Goal: Task Accomplishment & Management: Complete application form

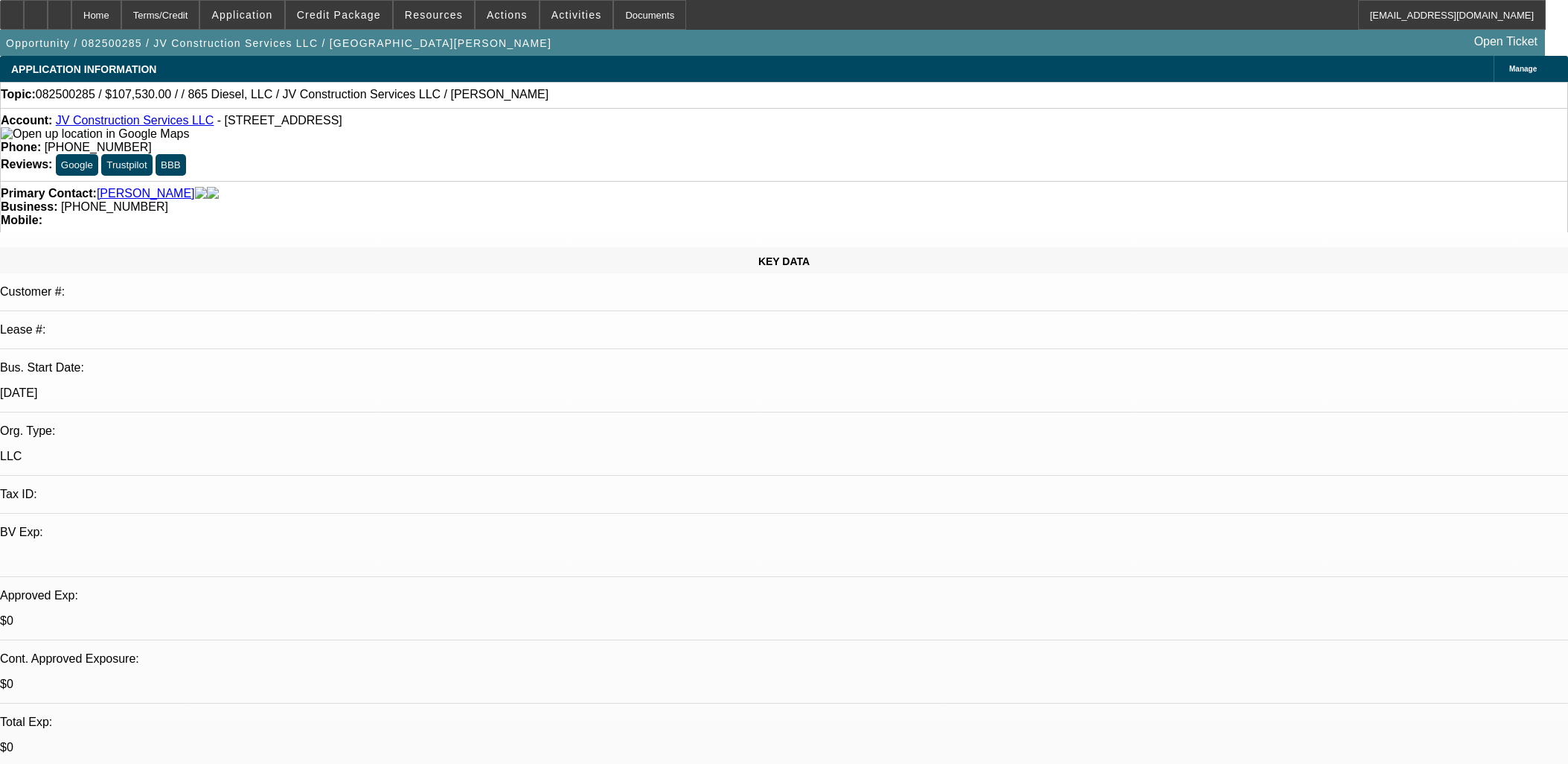
select select "0"
select select "2"
select select "0.1"
select select "4"
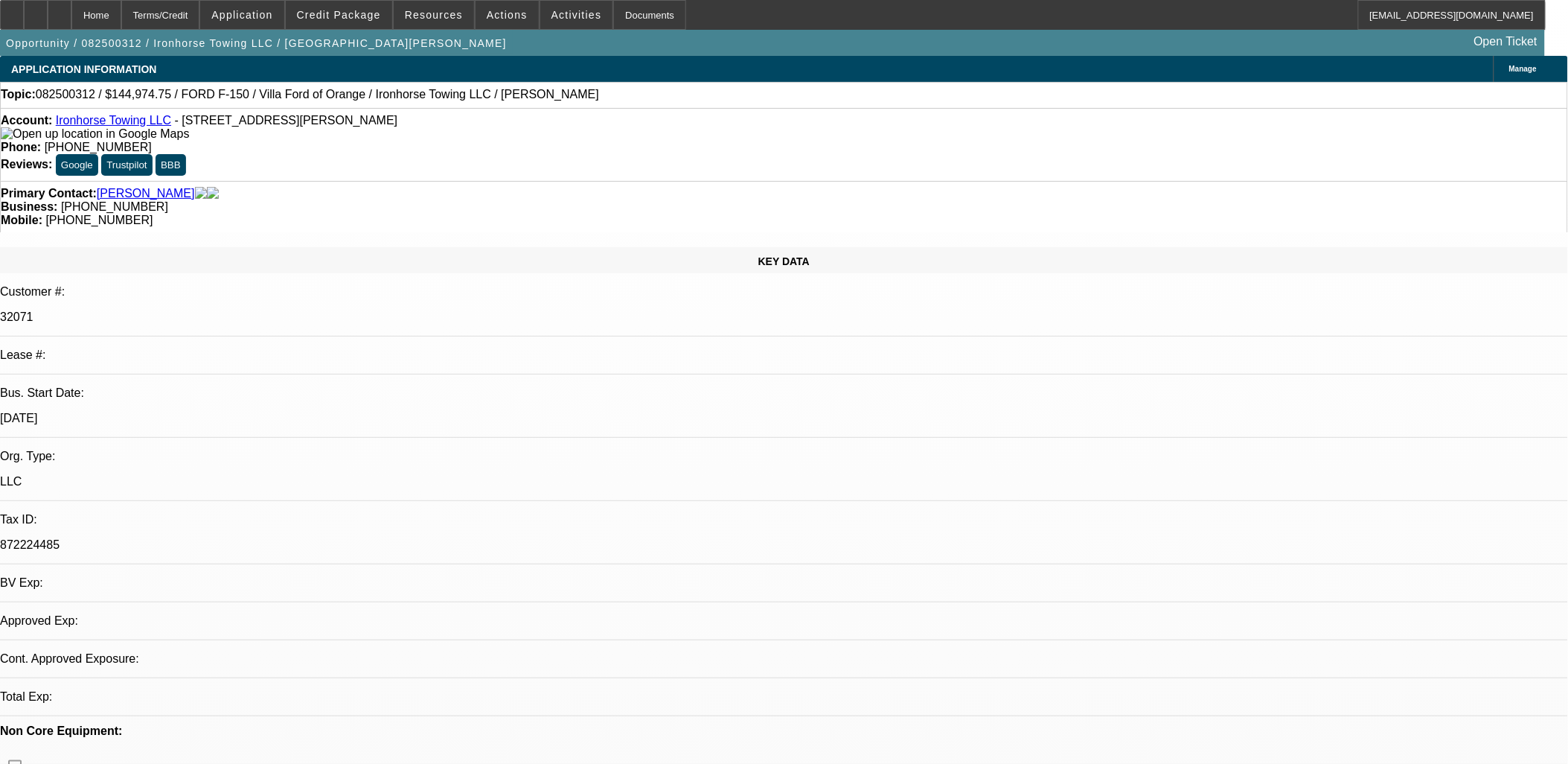
select select "0"
select select "0.1"
select select "1"
select select "4"
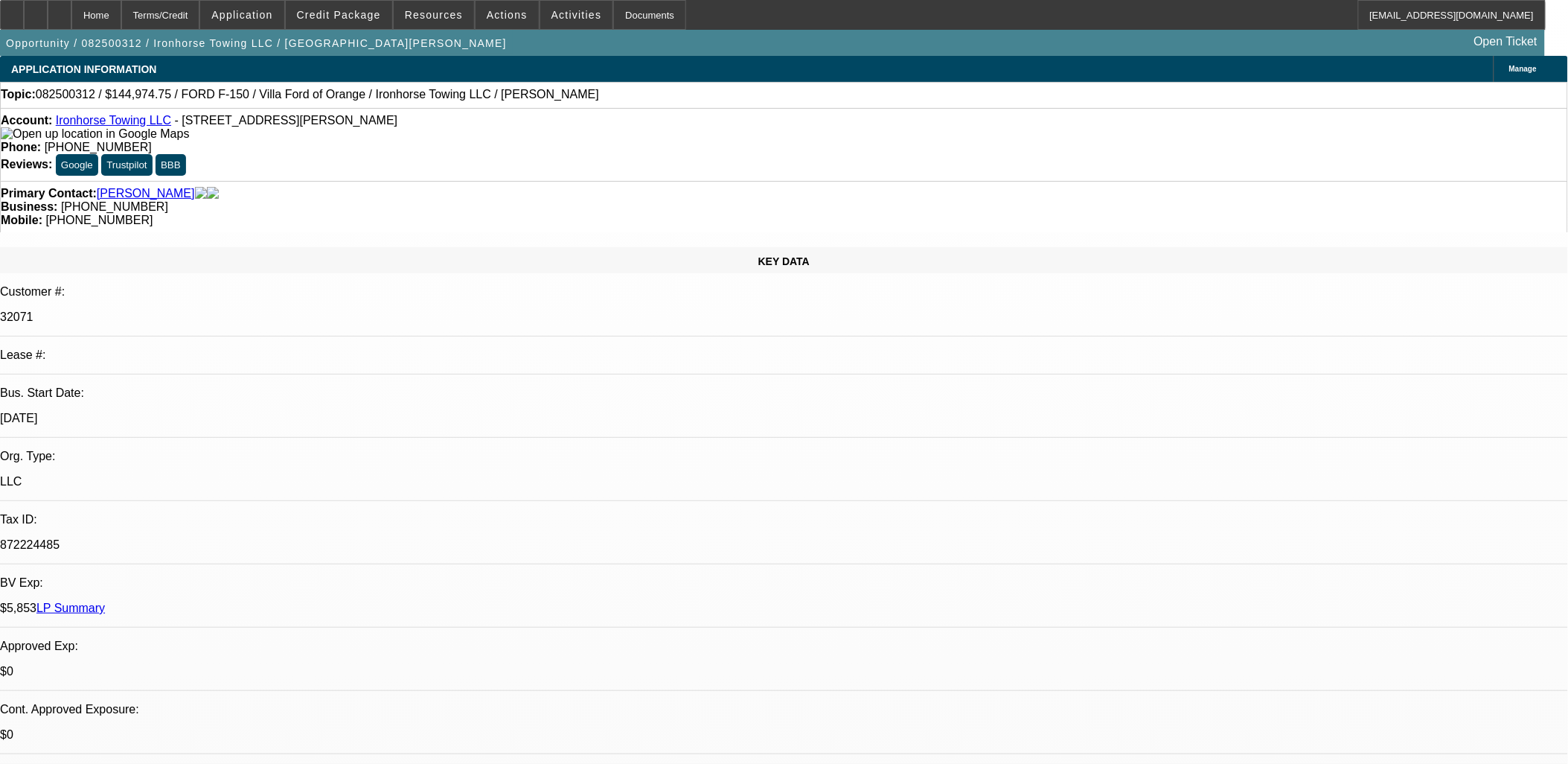
radio input "true"
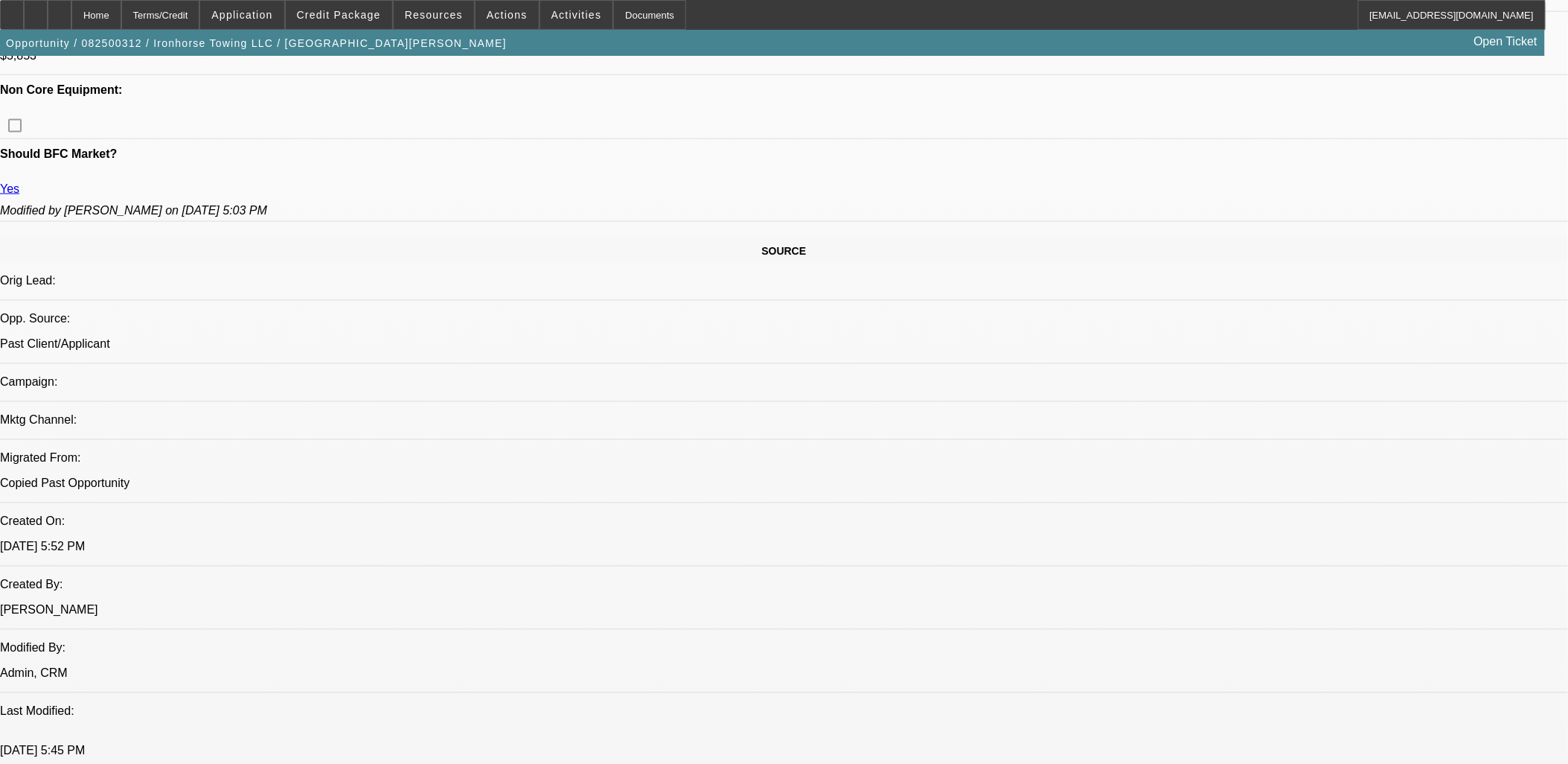
scroll to position [744, 0]
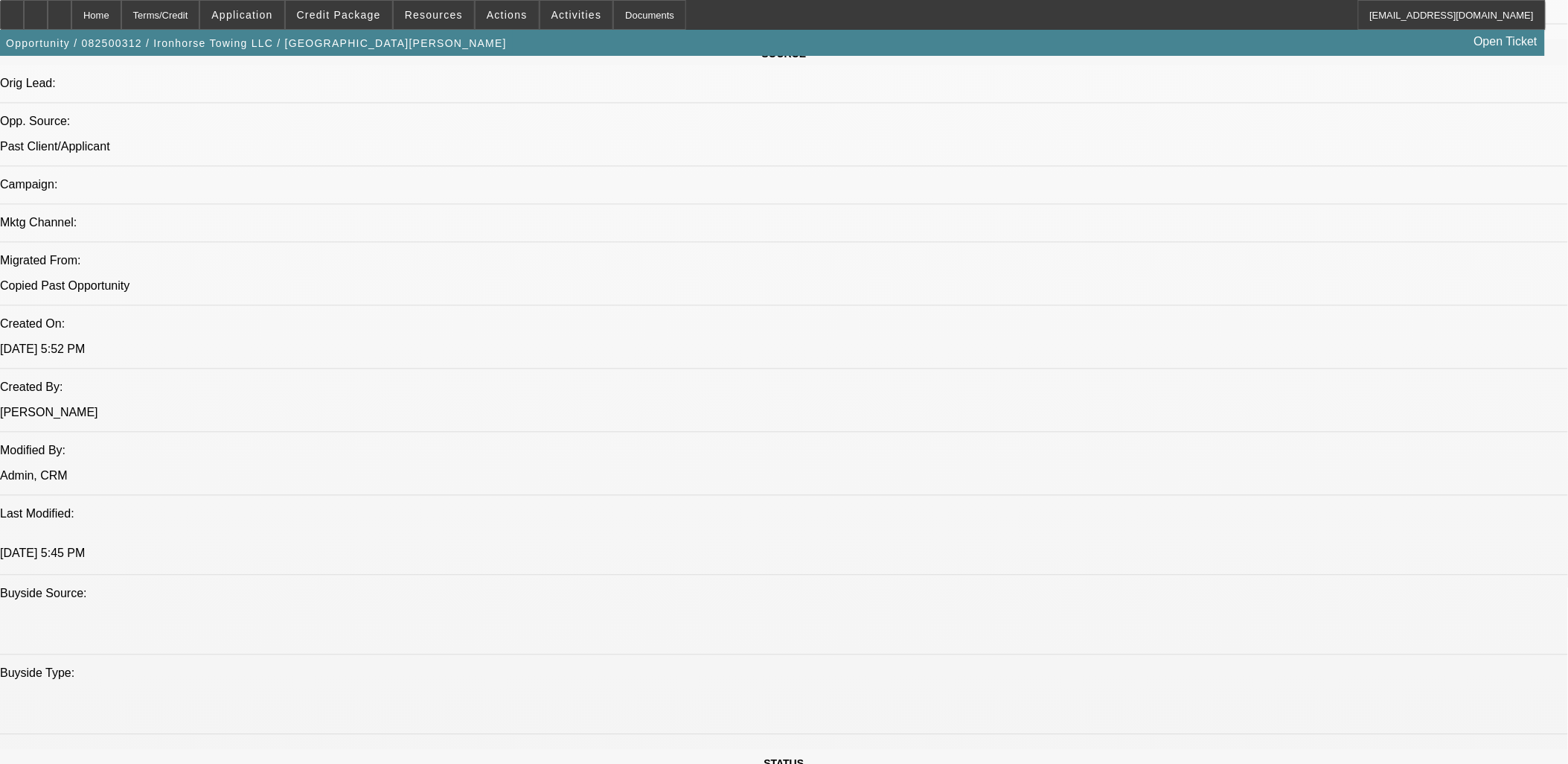
scroll to position [993, 0]
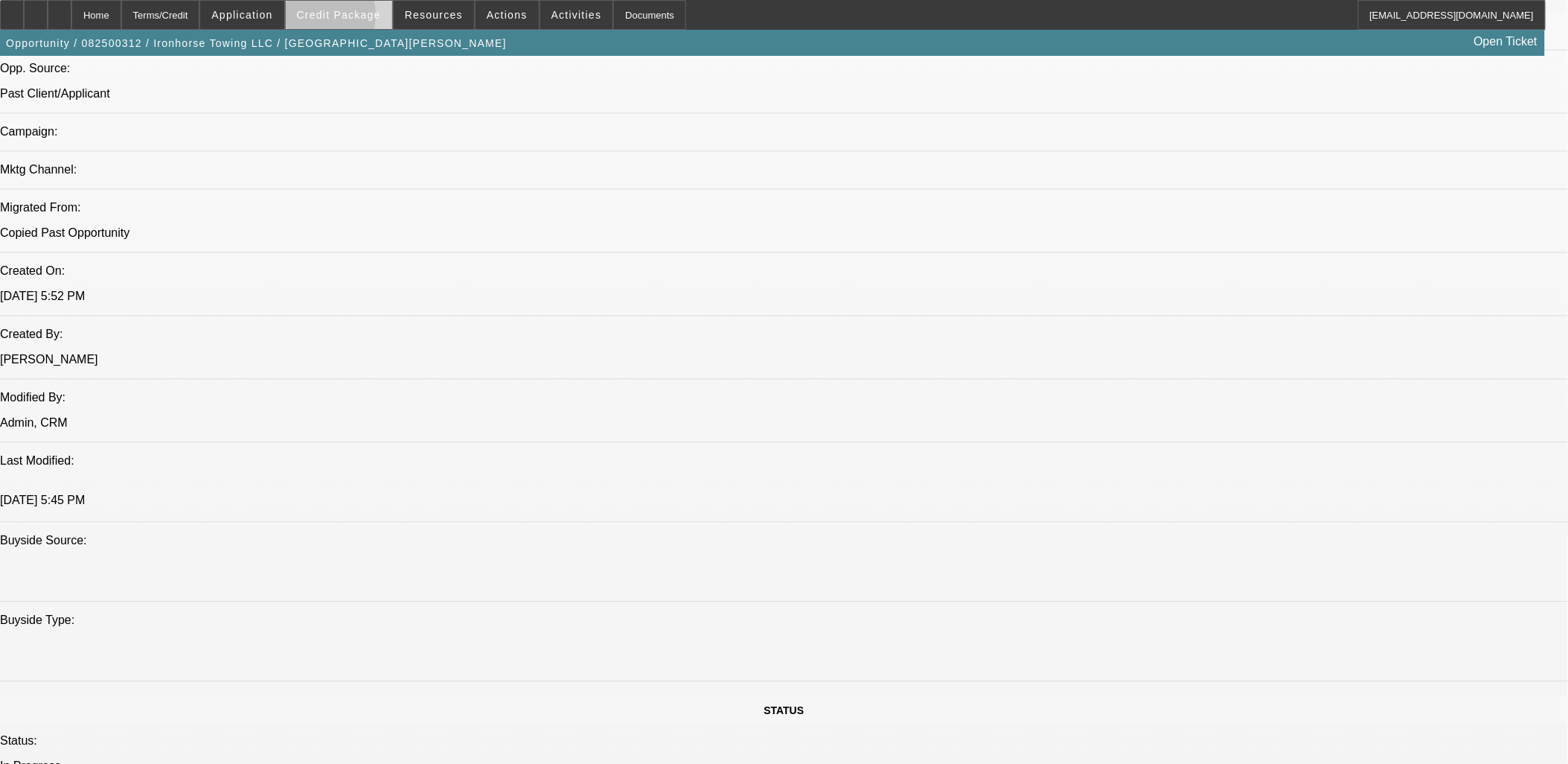
click at [344, 18] on span "Credit Package" at bounding box center [339, 15] width 84 height 12
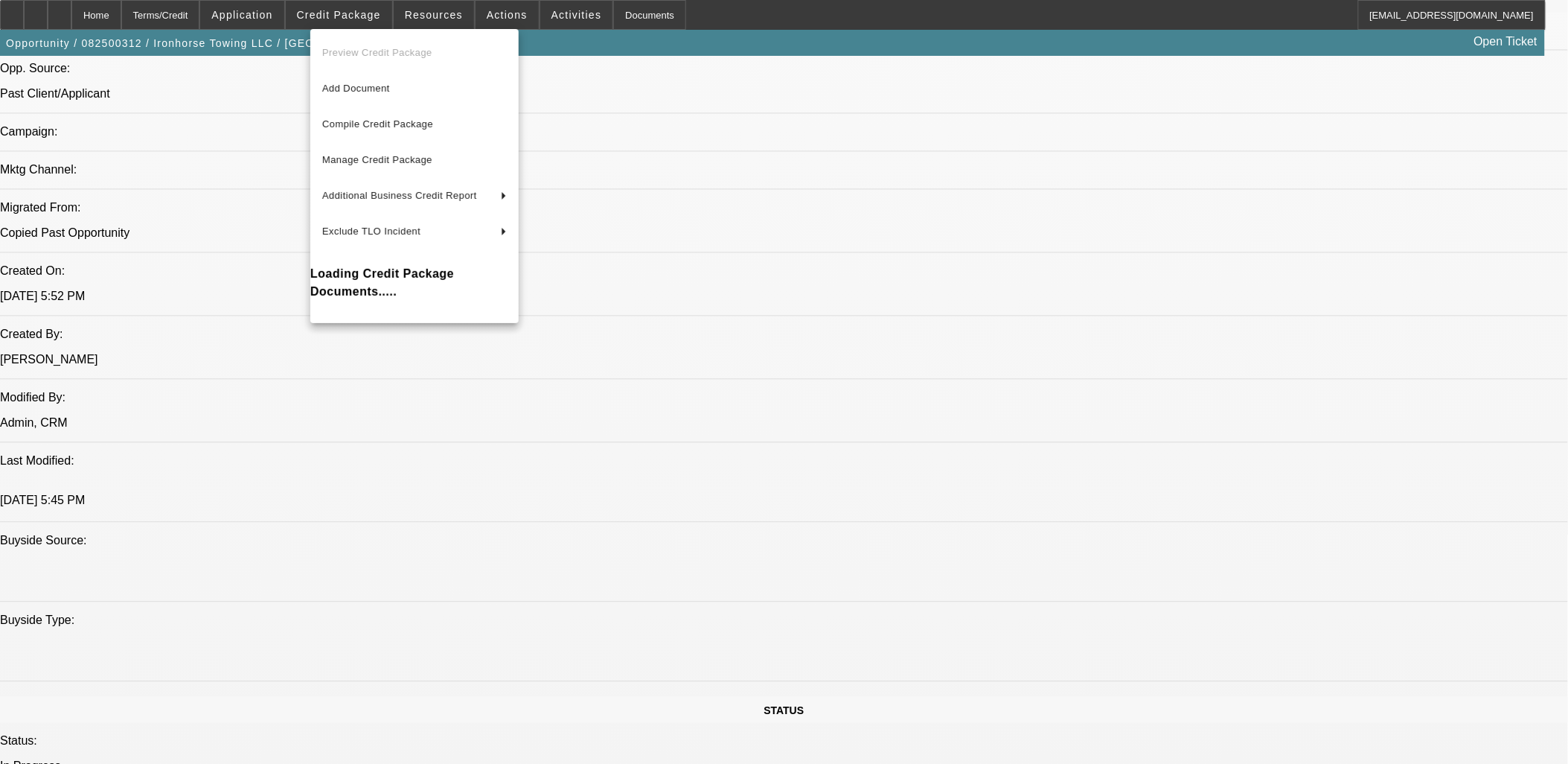
click at [352, 16] on div at bounding box center [784, 382] width 1568 height 764
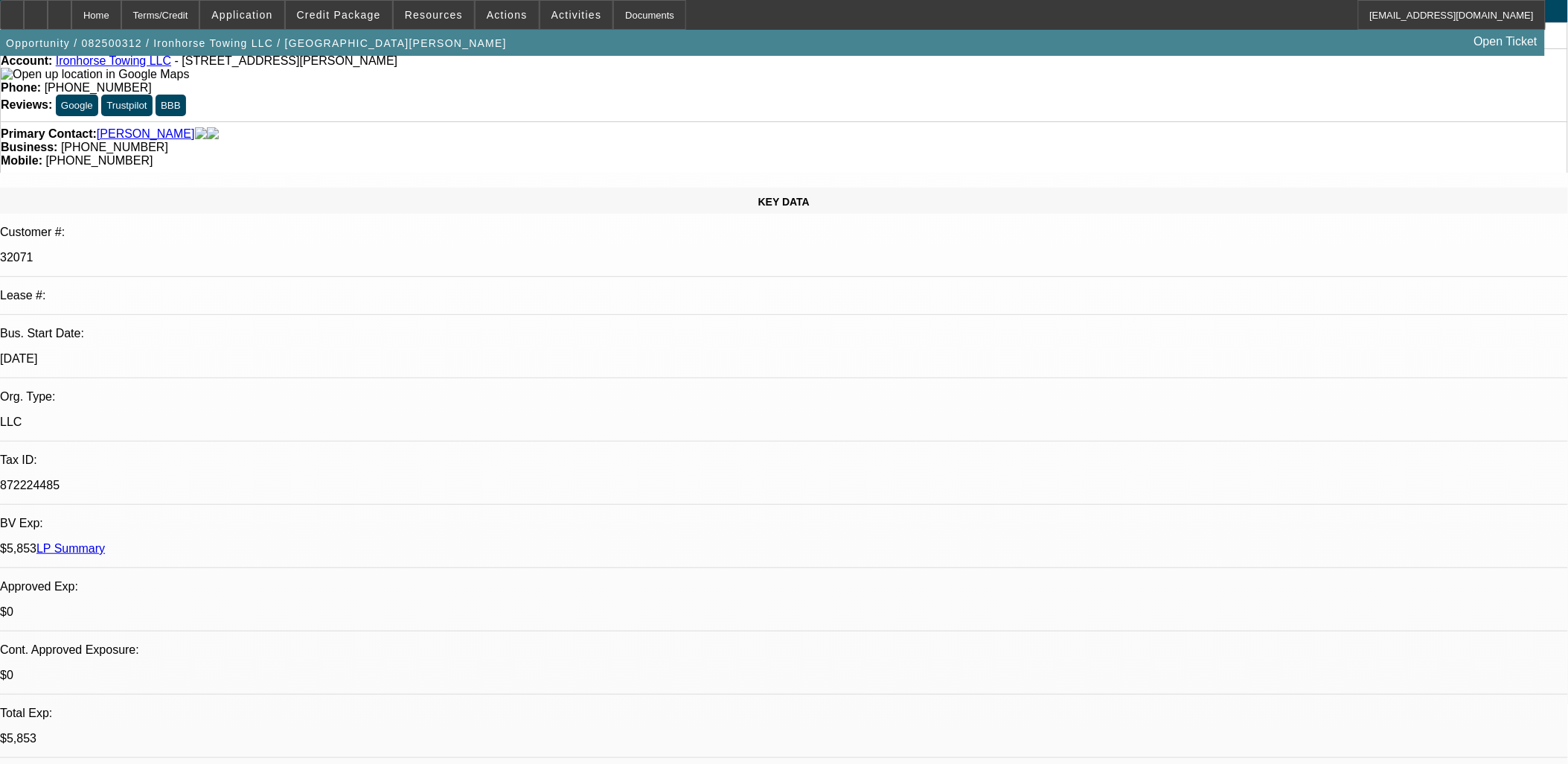
scroll to position [0, 0]
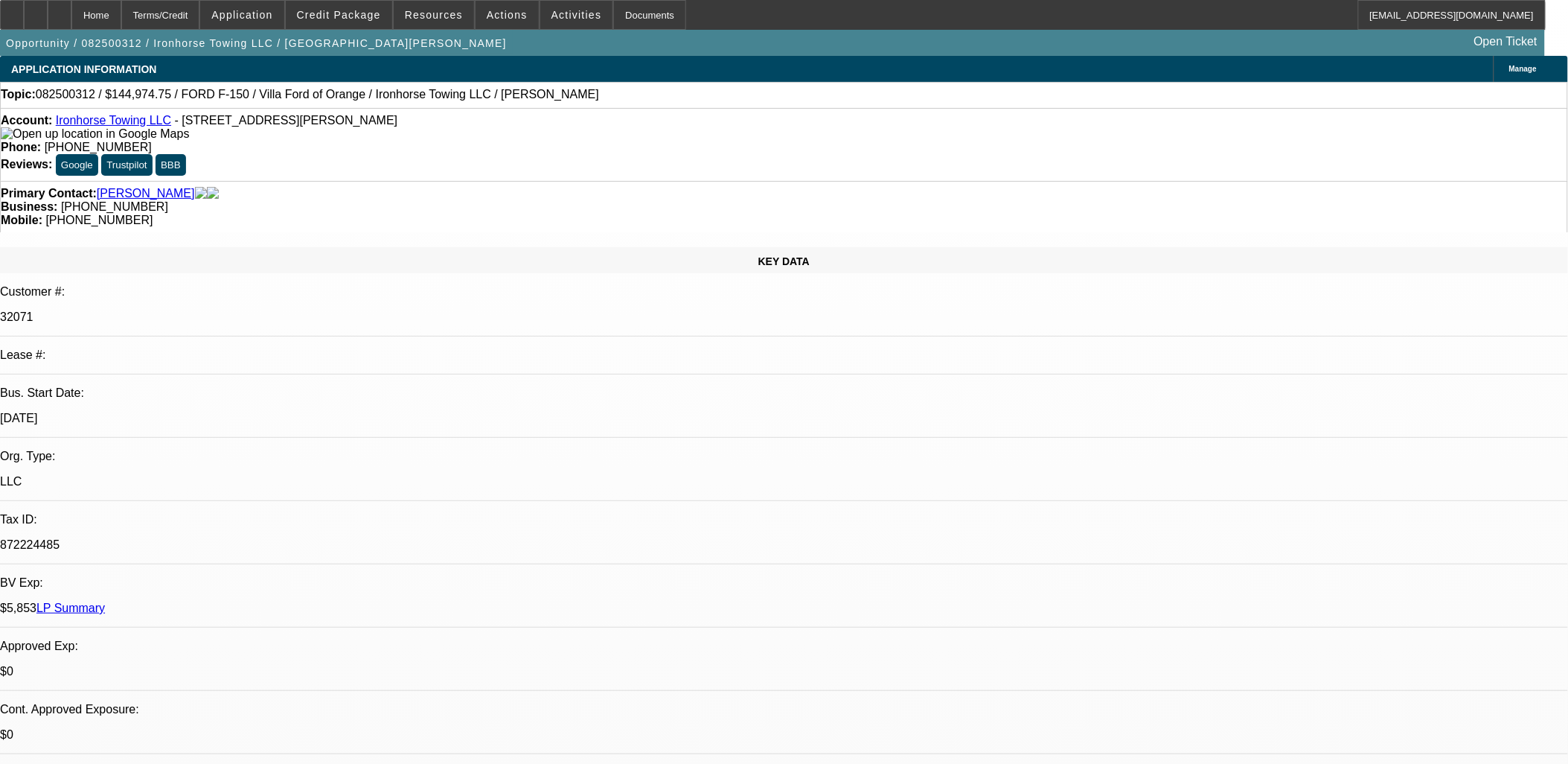
click at [27, 134] on img at bounding box center [95, 134] width 188 height 13
drag, startPoint x: 173, startPoint y: 124, endPoint x: 339, endPoint y: 123, distance: 166.0
click at [339, 123] on div "Account: Ironhorse Towing LLC - 7488 Knott Ave, Buena Park, CA 90620" at bounding box center [784, 127] width 1566 height 27
drag, startPoint x: 339, startPoint y: 123, endPoint x: 271, endPoint y: 125, distance: 68.0
copy span "7488 Knott Ave, Buena Park, CA 90620"
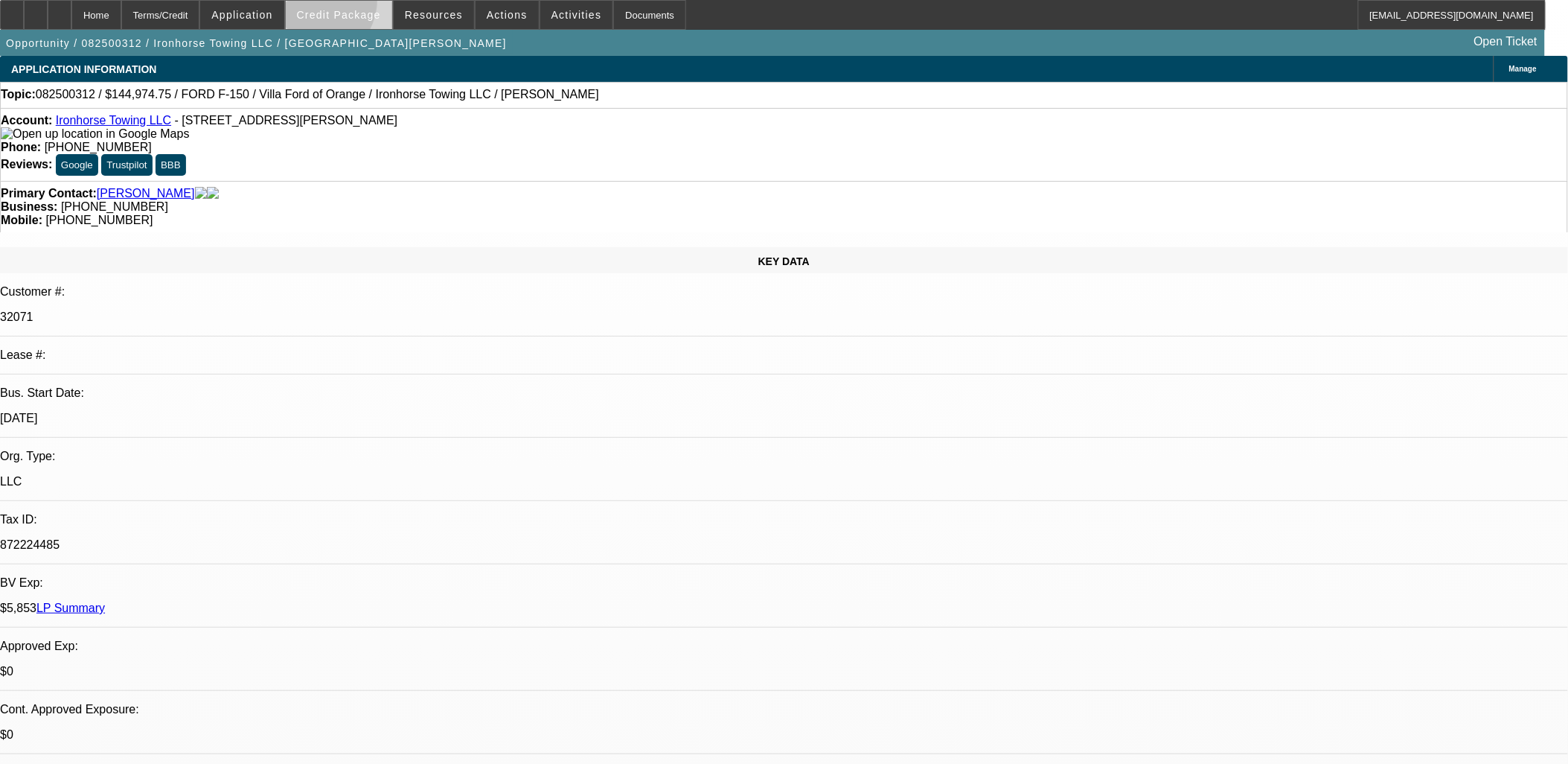
click at [337, 3] on span at bounding box center [339, 15] width 106 height 35
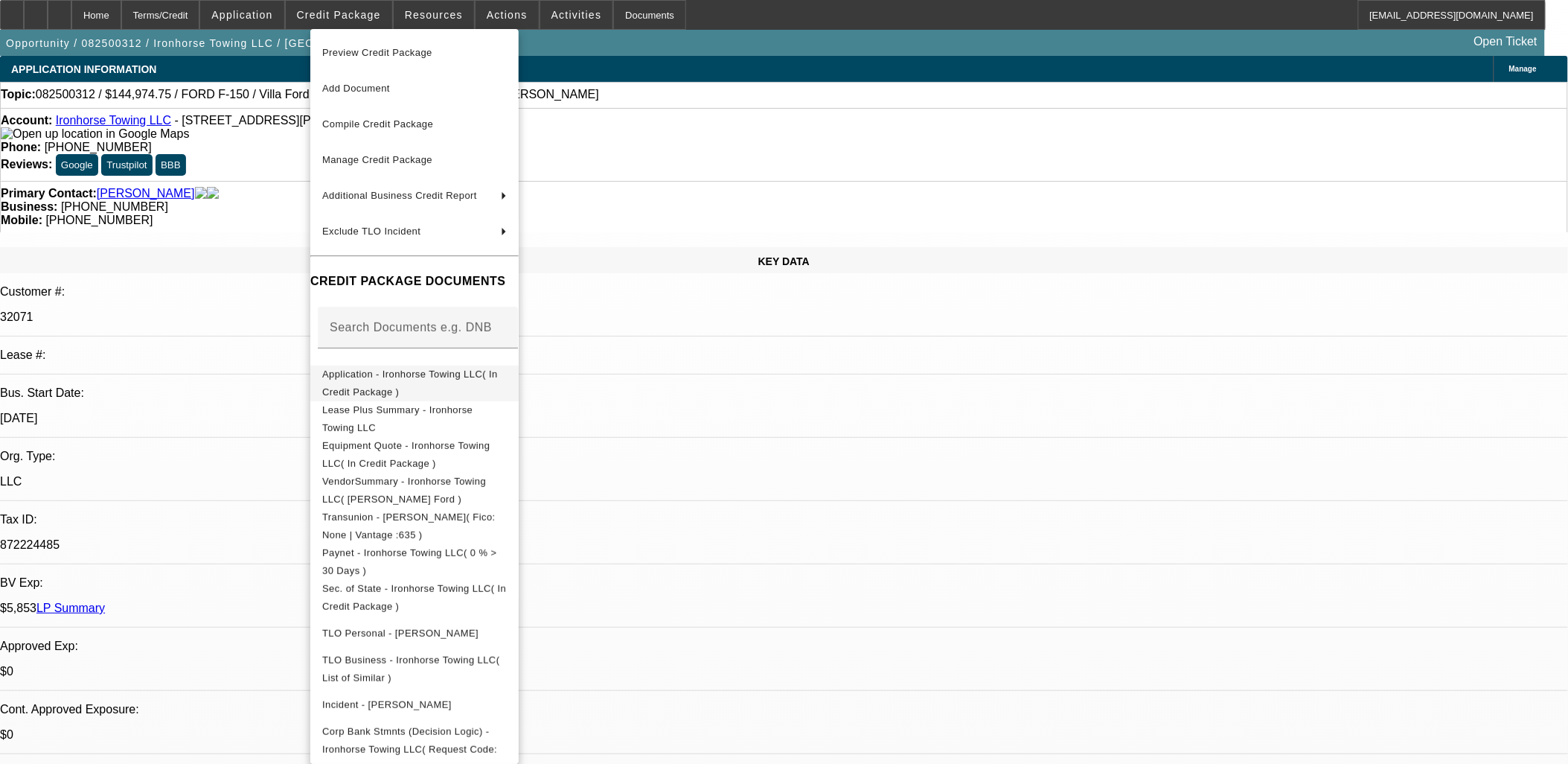
click at [381, 387] on button "Application - Ironhorse Towing LLC( In Credit Package )" at bounding box center [415, 382] width 208 height 35
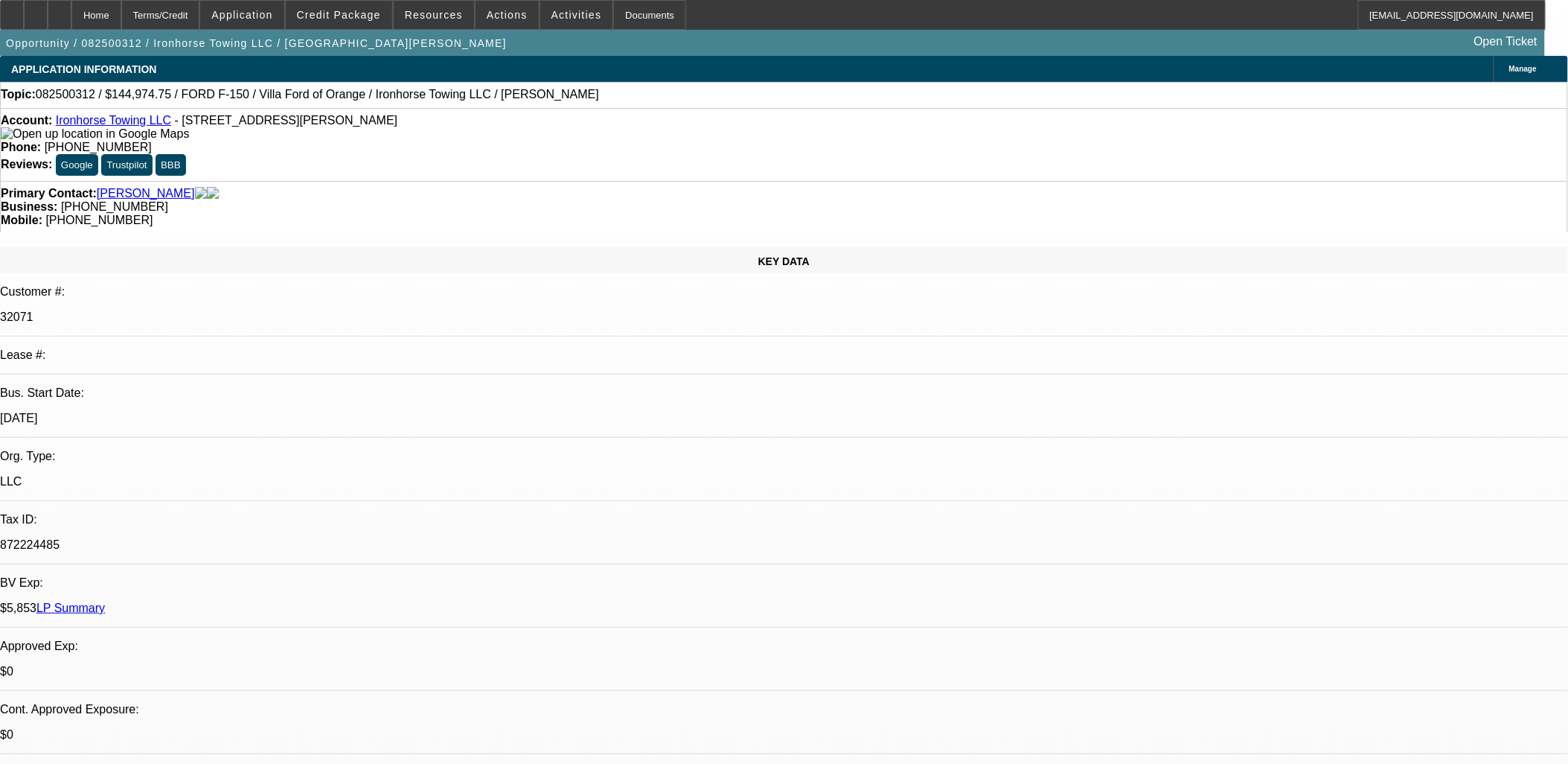
paste textarea "501 E Walnut Ave, Fullerton, CA 92831"
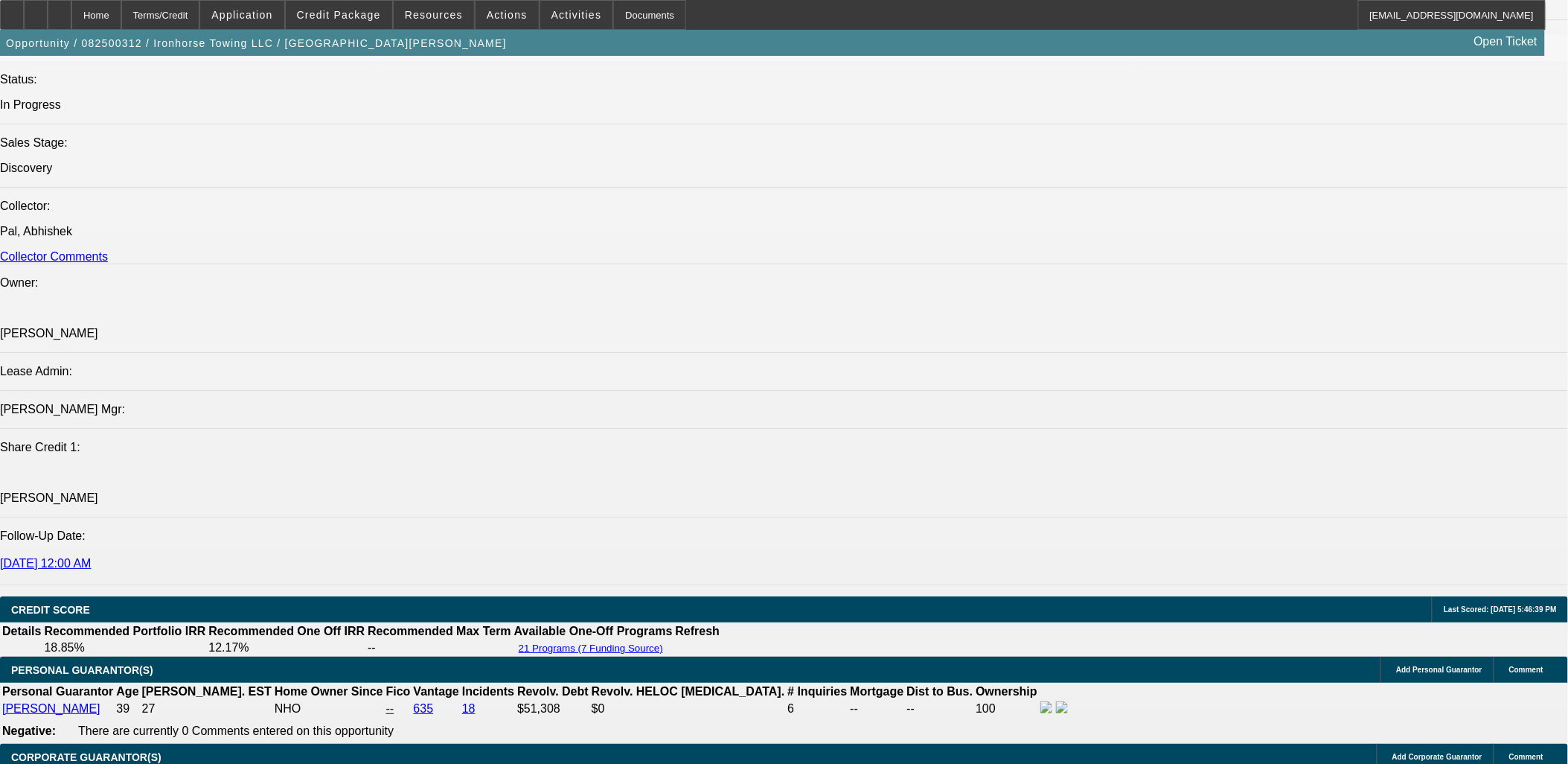
scroll to position [1902, 0]
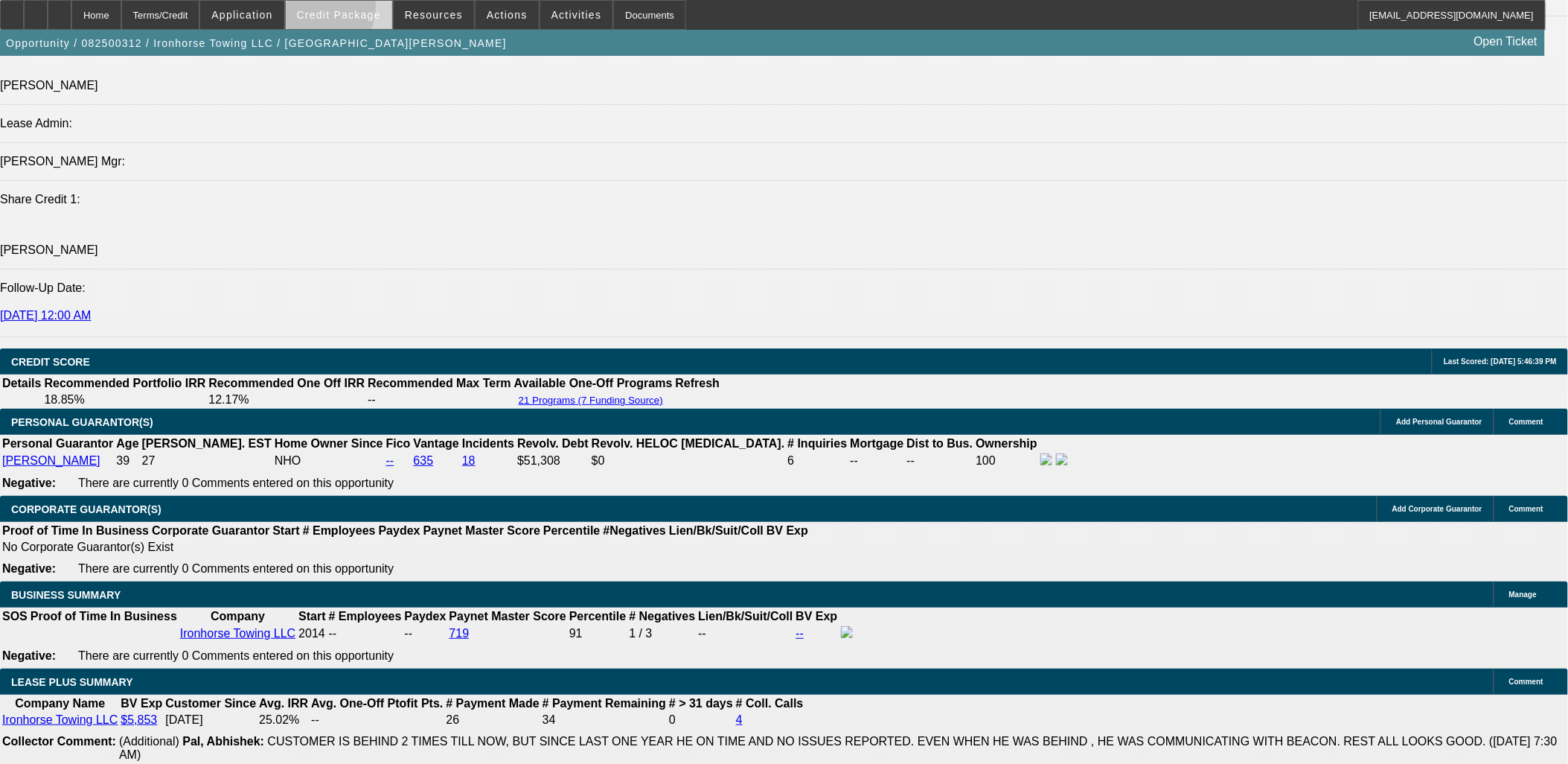
click at [330, 8] on button "Credit Package" at bounding box center [339, 15] width 106 height 28
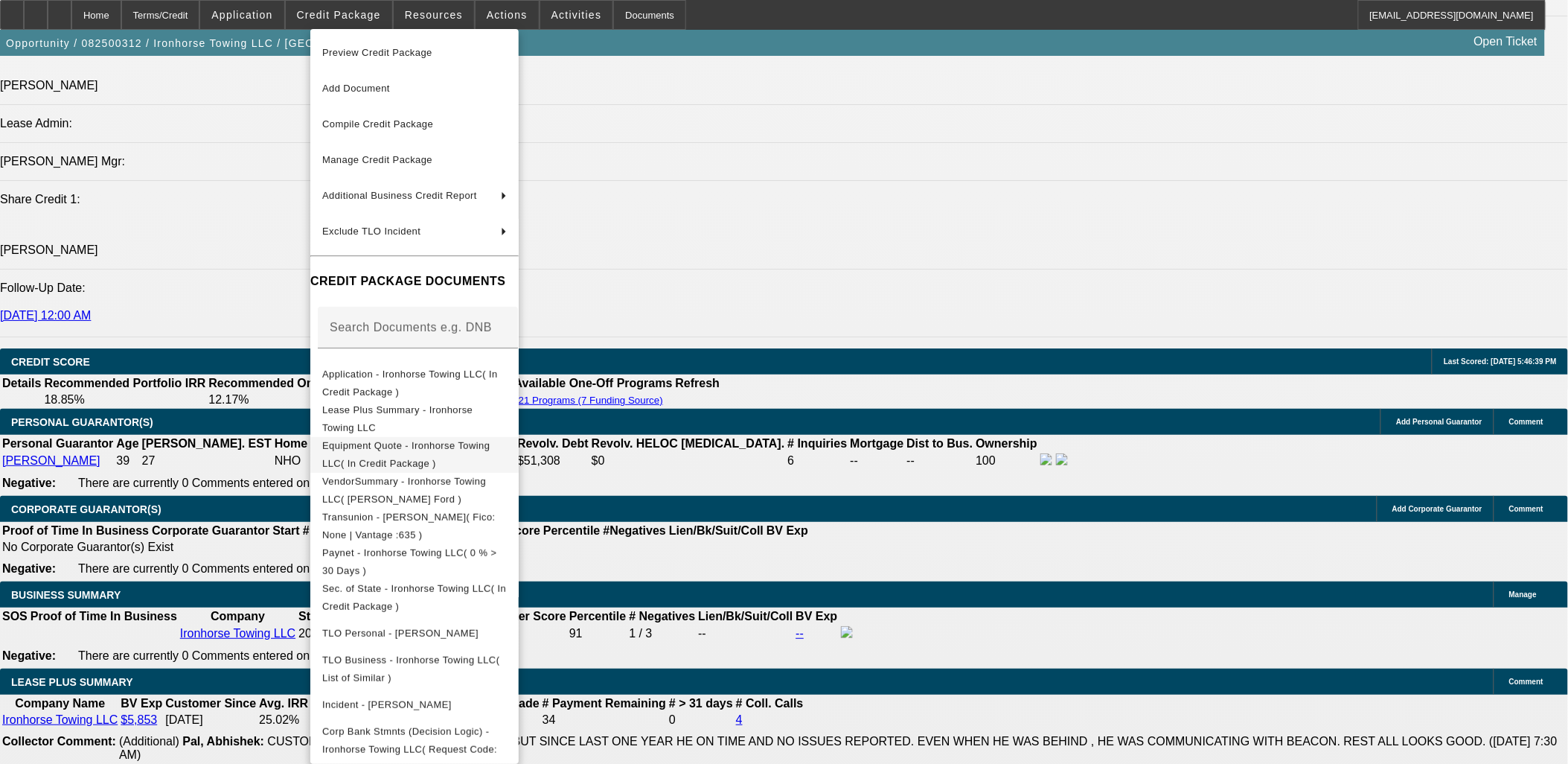
click at [423, 442] on span "Equipment Quote - Ironhorse Towing LLC( In Credit Package )" at bounding box center [405, 453] width 167 height 29
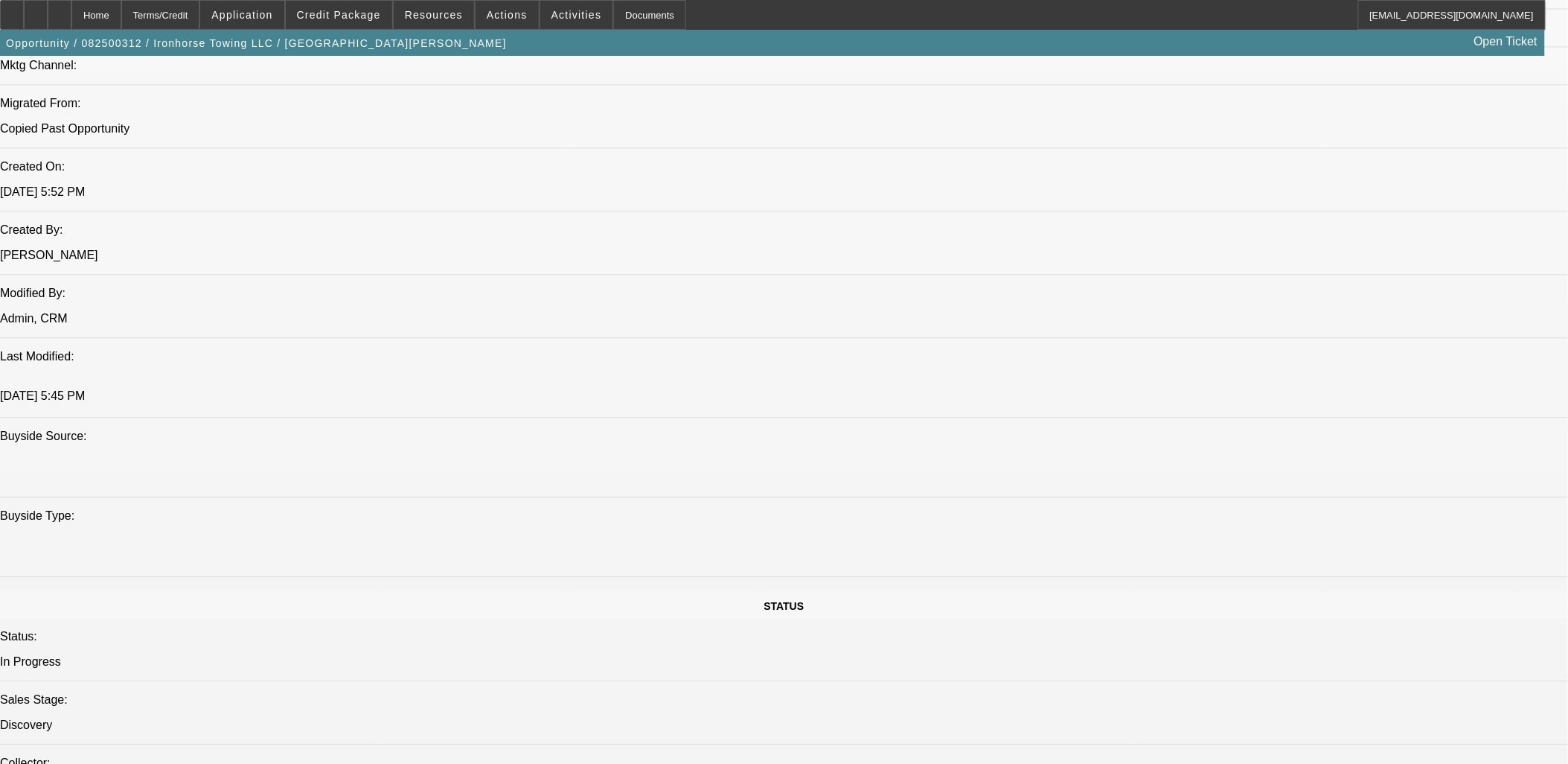
scroll to position [910, 0]
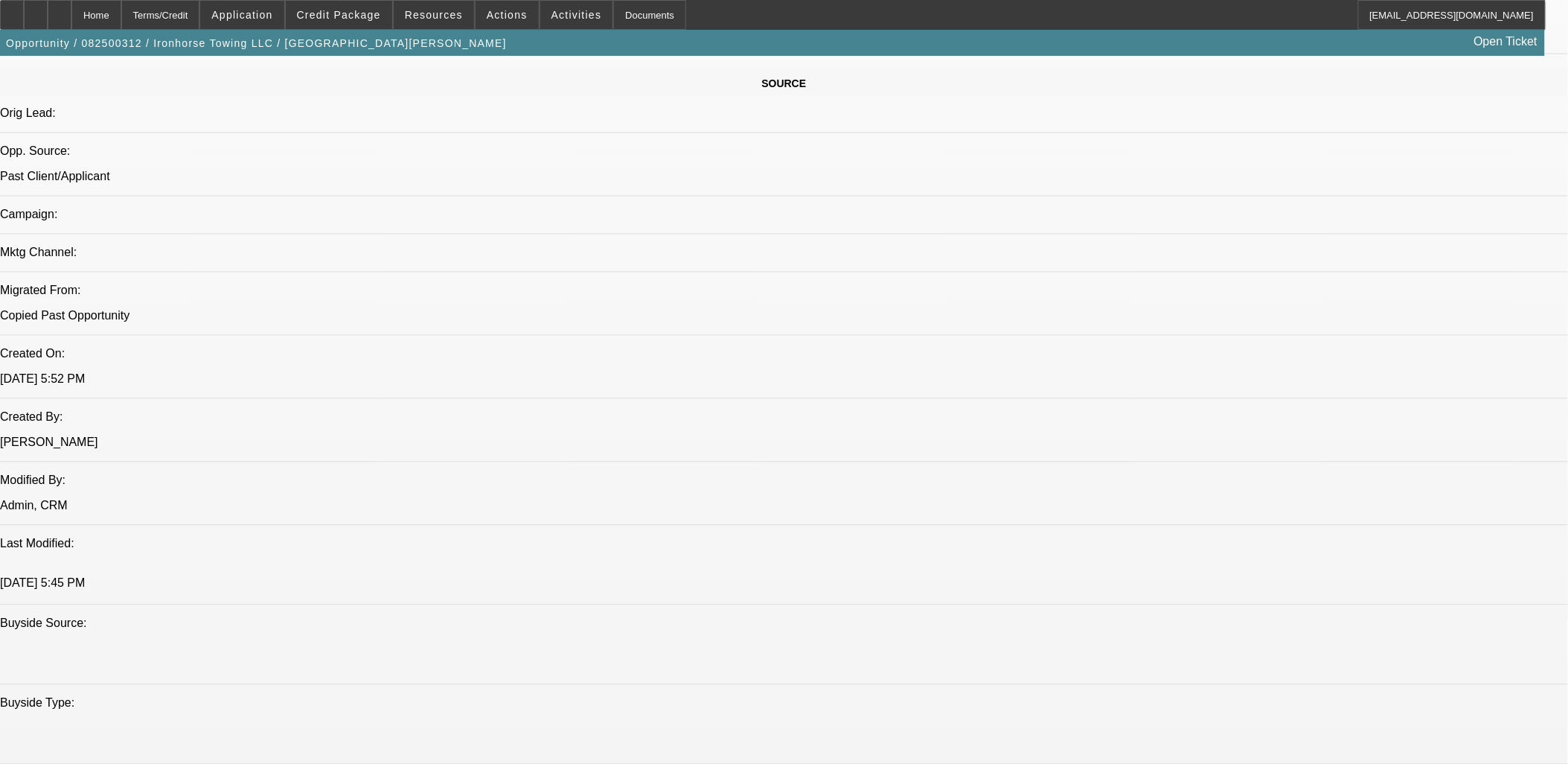
type textarea "tt illeana tarin.. need 4x4 truck for off road service.. customer stuck in mud.…"
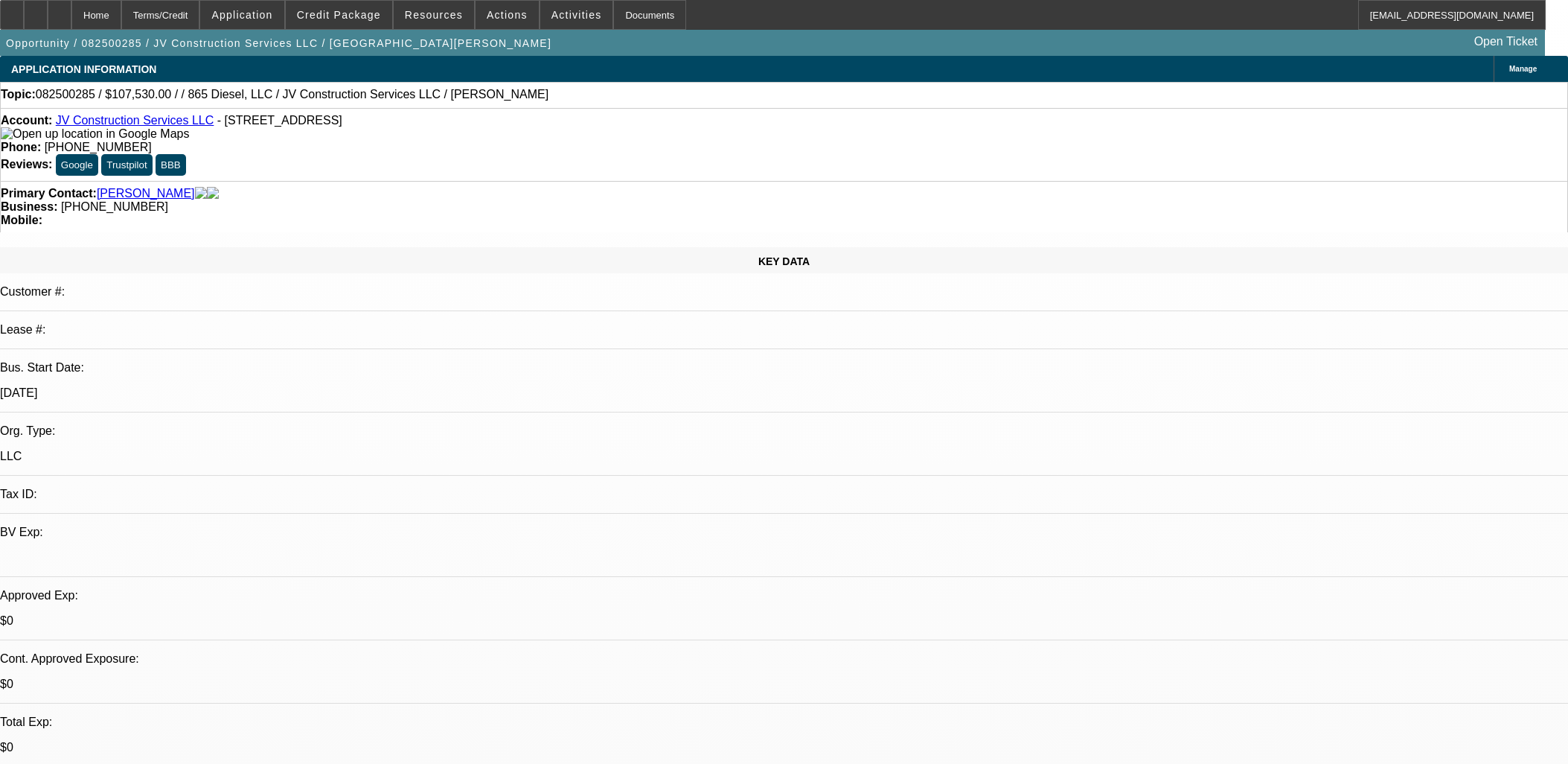
select select "0"
select select "2"
select select "0.1"
select select "4"
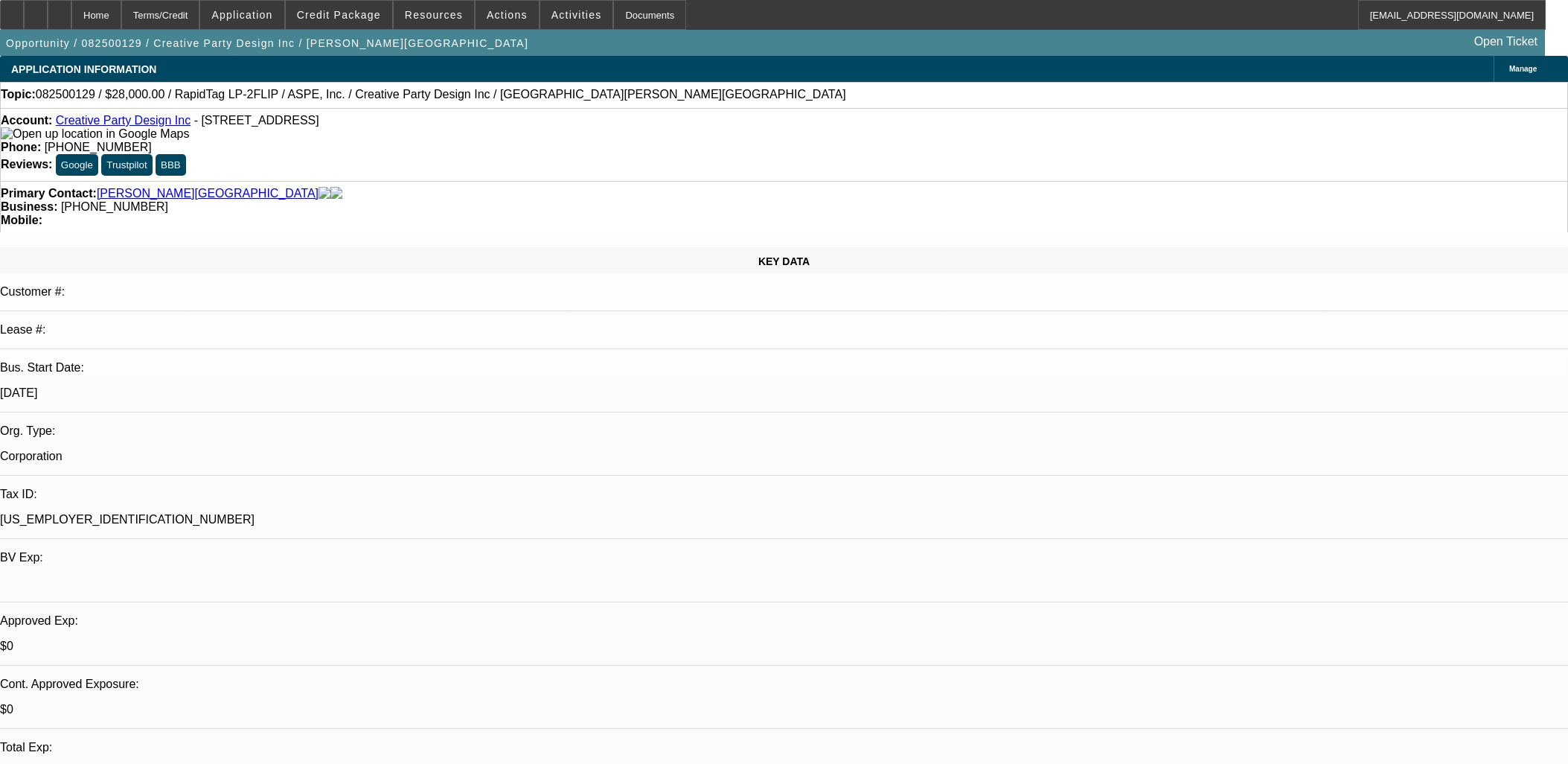
select select "0"
select select "6"
select select "0"
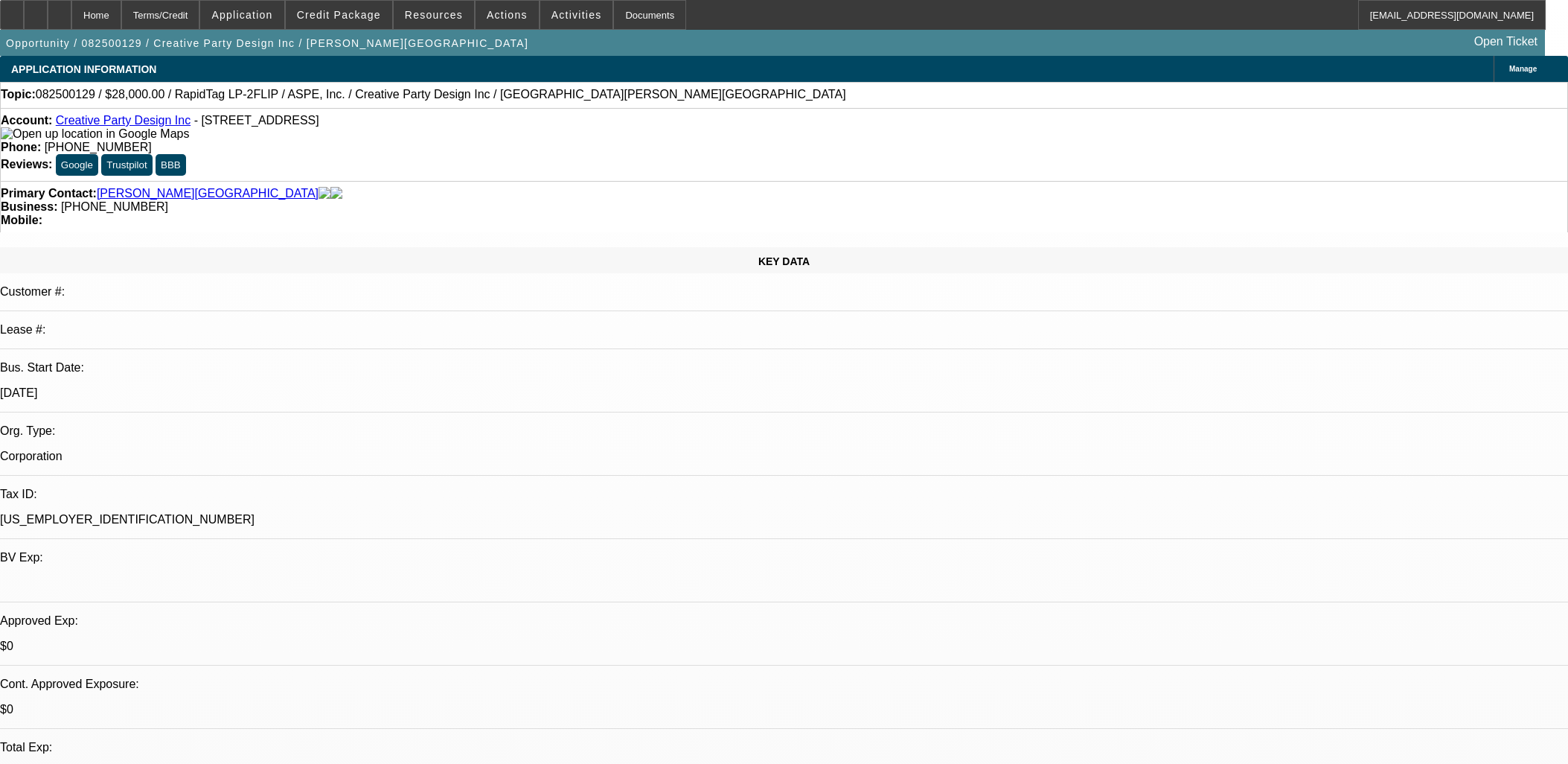
select select "0"
select select "6"
select select "0"
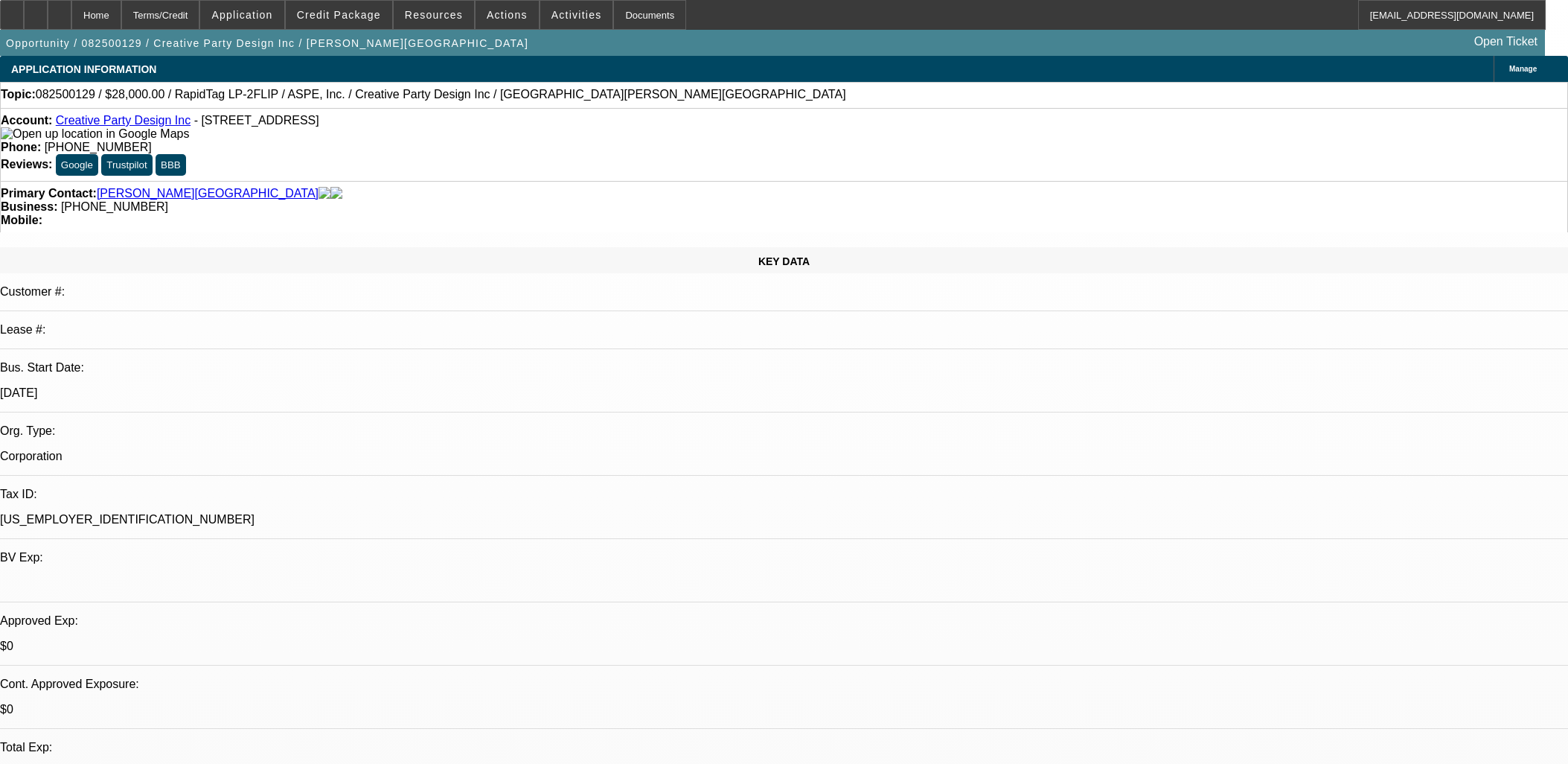
select select "0"
select select "6"
select select "0"
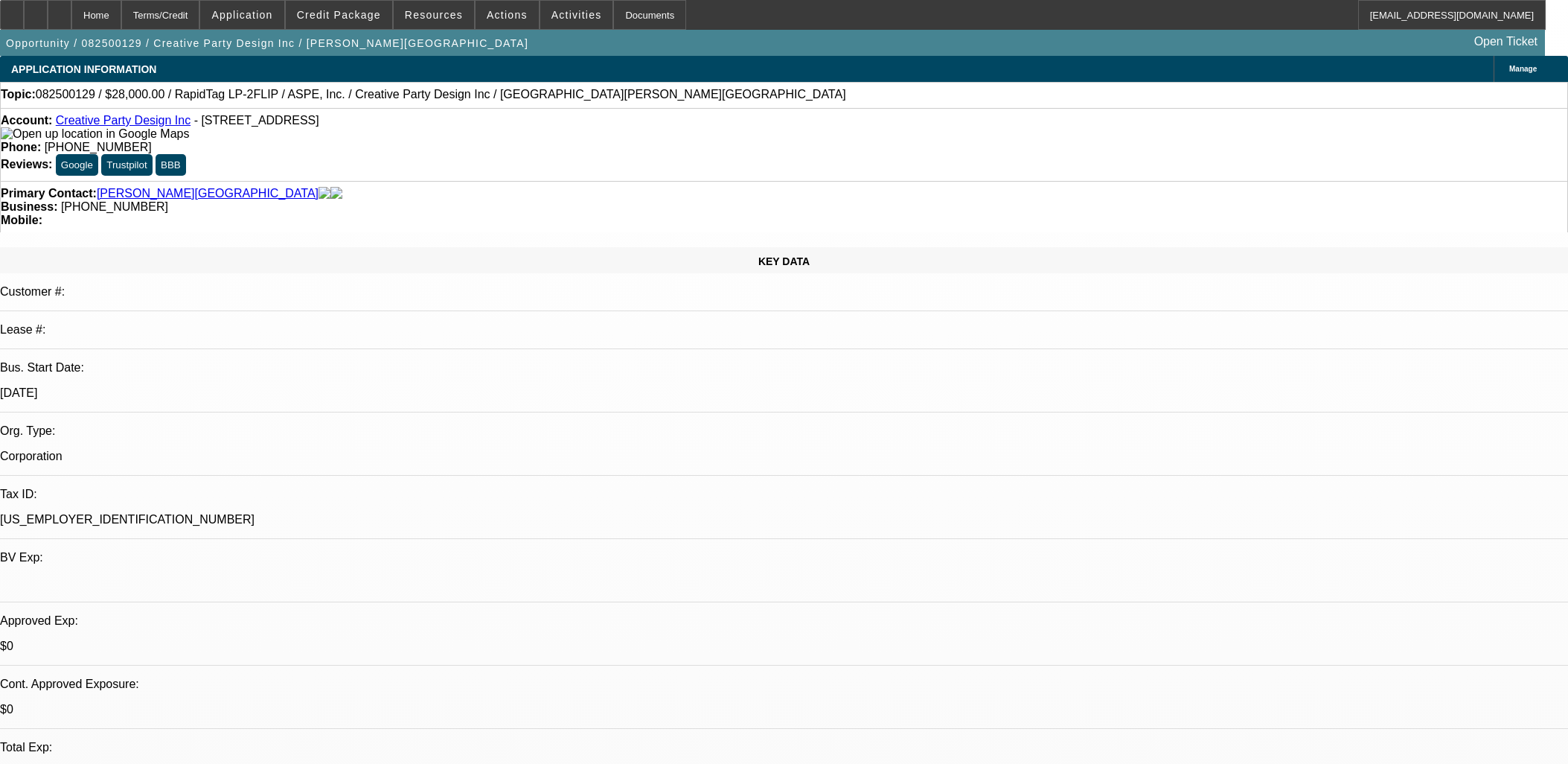
select select "6"
click at [47, 24] on div at bounding box center [36, 15] width 24 height 30
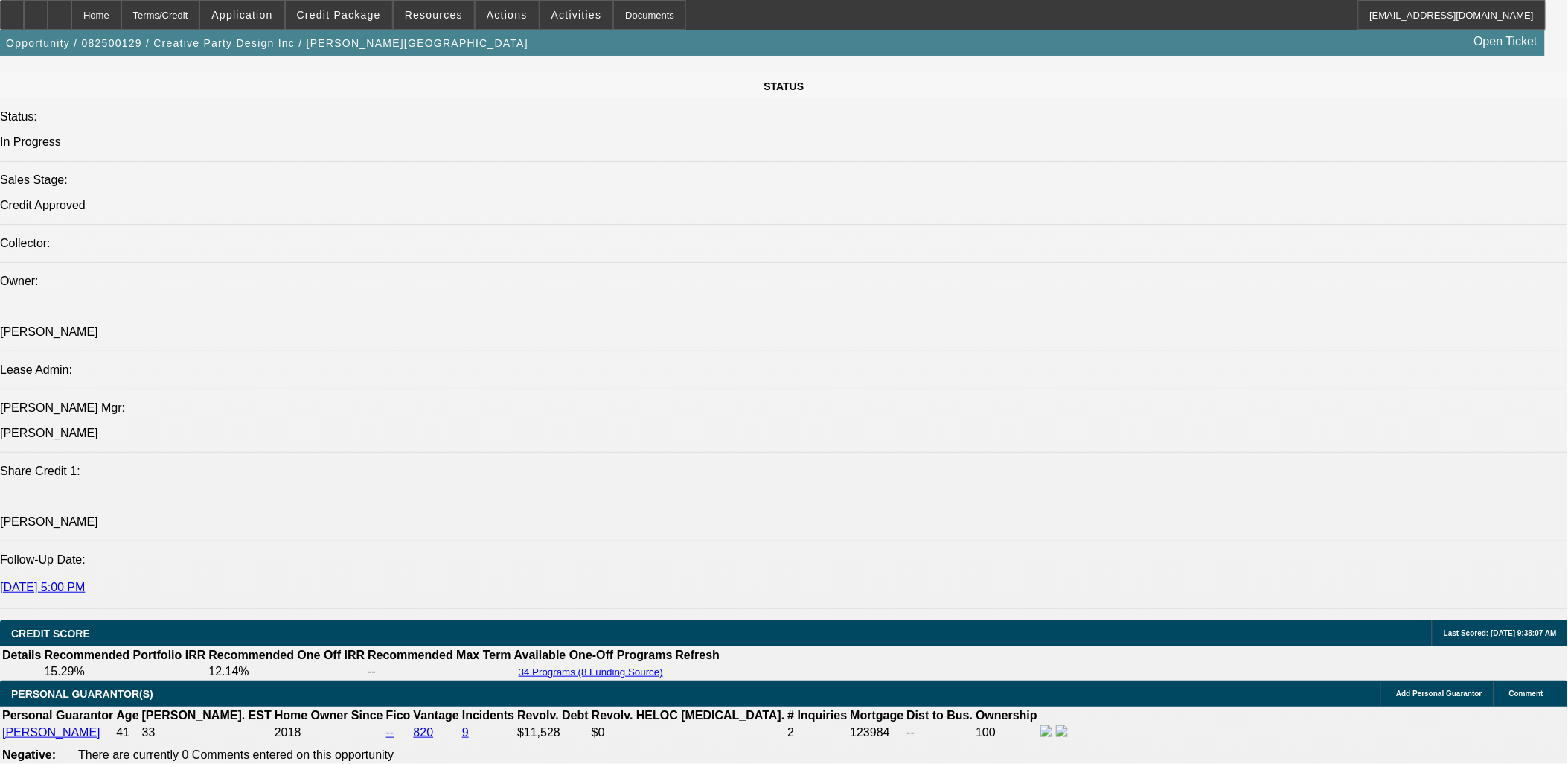
scroll to position [1902, 0]
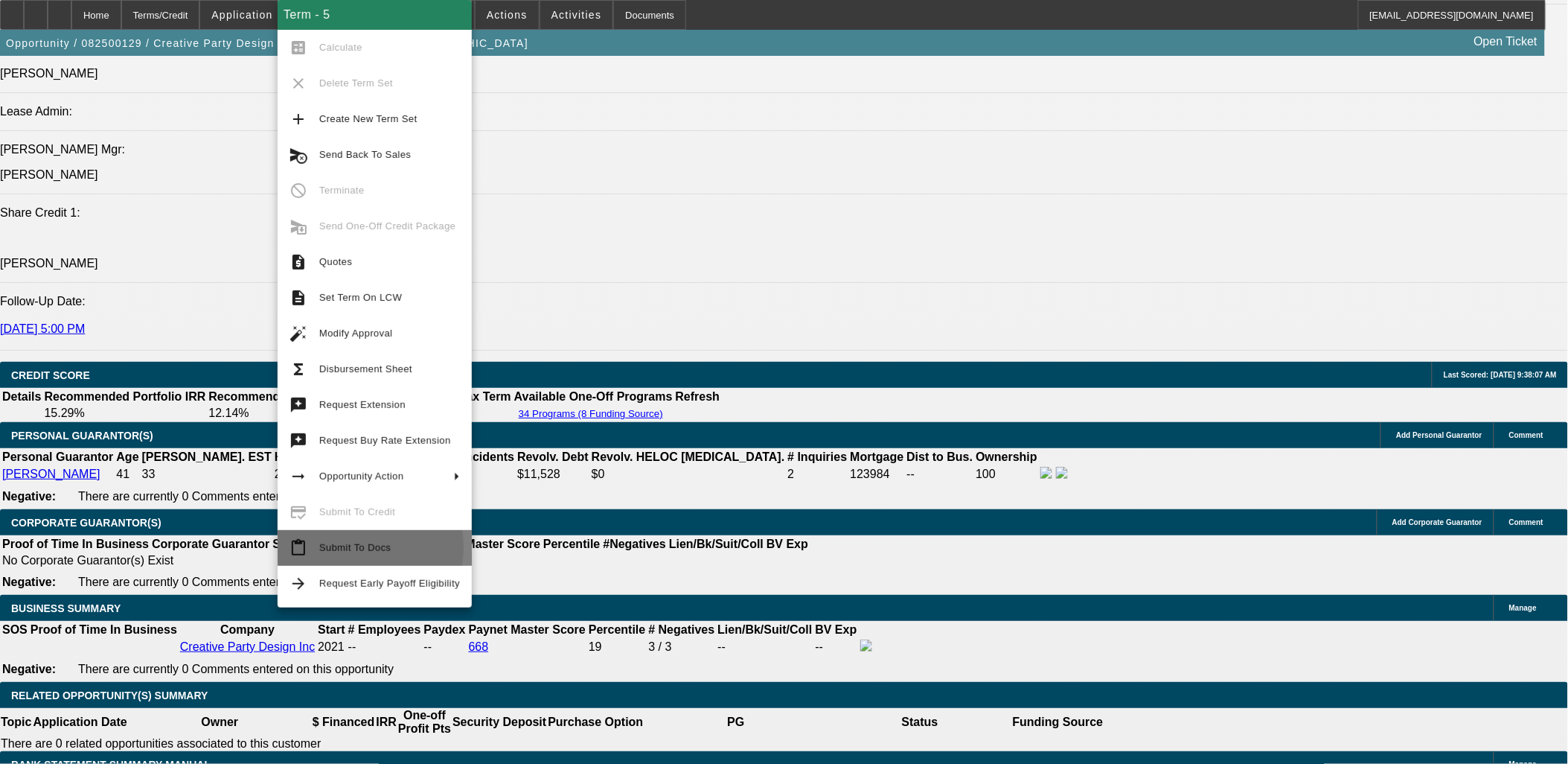
click at [337, 548] on span "Submit To Docs" at bounding box center [354, 548] width 72 height 11
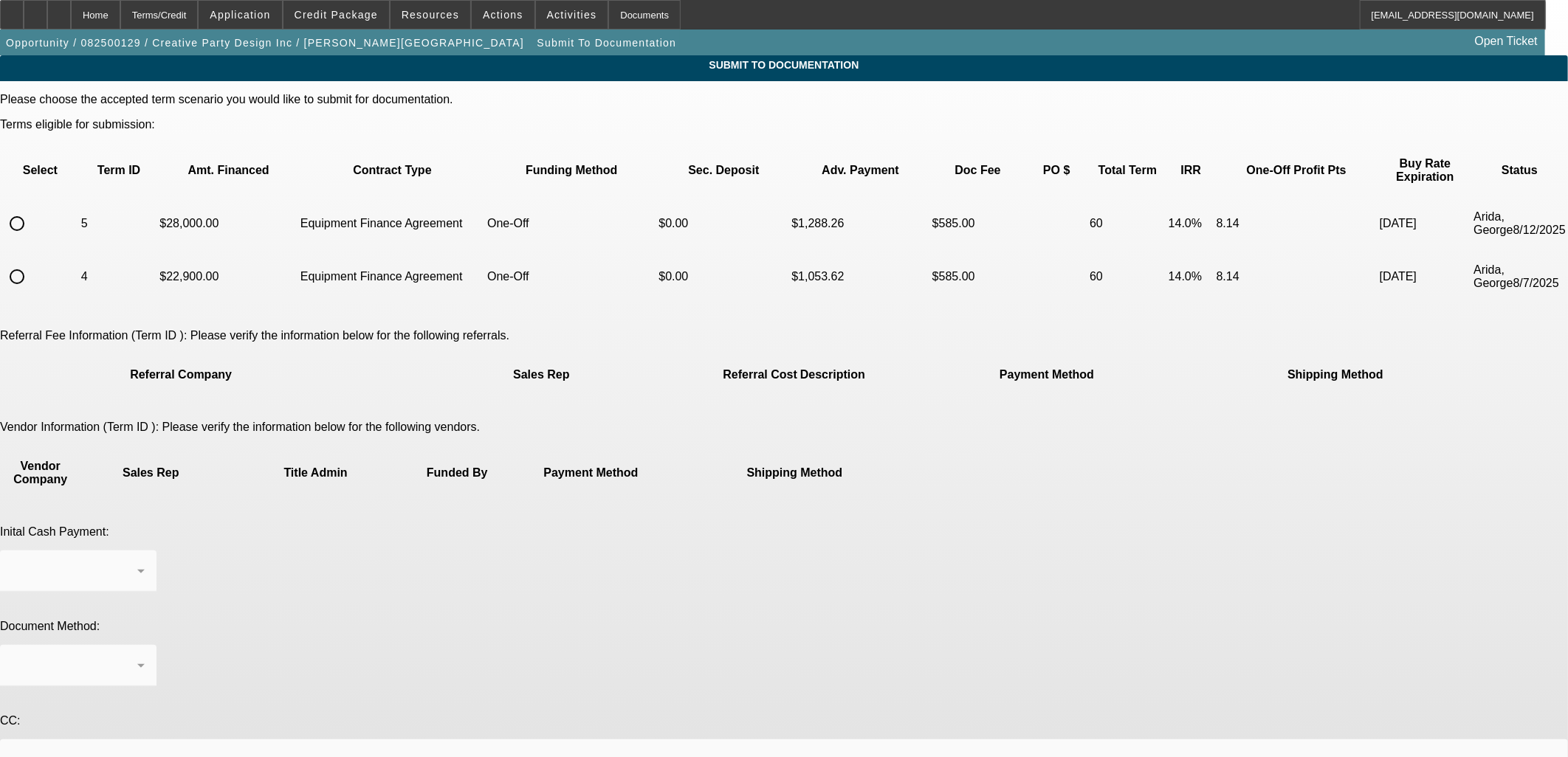
click at [190, 12] on div "Terms/Credit" at bounding box center [159, 15] width 78 height 30
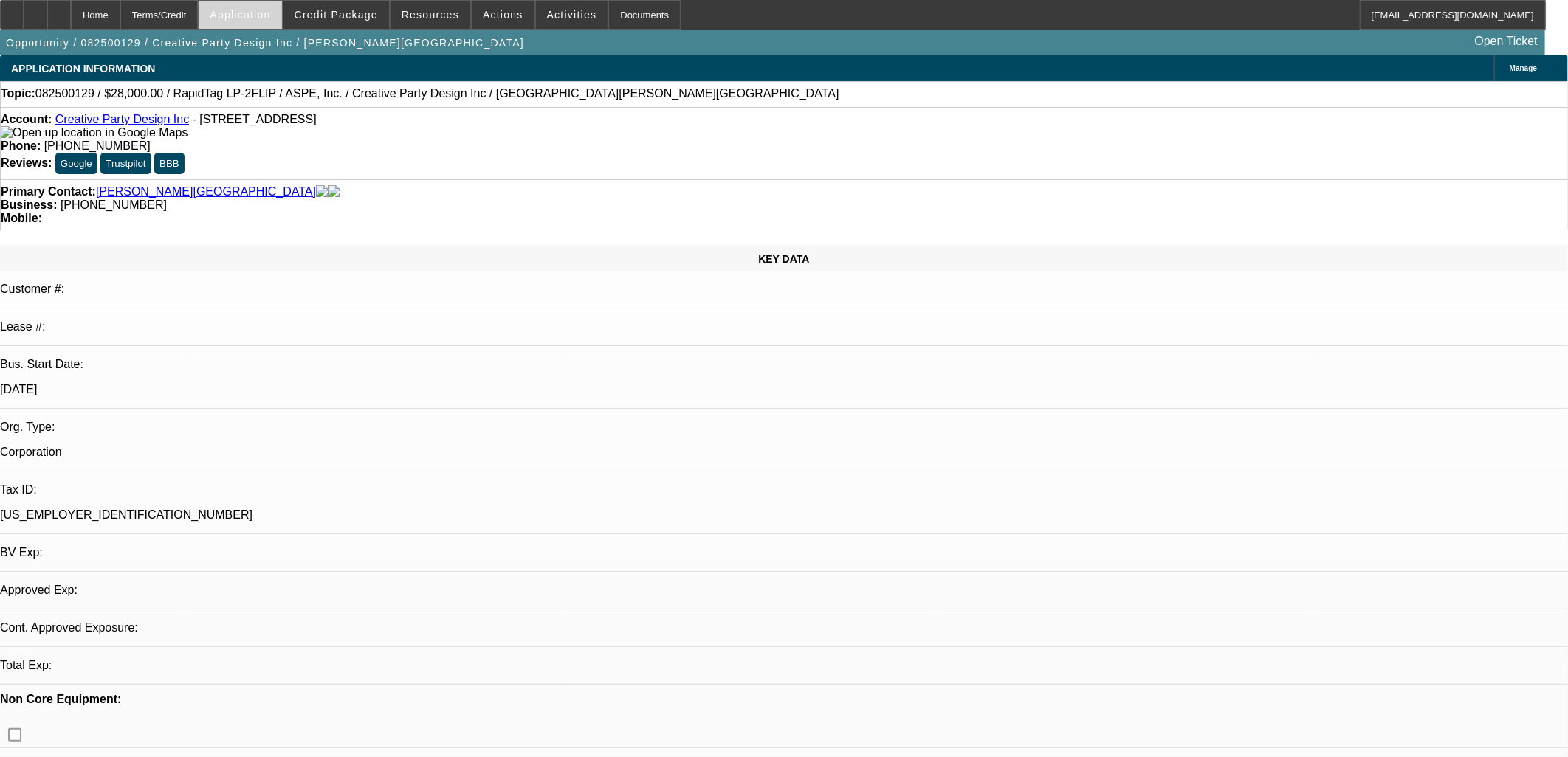
select select "0"
select select "6"
select select "0"
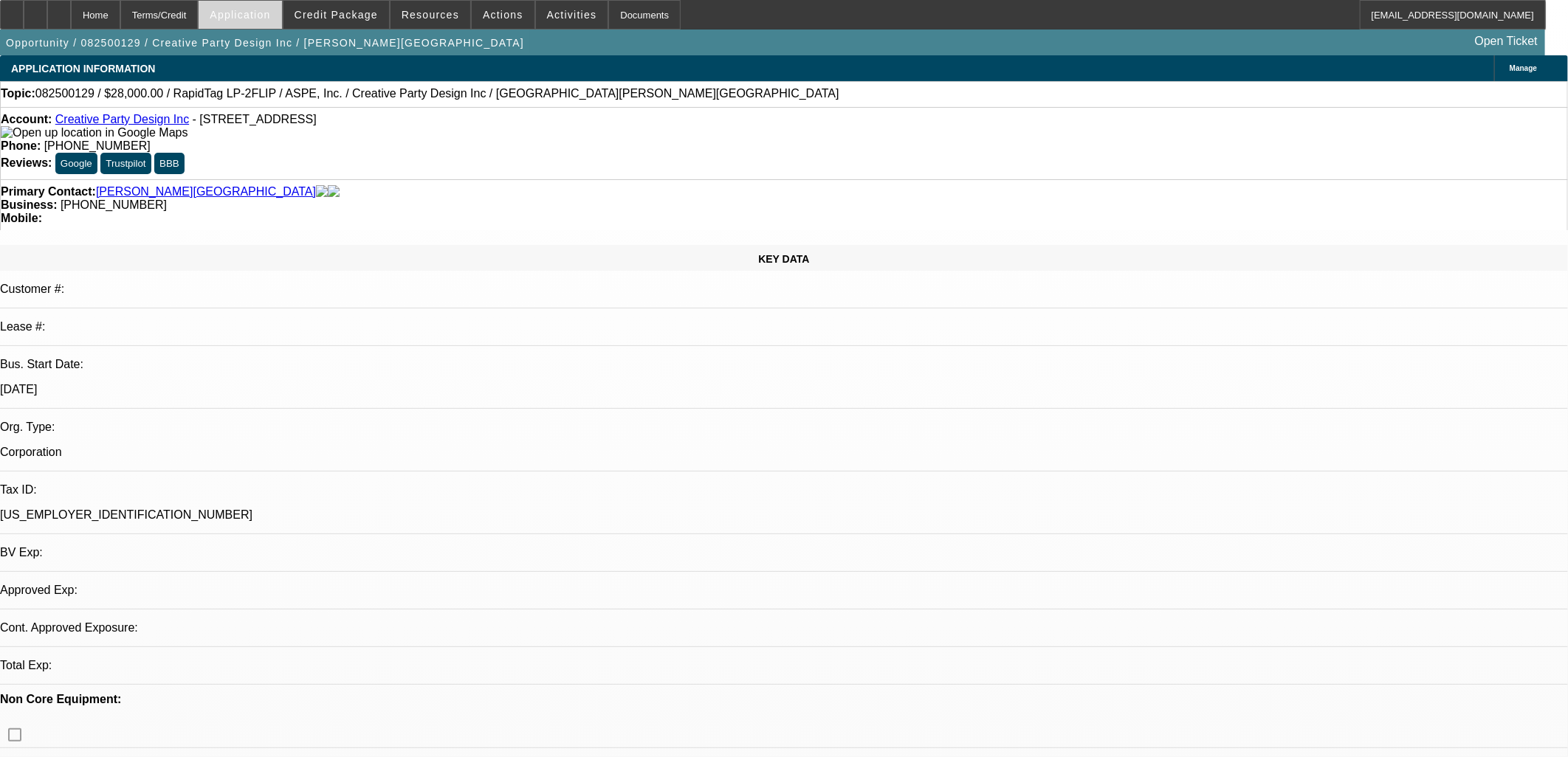
select select "0"
select select "6"
select select "0"
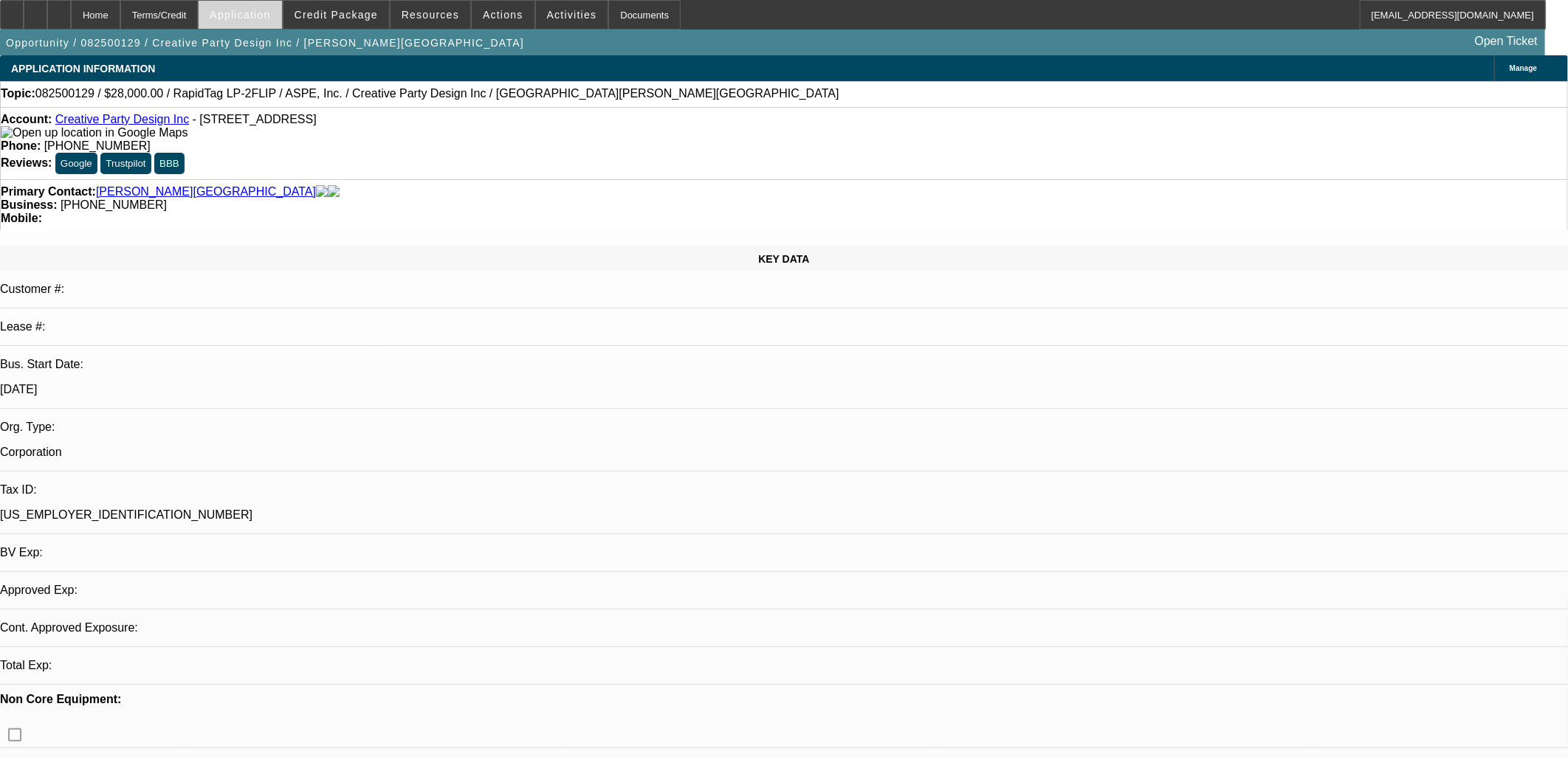
select select "0"
select select "6"
select select "0"
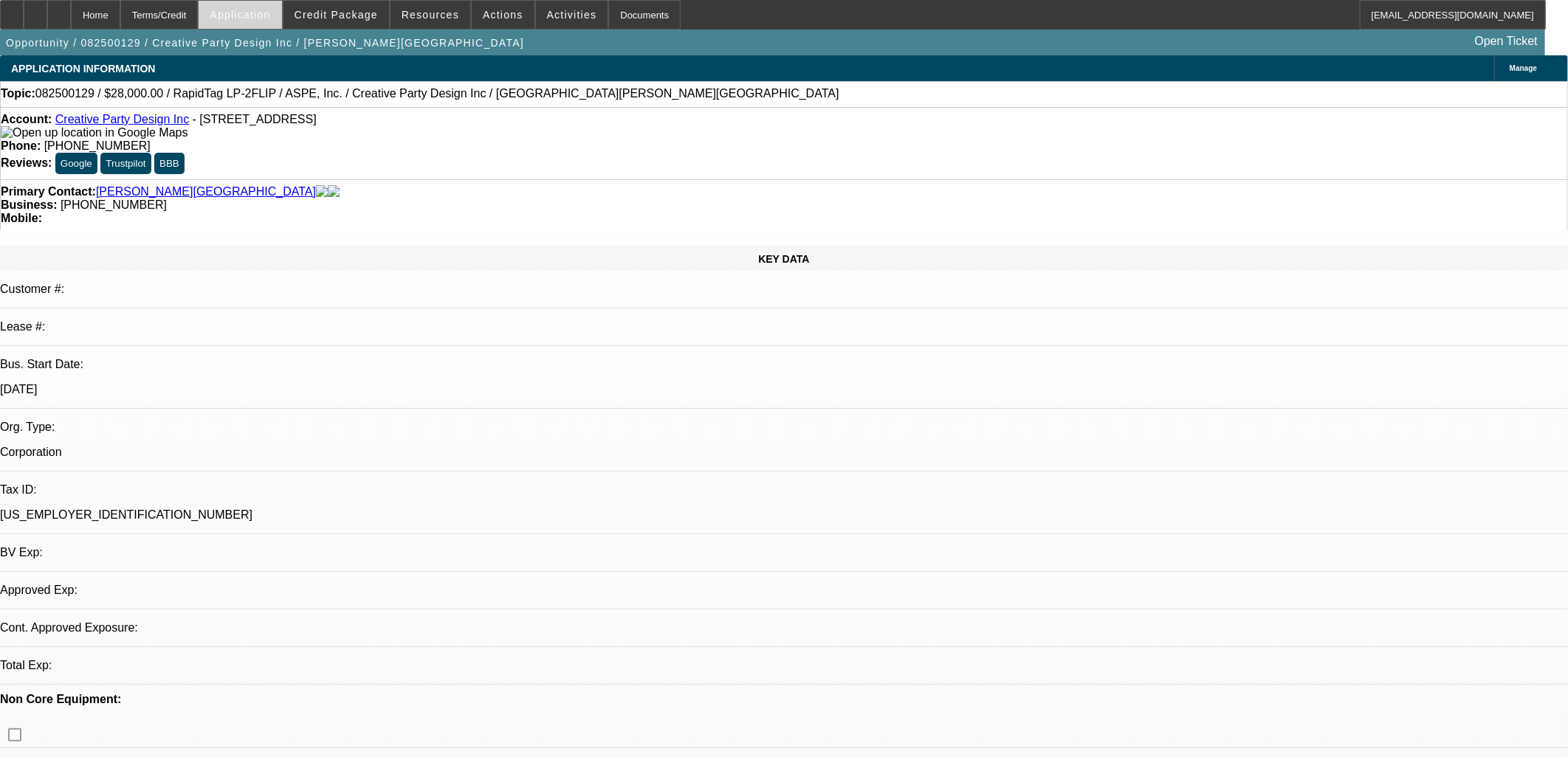
select select "6"
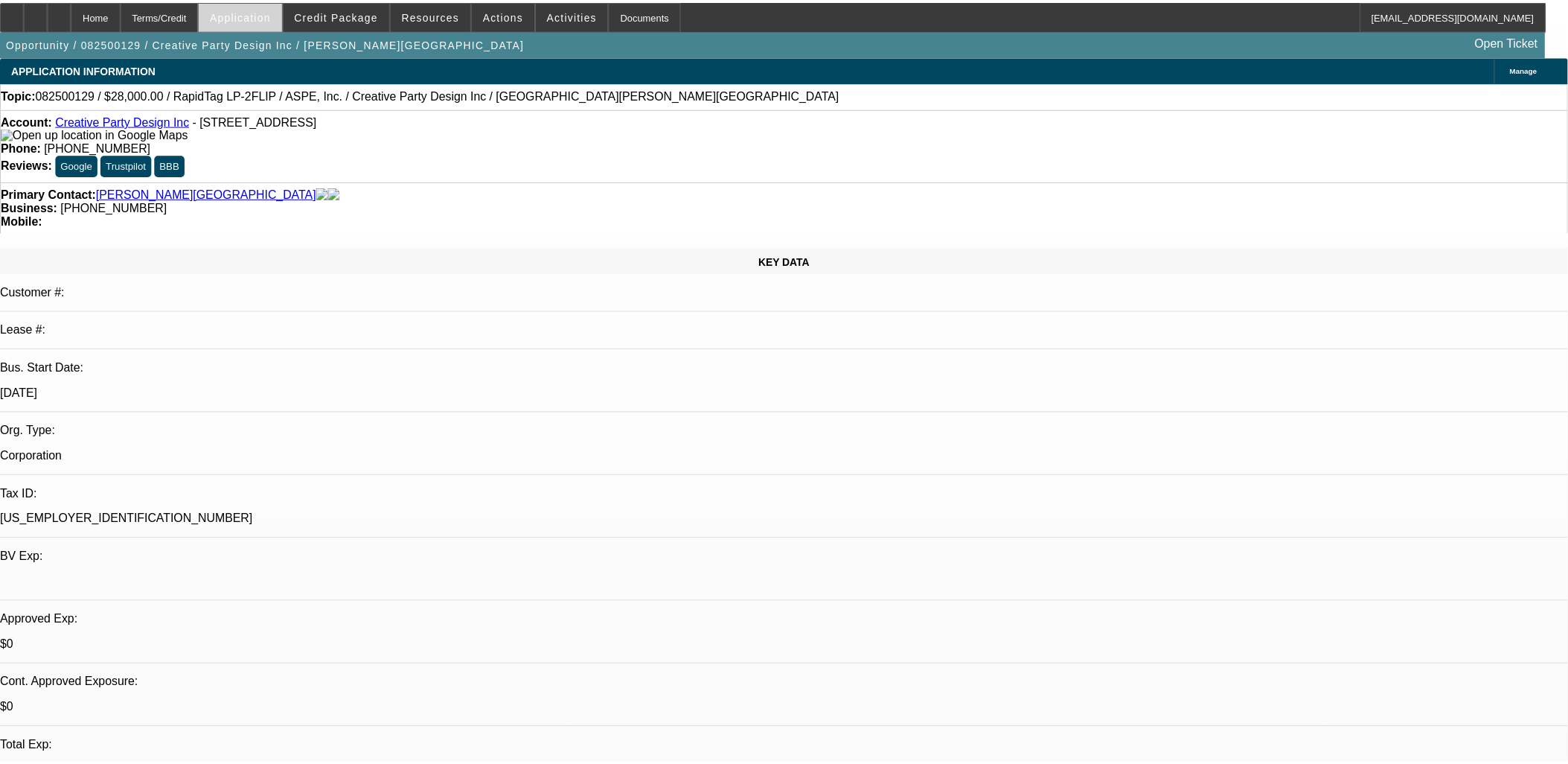
scroll to position [2124, 0]
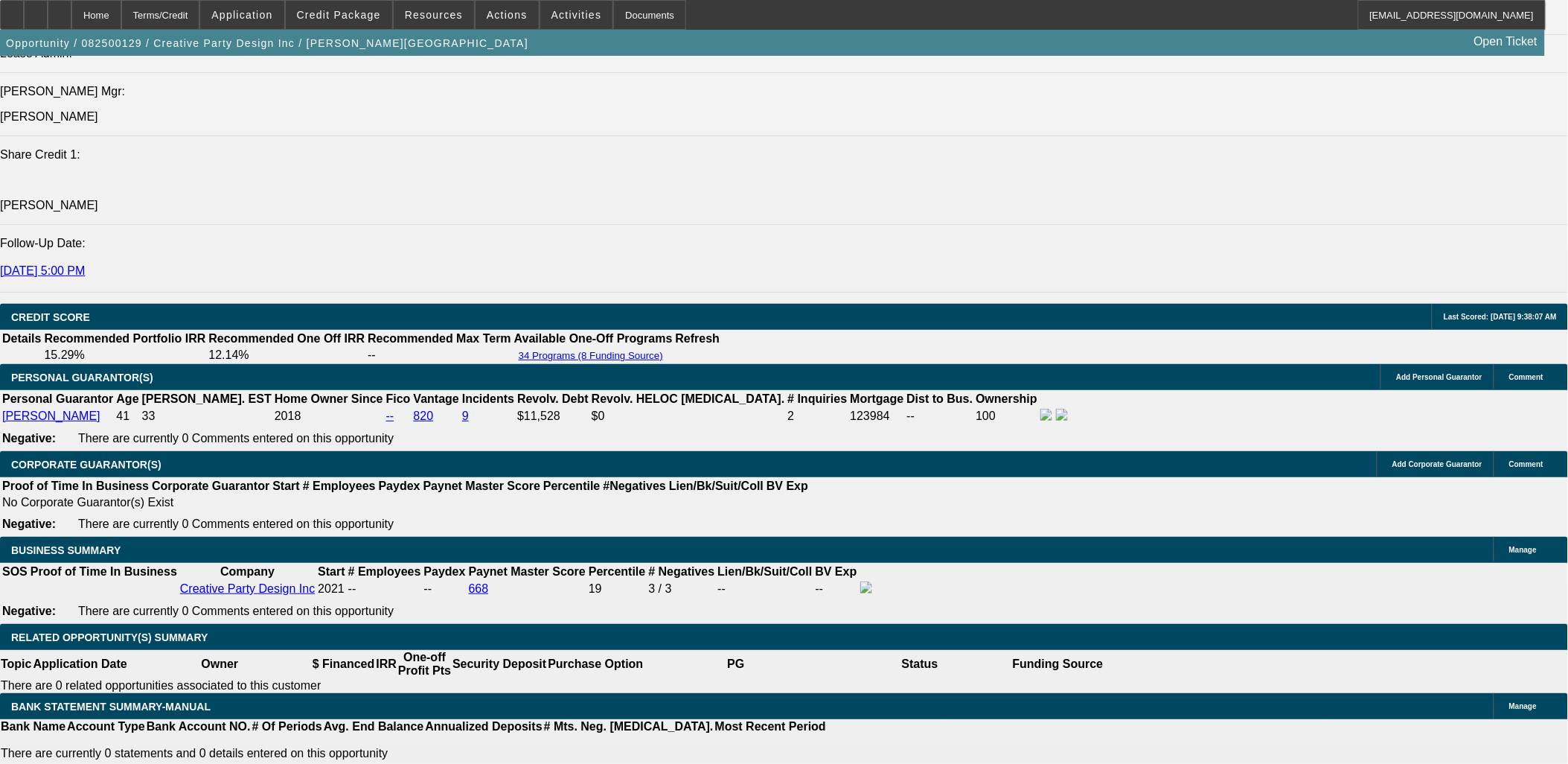
scroll to position [1959, 0]
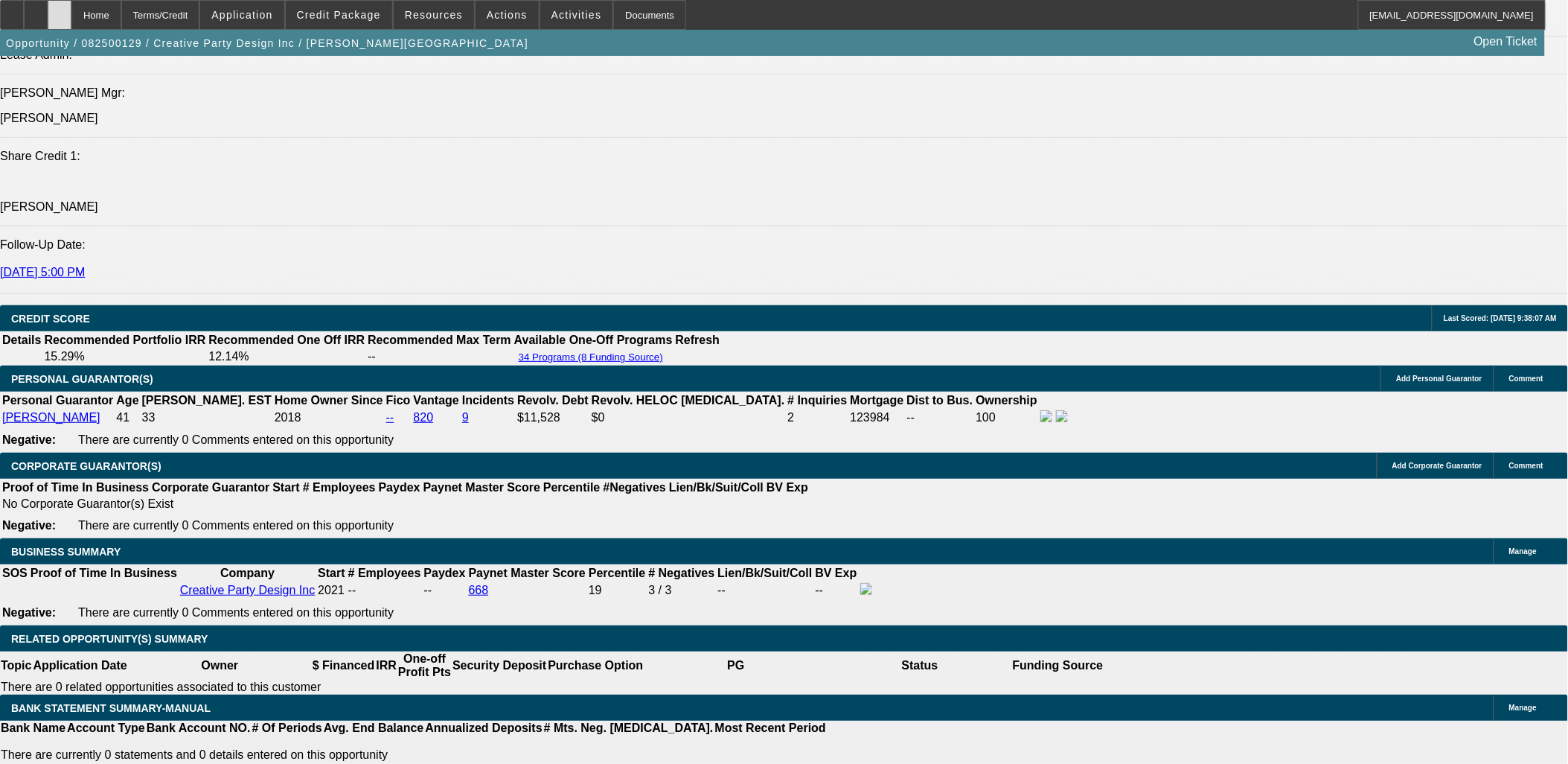
click at [72, 9] on div at bounding box center [60, 15] width 24 height 30
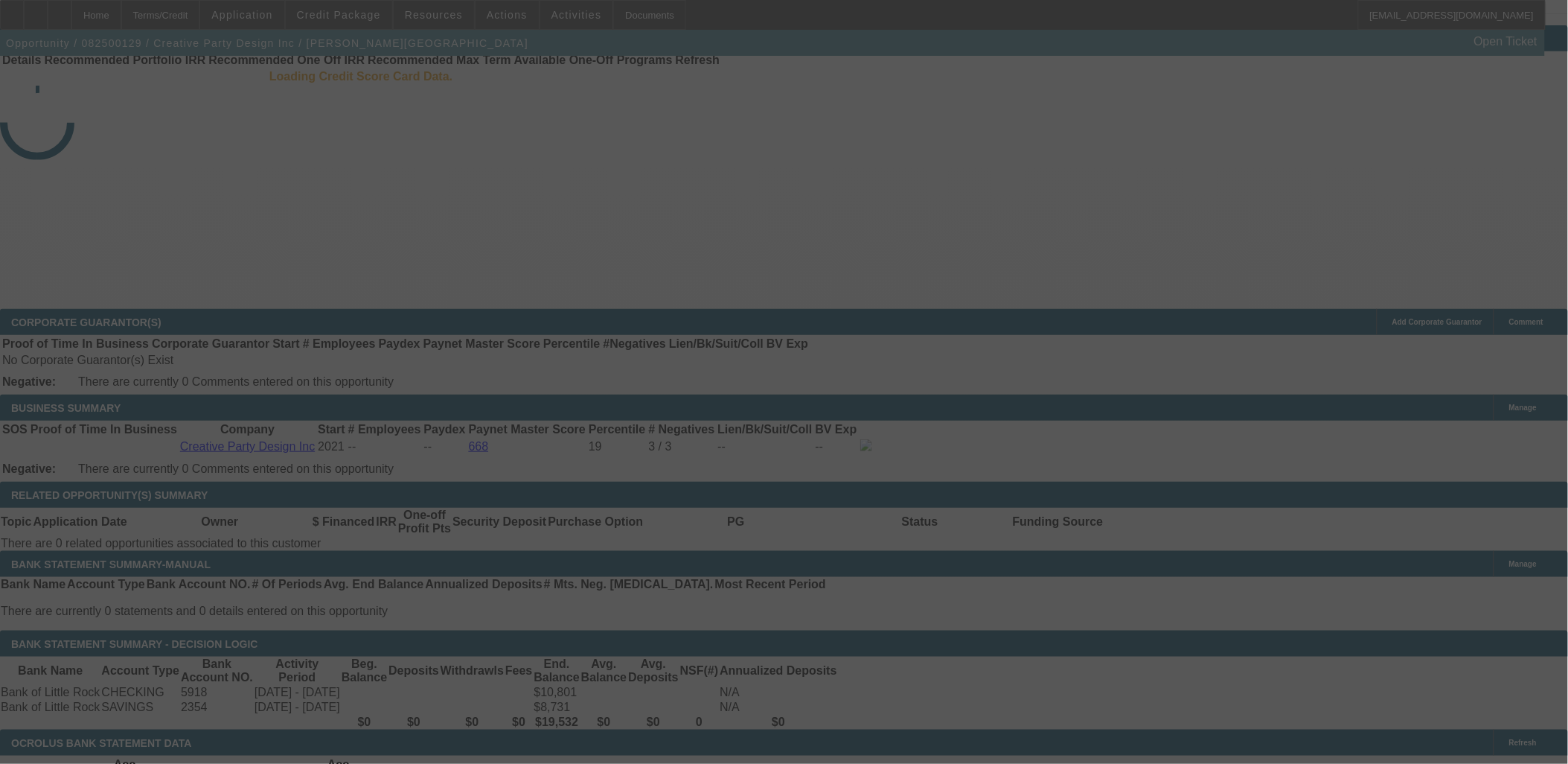
scroll to position [2232, 0]
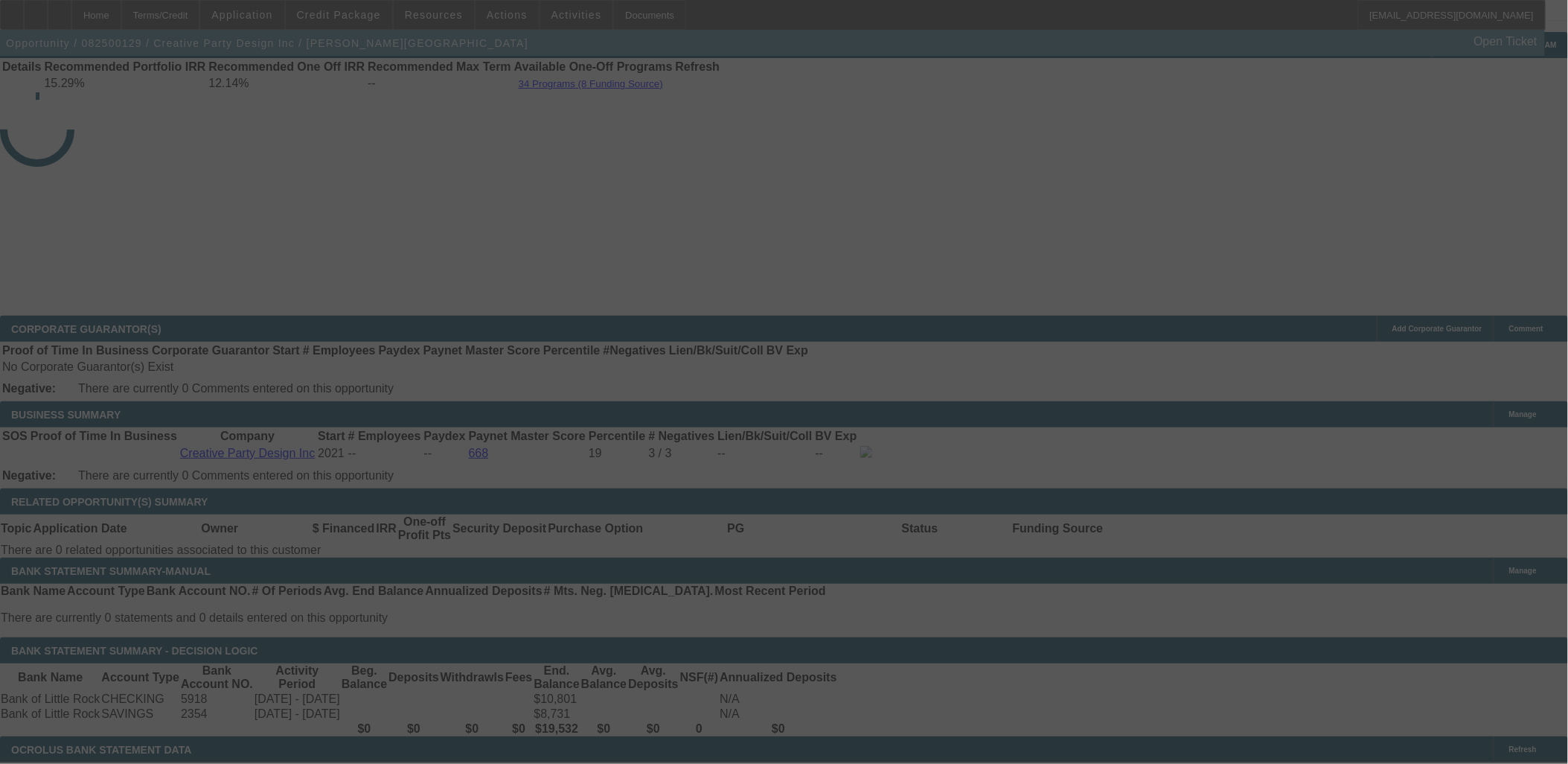
select select "0"
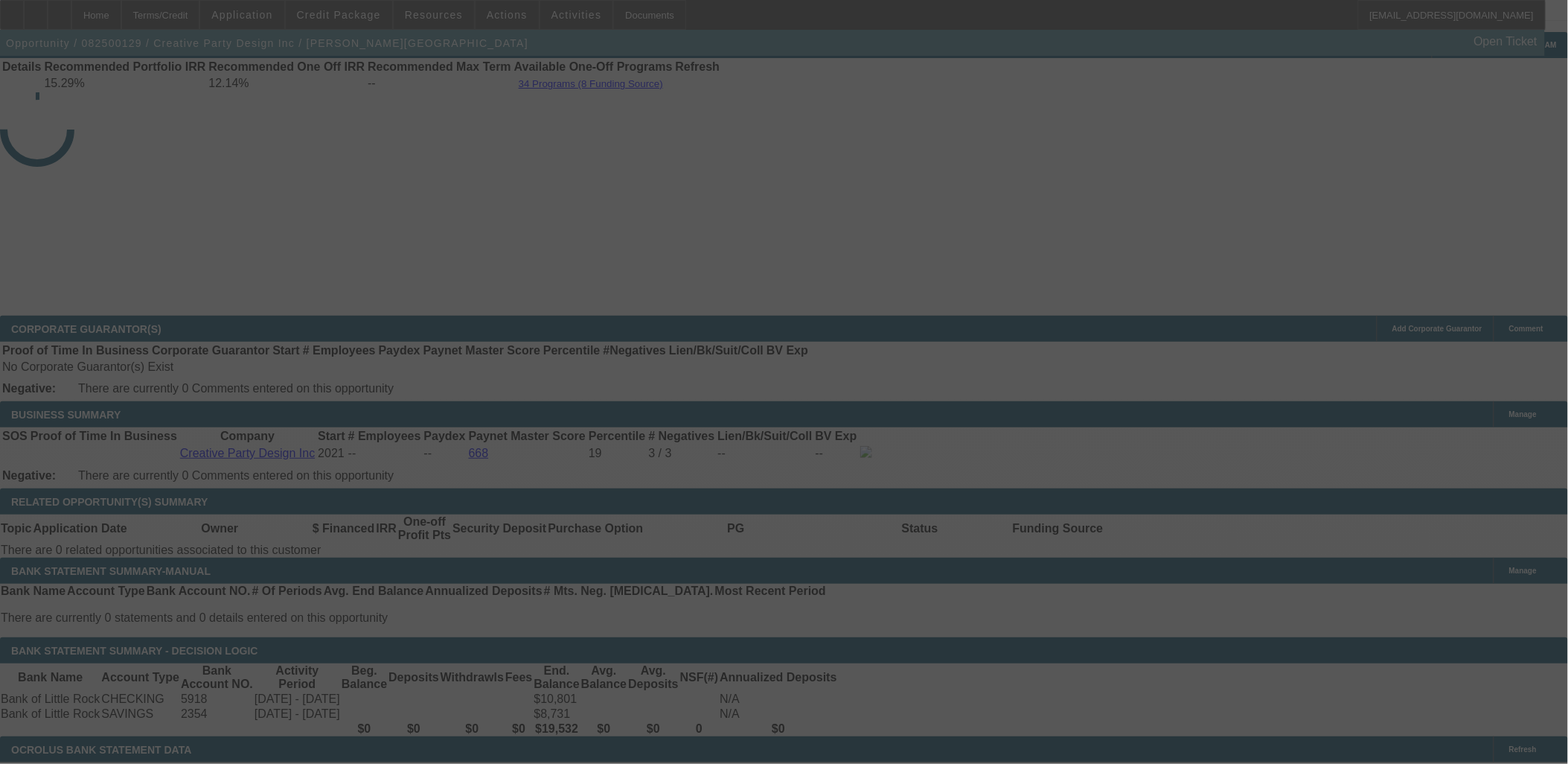
select select "0"
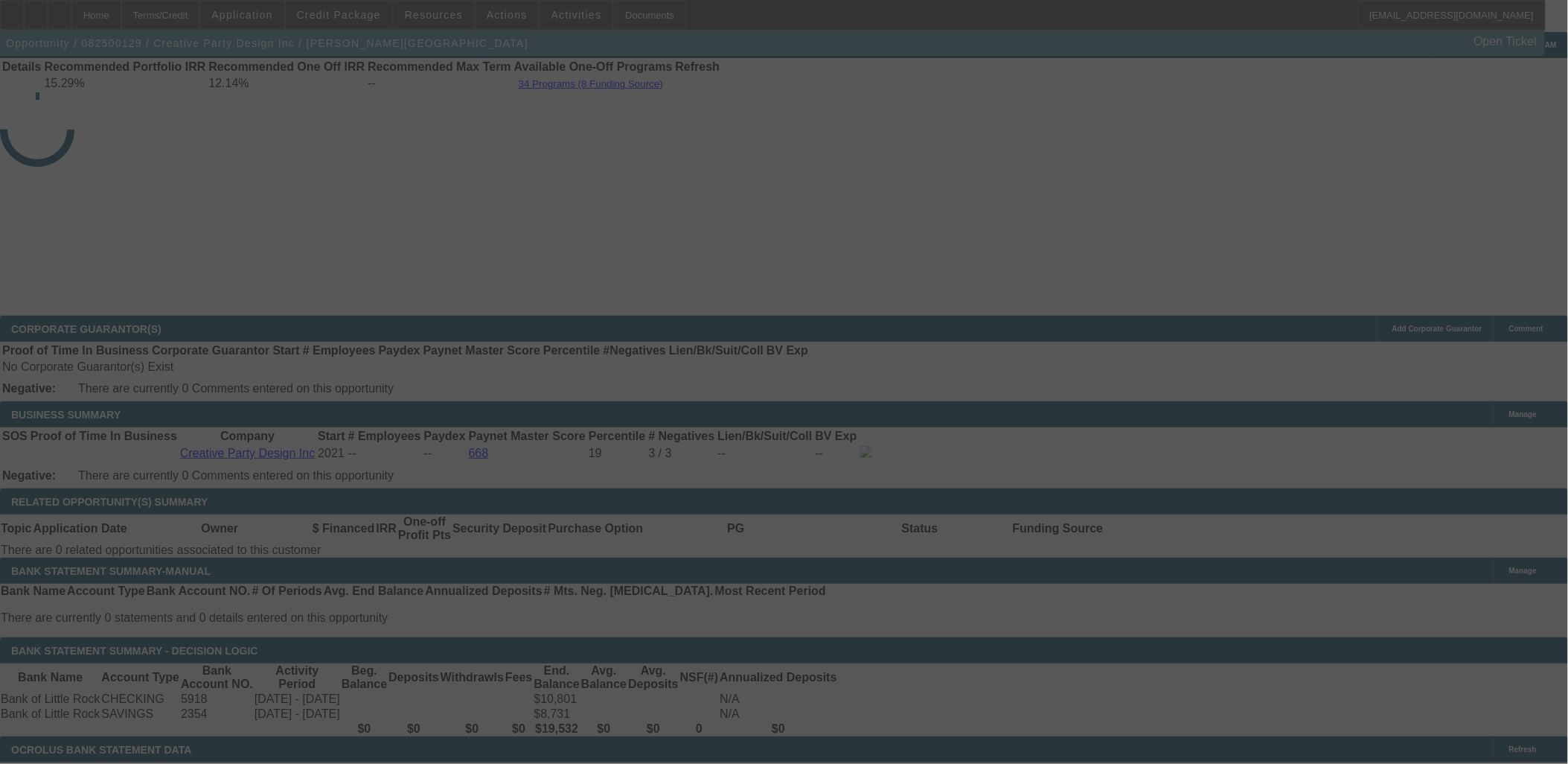
select select "0"
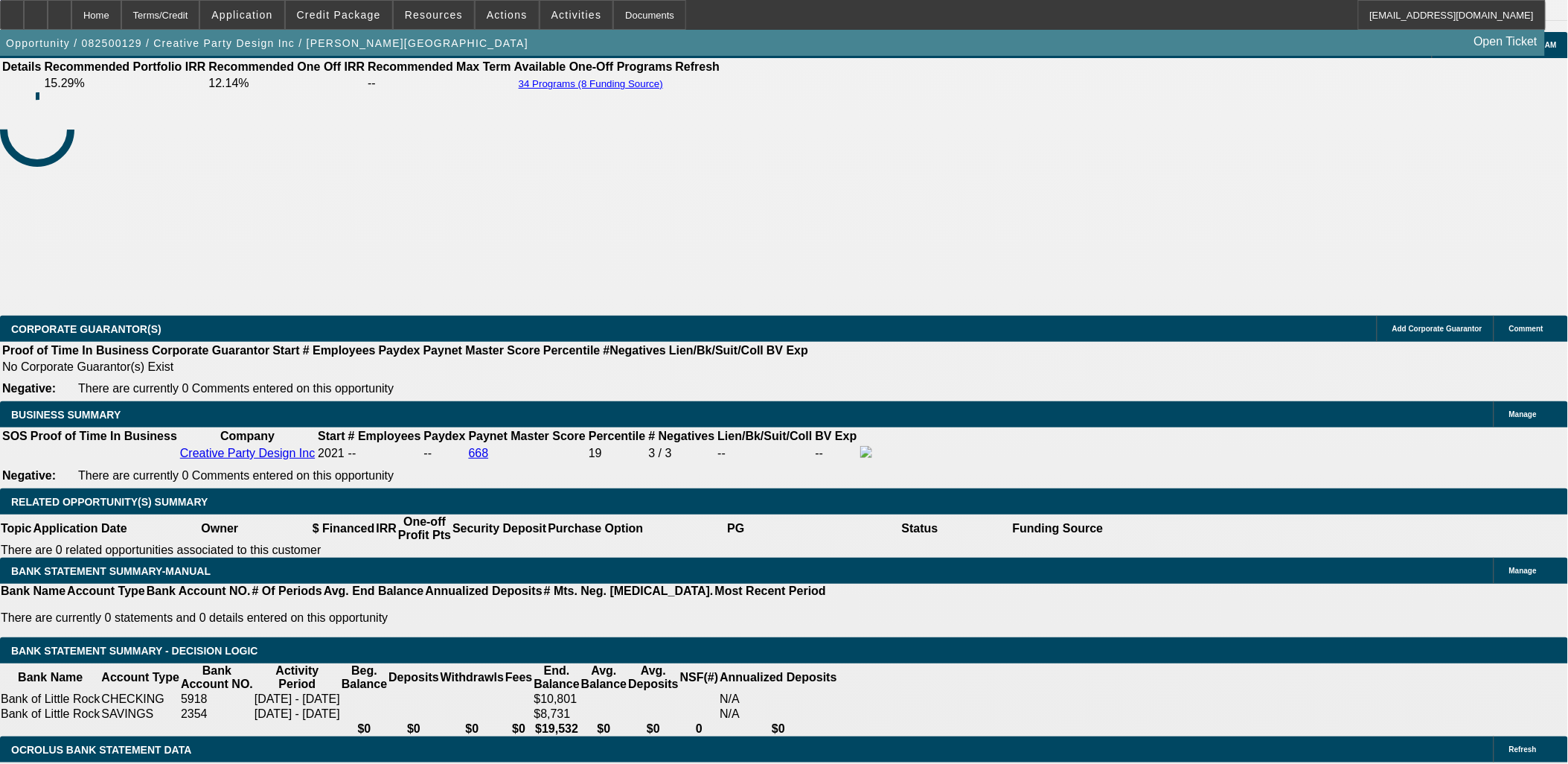
select select "1"
select select "6"
select select "1"
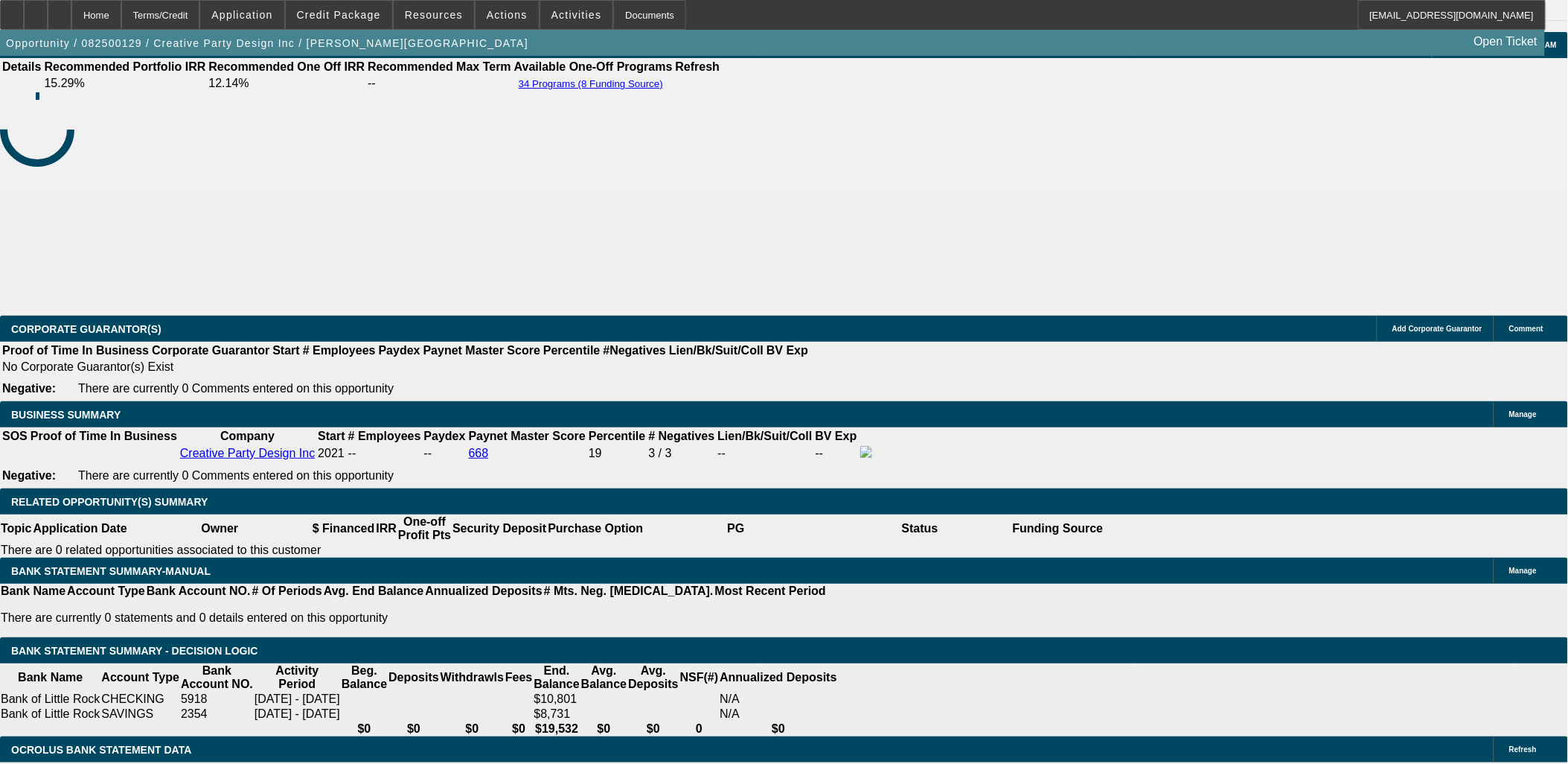
select select "6"
select select "1"
select select "6"
select select "1"
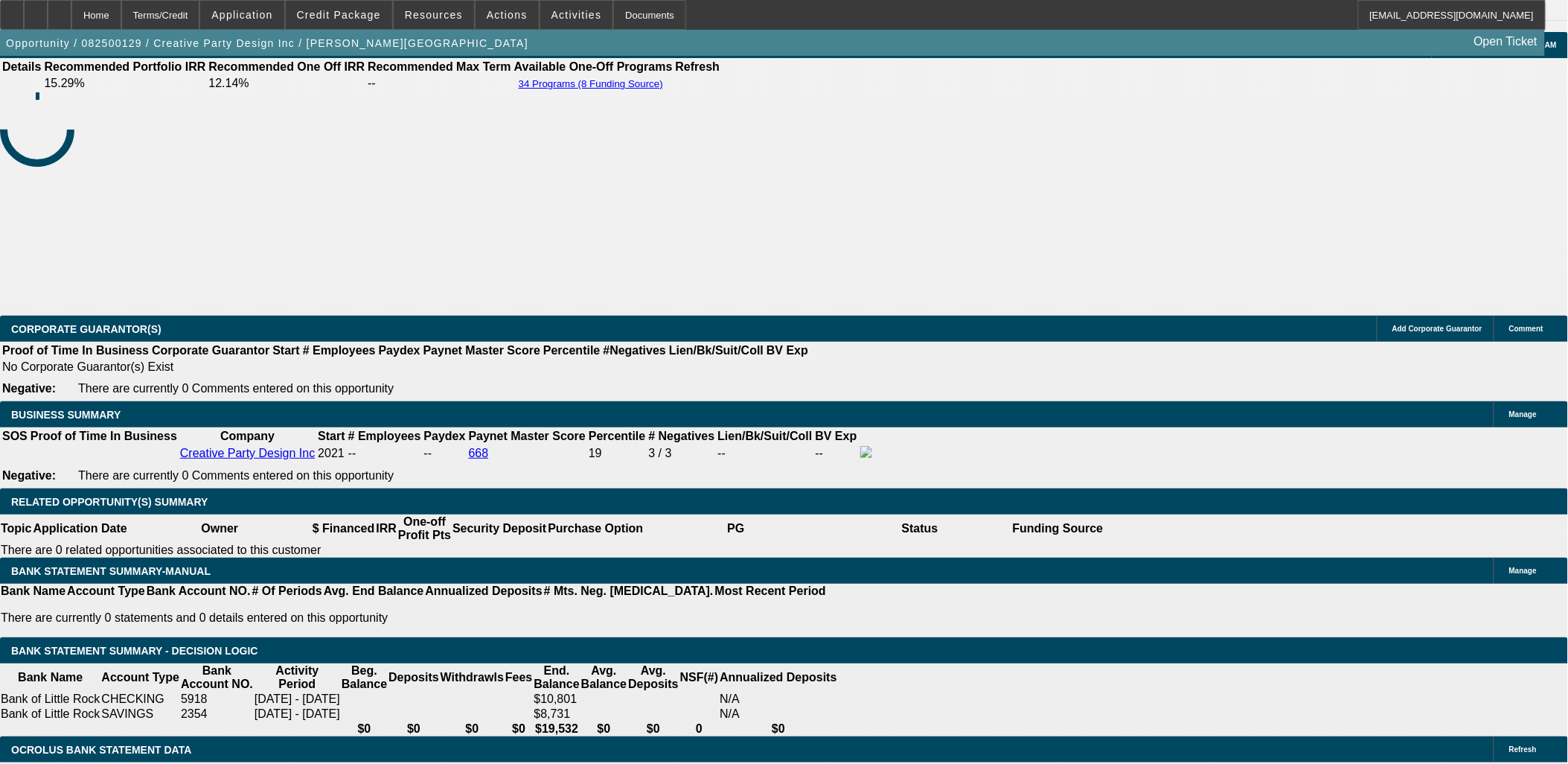
select select "1"
select select "6"
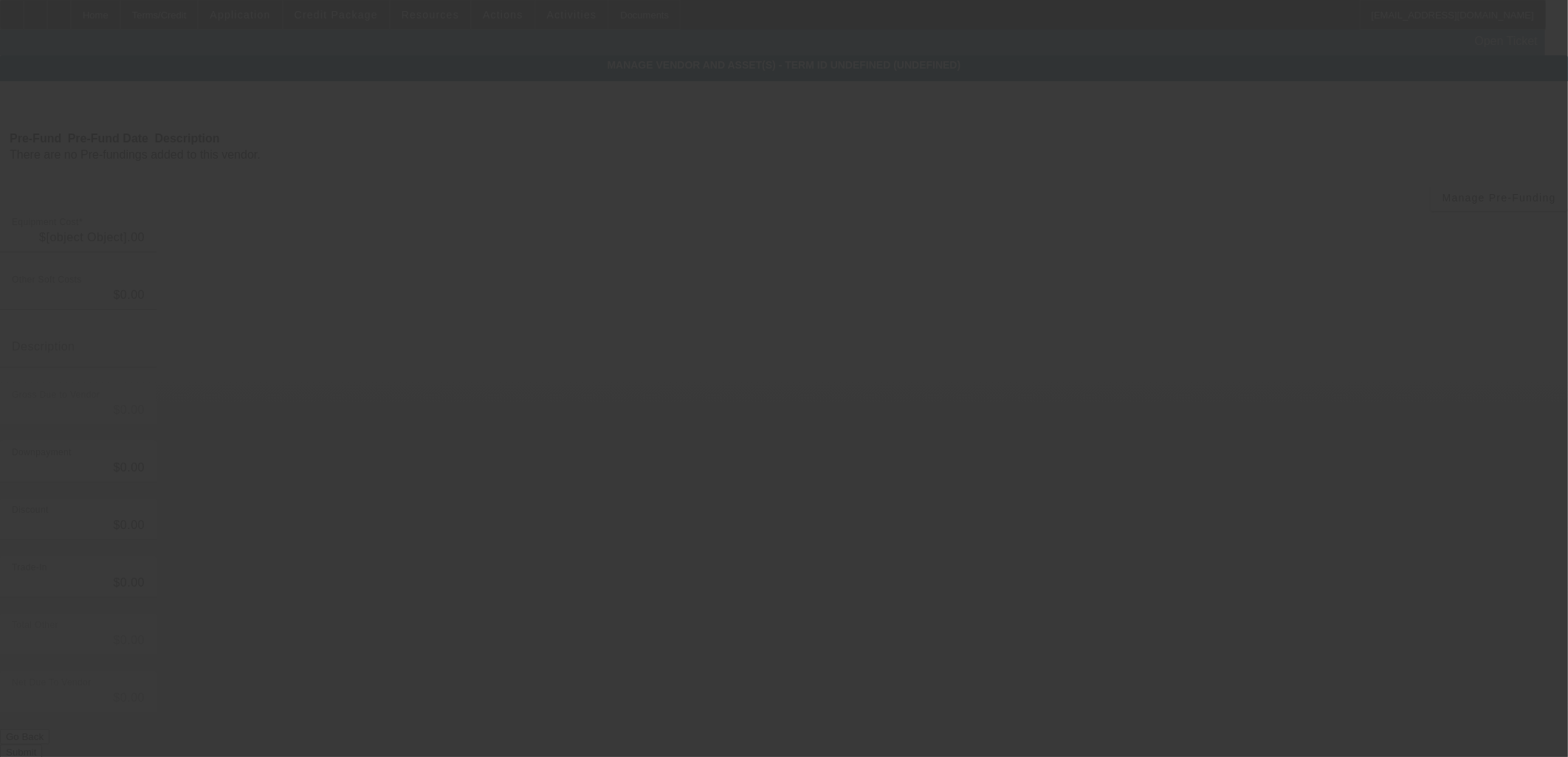
type input "$28,000.00"
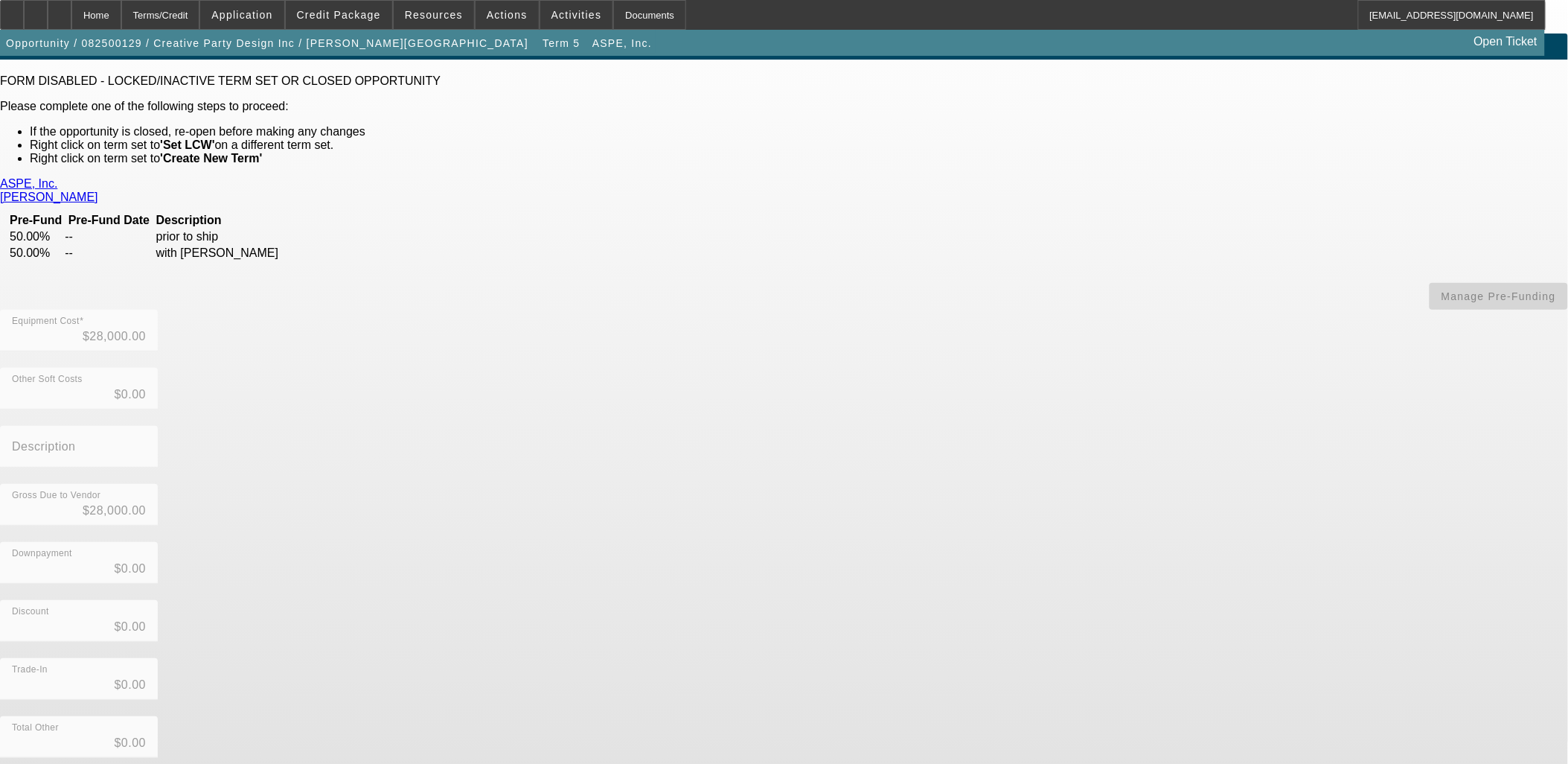
scroll to position [28, 0]
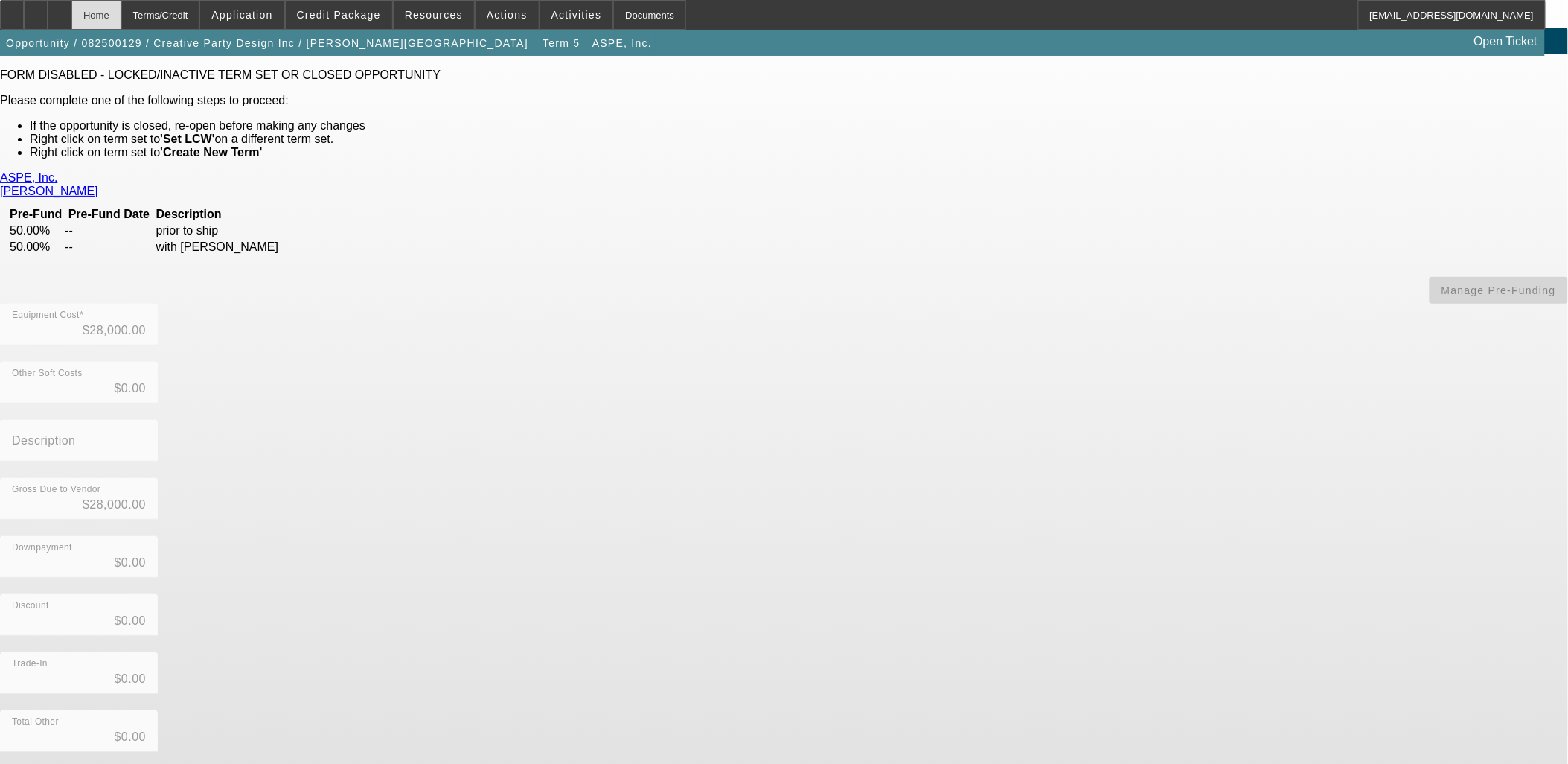
click at [121, 19] on div "Home" at bounding box center [97, 15] width 50 height 30
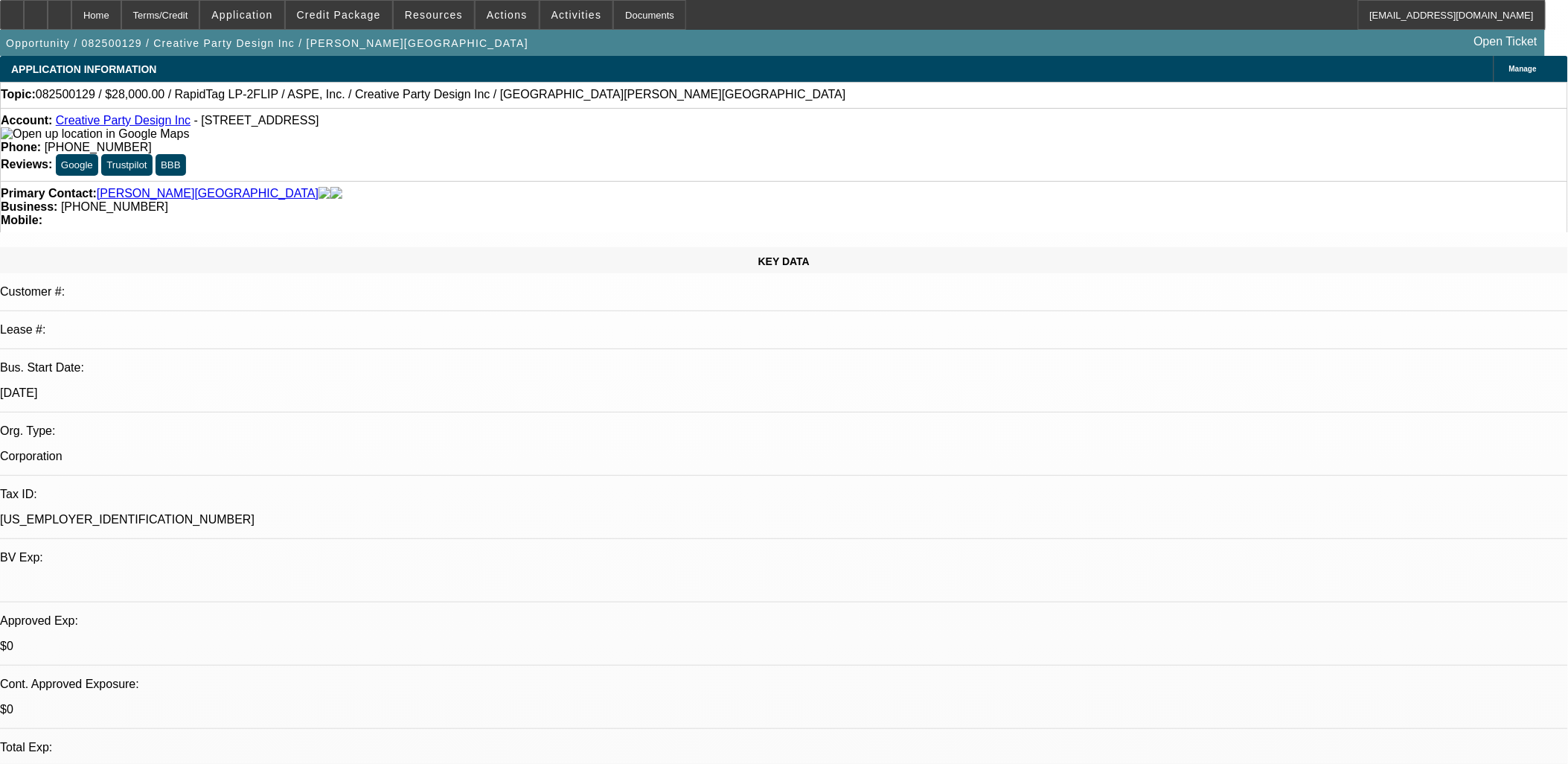
select select "0"
select select "6"
select select "0"
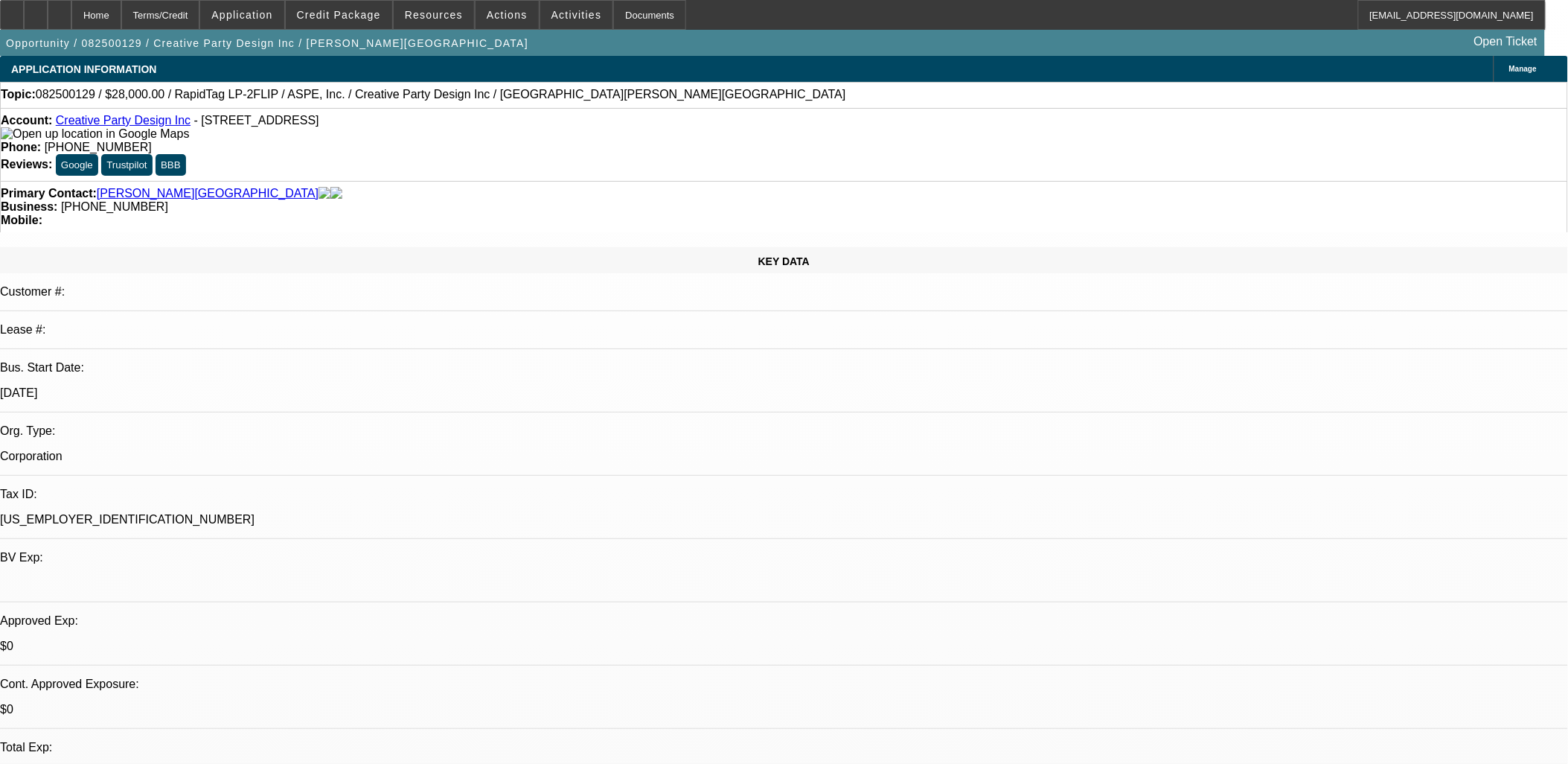
select select "0"
select select "6"
select select "0"
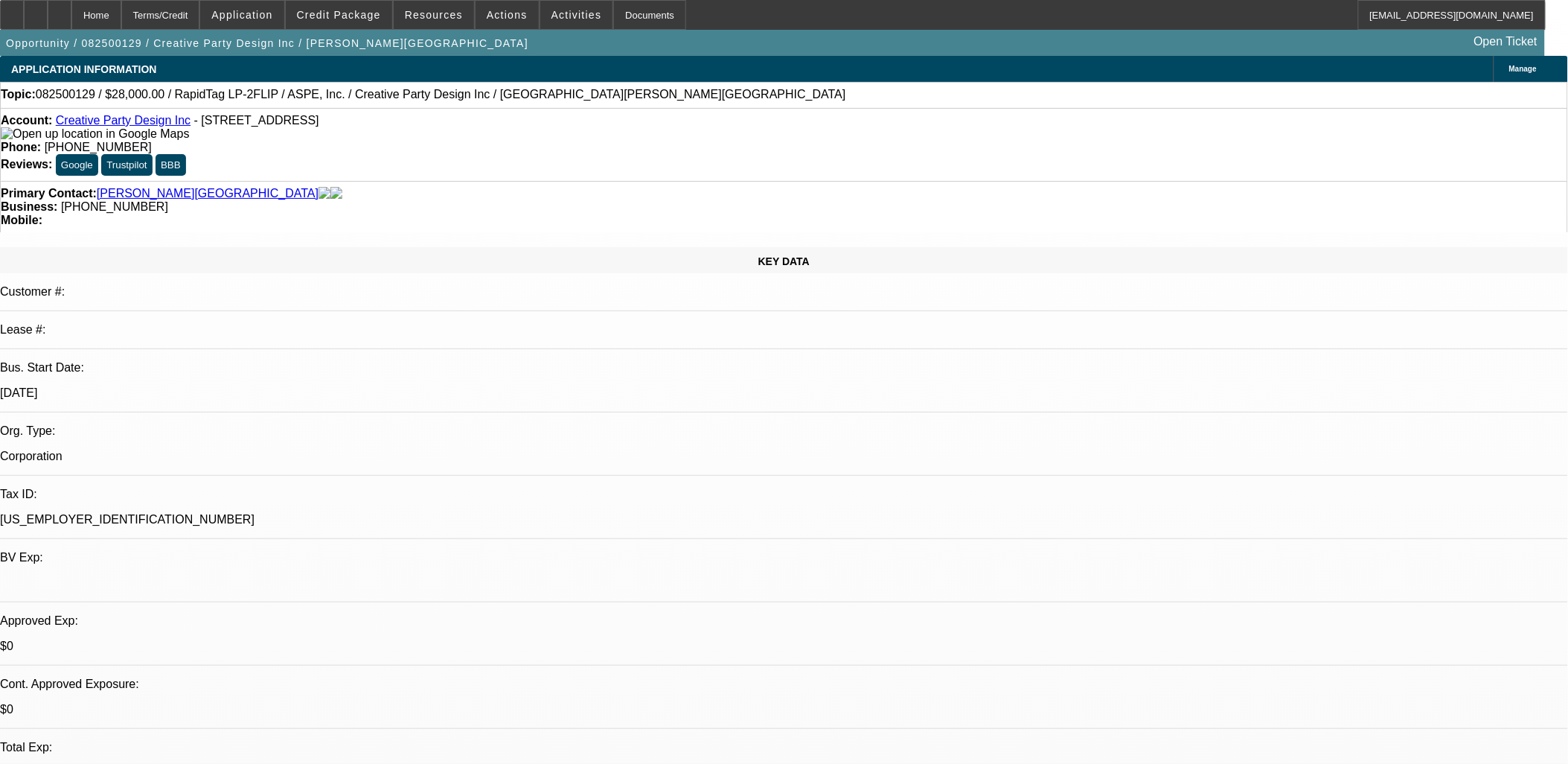
select select "0"
select select "6"
select select "0"
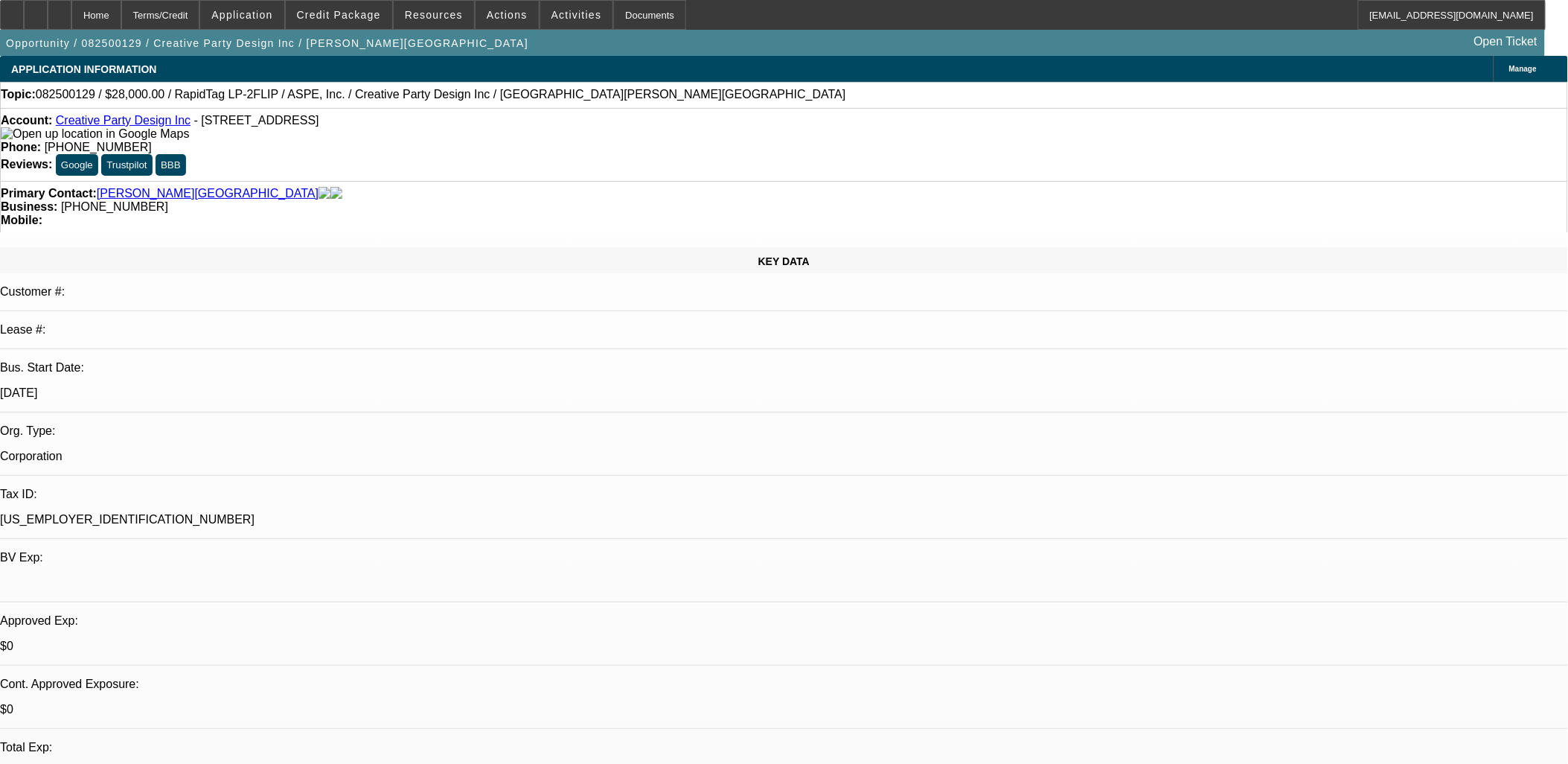
select select "6"
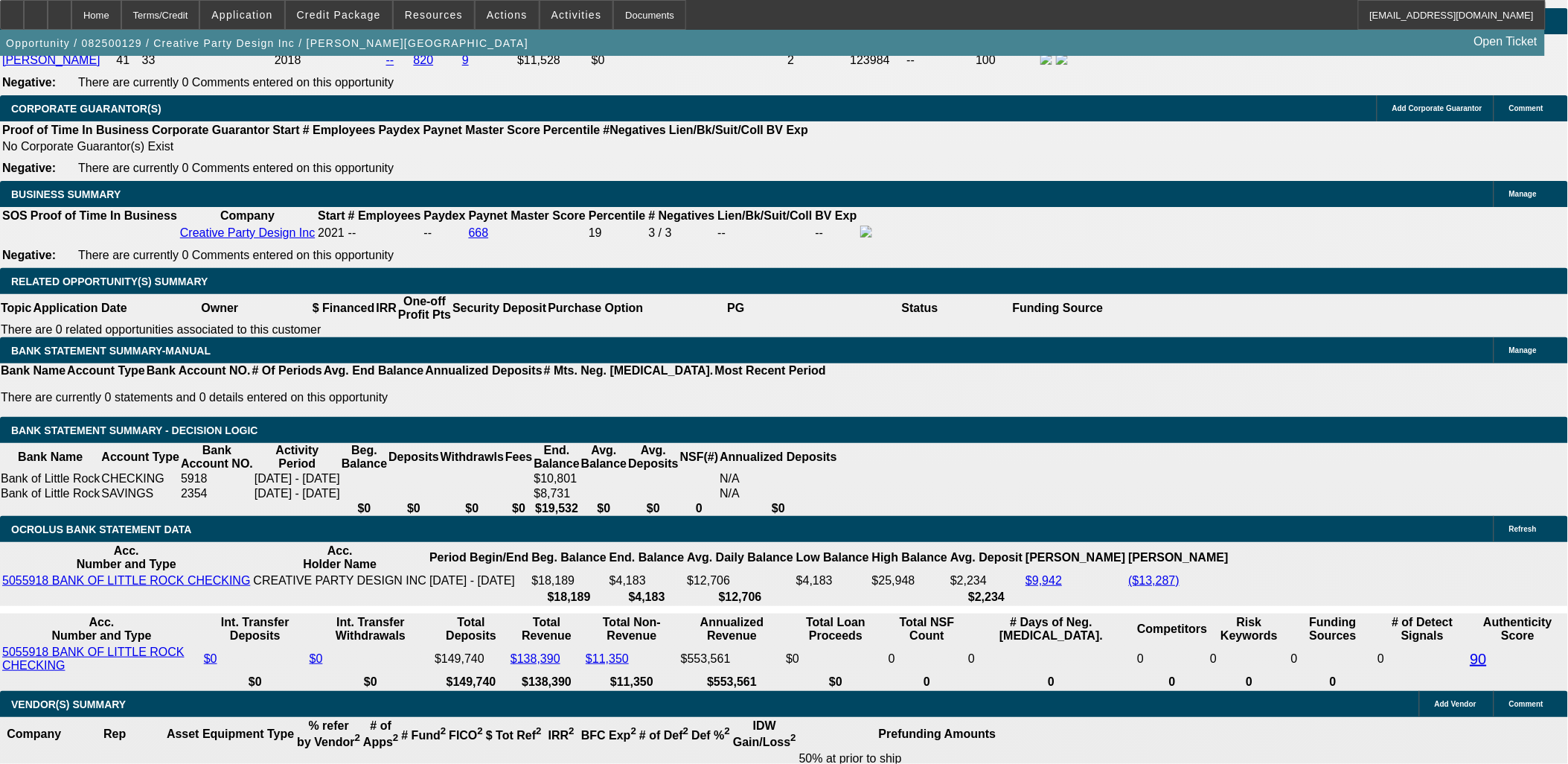
scroll to position [2151, 0]
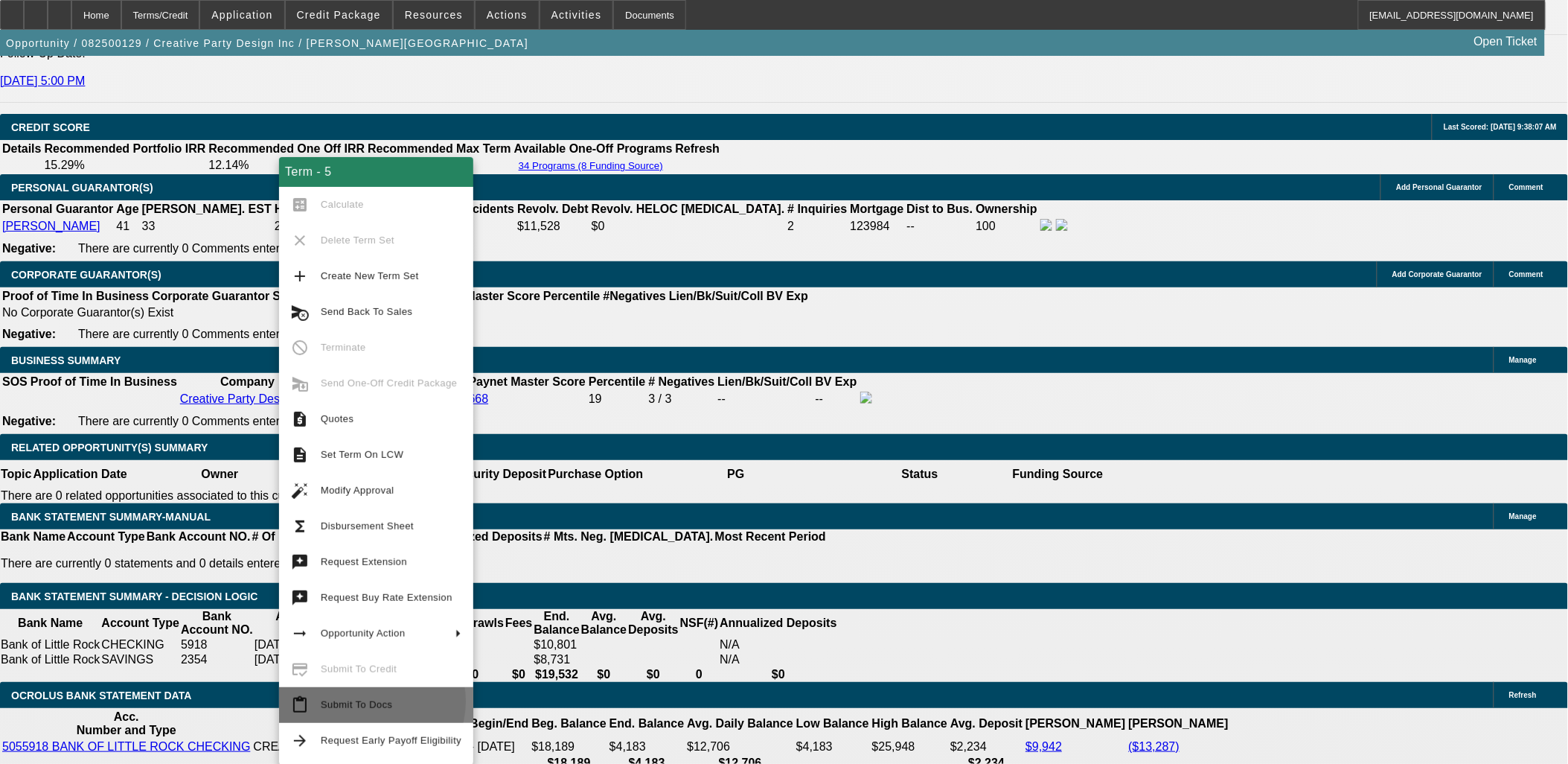
click at [366, 702] on span "Submit To Docs" at bounding box center [356, 704] width 72 height 11
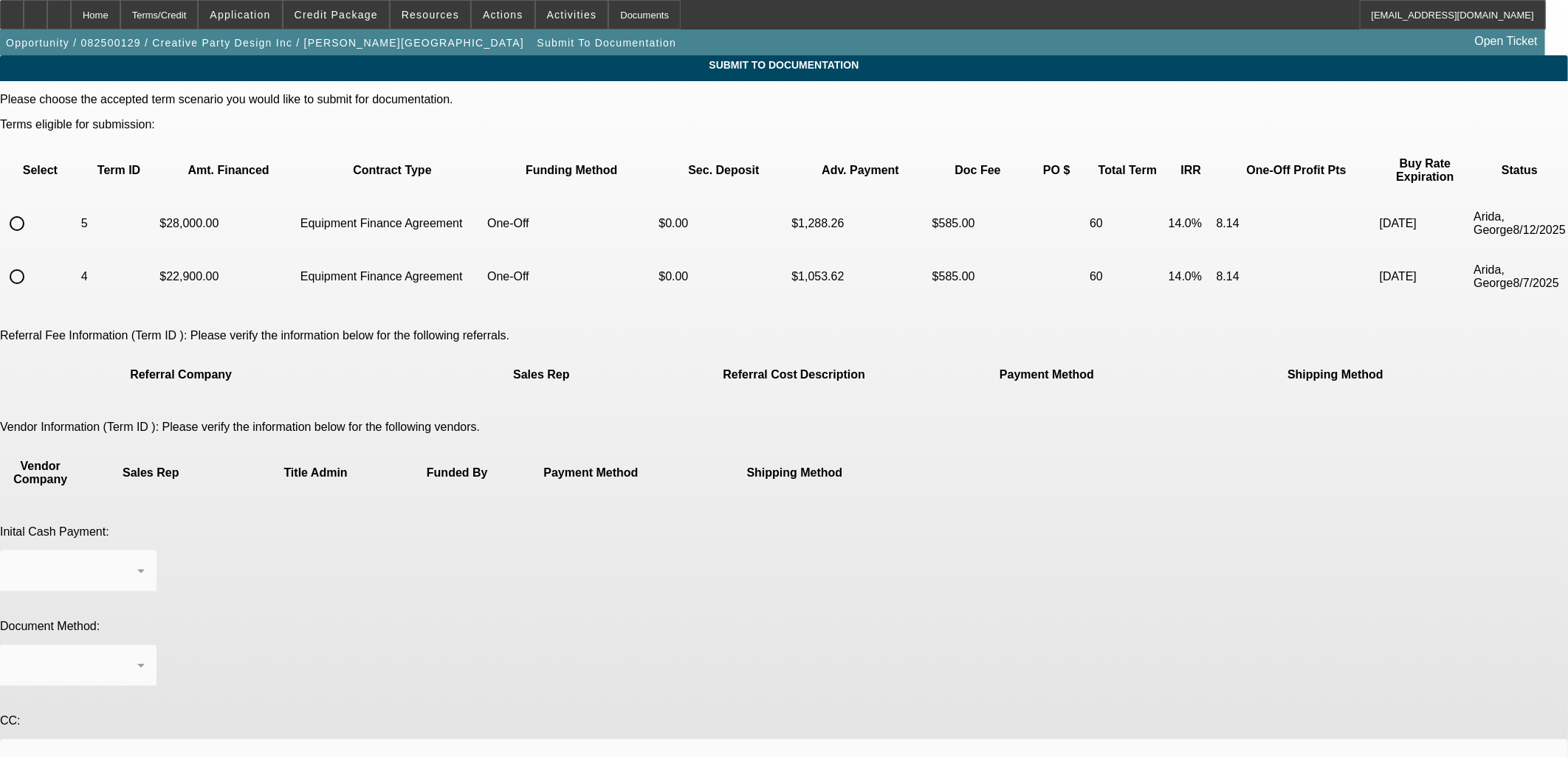
click at [31, 208] on input "radio" at bounding box center [17, 223] width 30 height 30
radio input "true"
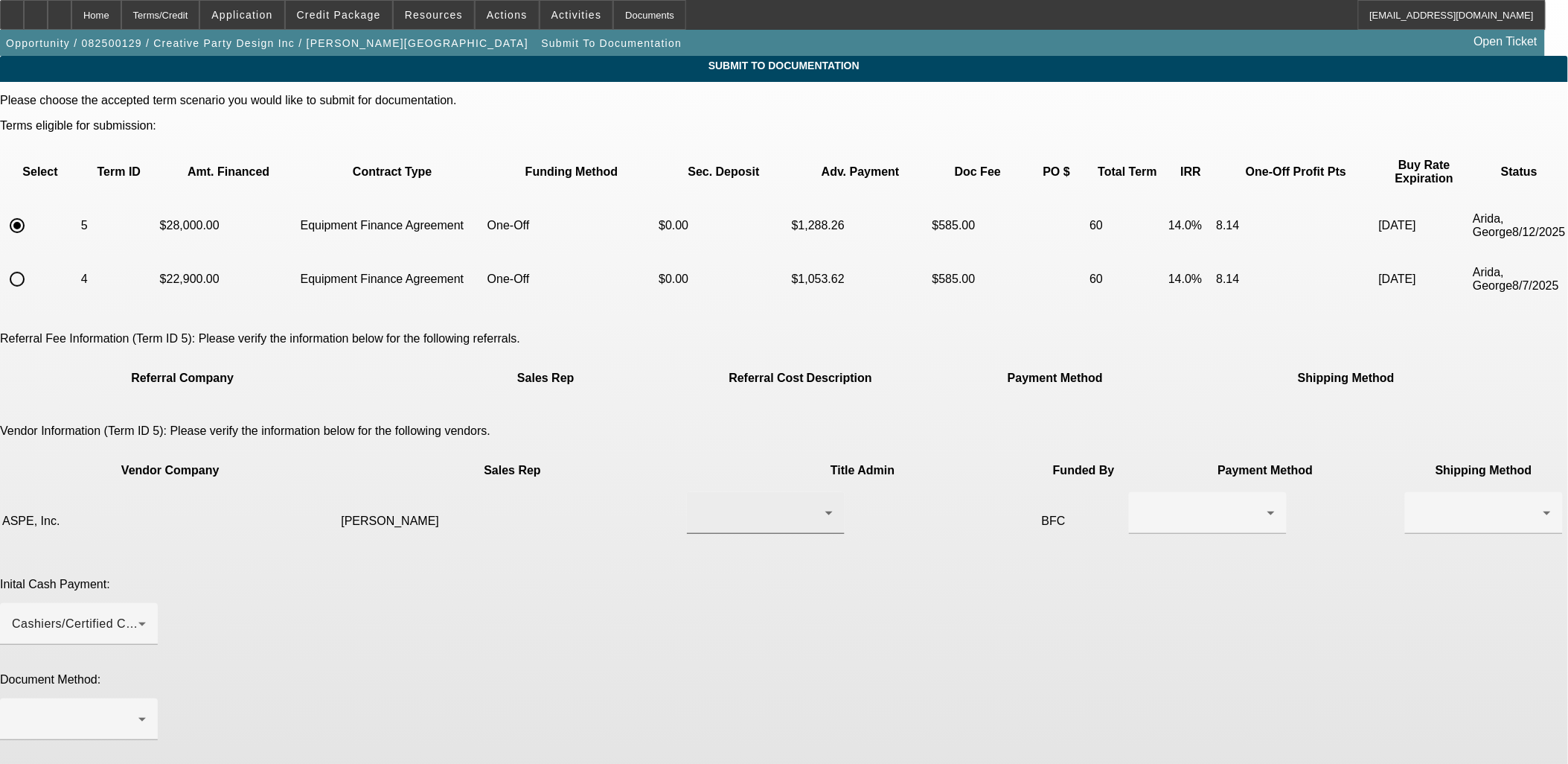
click at [698, 492] on div at bounding box center [765, 513] width 134 height 42
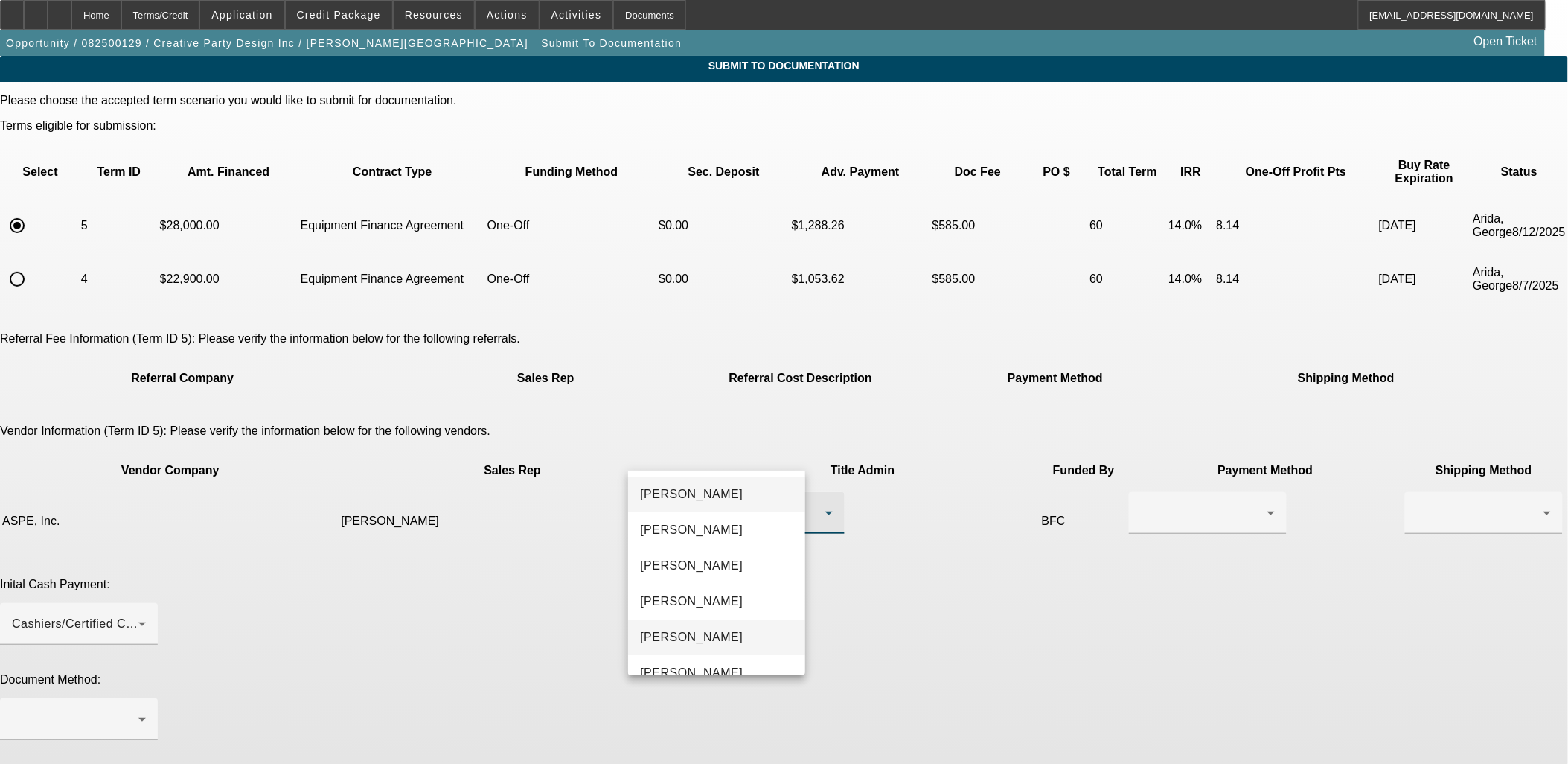
click at [701, 643] on span "Szyszko, Thomas" at bounding box center [691, 637] width 102 height 18
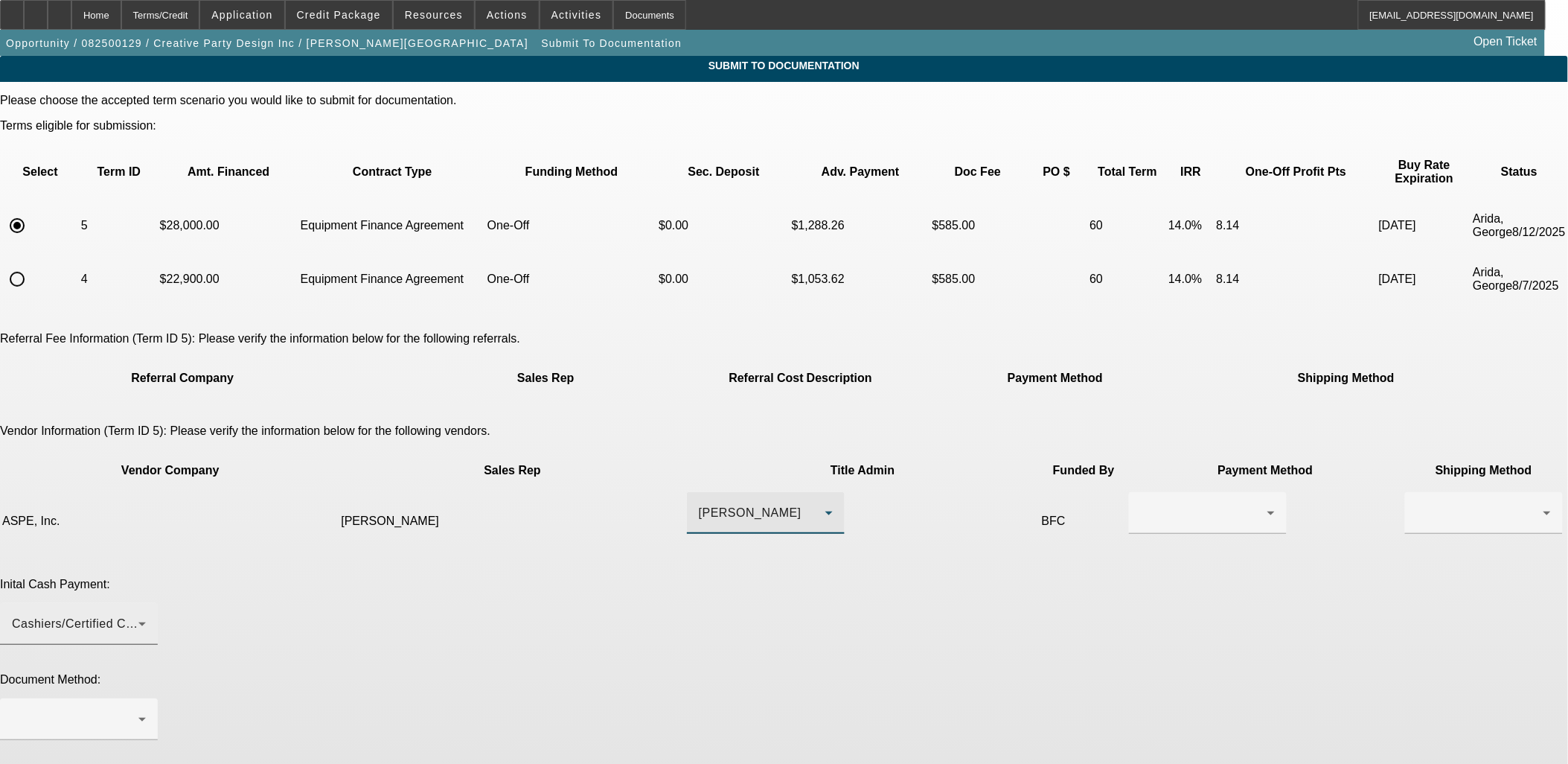
click at [139, 615] on div "Cashiers/Certified Check" at bounding box center [75, 623] width 126 height 18
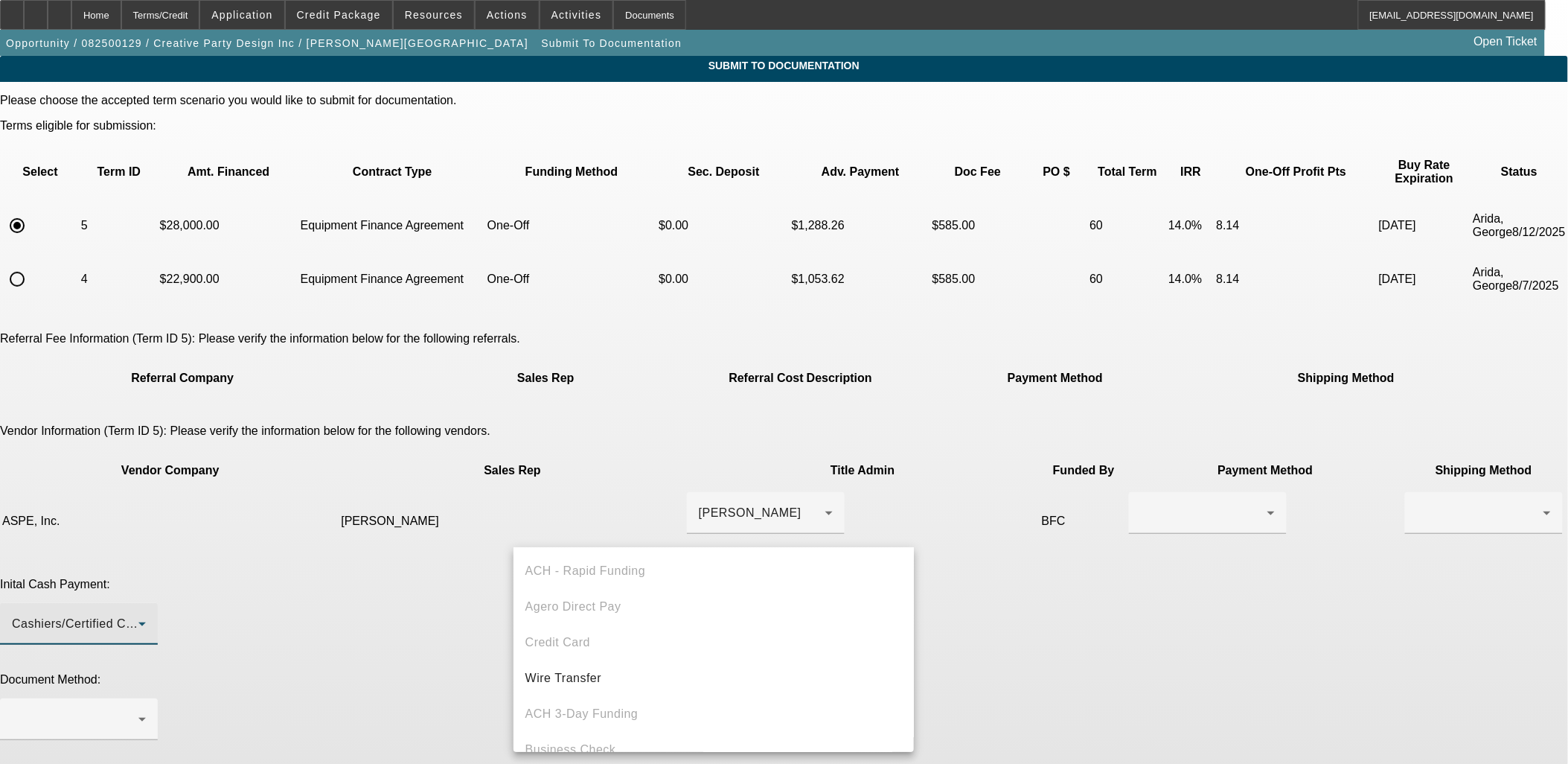
scroll to position [50, 0]
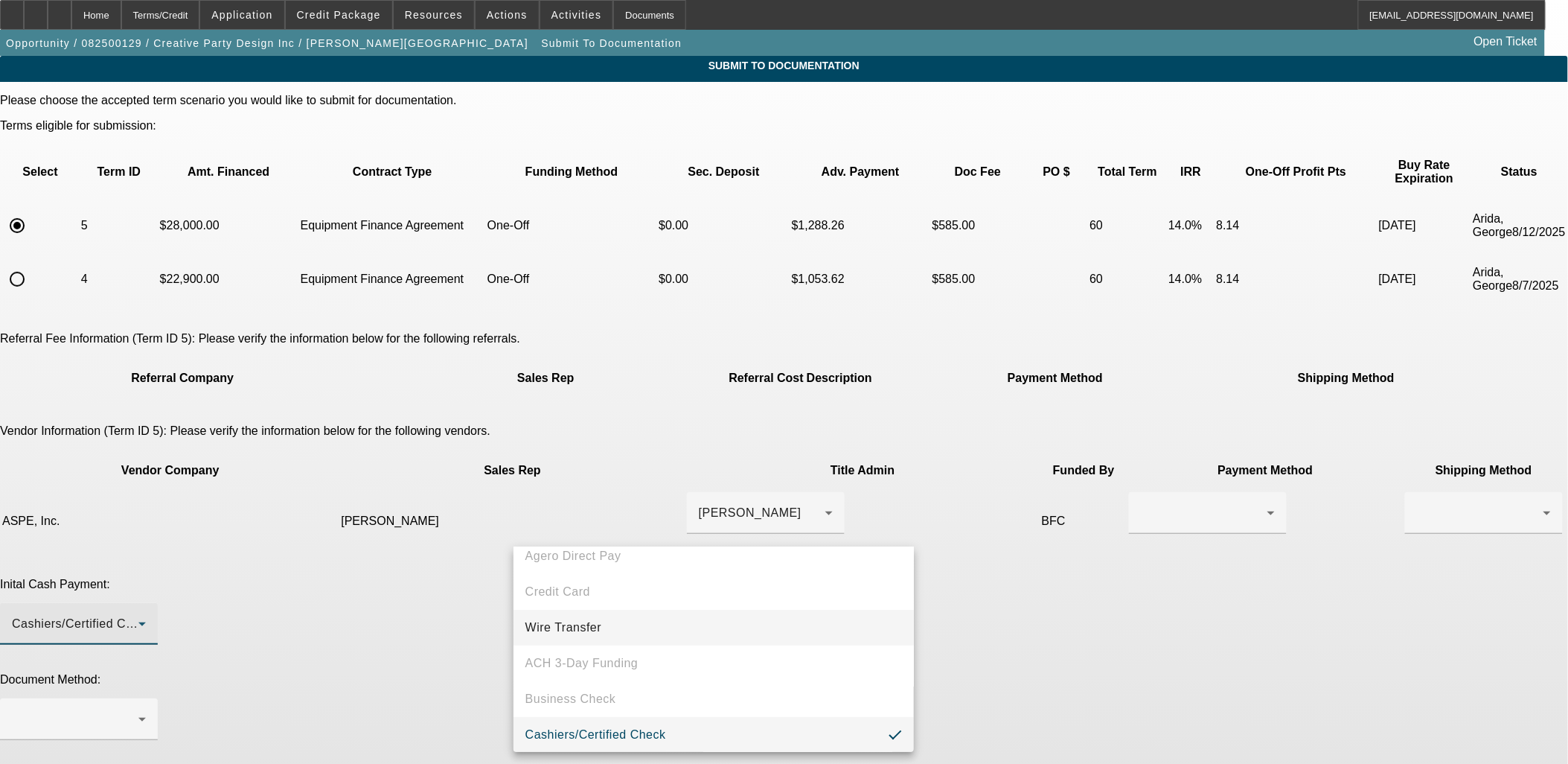
click at [609, 623] on mat-option "Wire Transfer" at bounding box center [713, 627] width 401 height 35
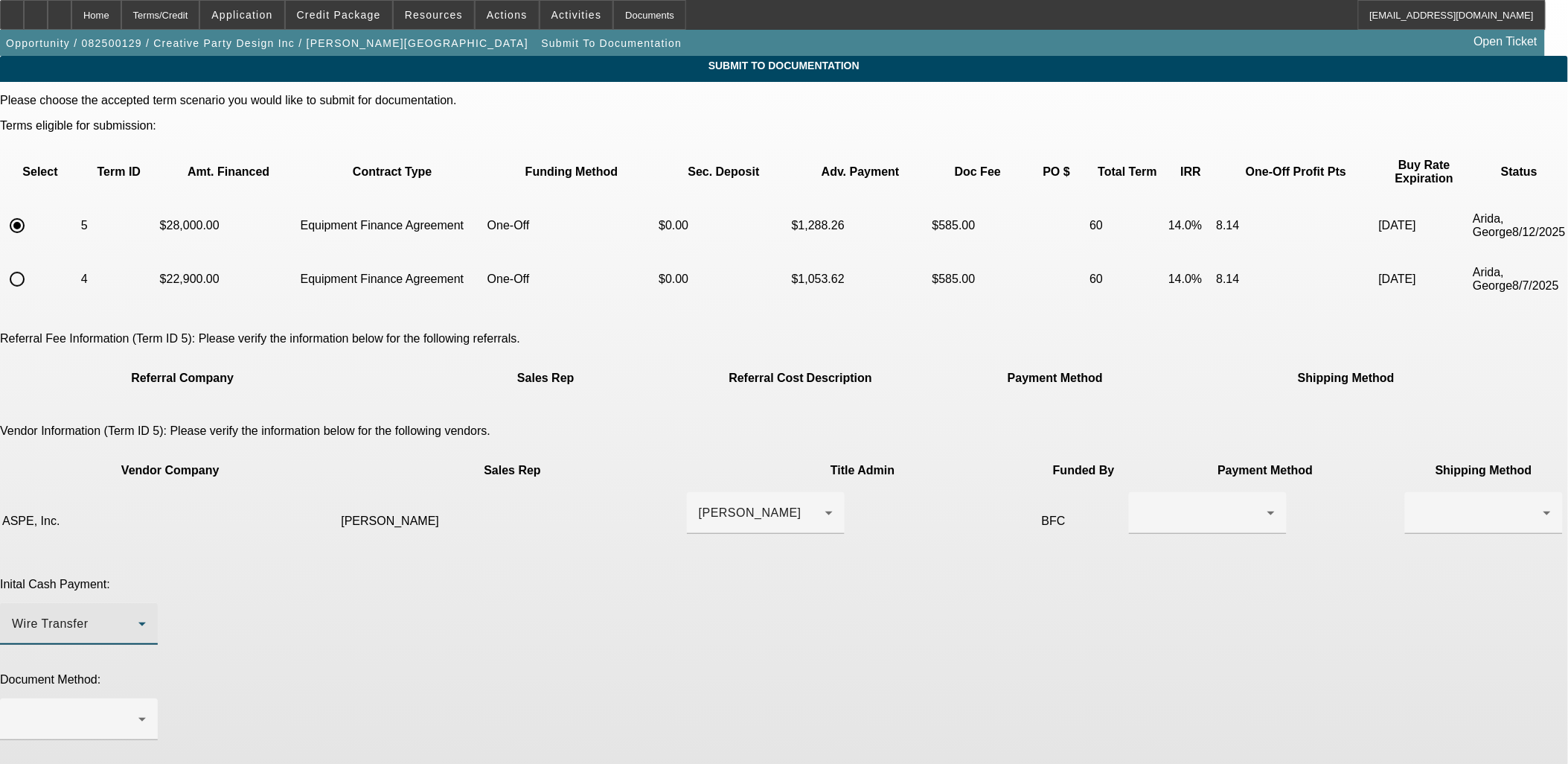
scroll to position [63, 0]
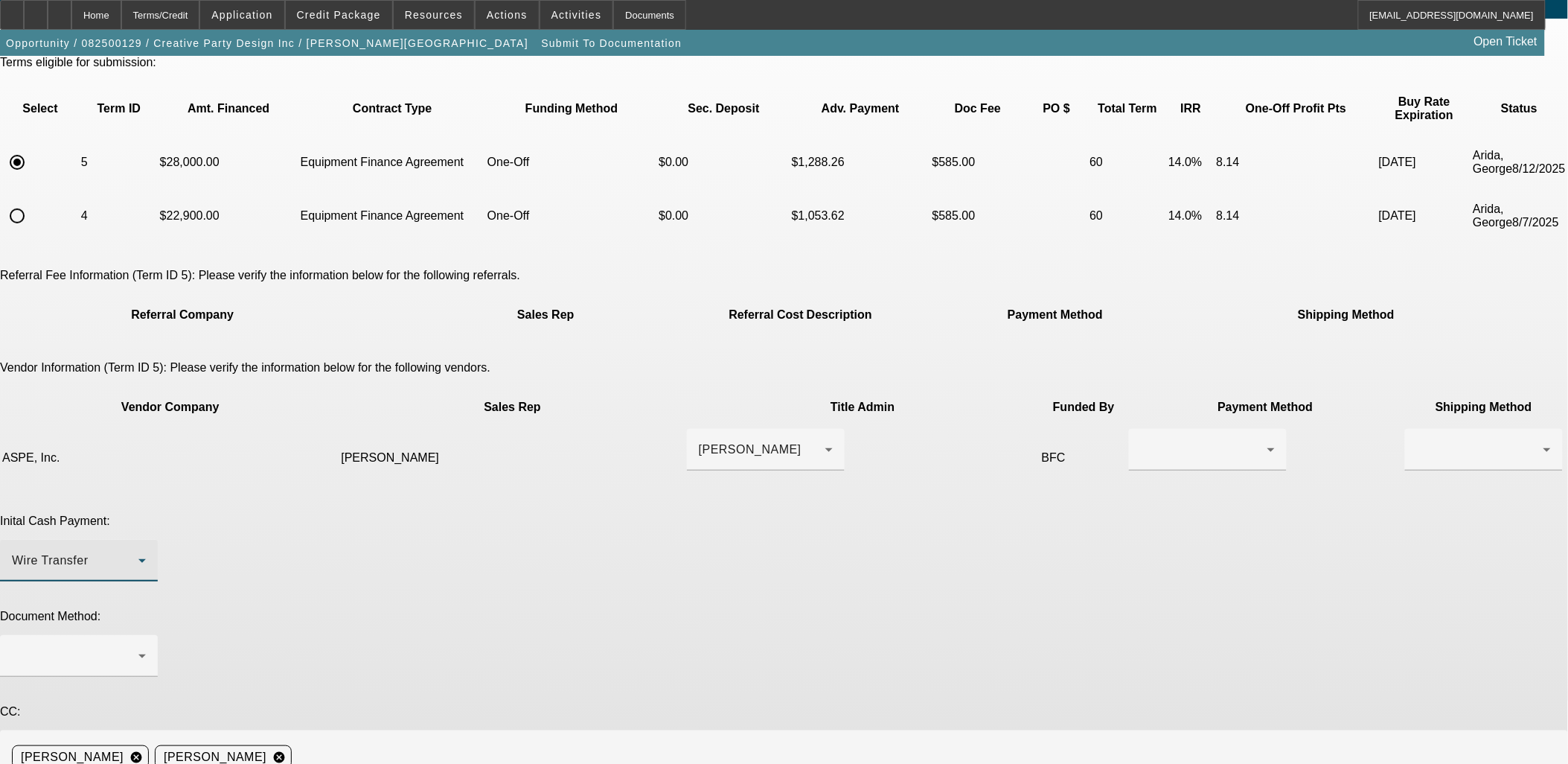
click at [139, 552] on div "Wire Transfer" at bounding box center [75, 560] width 126 height 18
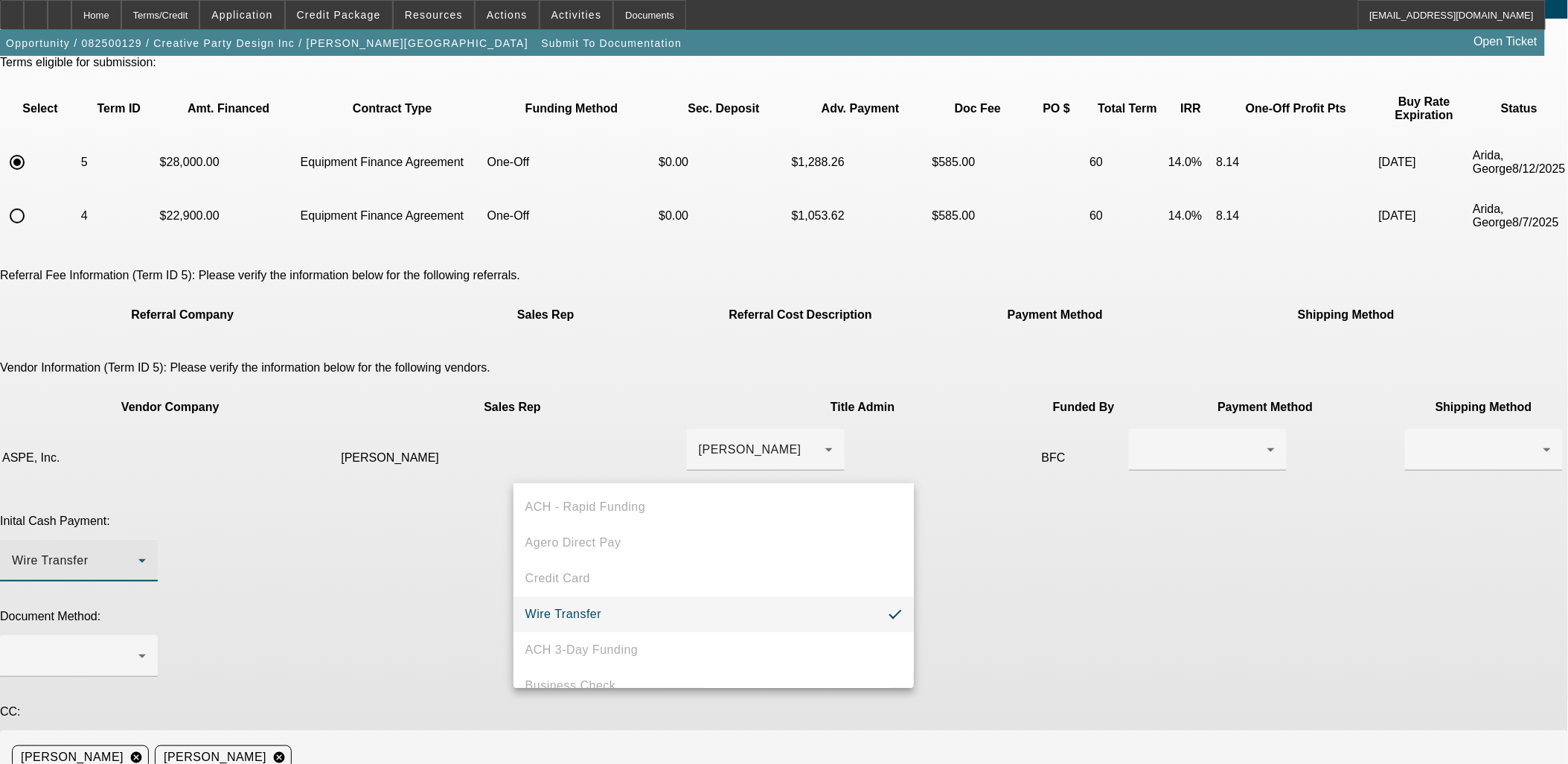
click at [1086, 507] on div at bounding box center [784, 382] width 1568 height 764
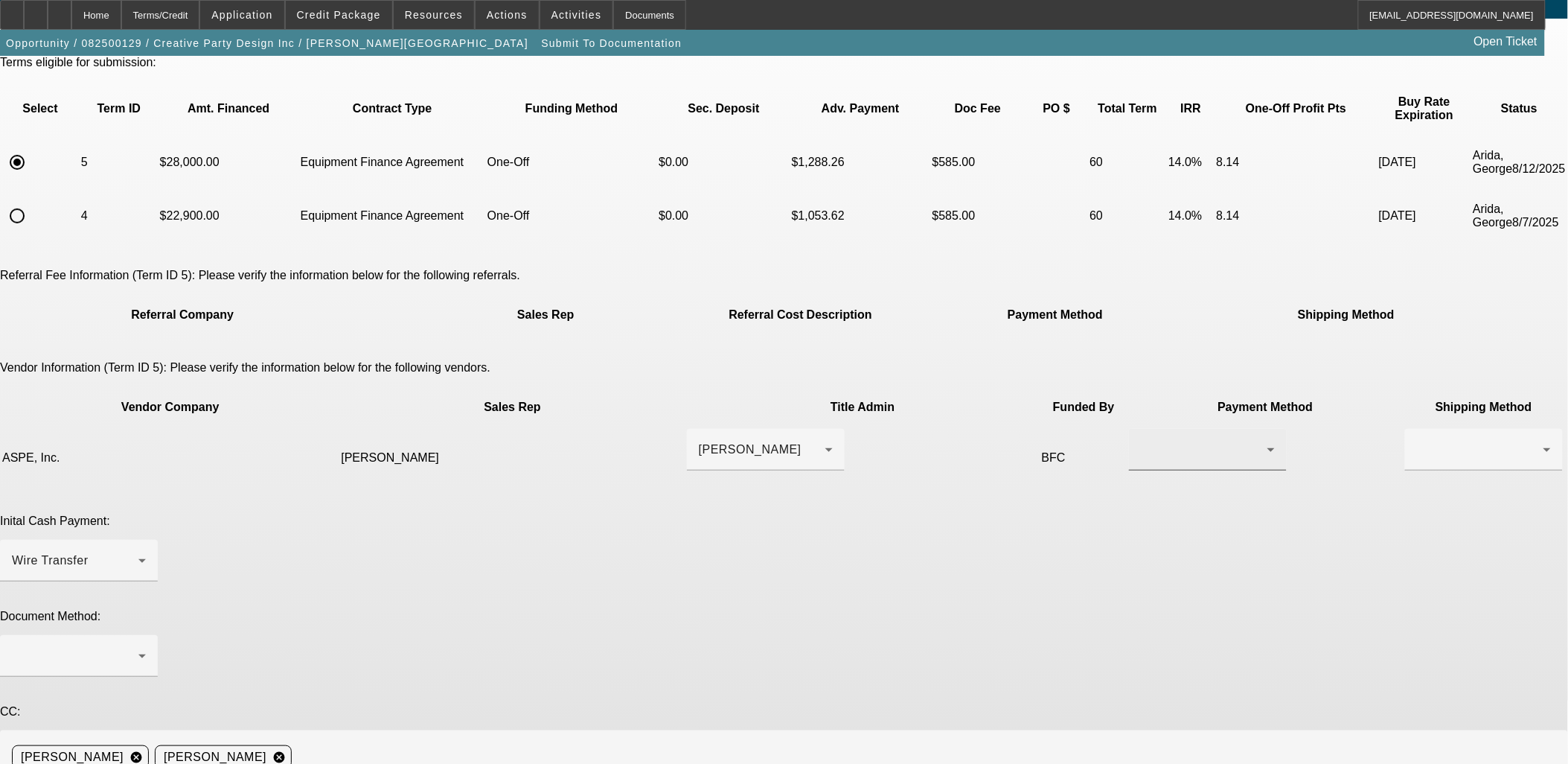
click at [1141, 441] on div at bounding box center [1204, 449] width 126 height 18
click at [930, 470] on span "Wire Transfer" at bounding box center [910, 466] width 76 height 18
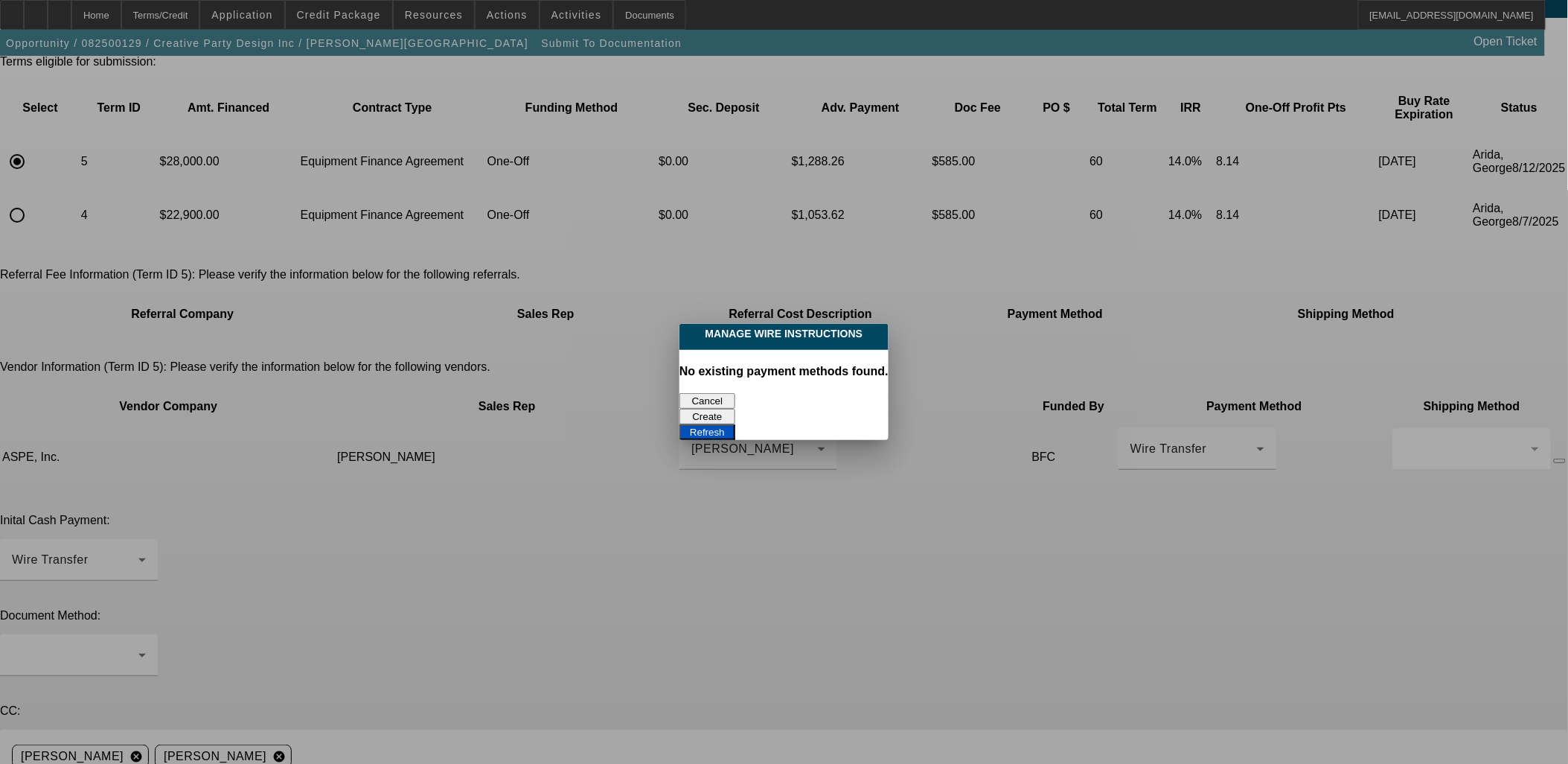
click at [736, 409] on button "Create" at bounding box center [708, 416] width 56 height 16
click at [736, 424] on button "Refresh" at bounding box center [708, 432] width 56 height 16
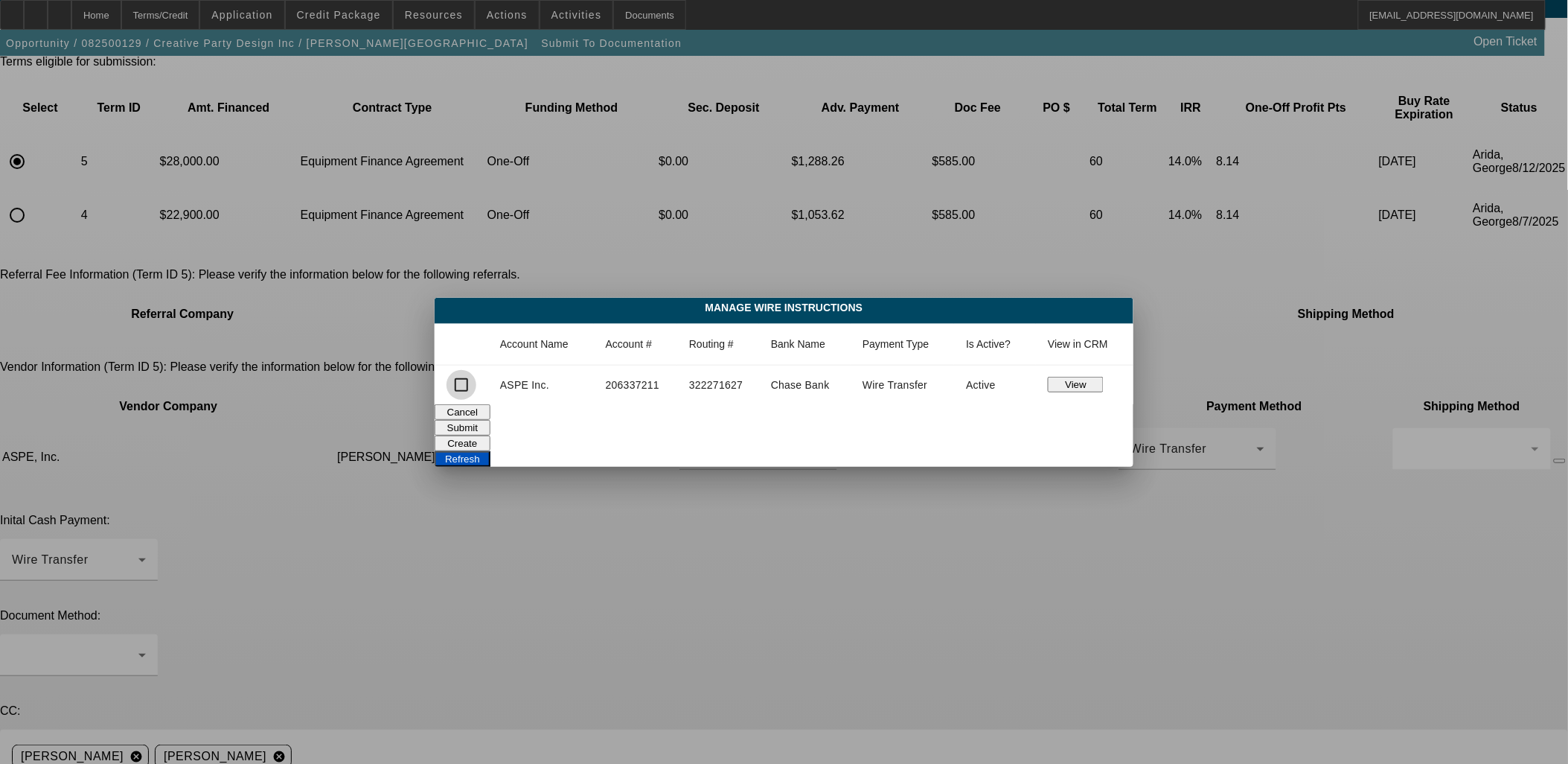
click at [464, 388] on input "checkbox" at bounding box center [461, 385] width 30 height 30
checkbox input "true"
click at [490, 422] on button "Submit" at bounding box center [462, 427] width 56 height 16
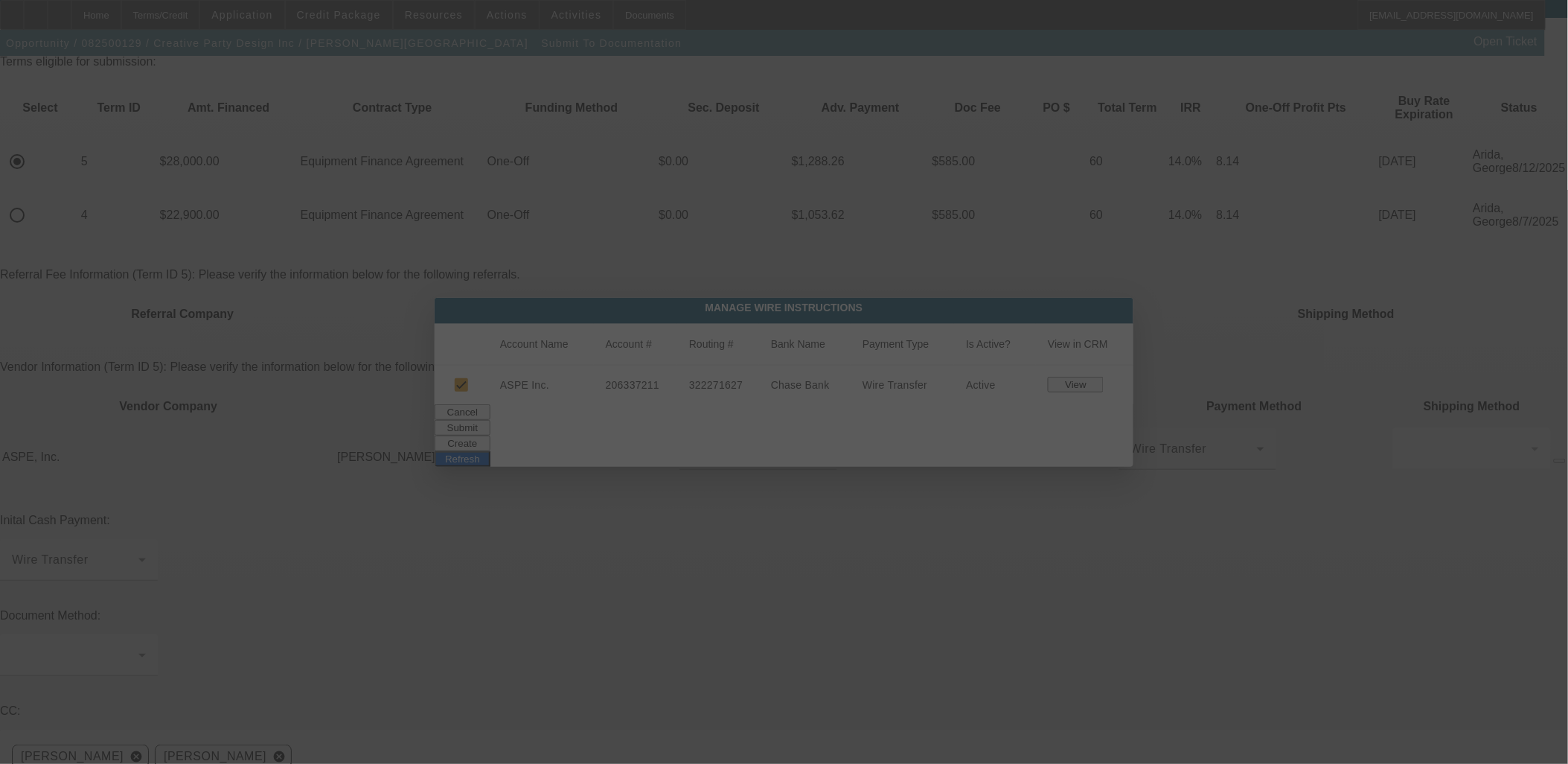
scroll to position [63, 0]
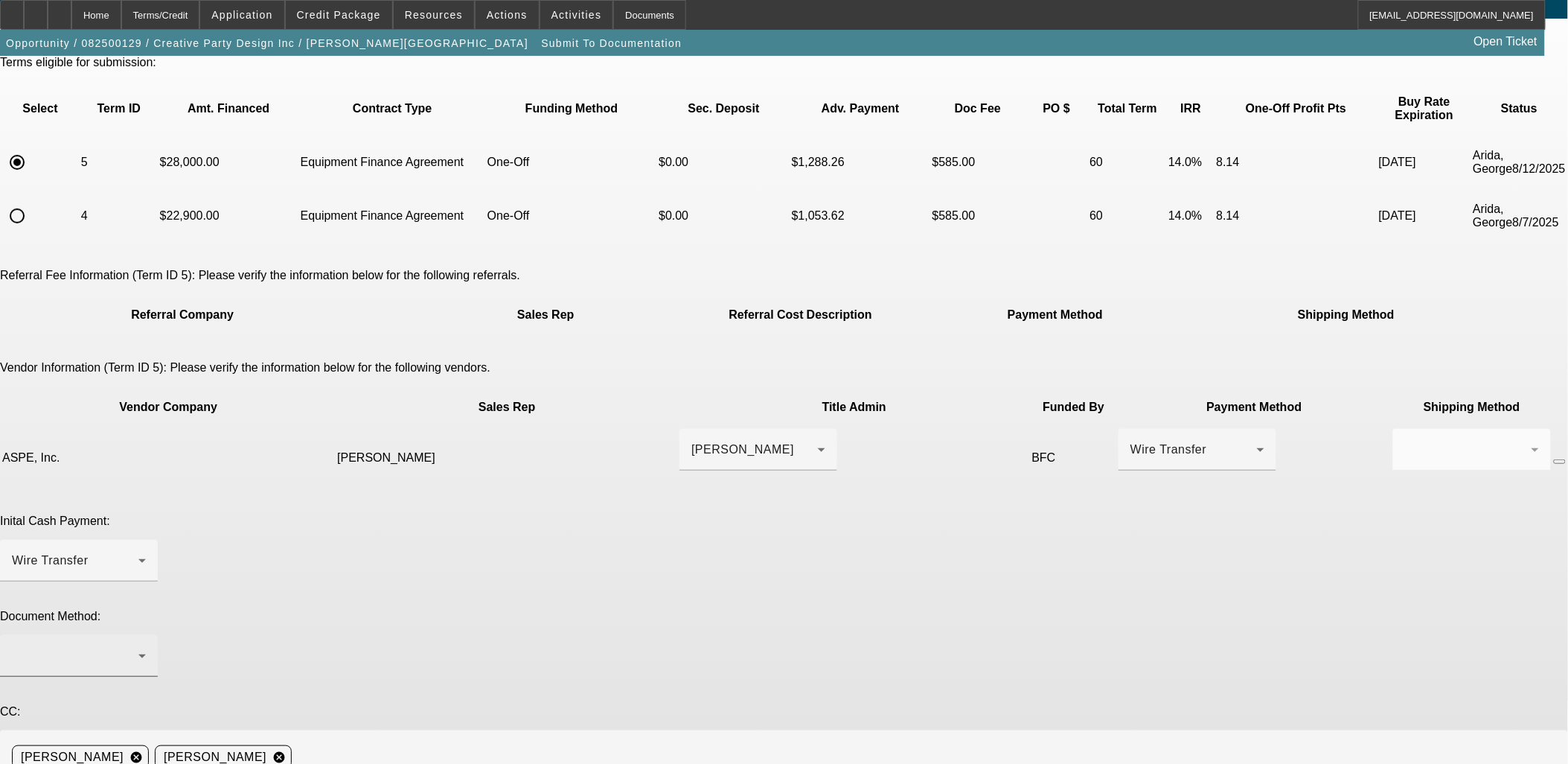
click at [139, 647] on div at bounding box center [75, 655] width 126 height 18
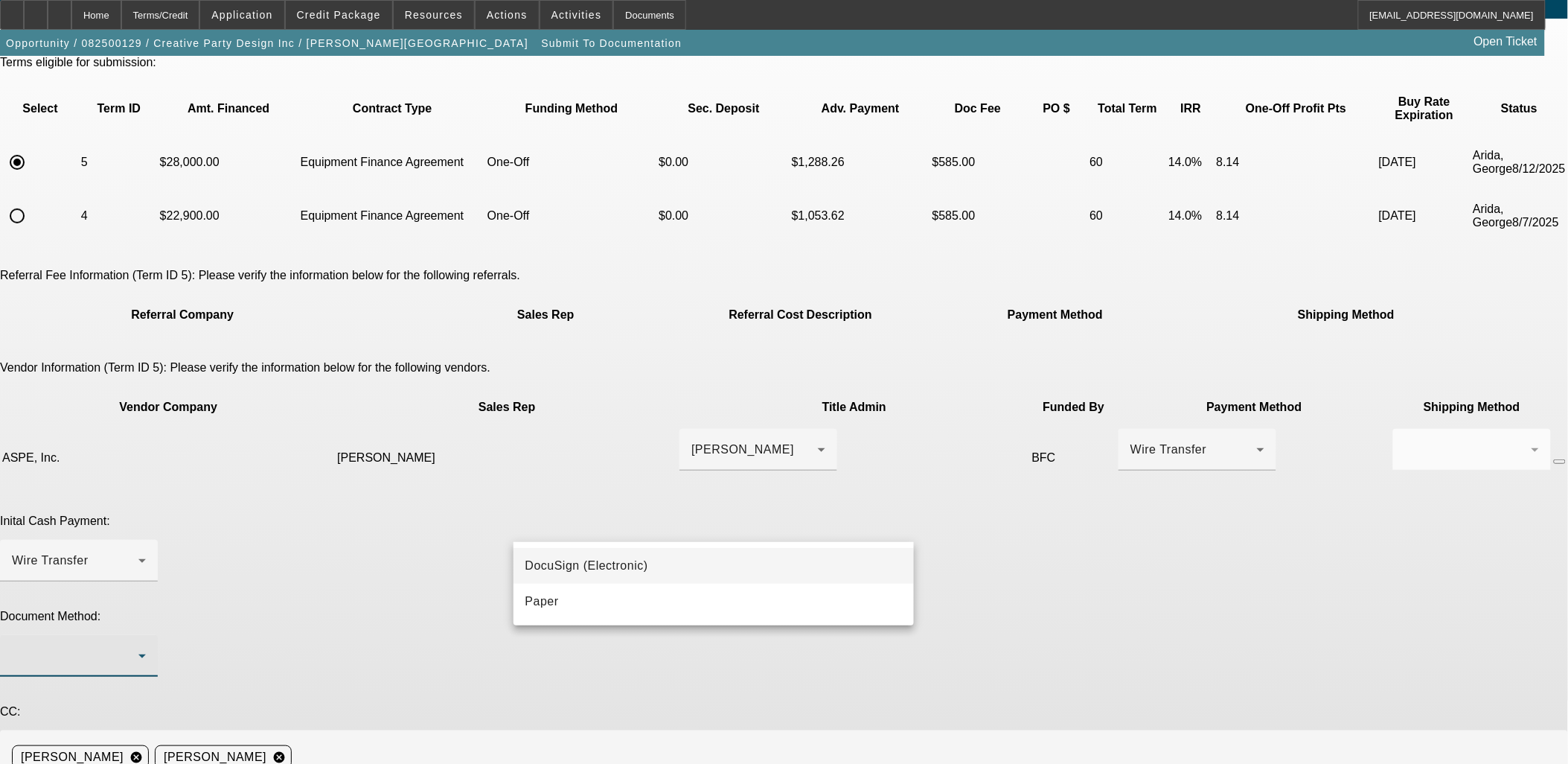
click at [586, 568] on span "DocuSign (Electronic)" at bounding box center [587, 566] width 123 height 18
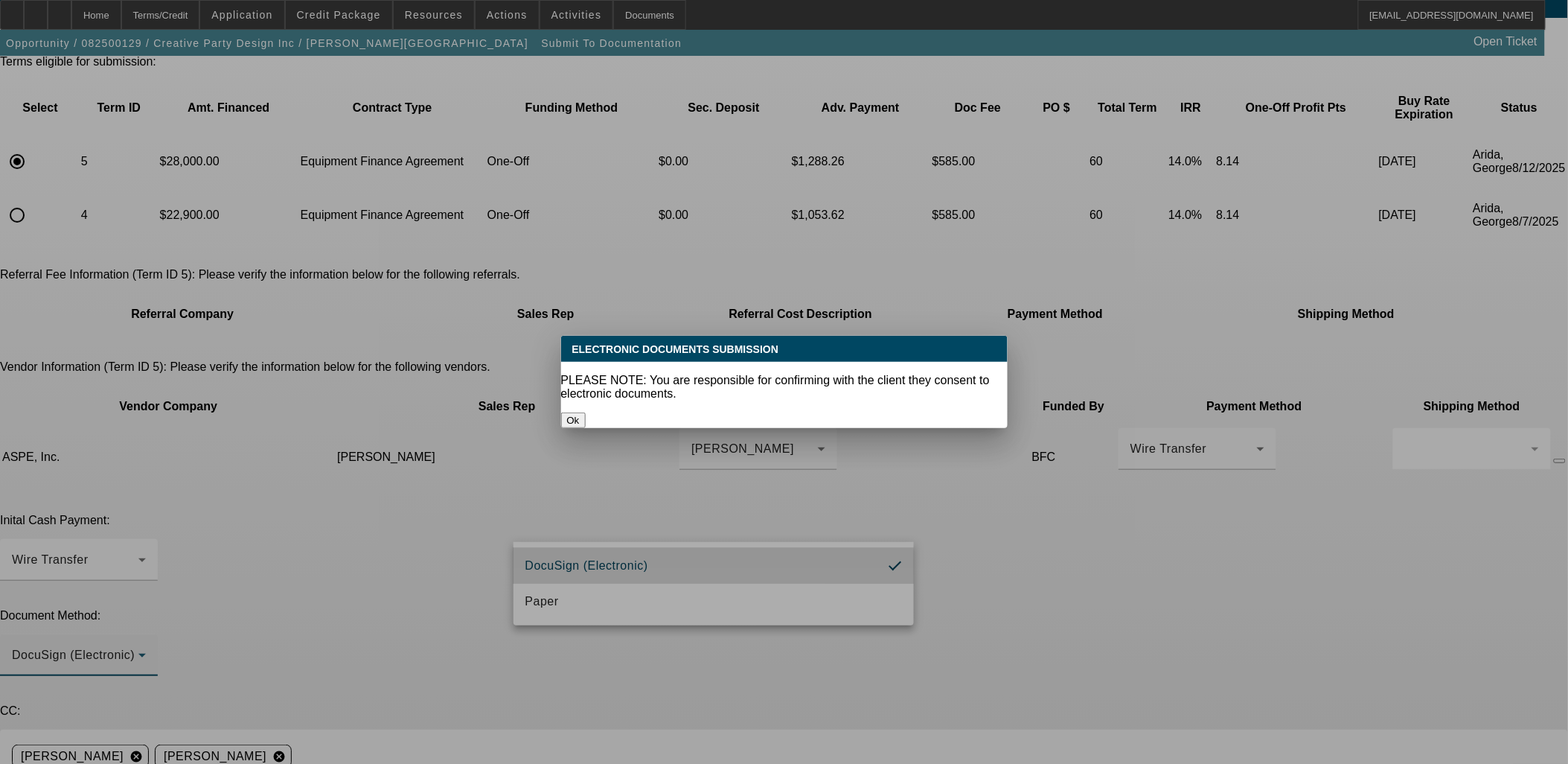
scroll to position [0, 0]
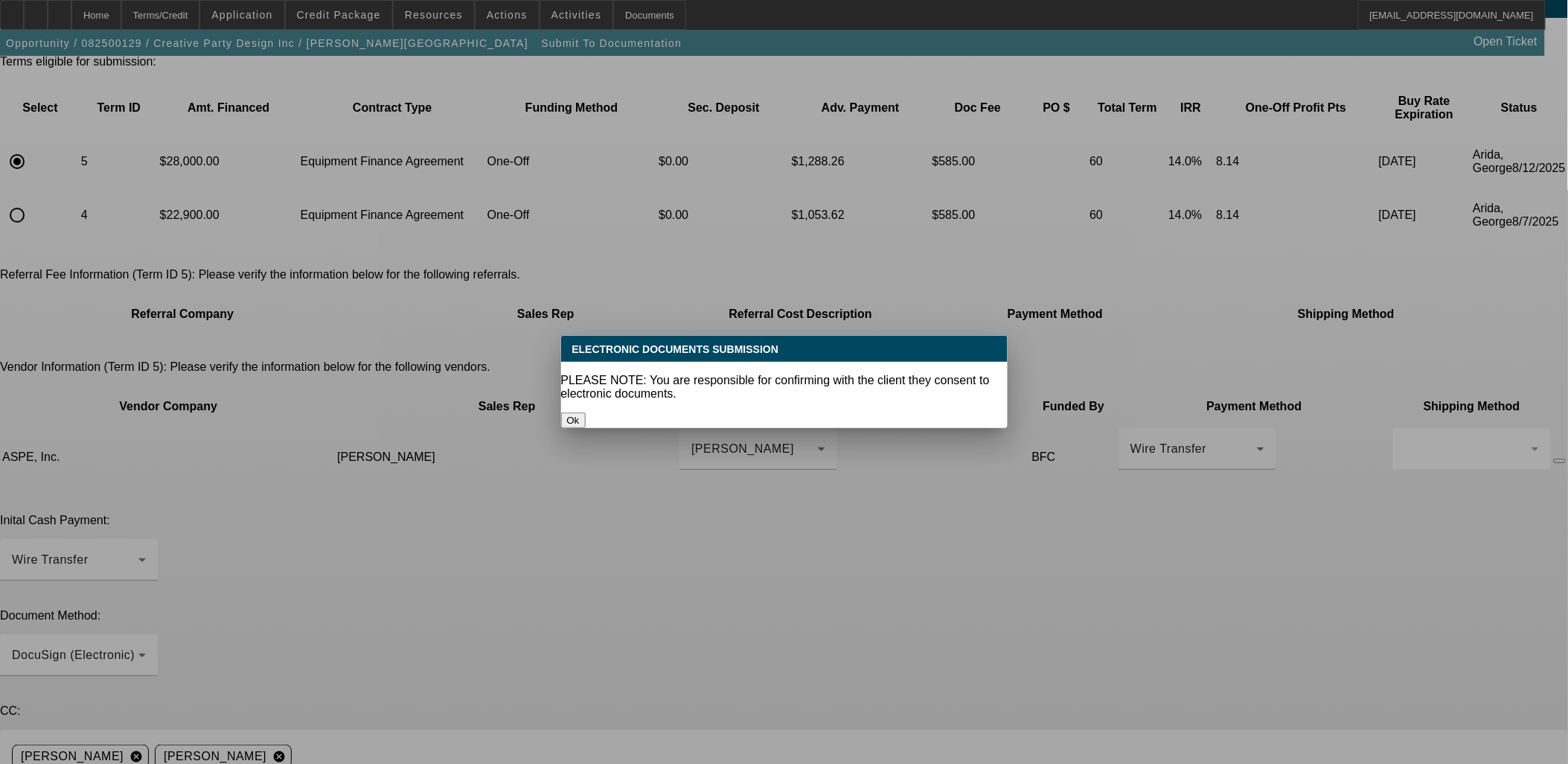
click at [586, 412] on button "Ok" at bounding box center [573, 420] width 24 height 16
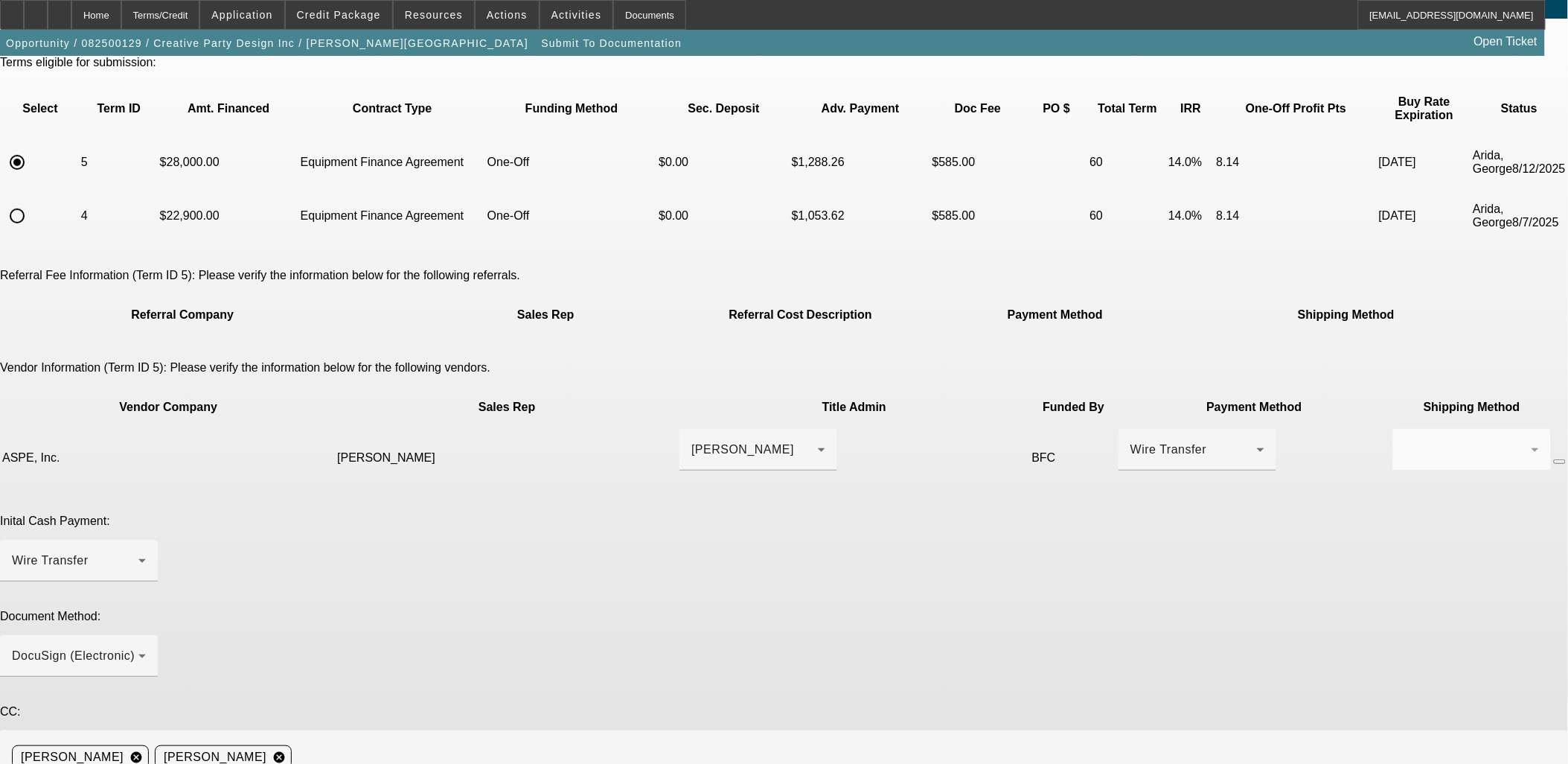
type textarea "W"
type textarea "Vendor says 4-5 week delivery time after they receive PO/50% prefund."
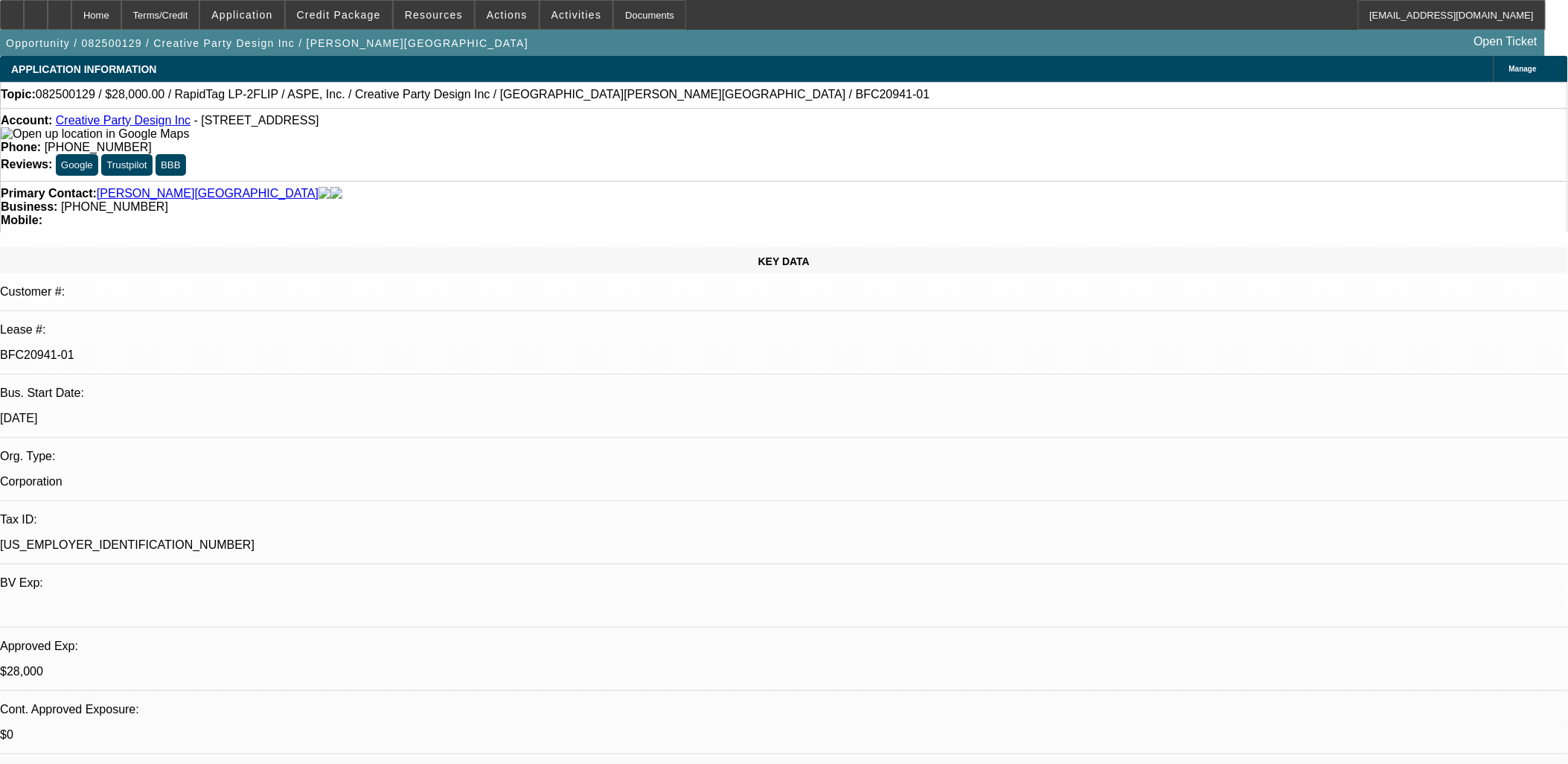
select select "0"
select select "6"
select select "0"
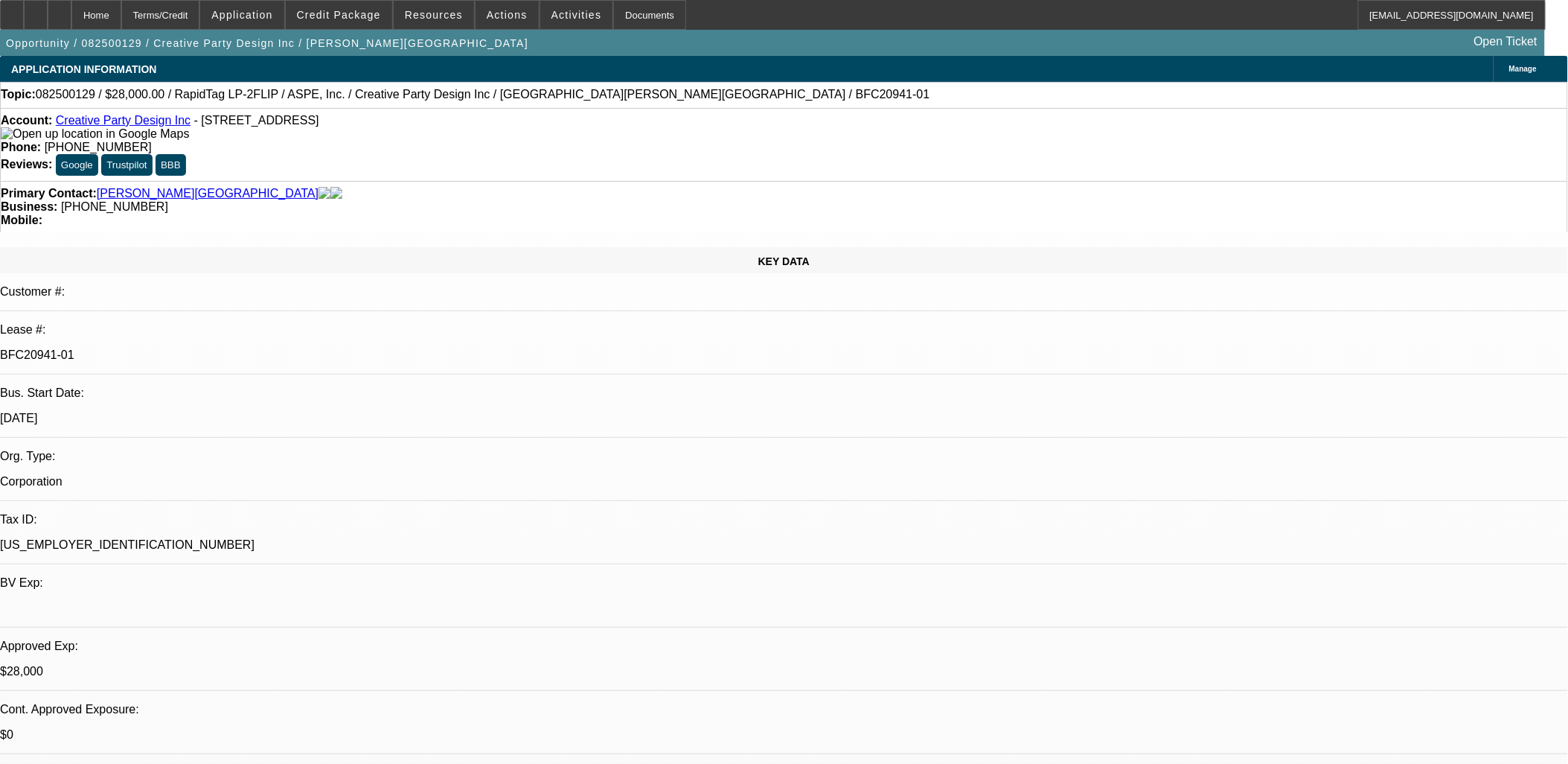
select select "0"
select select "6"
select select "0"
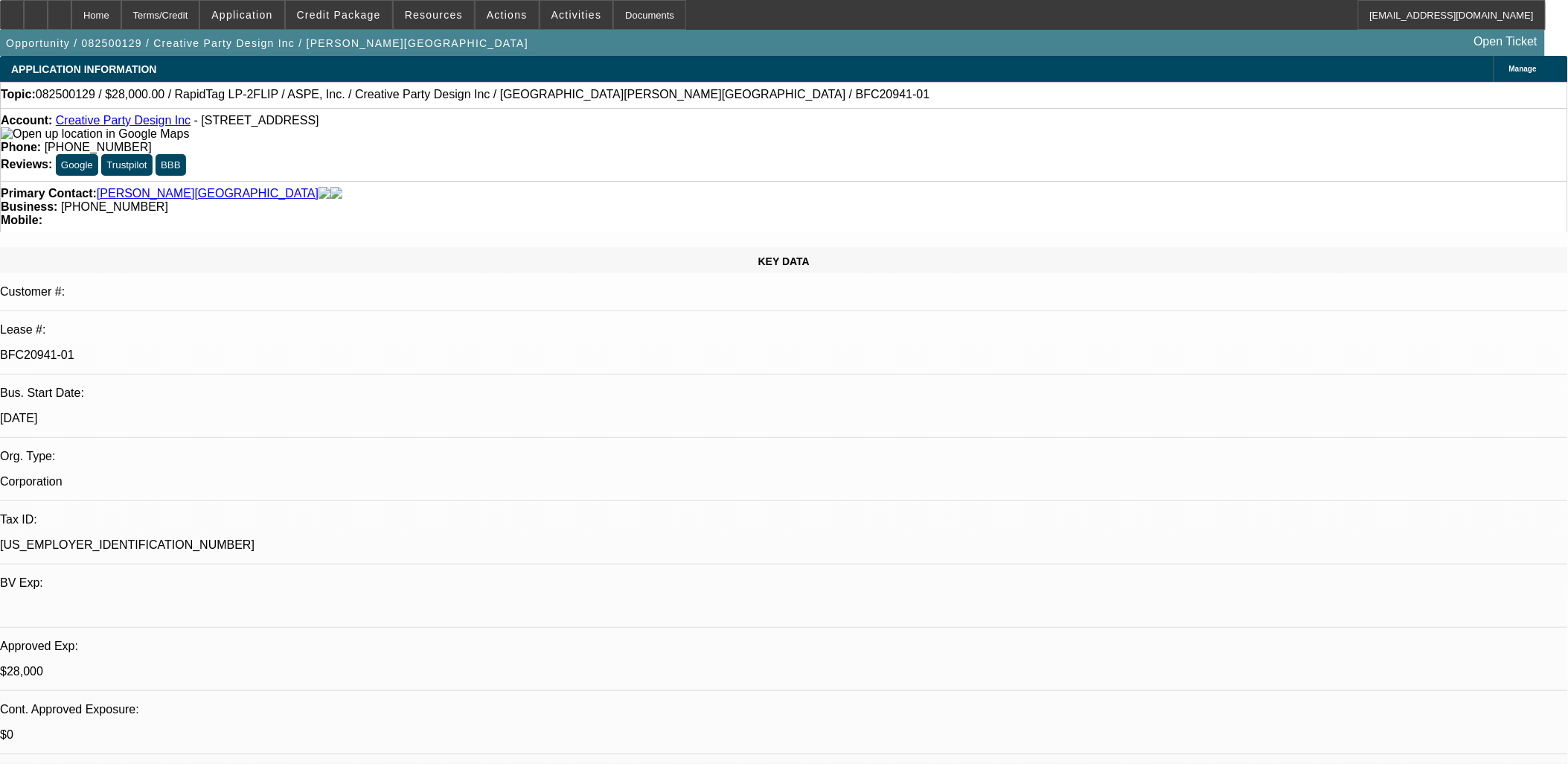
select select "0"
select select "6"
select select "0"
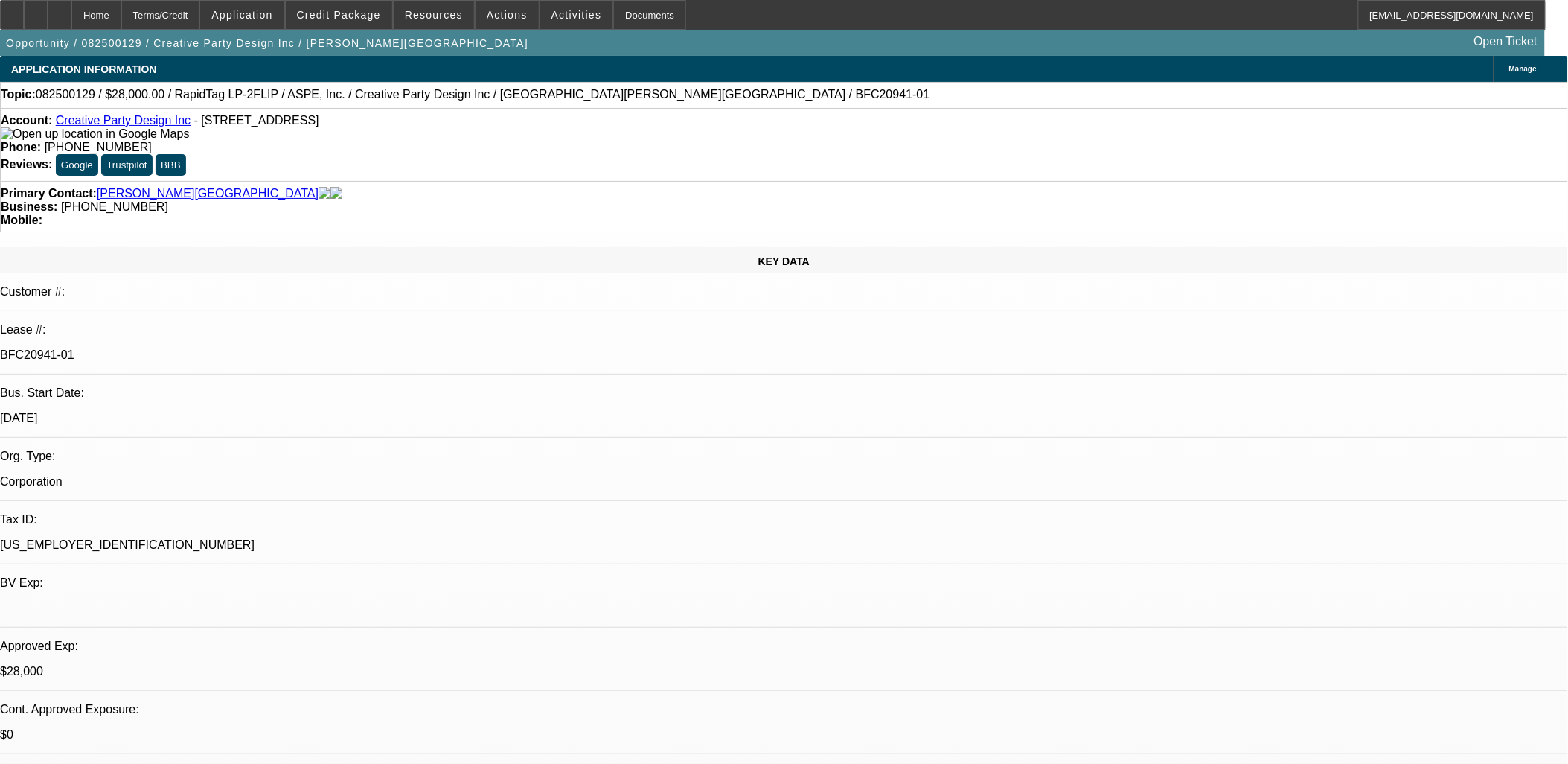
select select "6"
click at [882, 734] on span "X" at bounding box center [882, 740] width 8 height 12
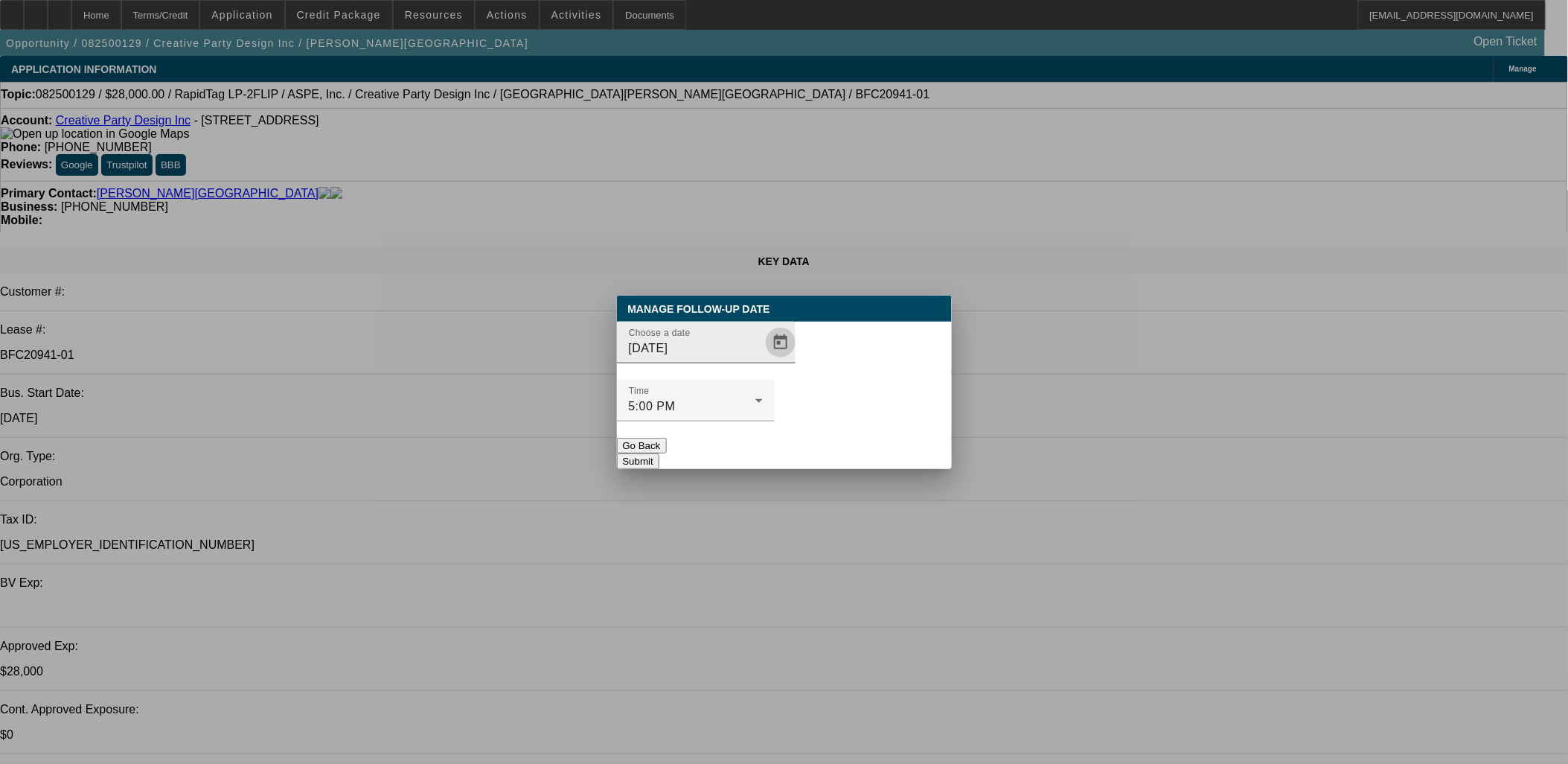
click at [763, 360] on span "Open calendar" at bounding box center [780, 342] width 35 height 35
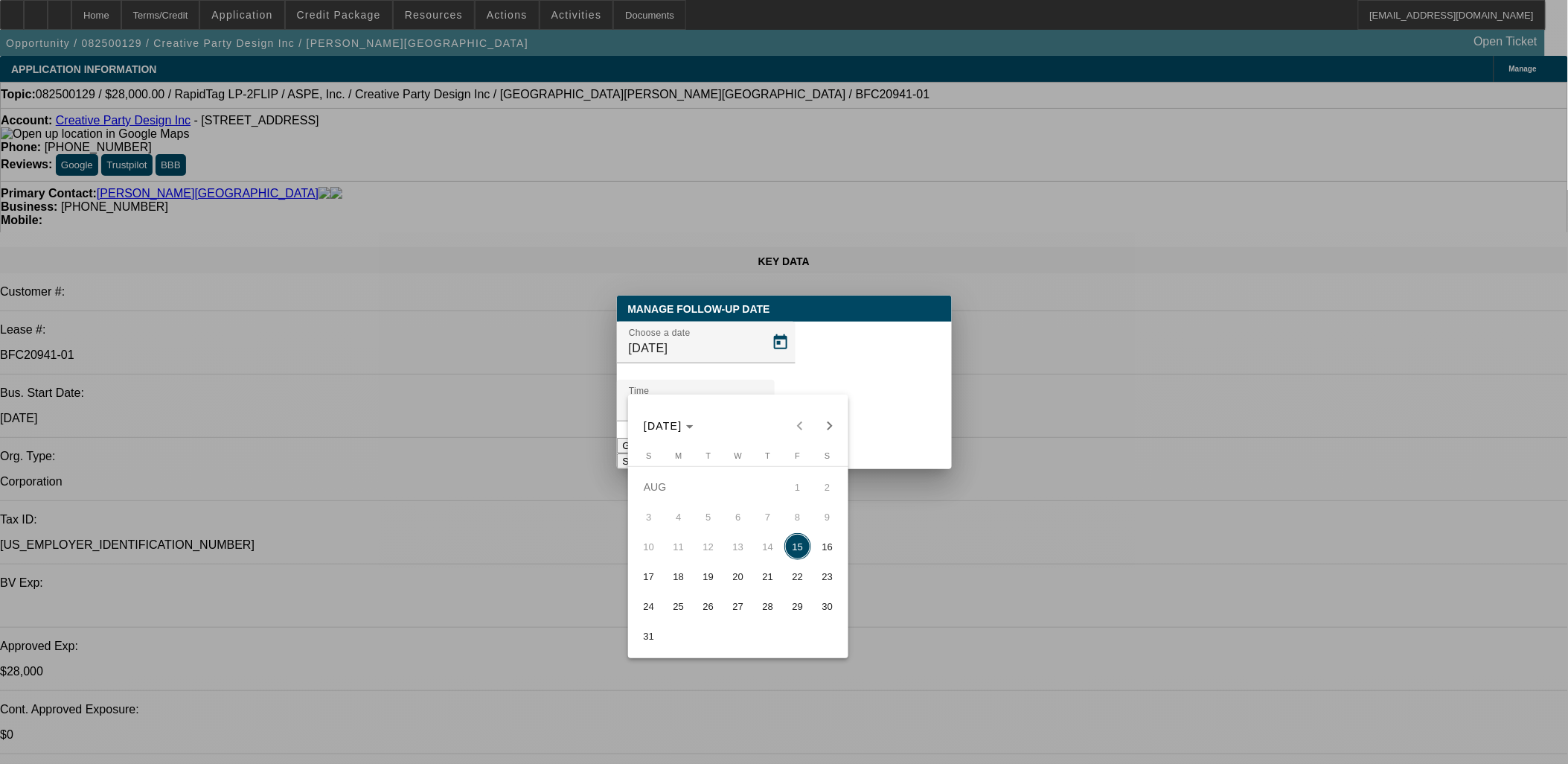
click at [701, 583] on span "19" at bounding box center [708, 576] width 27 height 27
type input "8/19/2025"
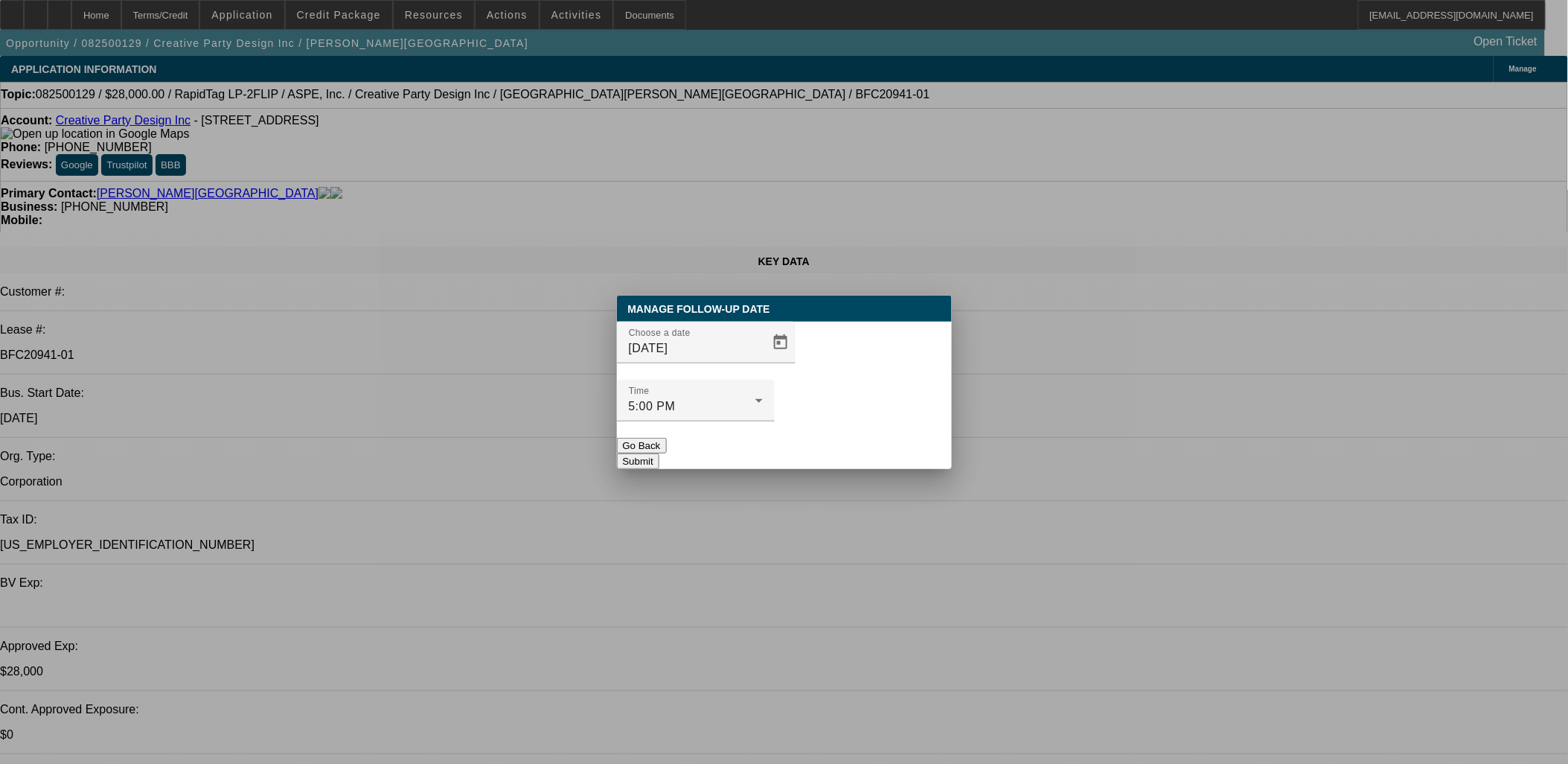
click at [659, 453] on button "Submit" at bounding box center [638, 461] width 43 height 16
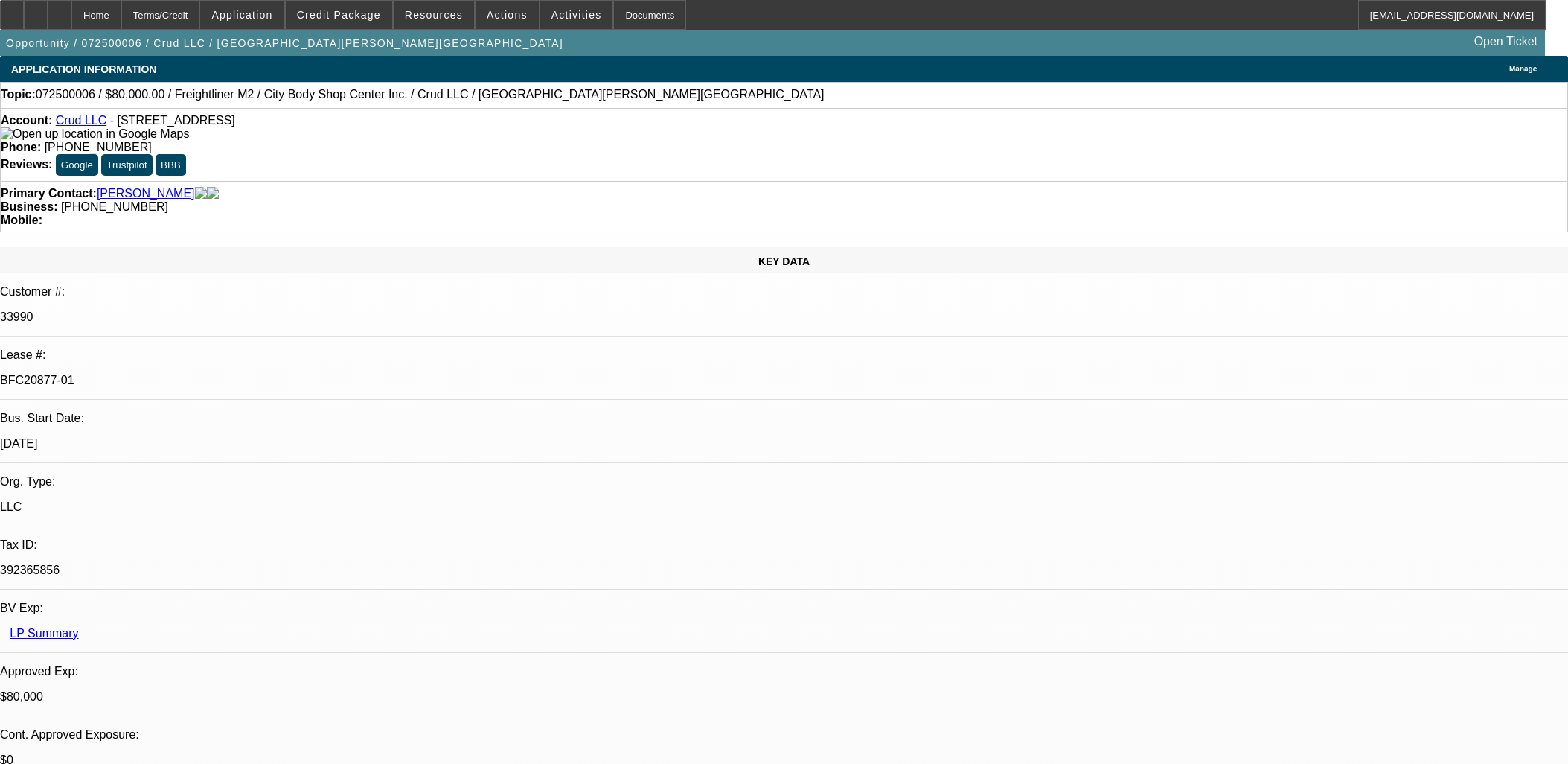
select select "0"
select select "2"
select select "0"
select select "6"
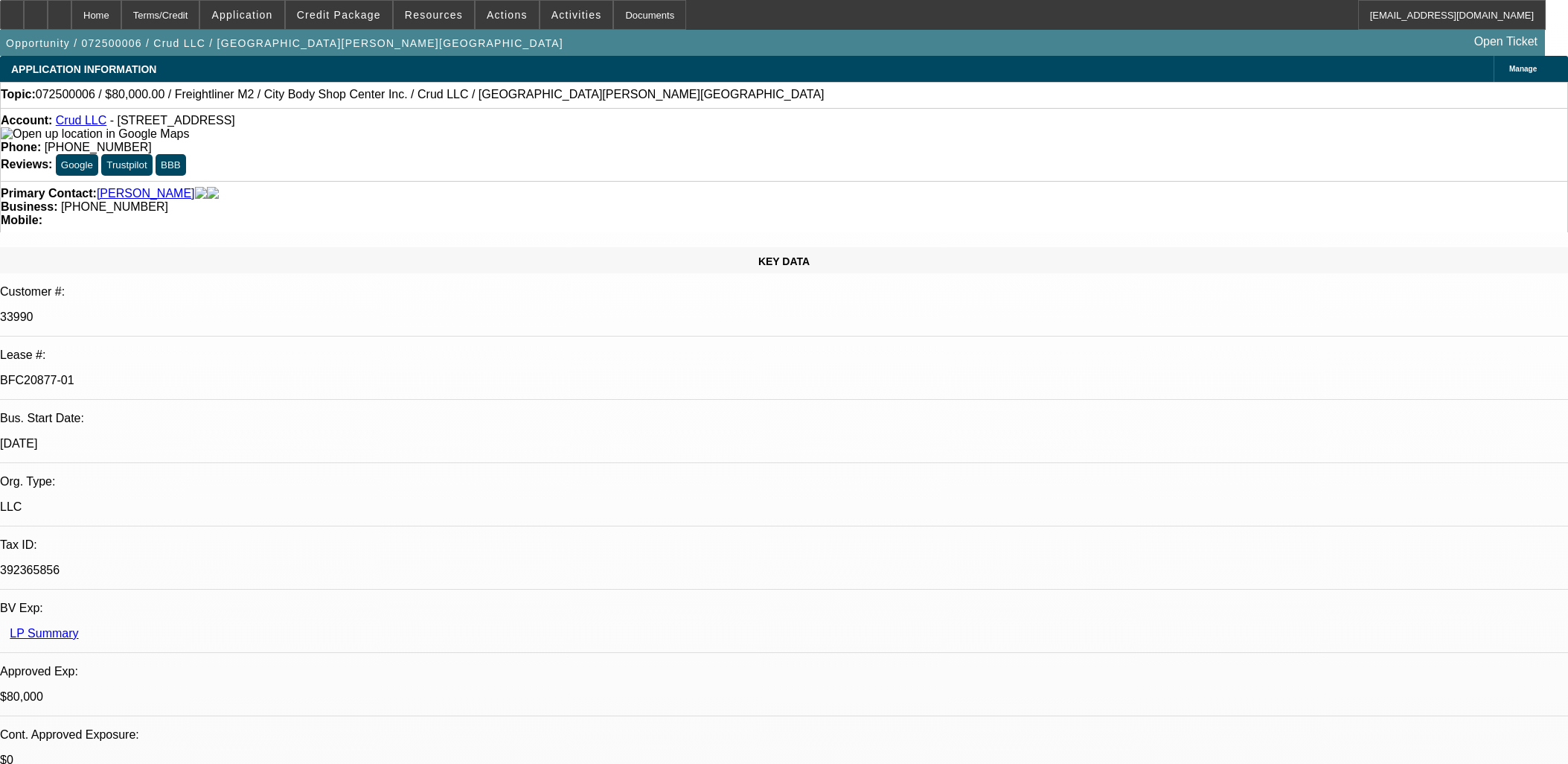
select select "0"
select select "2"
select select "0"
select select "6"
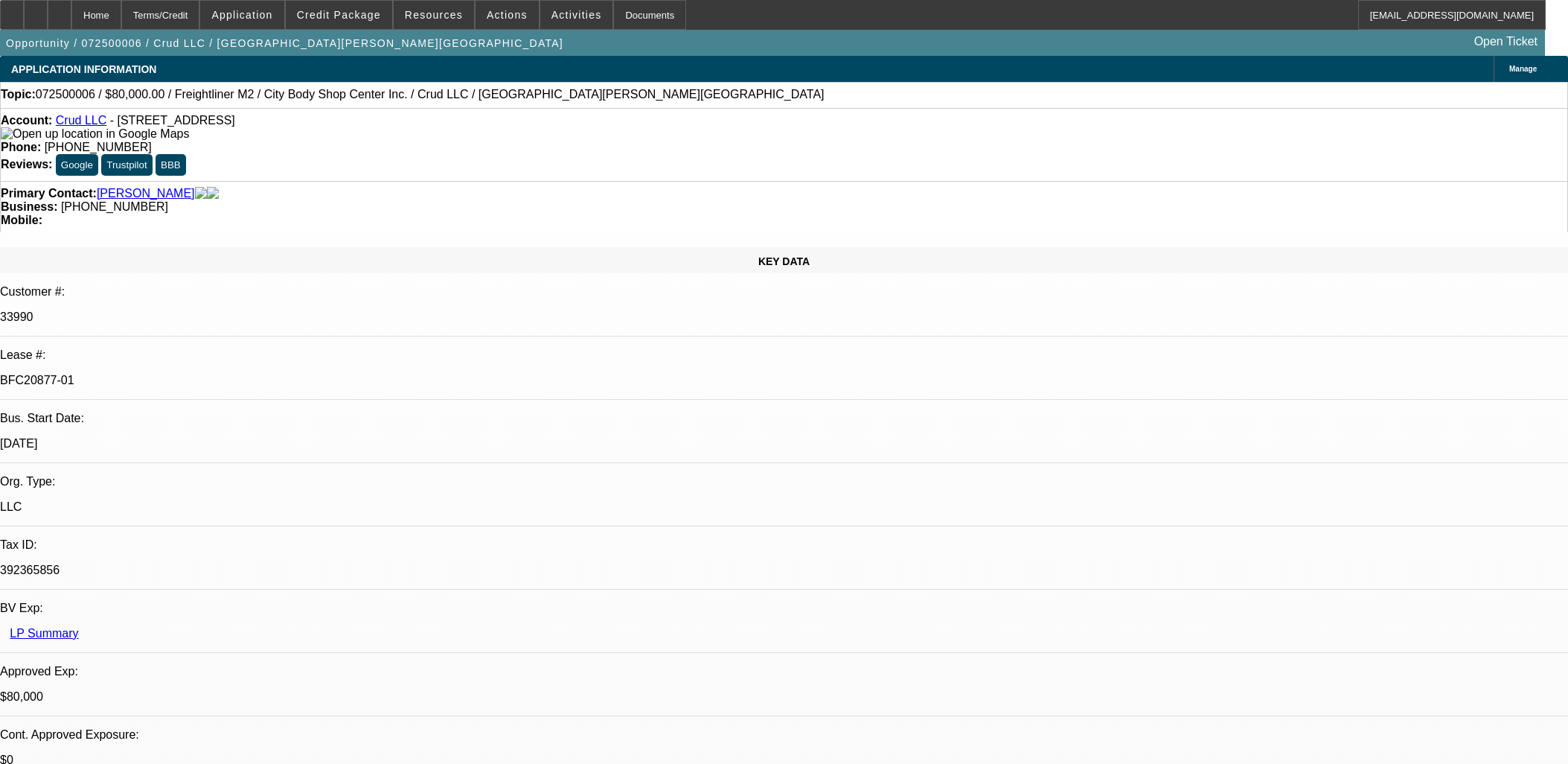
select select "0"
select select "2"
select select "0"
select select "6"
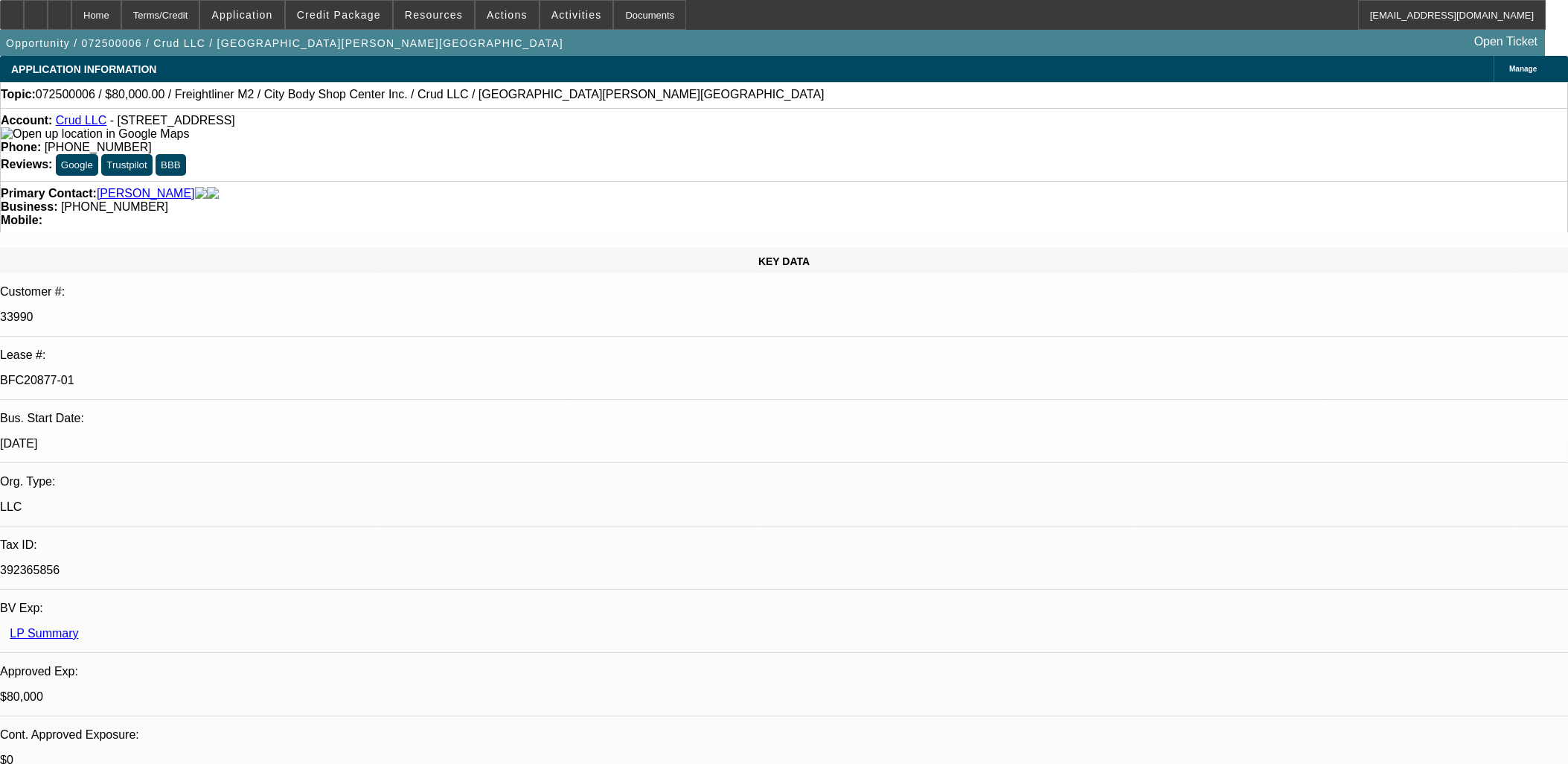
select select "0"
select select "2"
select select "0"
select select "6"
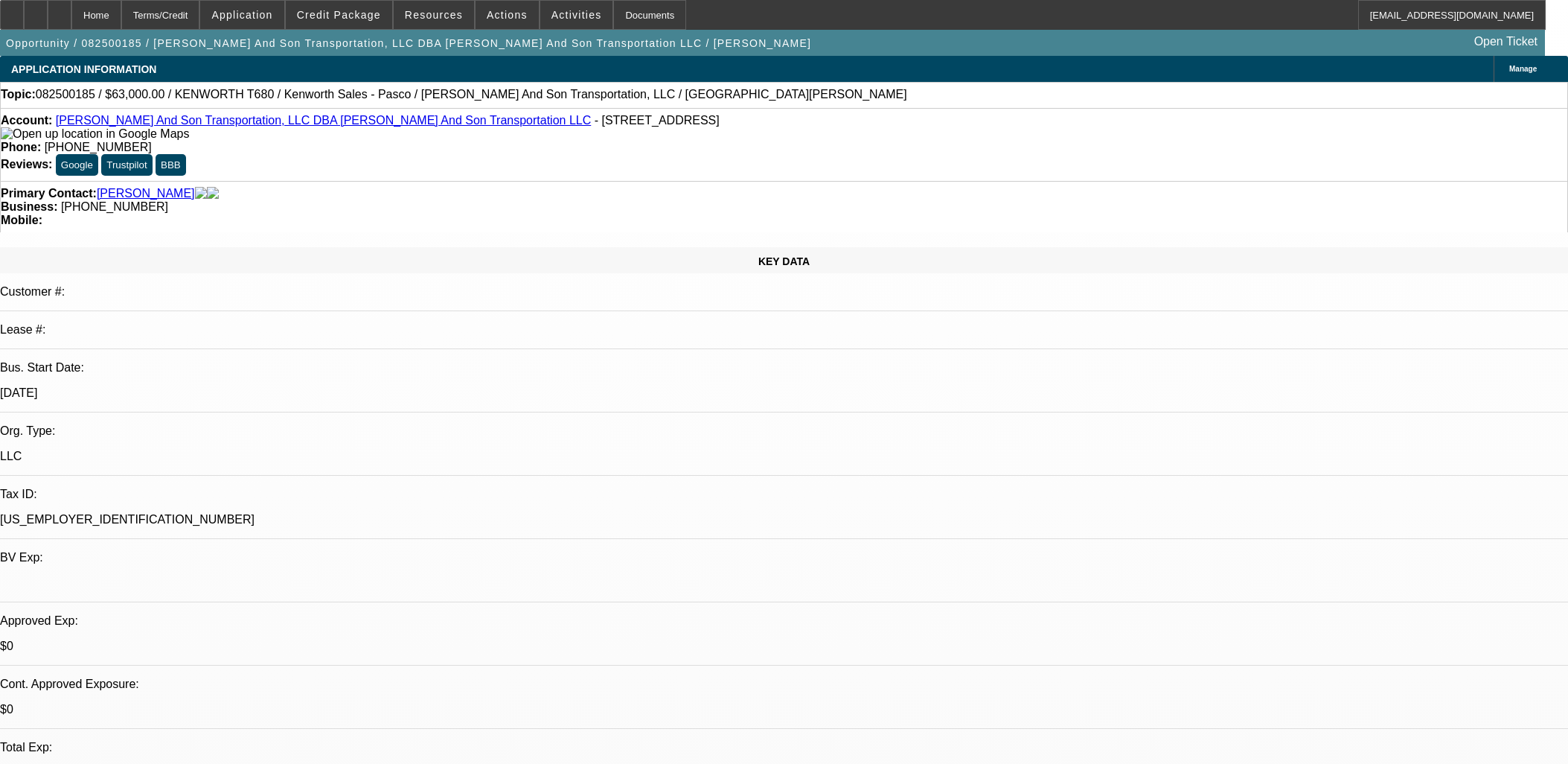
select select "0"
select select "2"
select select "0"
select select "6"
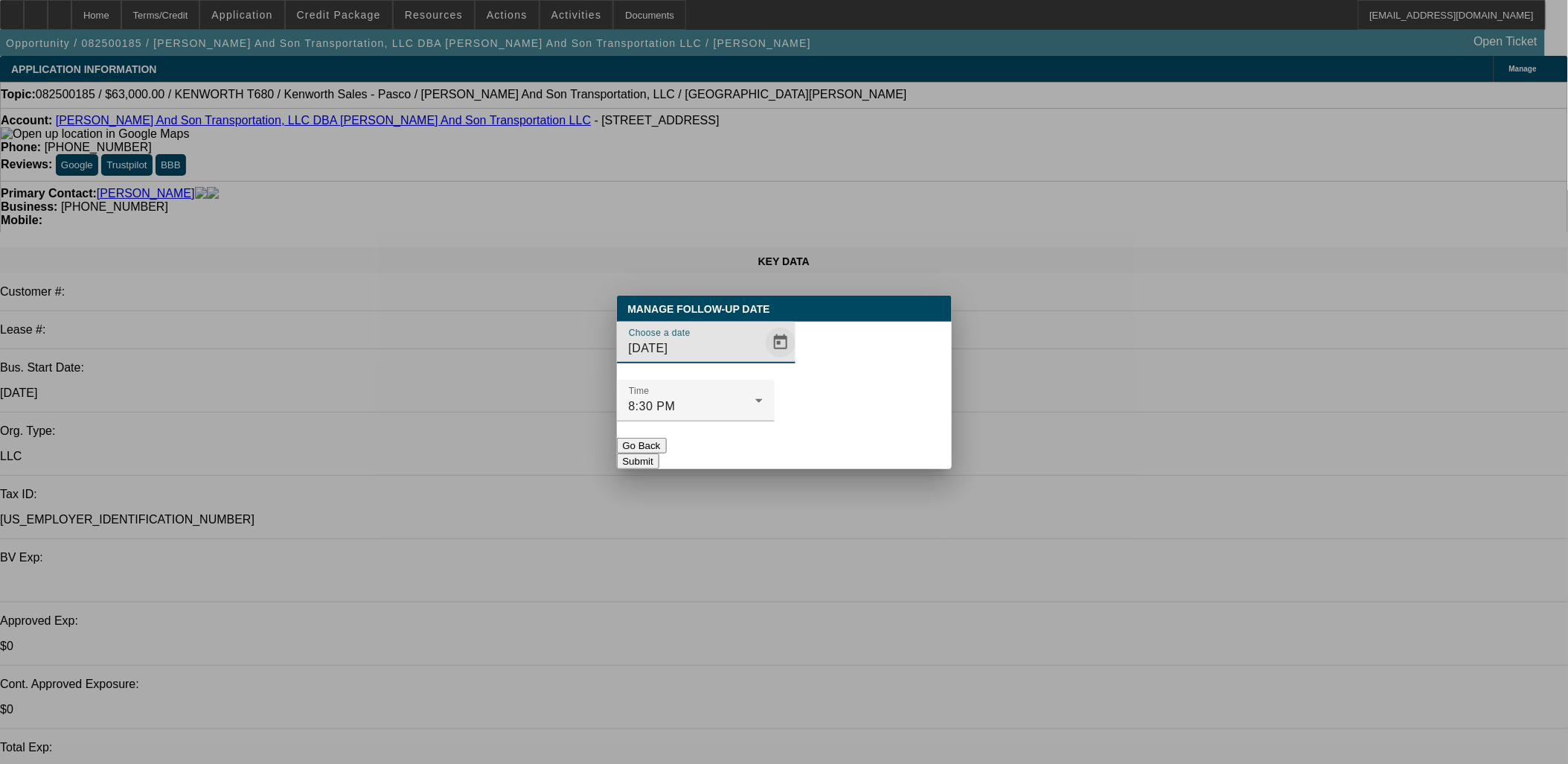
click at [763, 360] on span "Open calendar" at bounding box center [780, 342] width 35 height 35
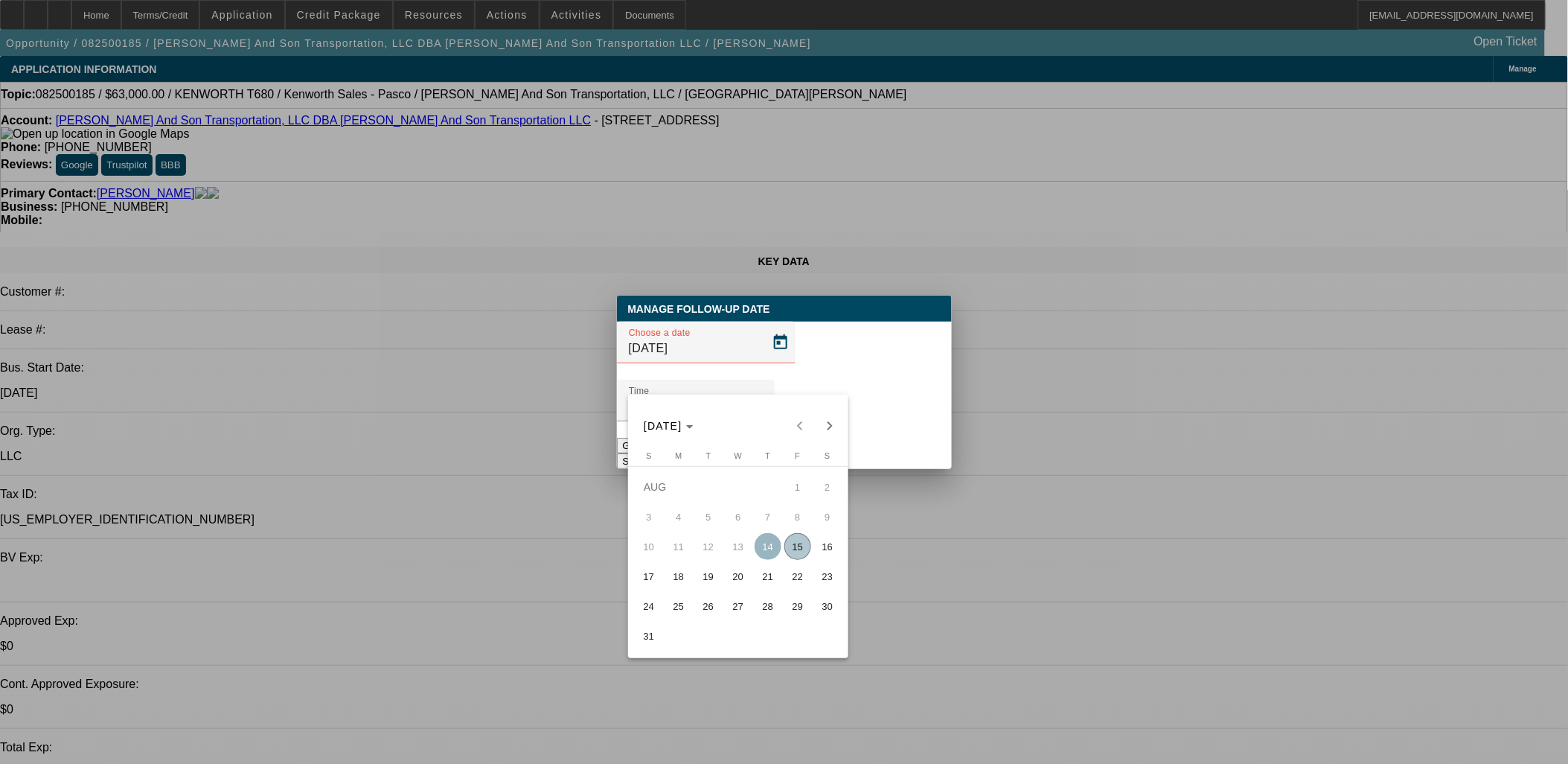
click at [829, 543] on span "16" at bounding box center [827, 546] width 27 height 27
type input "[DATE]"
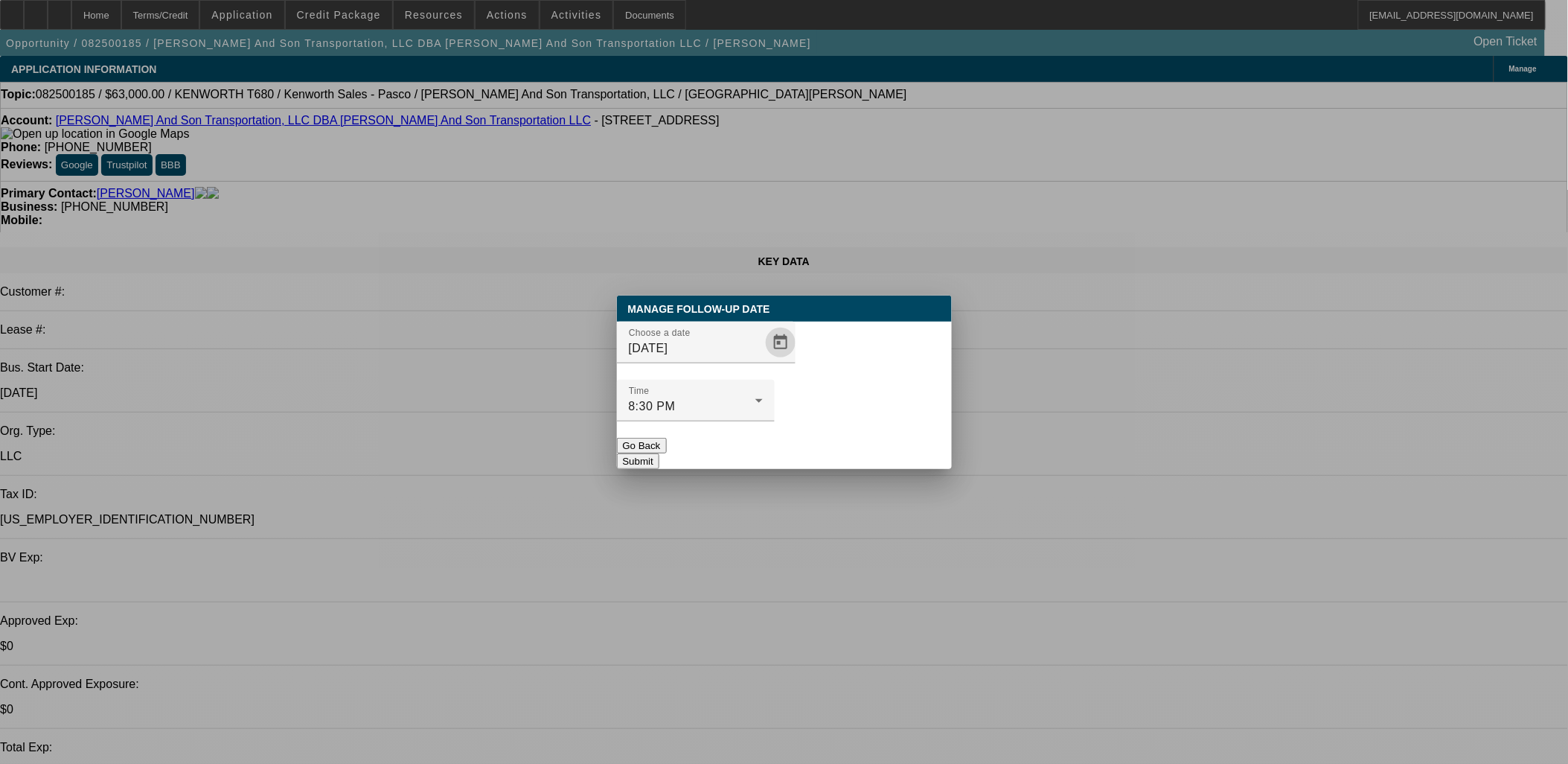
click at [659, 453] on button "Submit" at bounding box center [638, 461] width 43 height 16
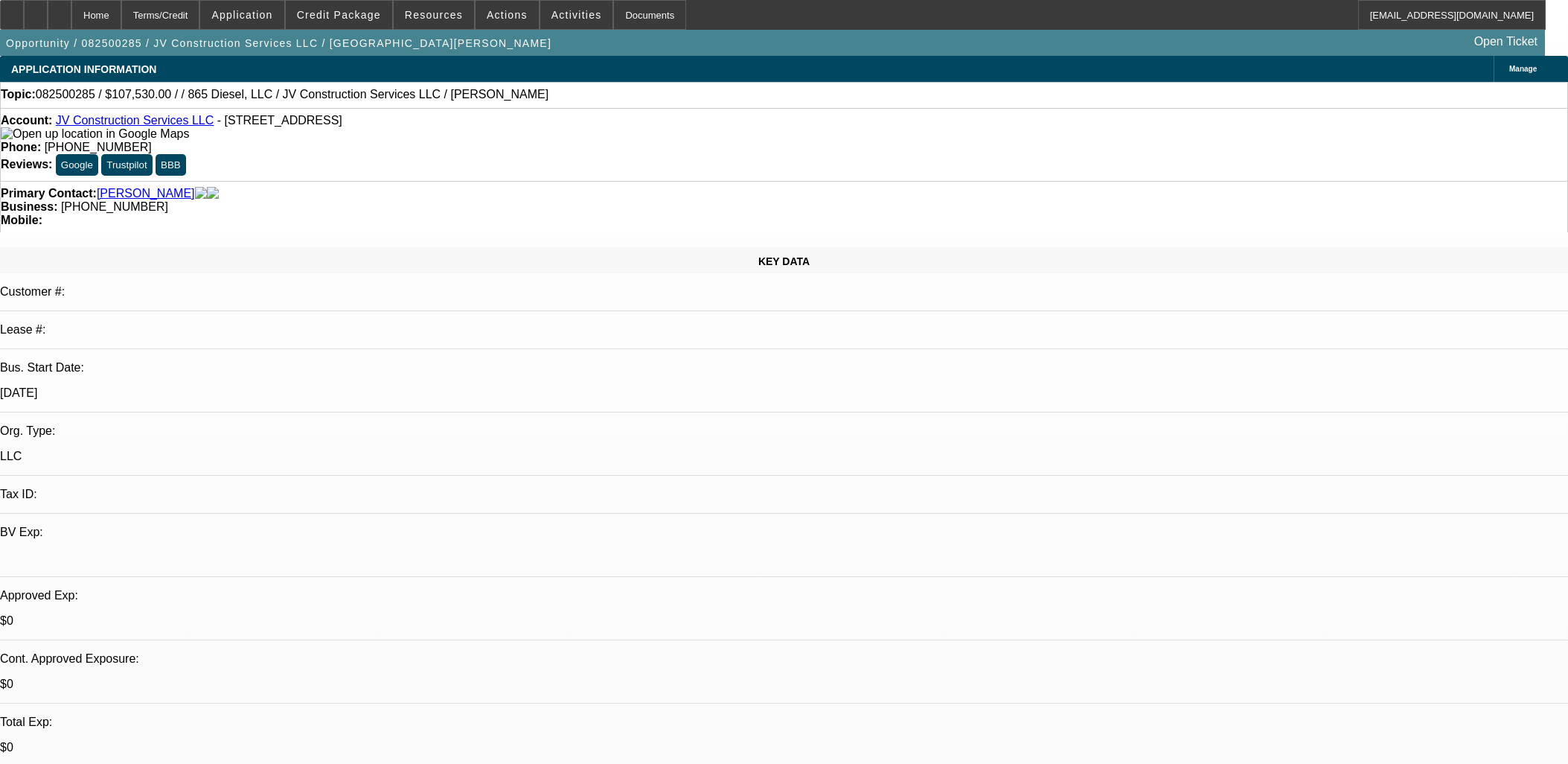
select select "0"
select select "2"
select select "0.1"
select select "4"
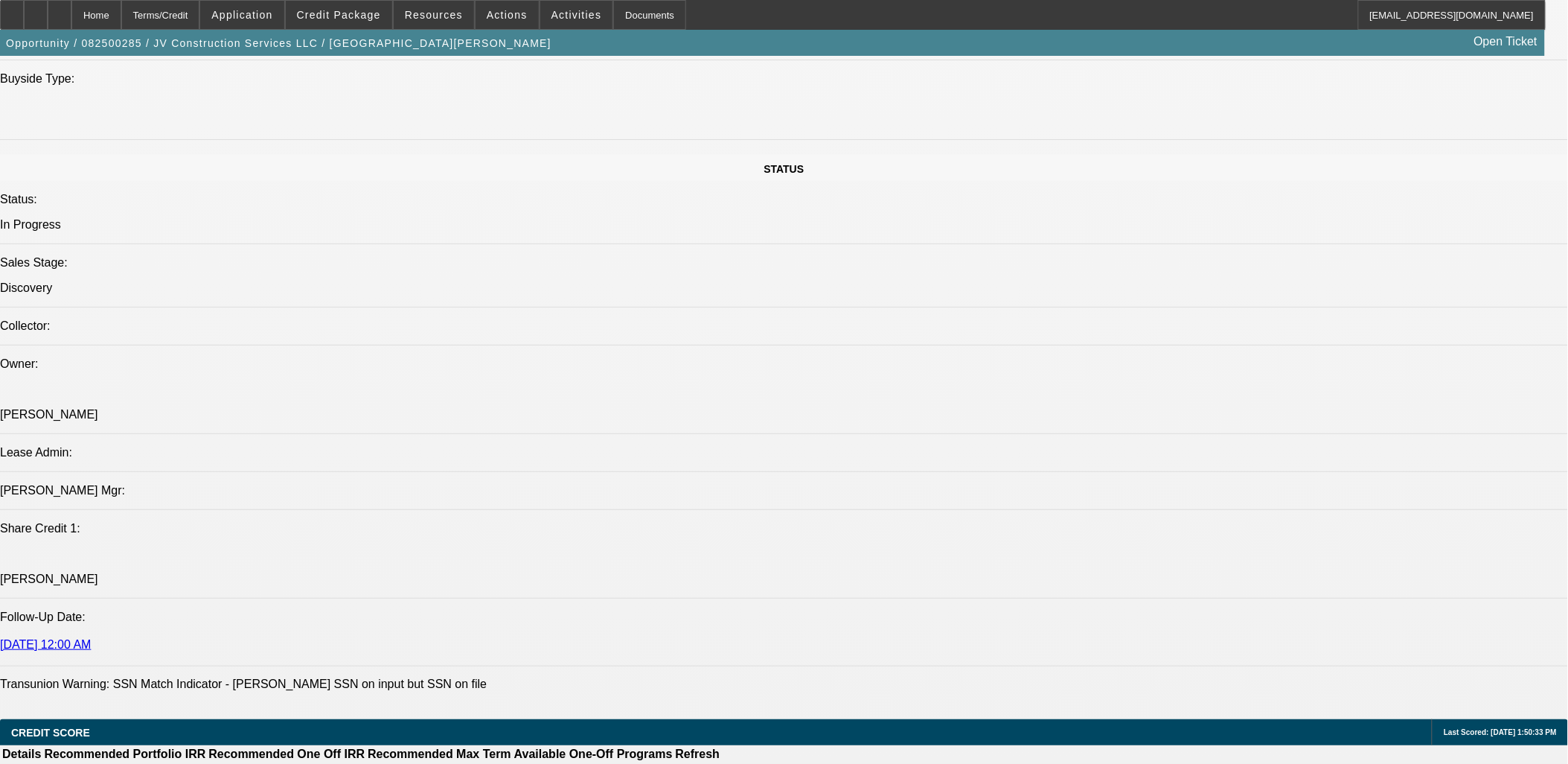
scroll to position [1902, 0]
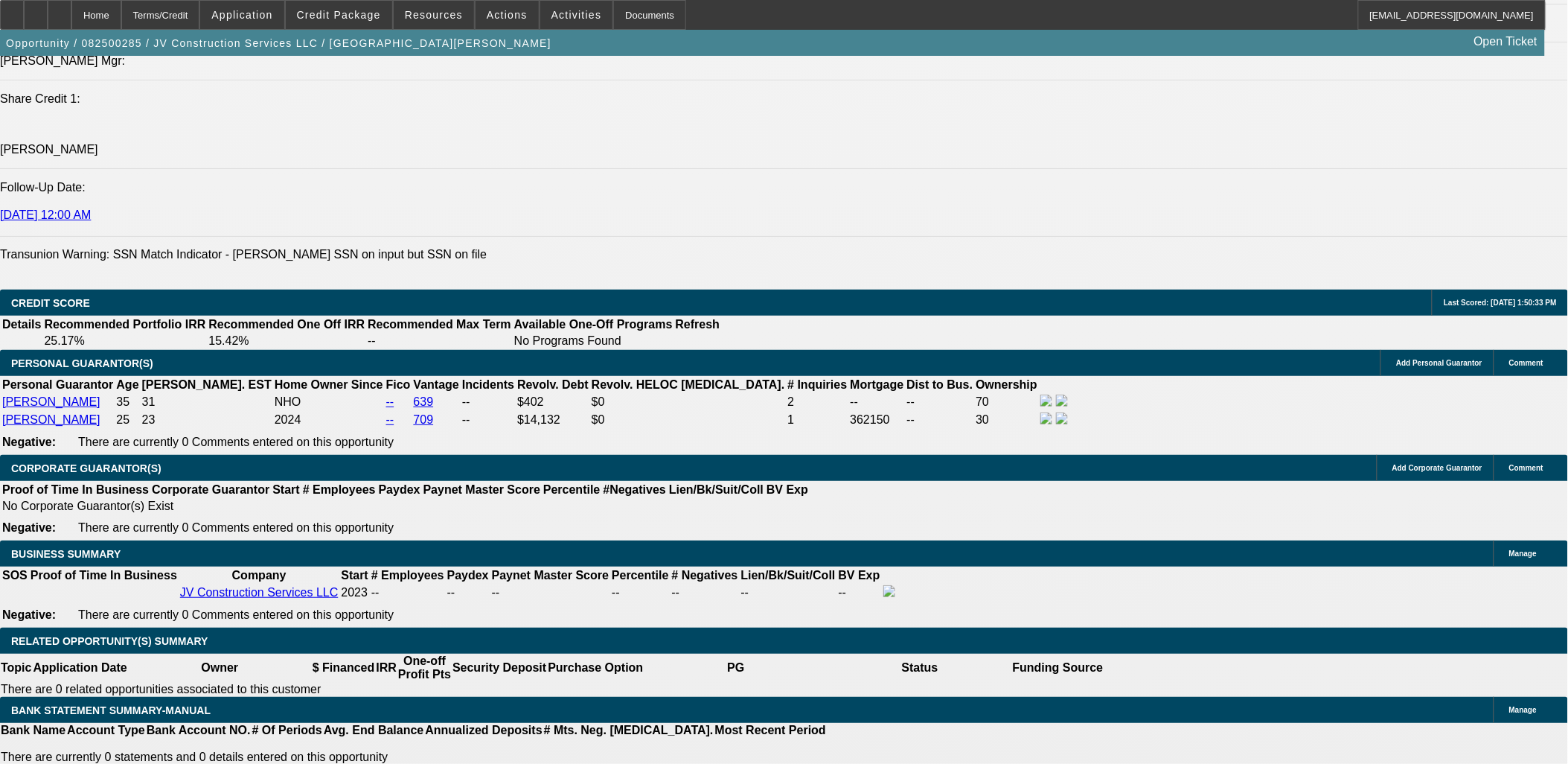
type input "$0.00"
type input "UNKNOWN"
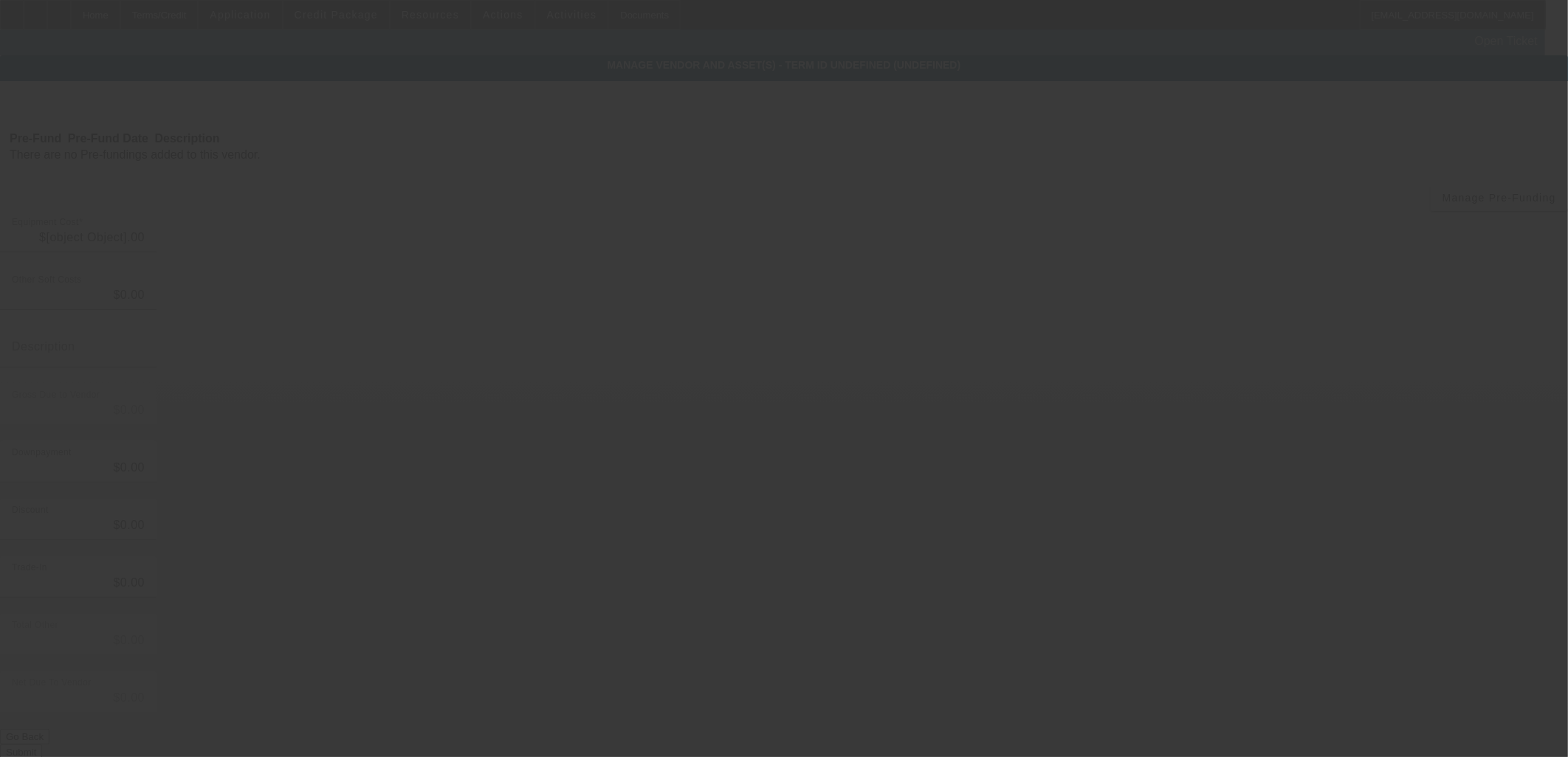
type input "$99,000.00"
type input "$8,530.00"
type input "State Sales Tax and Estimated Titling"
type input "$107,530.00"
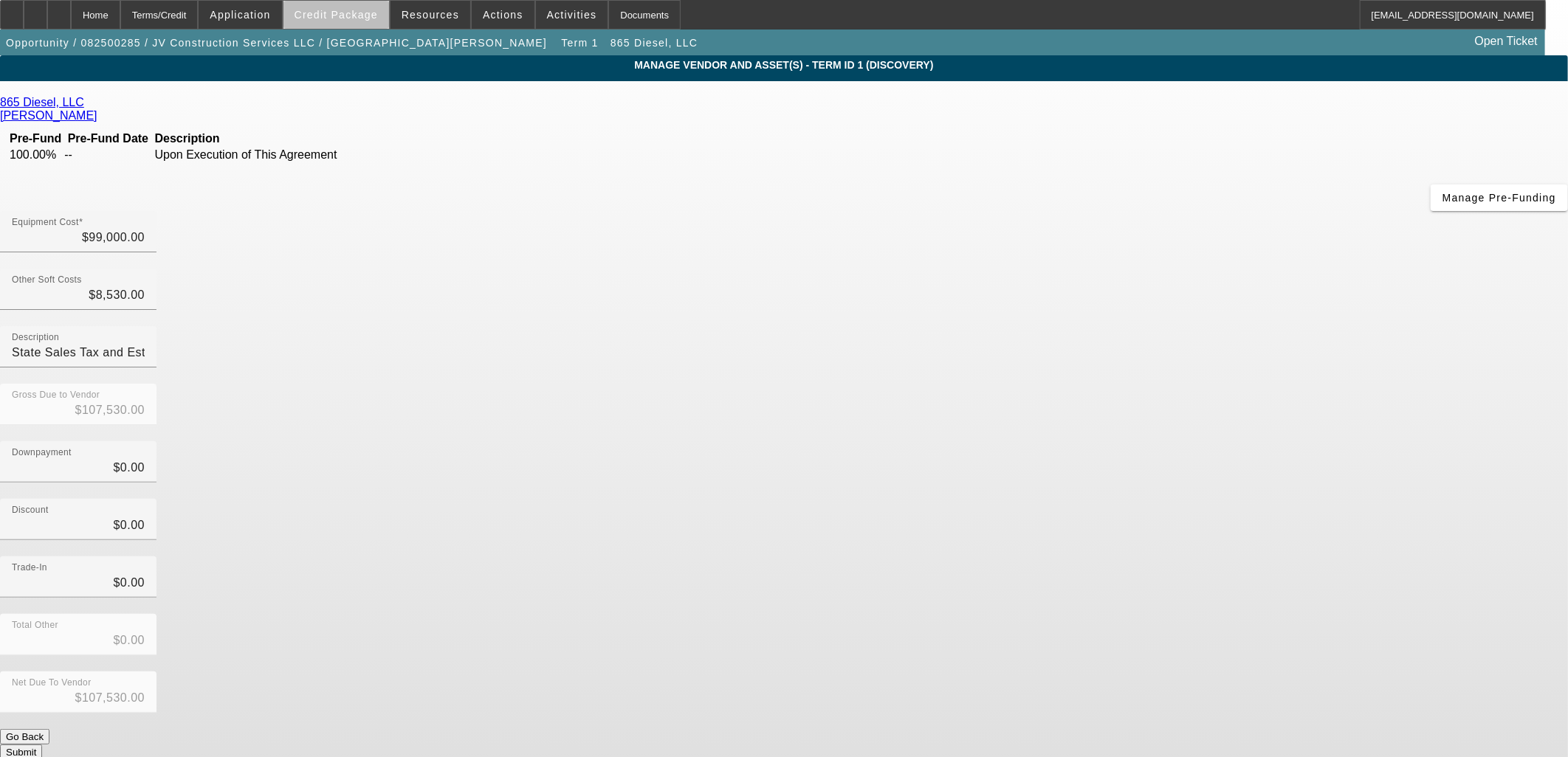
click at [370, 19] on button "Credit Package" at bounding box center [336, 15] width 105 height 28
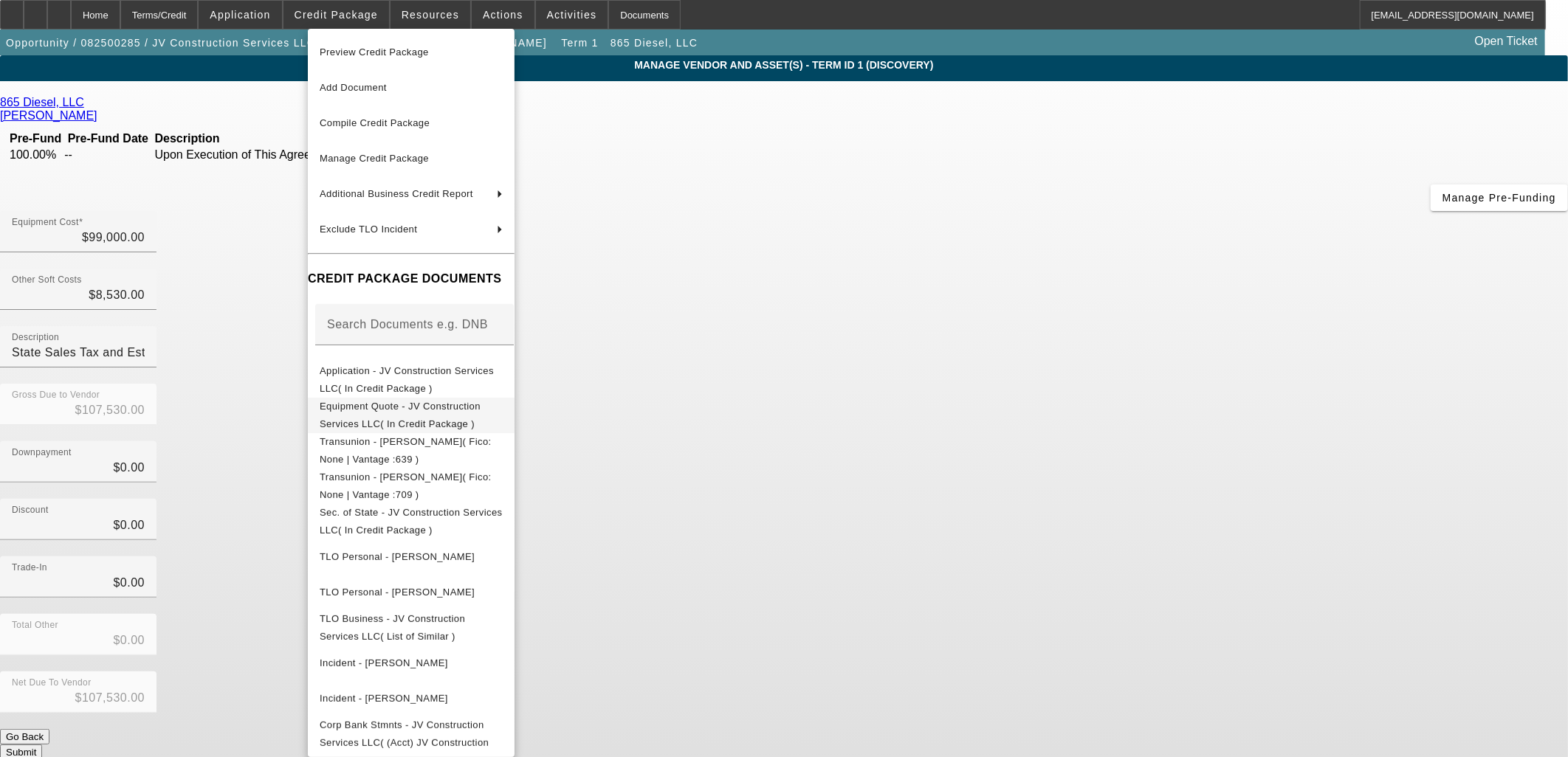
click at [391, 419] on button "Equipment Quote - JV Construction Services LLC( In Credit Package )" at bounding box center [411, 415] width 207 height 35
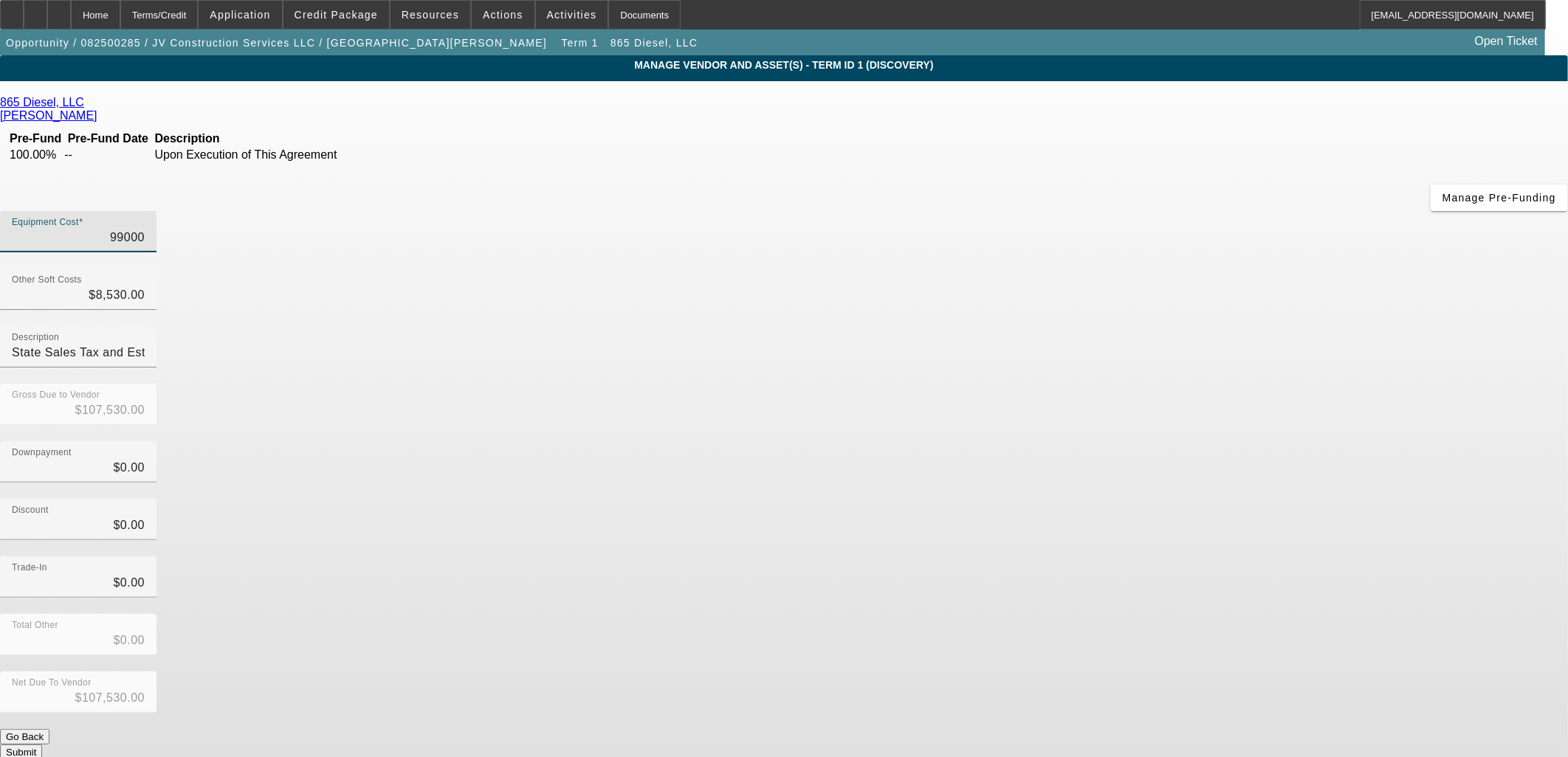
click at [145, 229] on input "99000" at bounding box center [78, 237] width 133 height 18
type input "9"
type input "$8,539.00"
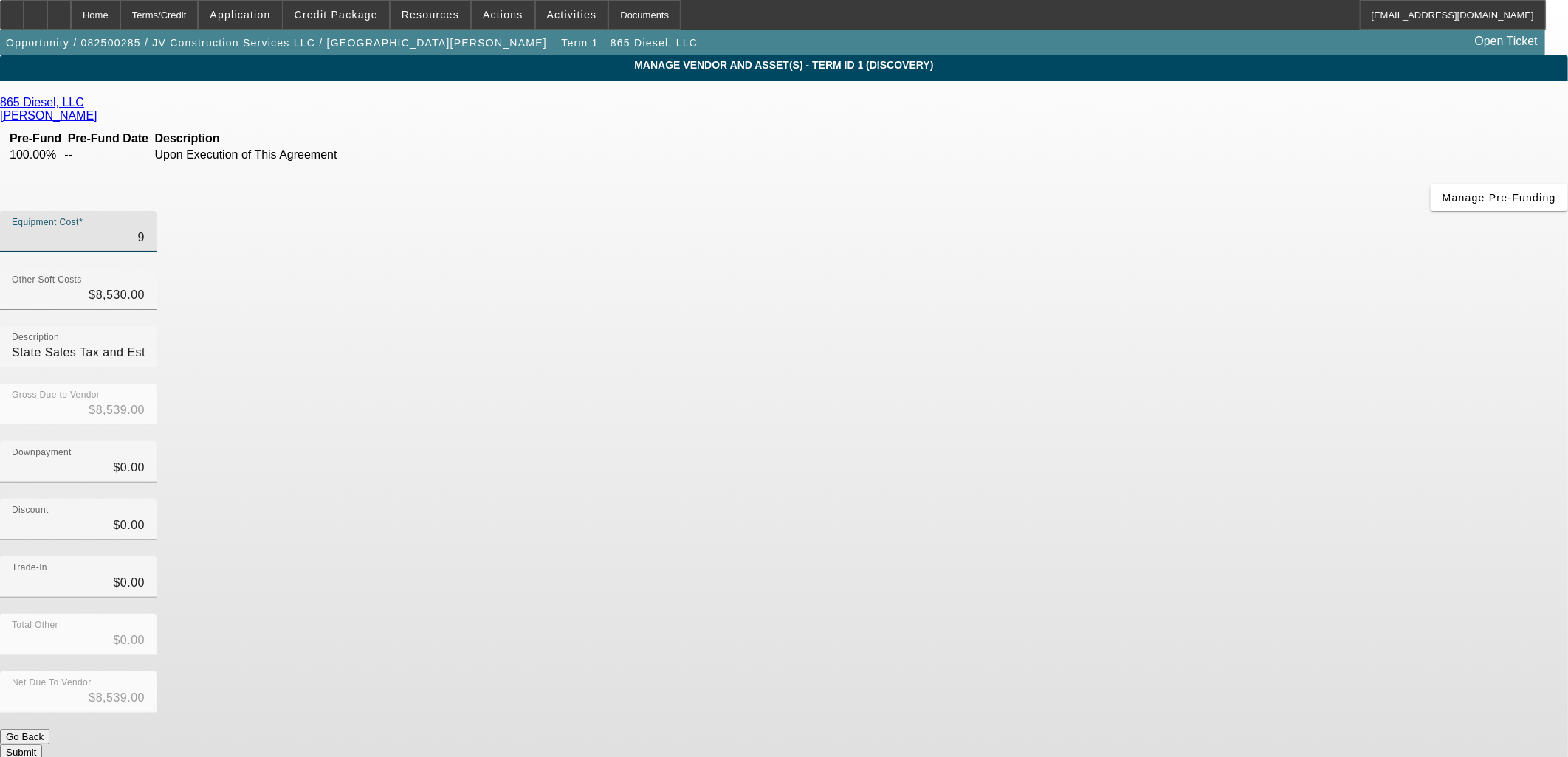
type input "97"
type input "$8,627.00"
type input "970"
type input "$9,500.00"
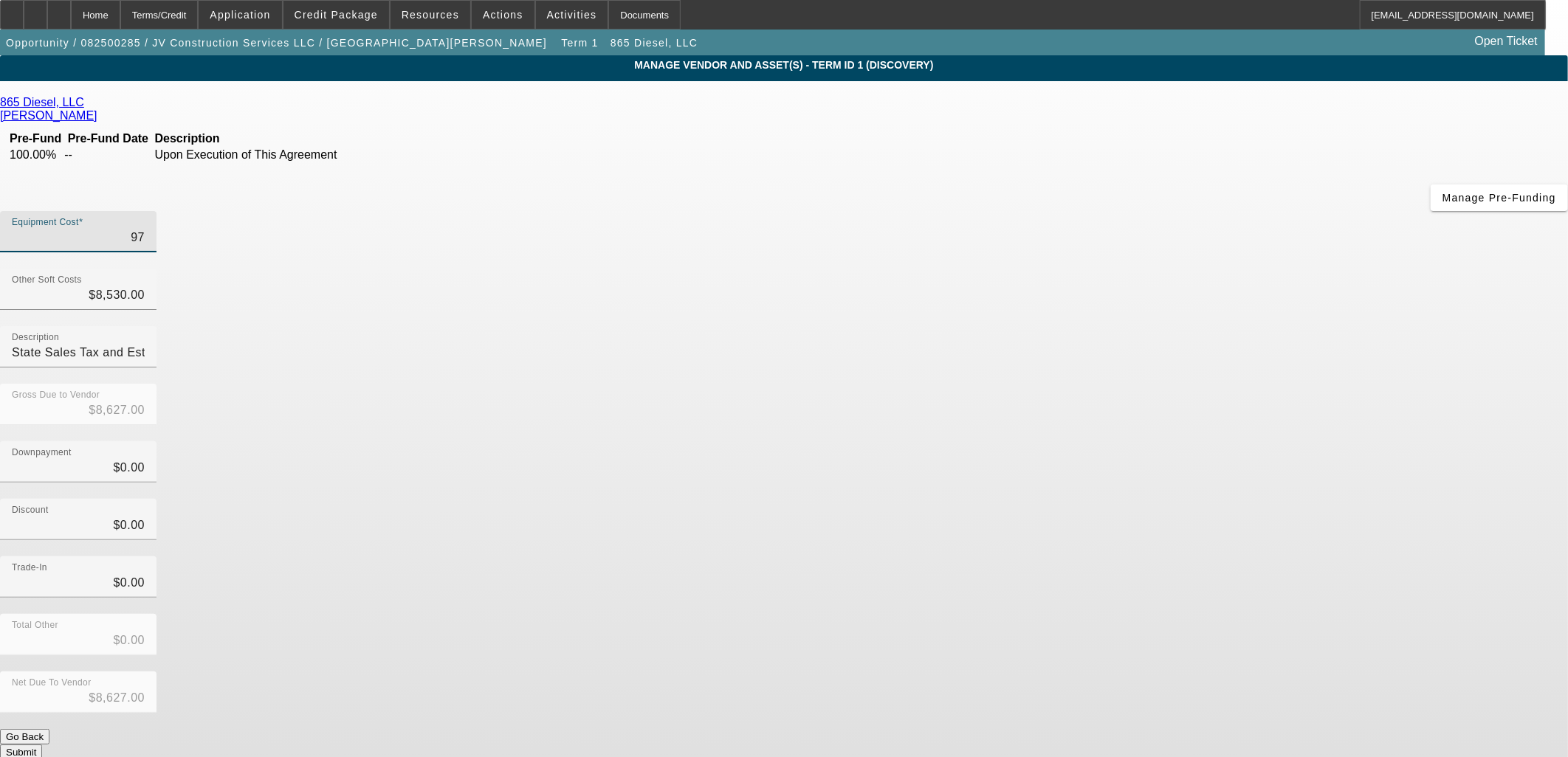
type input "$9,500.00"
type input "9700"
type input "$18,230.00"
type input "97000"
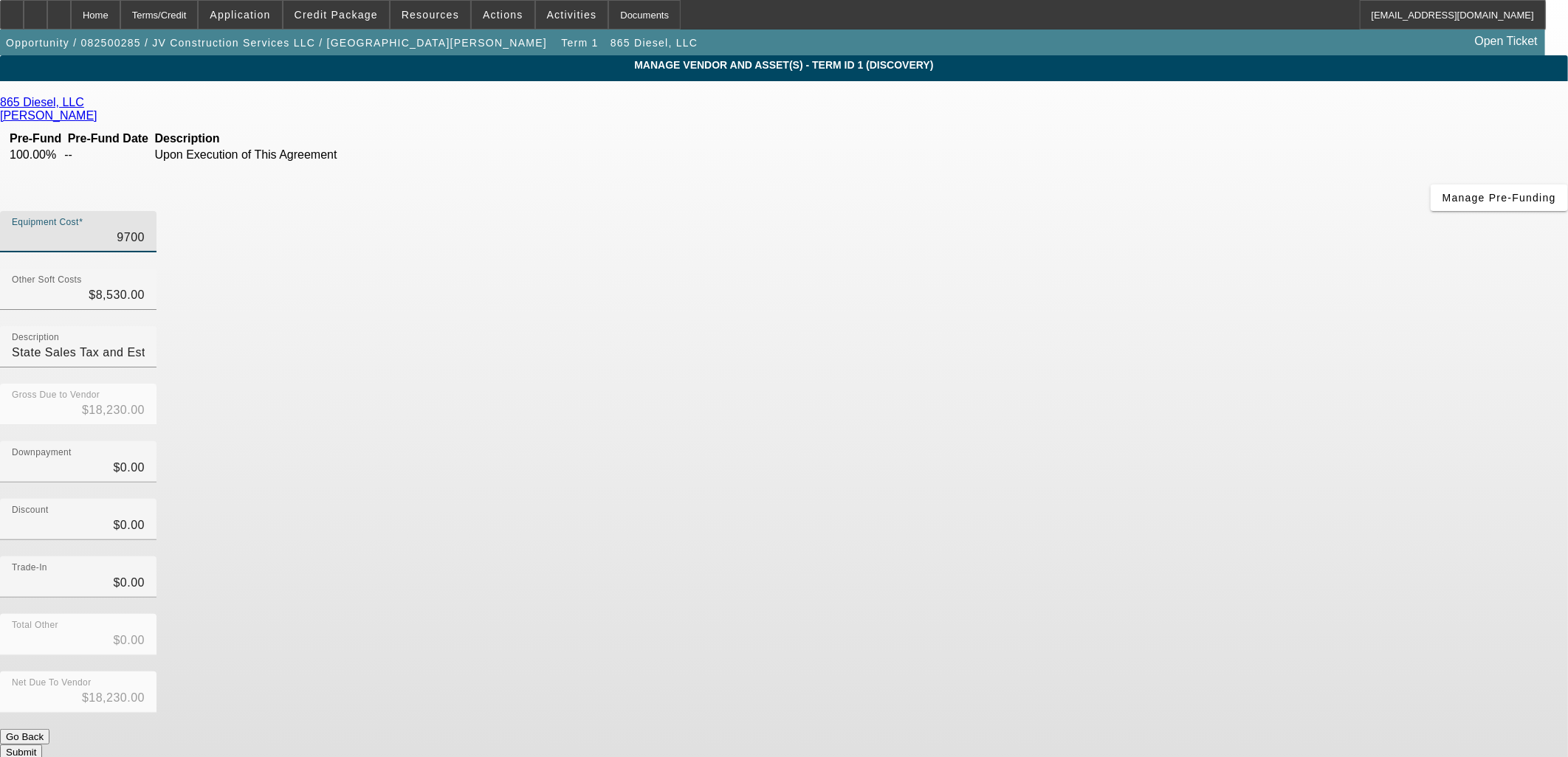
type input "$105,530.00"
type input "$97,000.00"
click at [145, 286] on input "8530" at bounding box center [78, 294] width 133 height 18
drag, startPoint x: 933, startPoint y: 179, endPoint x: 1234, endPoint y: 159, distance: 301.7
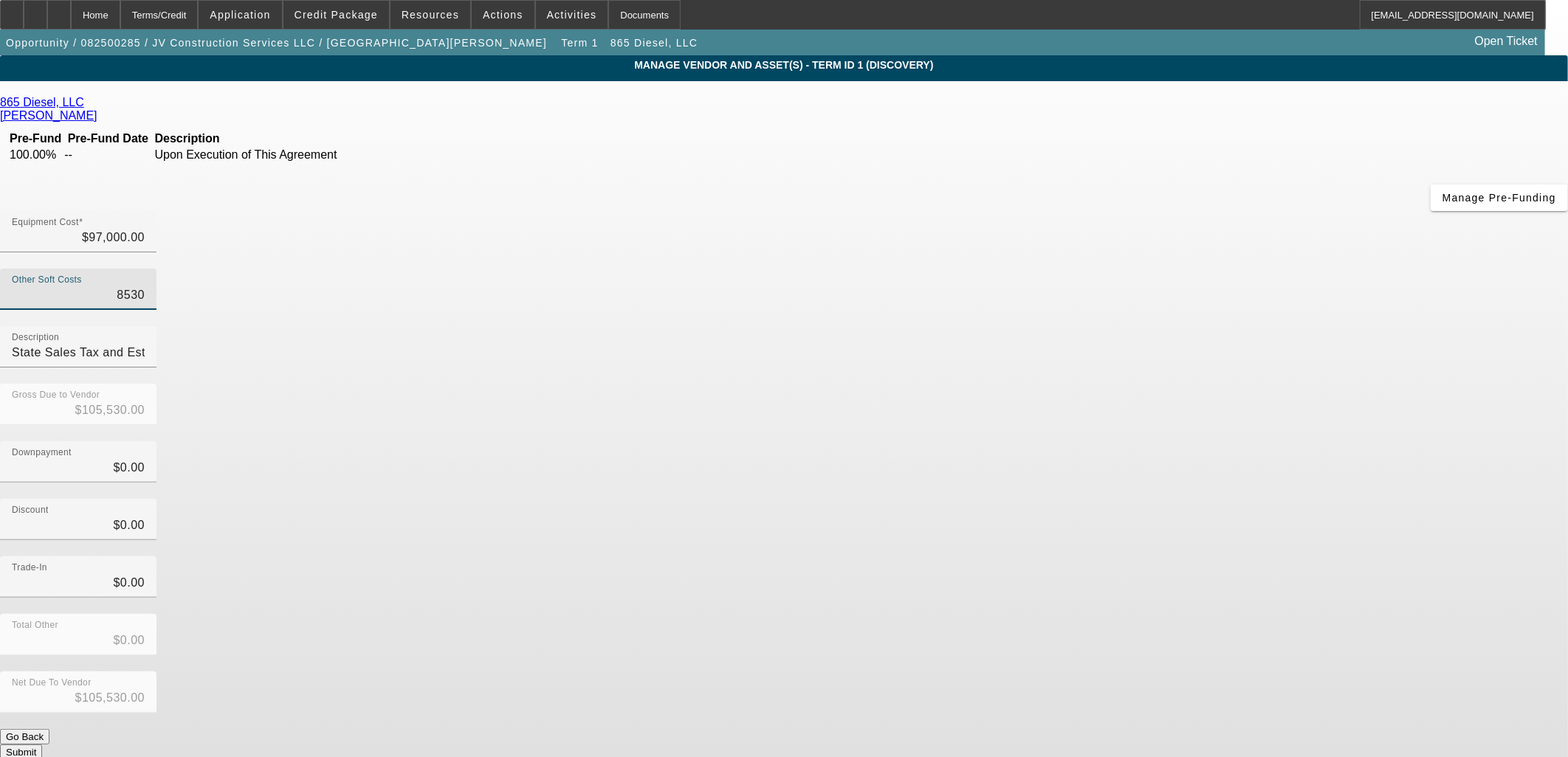
click at [1233, 159] on app-vendor-asset-manage "MANAGE VENDOR AND ASSET(S) - Term ID 1 (Discovery) Remove Vendor 865 Diesel, LL…" at bounding box center [784, 451] width 1568 height 792
type input "6"
type input "$97,006.00"
type input "68"
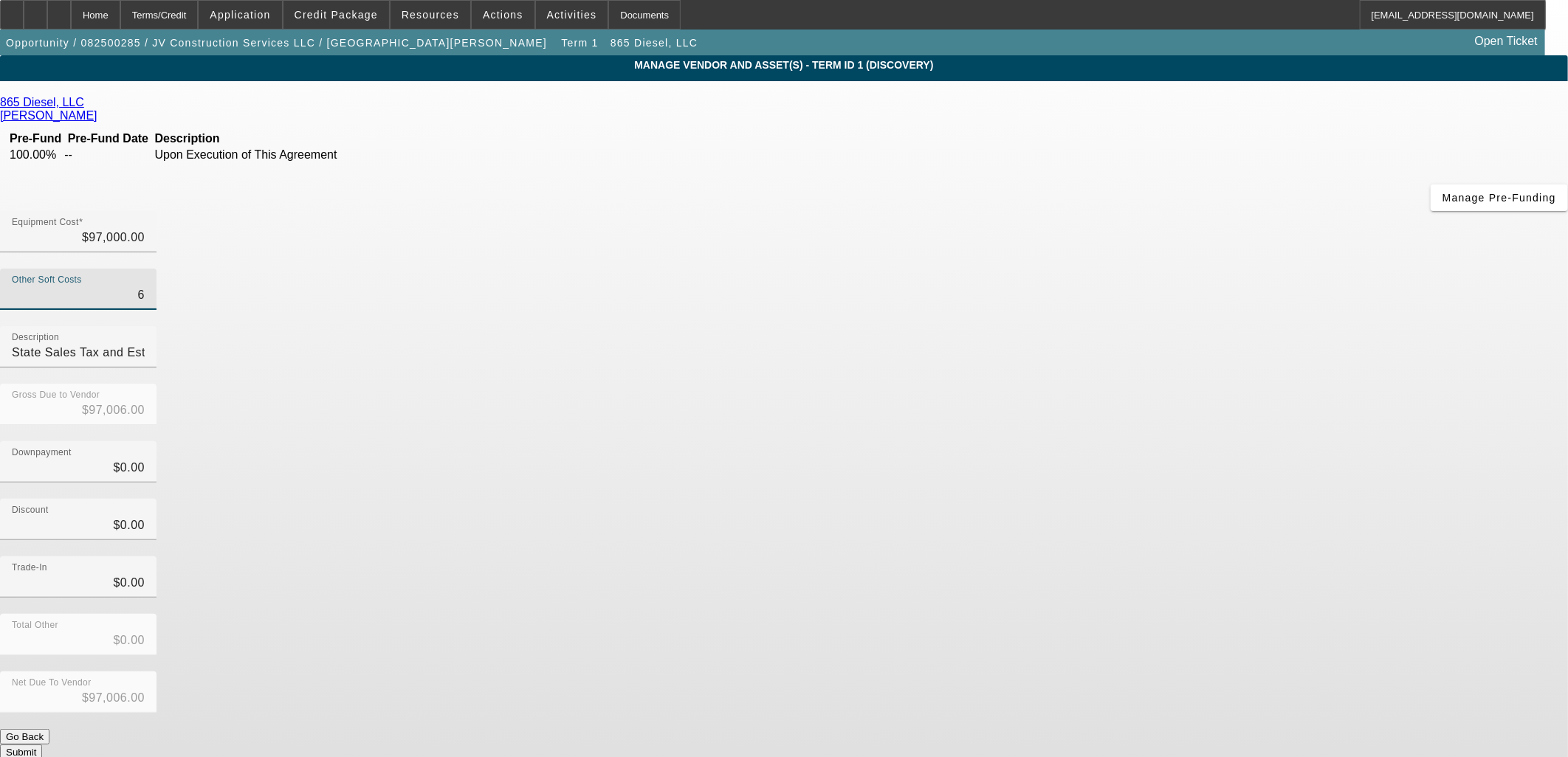
type input "$97,068.00"
type input "689"
type input "$97,689.00"
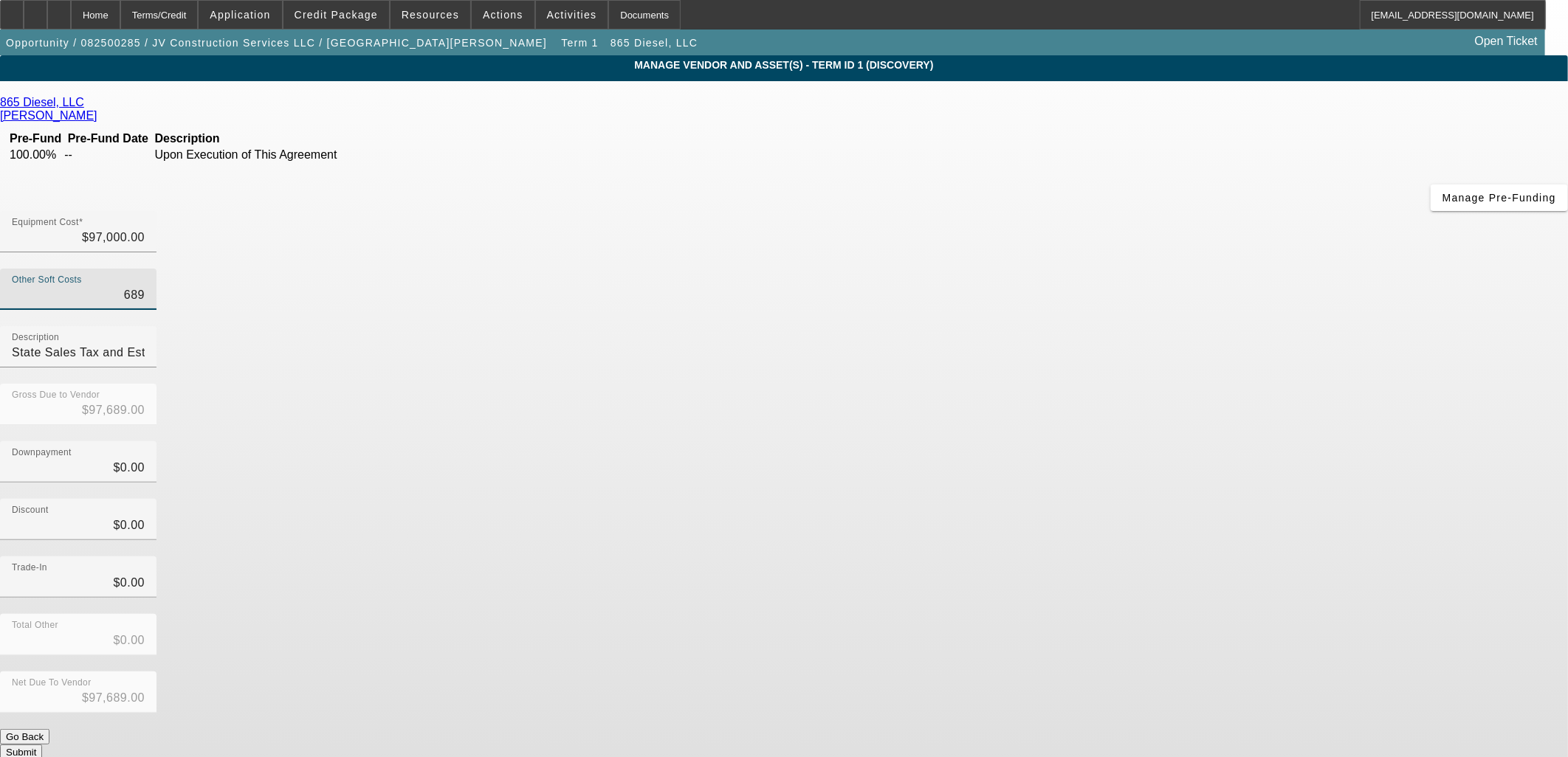
type input "6890"
type input "$103,890.00"
type input "$6,890.00"
click at [1037, 442] on div "Downpayment $0.00" at bounding box center [784, 470] width 1568 height 57
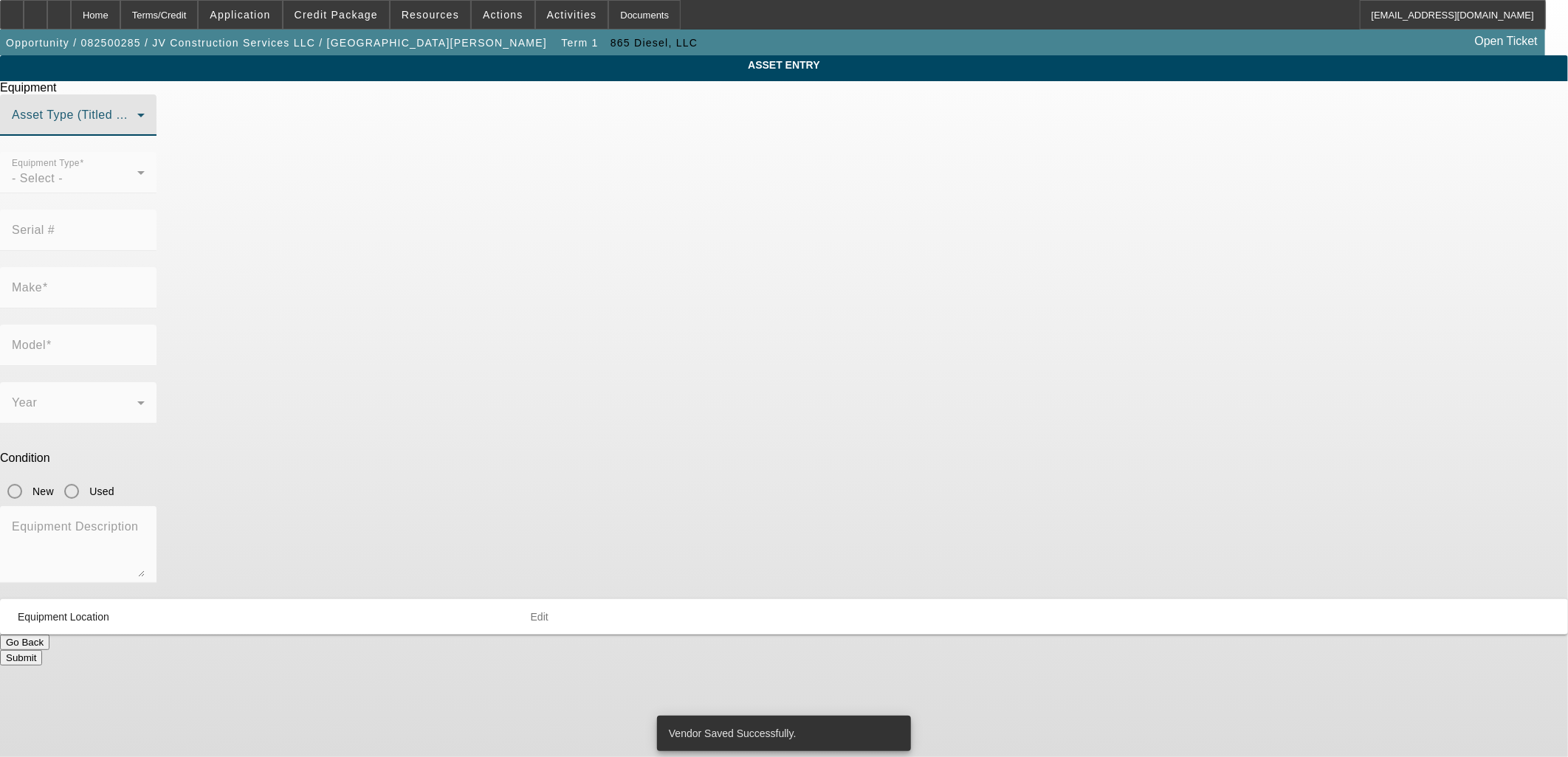
click at [137, 130] on span at bounding box center [75, 121] width 125 height 18
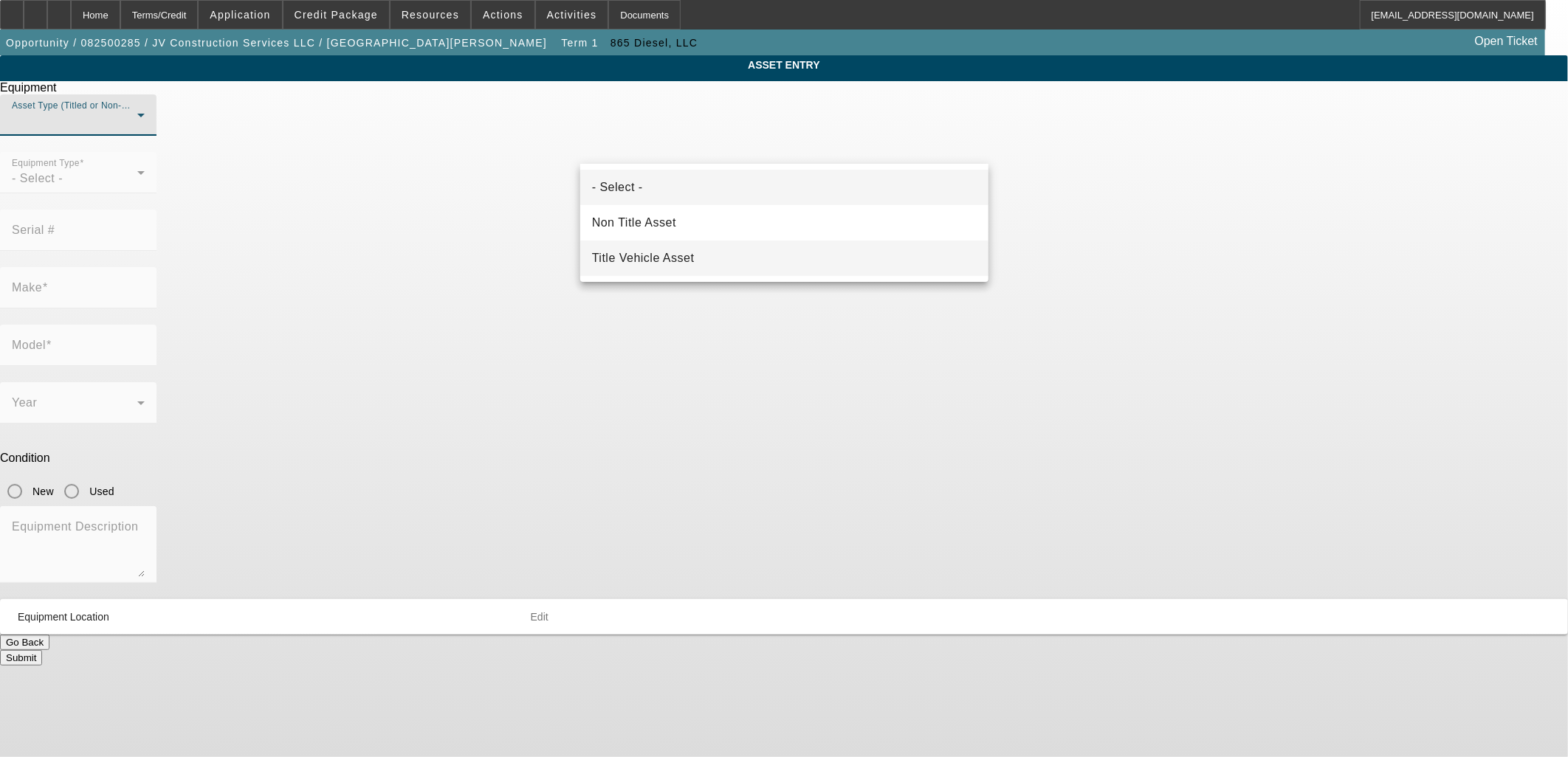
click at [700, 254] on mat-option "Title Vehicle Asset" at bounding box center [784, 258] width 409 height 35
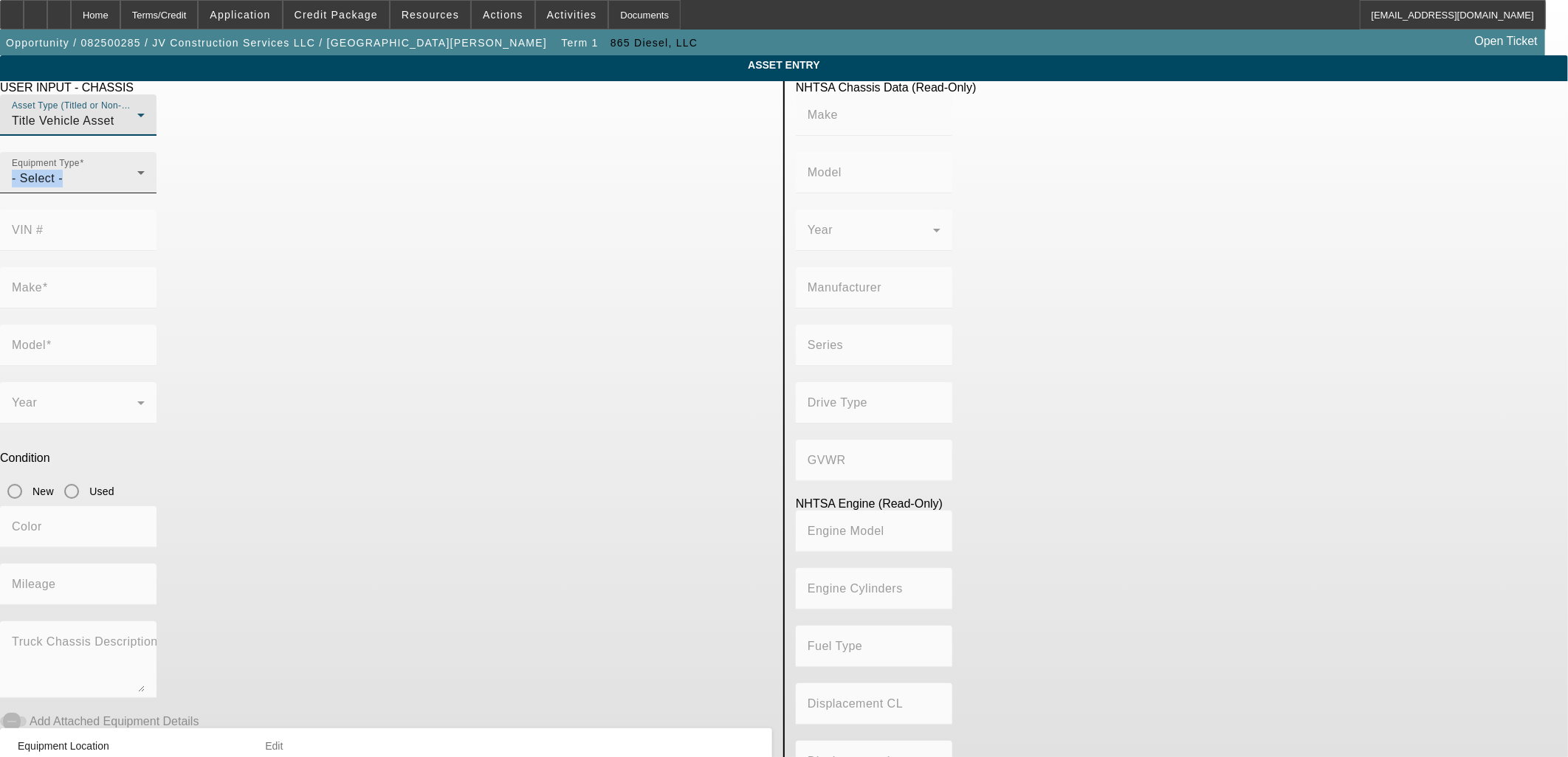
click at [145, 194] on div "Equipment Type - Select -" at bounding box center [78, 172] width 133 height 41
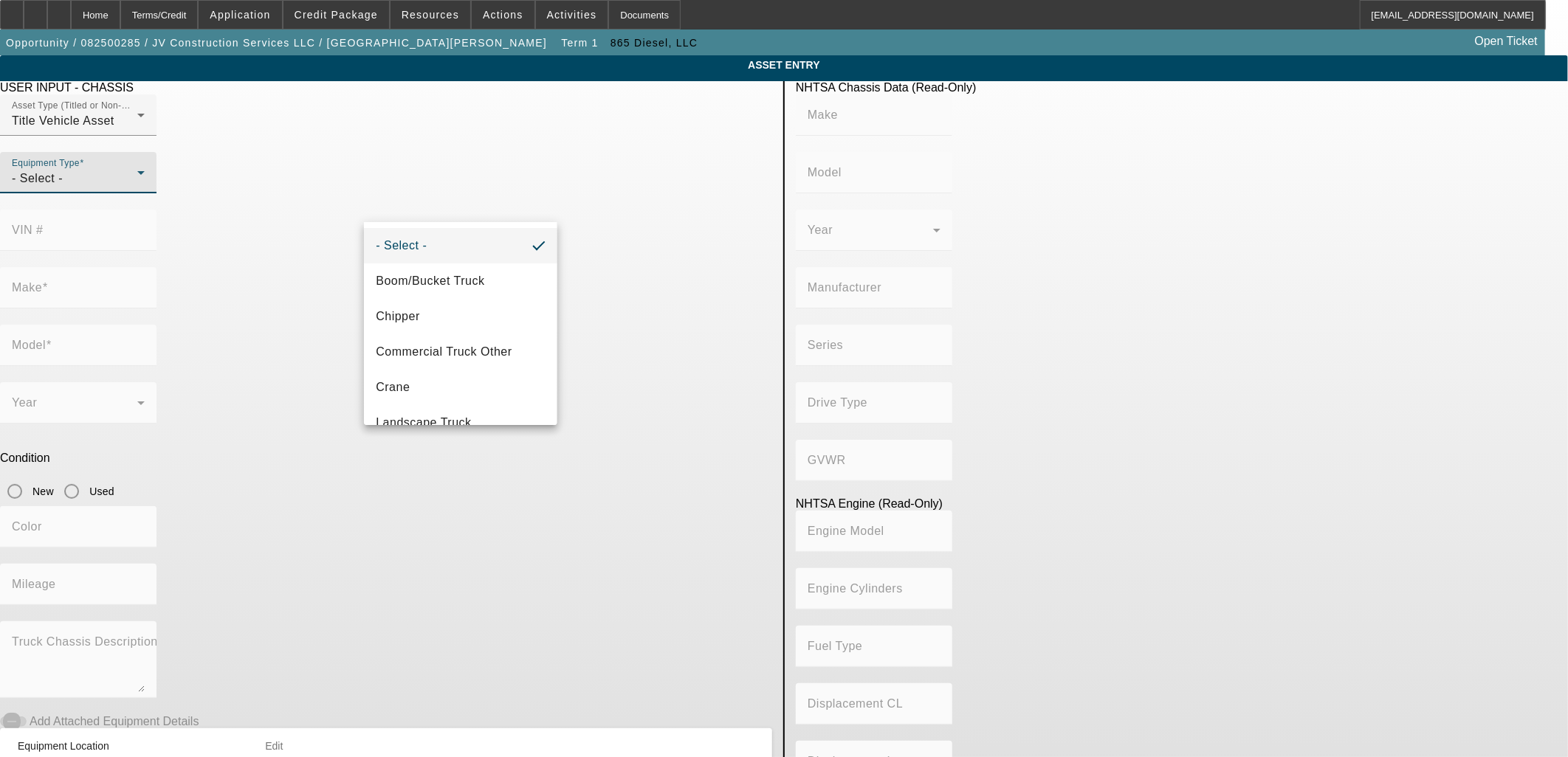
click at [238, 334] on div at bounding box center [784, 378] width 1568 height 757
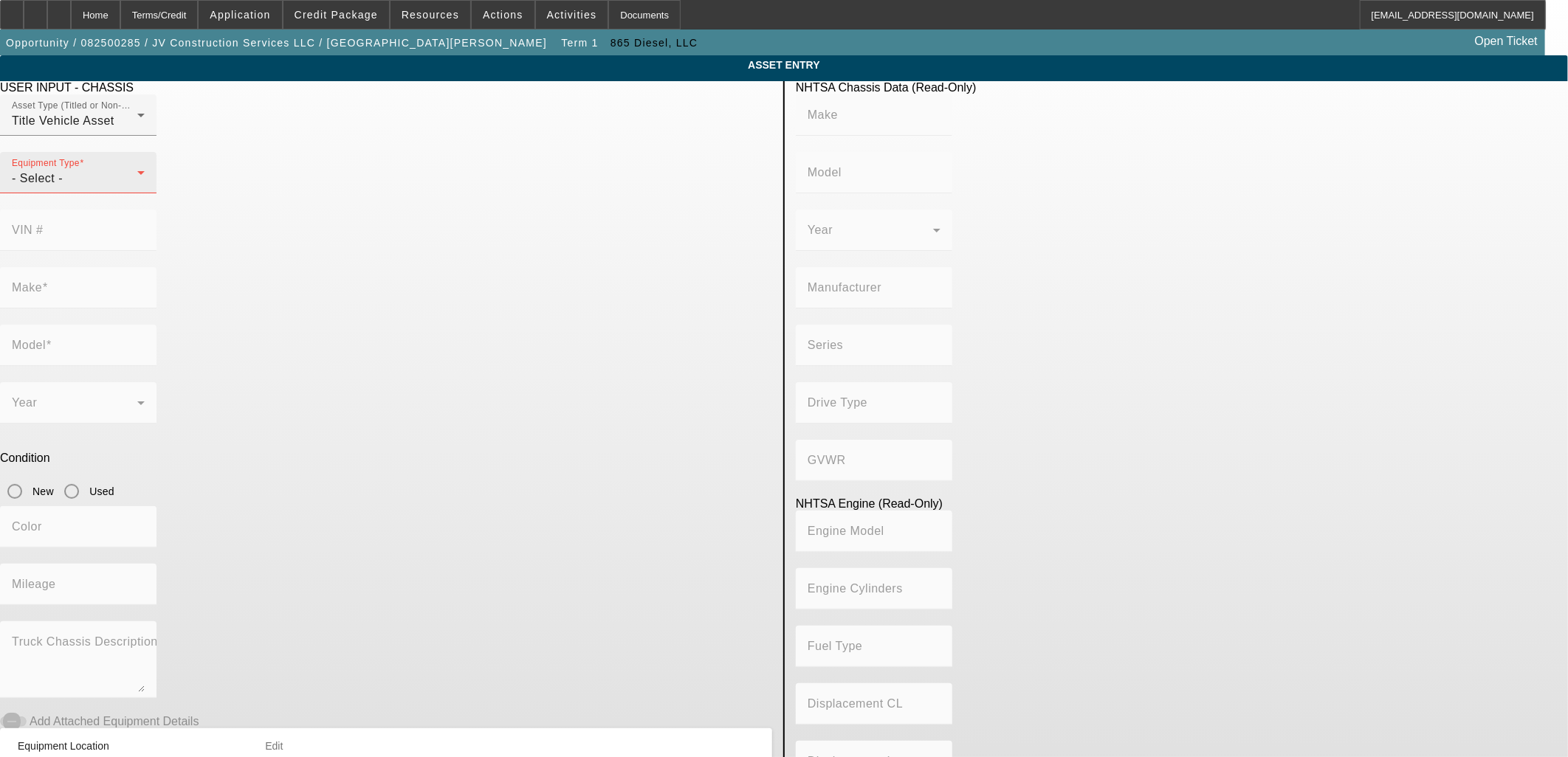
click at [137, 187] on div "- Select -" at bounding box center [75, 178] width 125 height 18
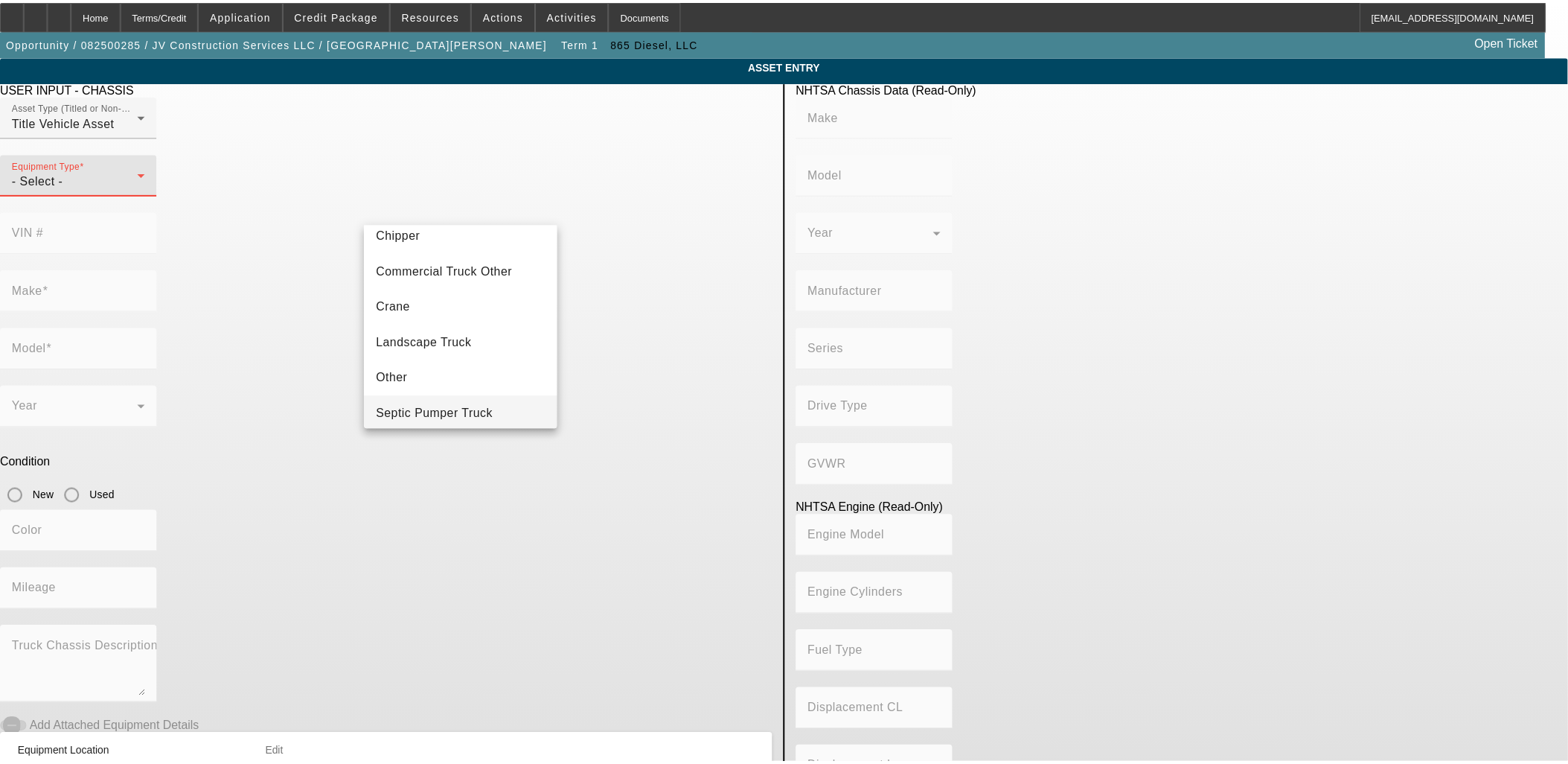
scroll to position [164, 0]
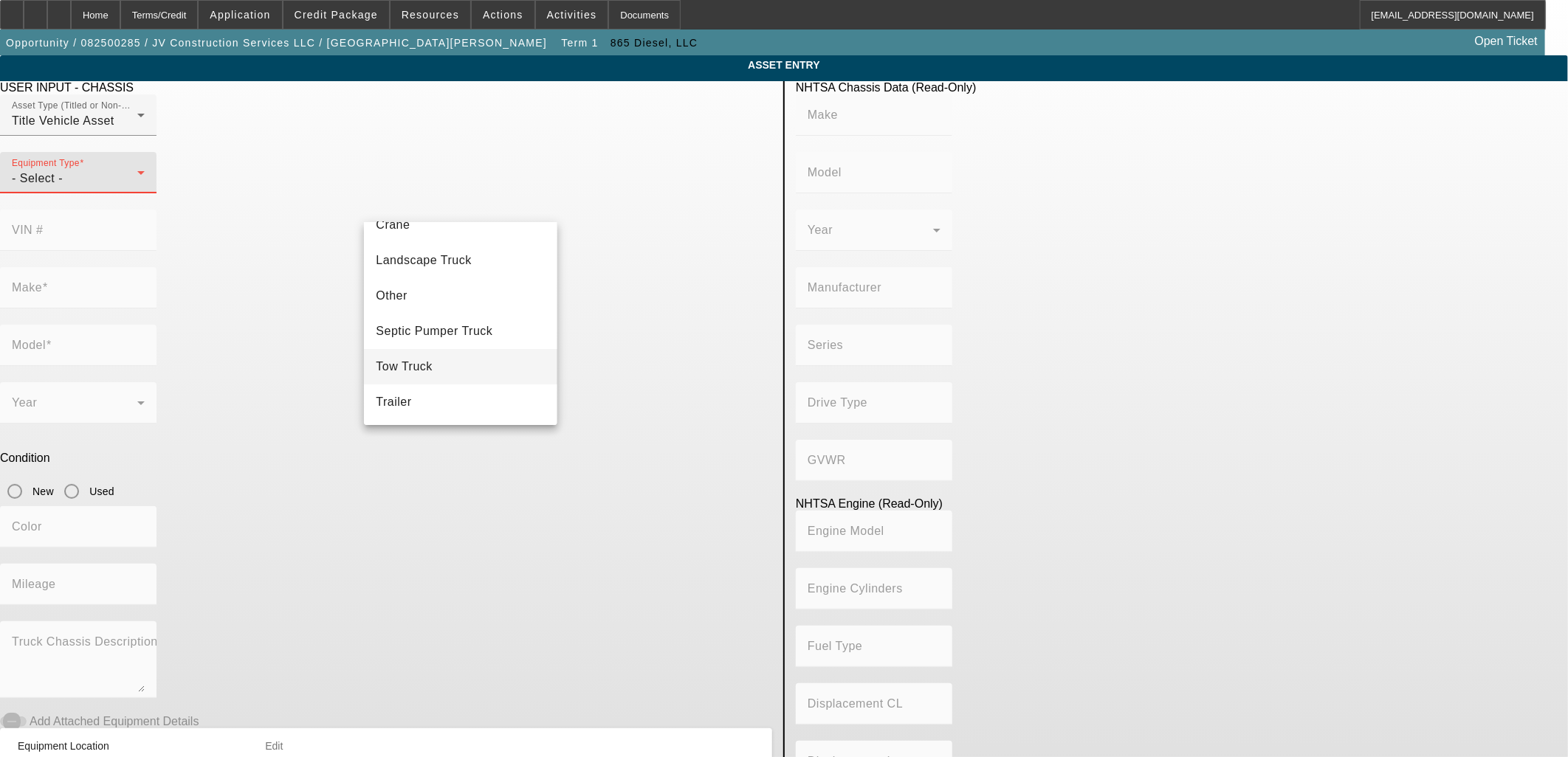
click at [421, 361] on span "Tow Truck" at bounding box center [404, 366] width 57 height 18
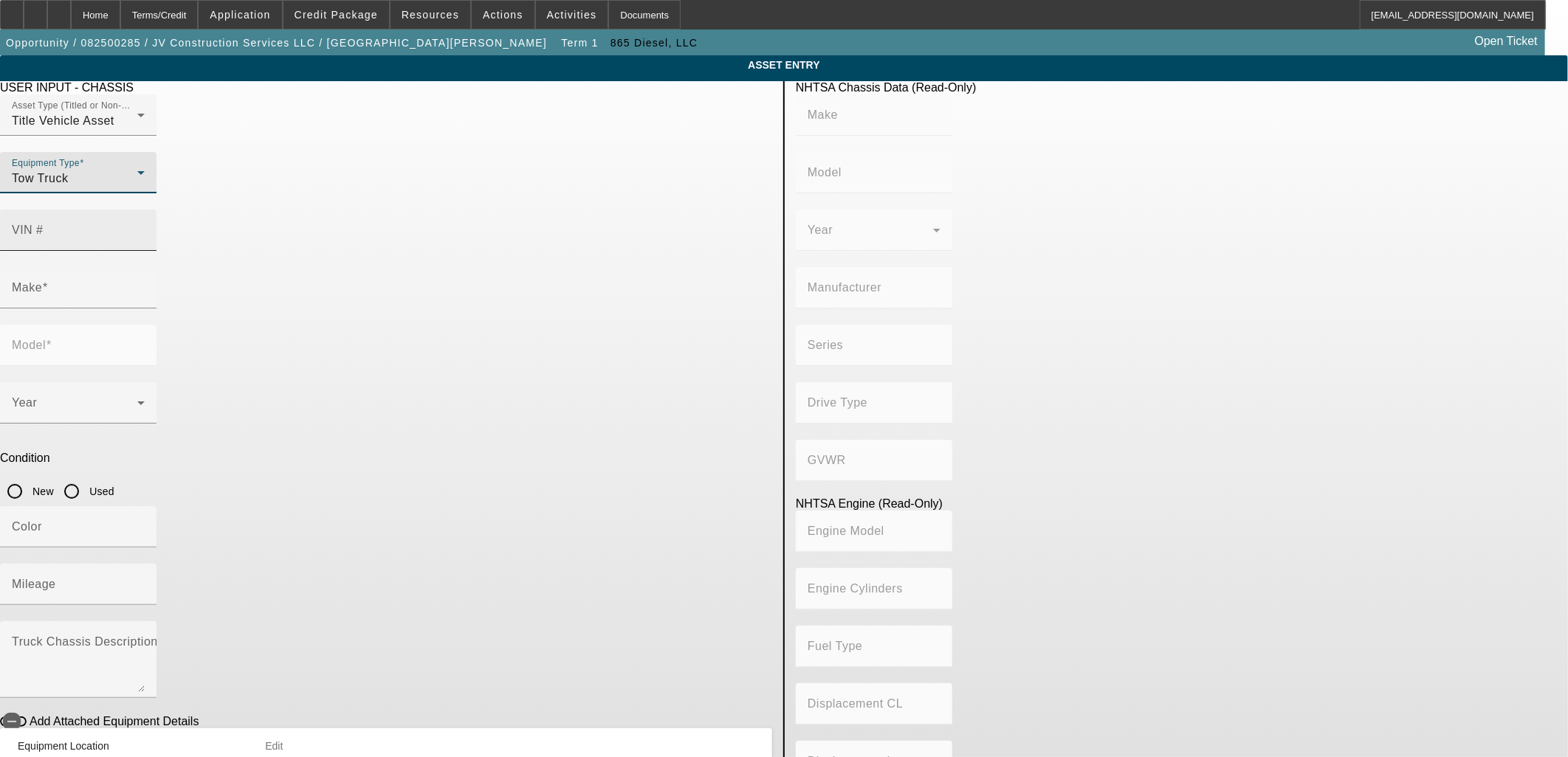
click at [43, 223] on mat-label "VIN #" at bounding box center [28, 230] width 31 height 13
click at [145, 227] on input "VIN #" at bounding box center [78, 235] width 133 height 18
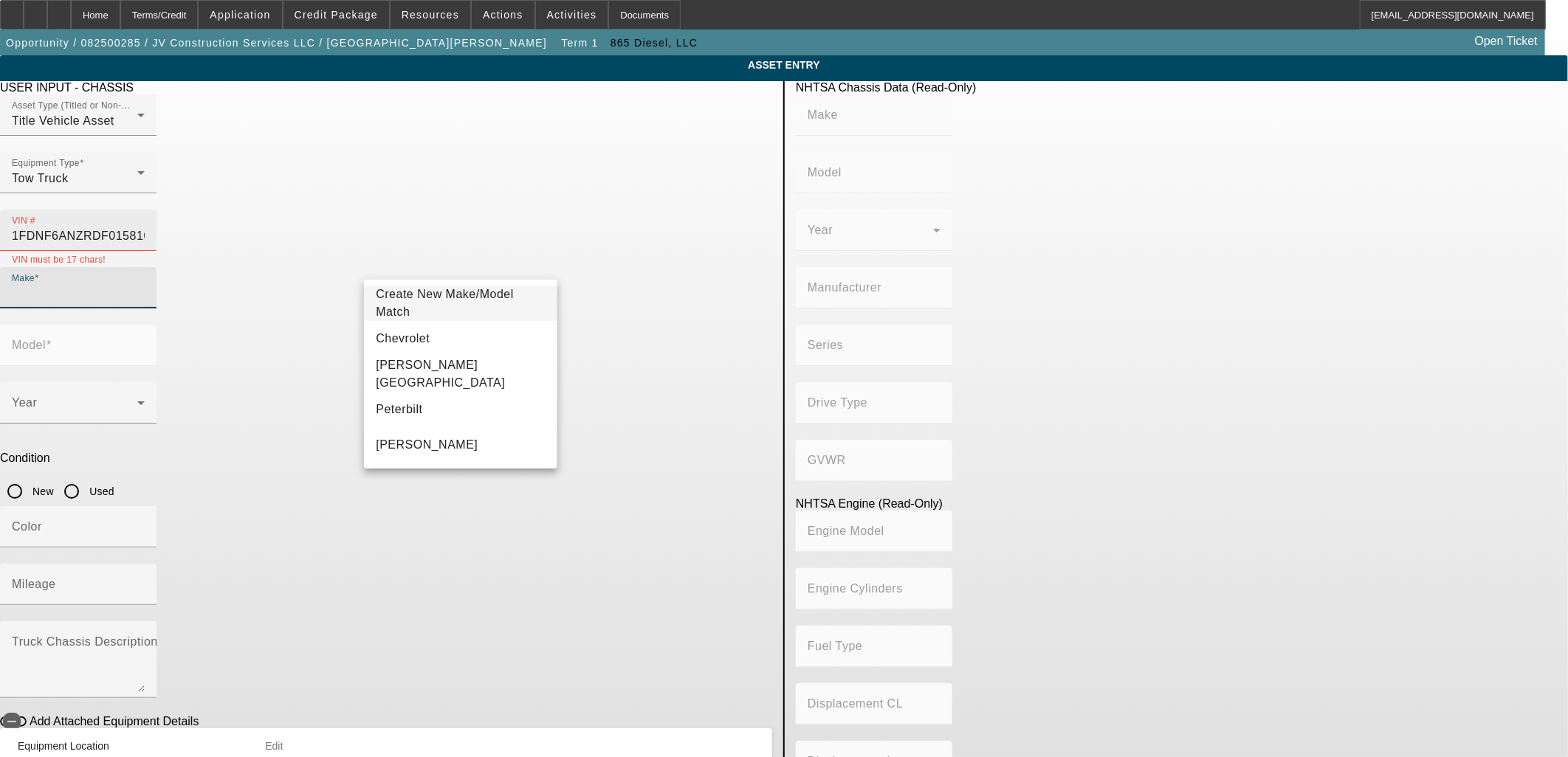
click at [145, 227] on input "1FDNF6ANZRDF015816" at bounding box center [78, 235] width 133 height 18
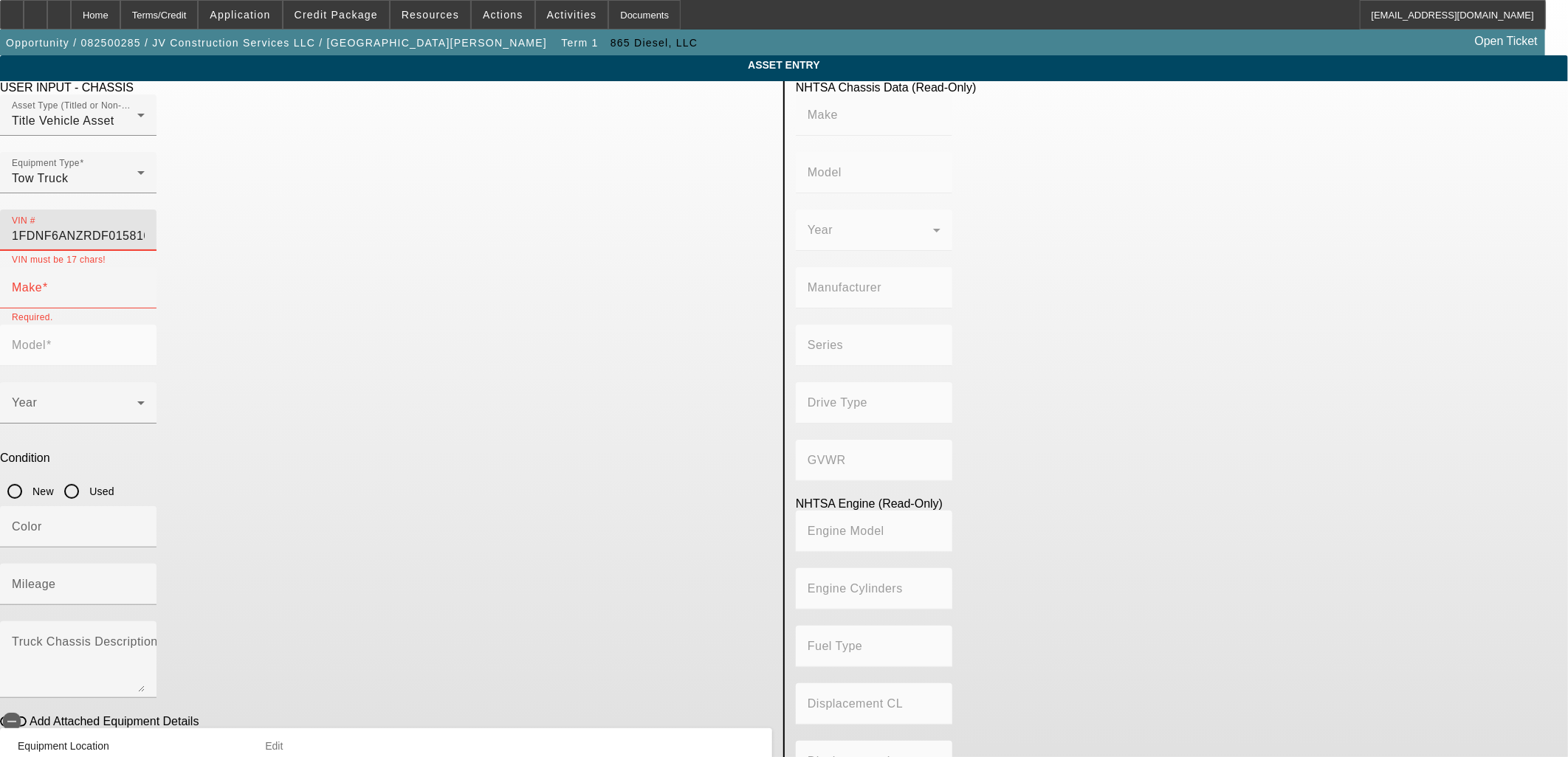
type input "1FDNF6ANZRDF01586"
type input "FORD"
type input "F-650"
type input "FORD MOTOR COMPANY"
type input "F-Series Super Duty - Dual Rear Wheel"
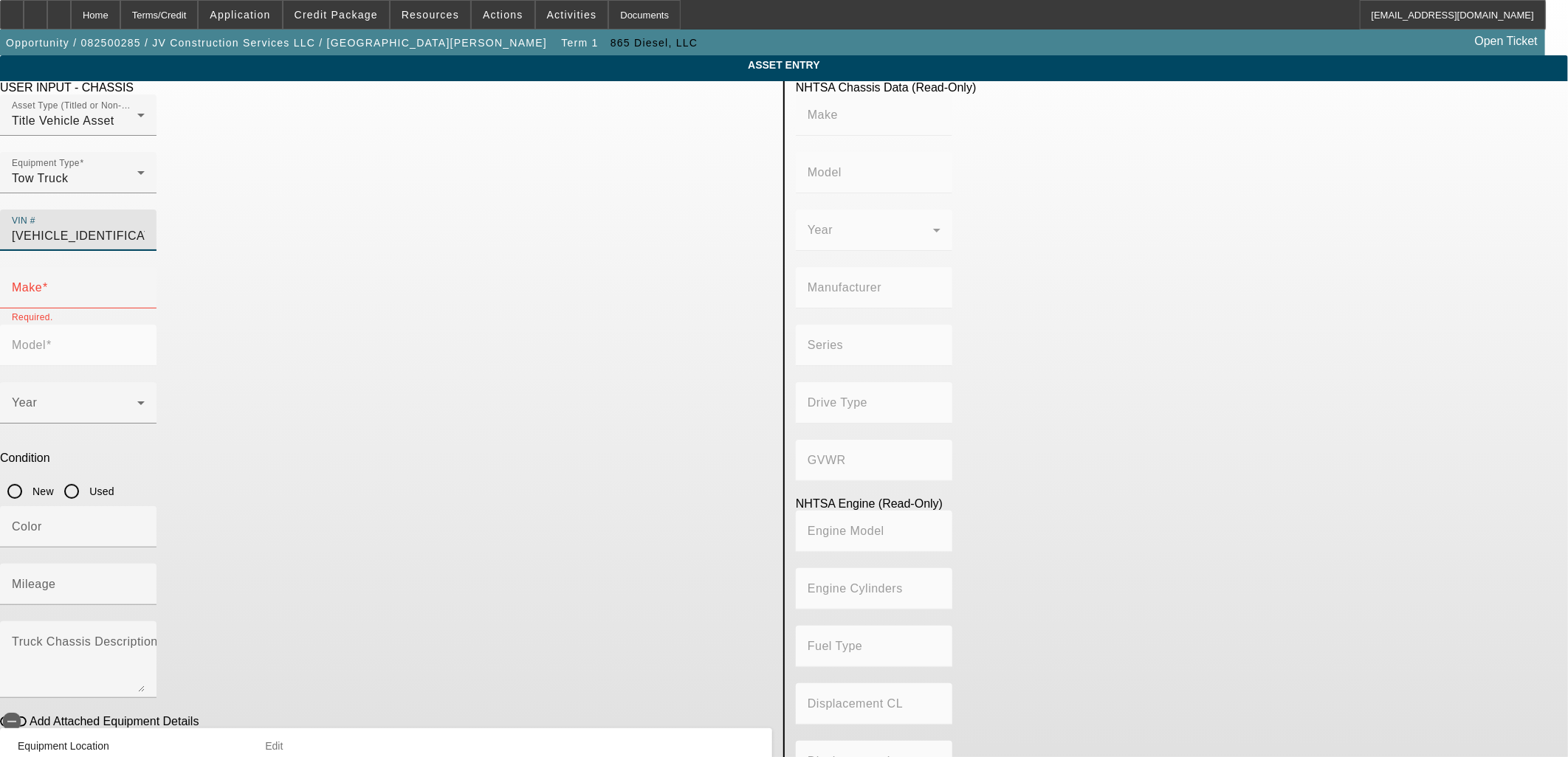
type input "4x2"
type input "Class 6: 19,501 - 26,000 lb (8,845 - 11,794 kg)"
type input "8"
type input "Gasoline"
type input "445.47333189154"
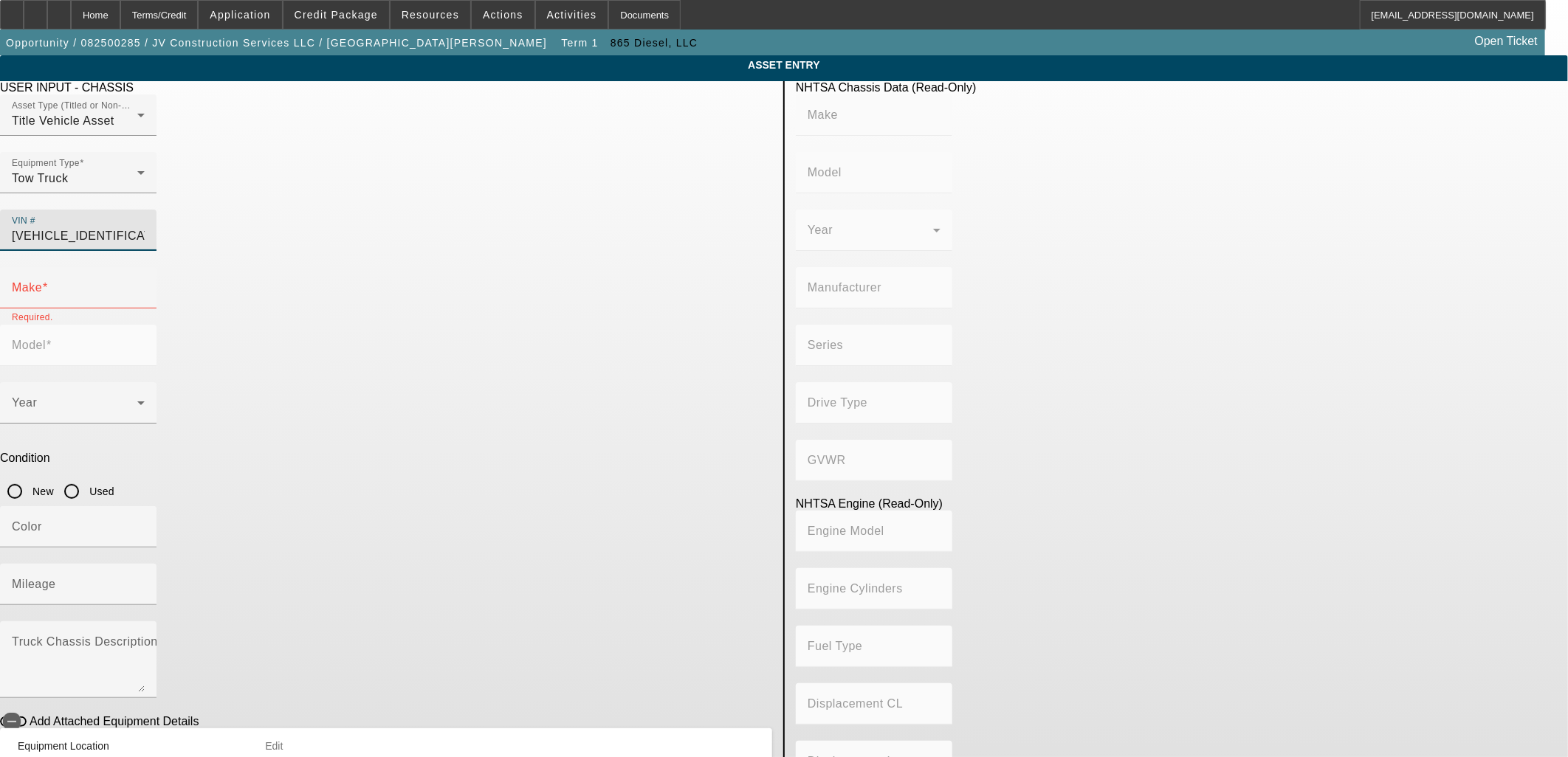
type input "7.3"
type input "FORD"
type input "F-650"
type input "1FDNF6ANZRDF01586"
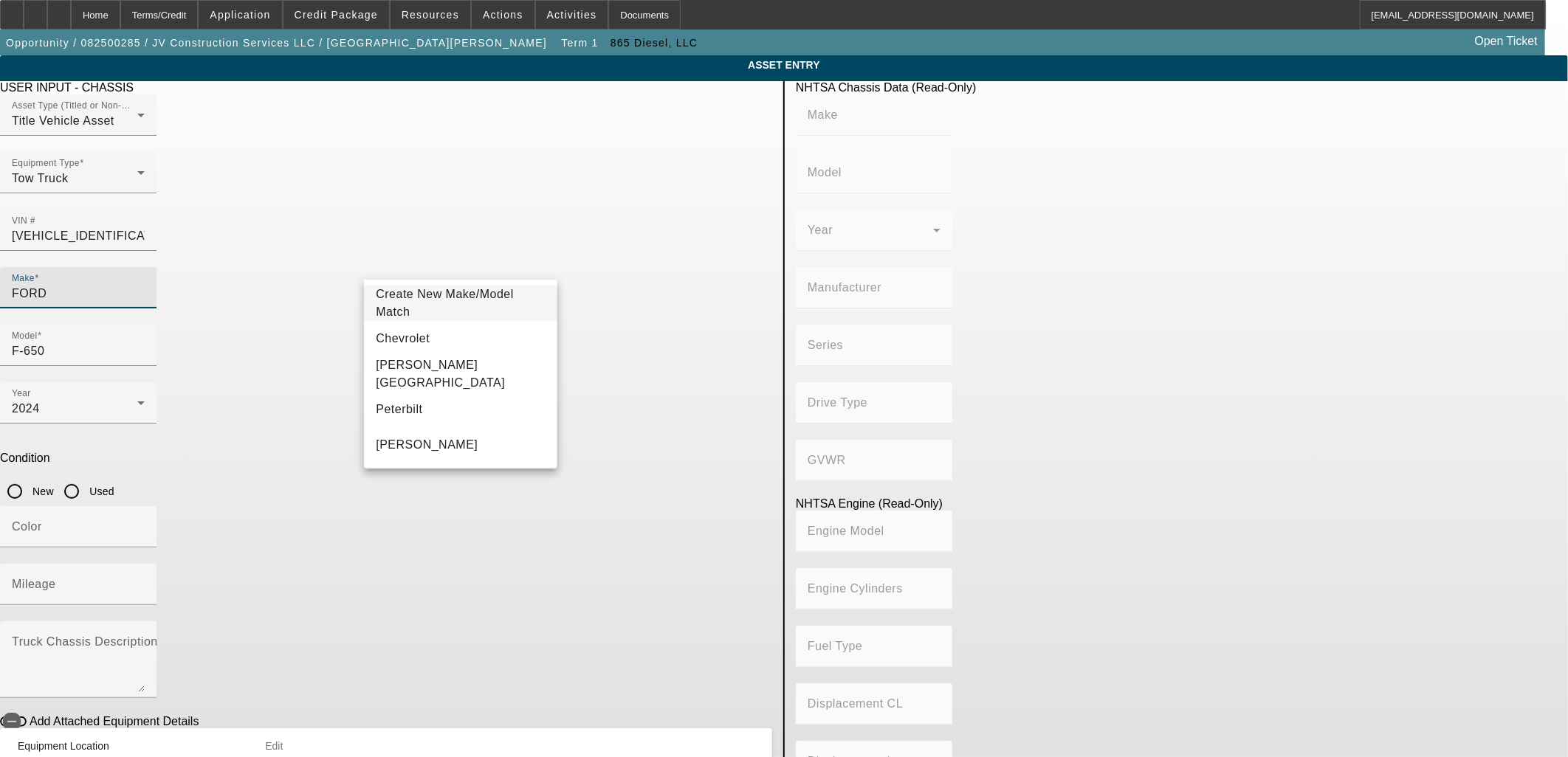
type input "FORD"
type input "F-650"
type input "FORD MOTOR COMPANY"
type input "F-Series Super Duty - Dual Rear Wheel"
type input "4x2"
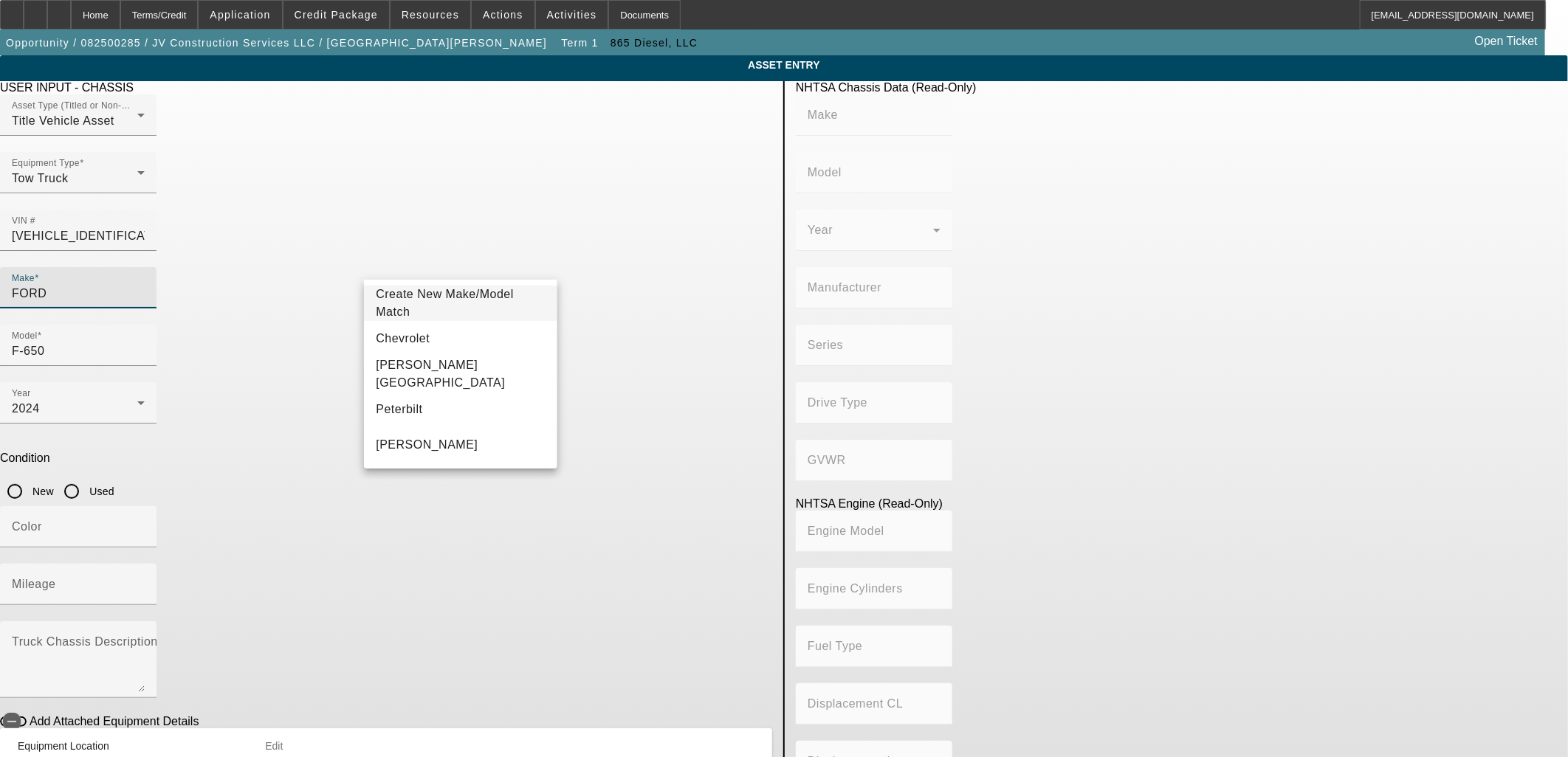
type input "Class 6: 19,501 - 26,000 lb (8,845 - 11,794 kg)"
type input "8"
type input "Gasoline"
type input "445.47333189154"
type input "7.3"
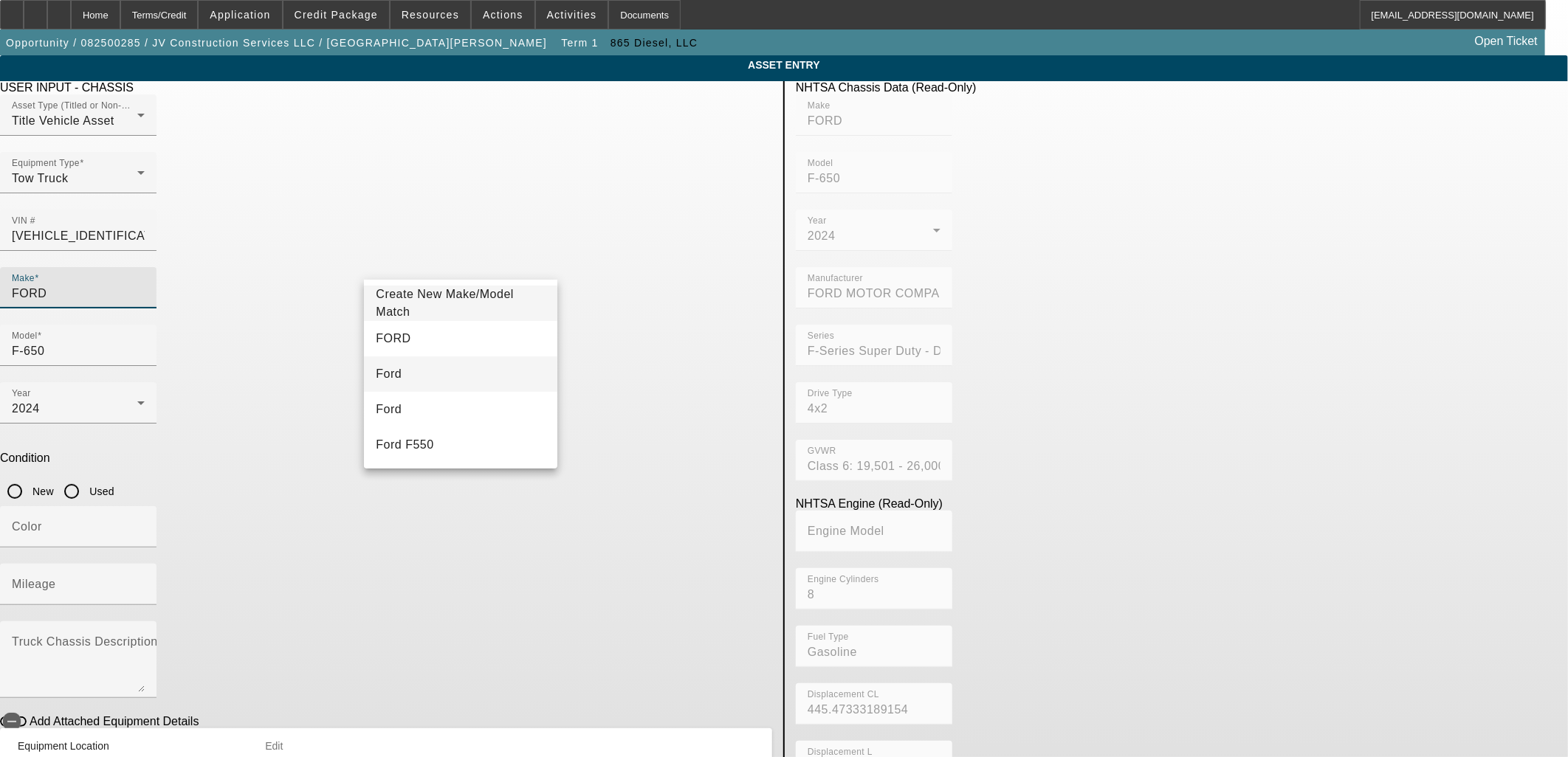
click at [422, 370] on mat-option "Ford" at bounding box center [459, 373] width 193 height 35
type input "Ford"
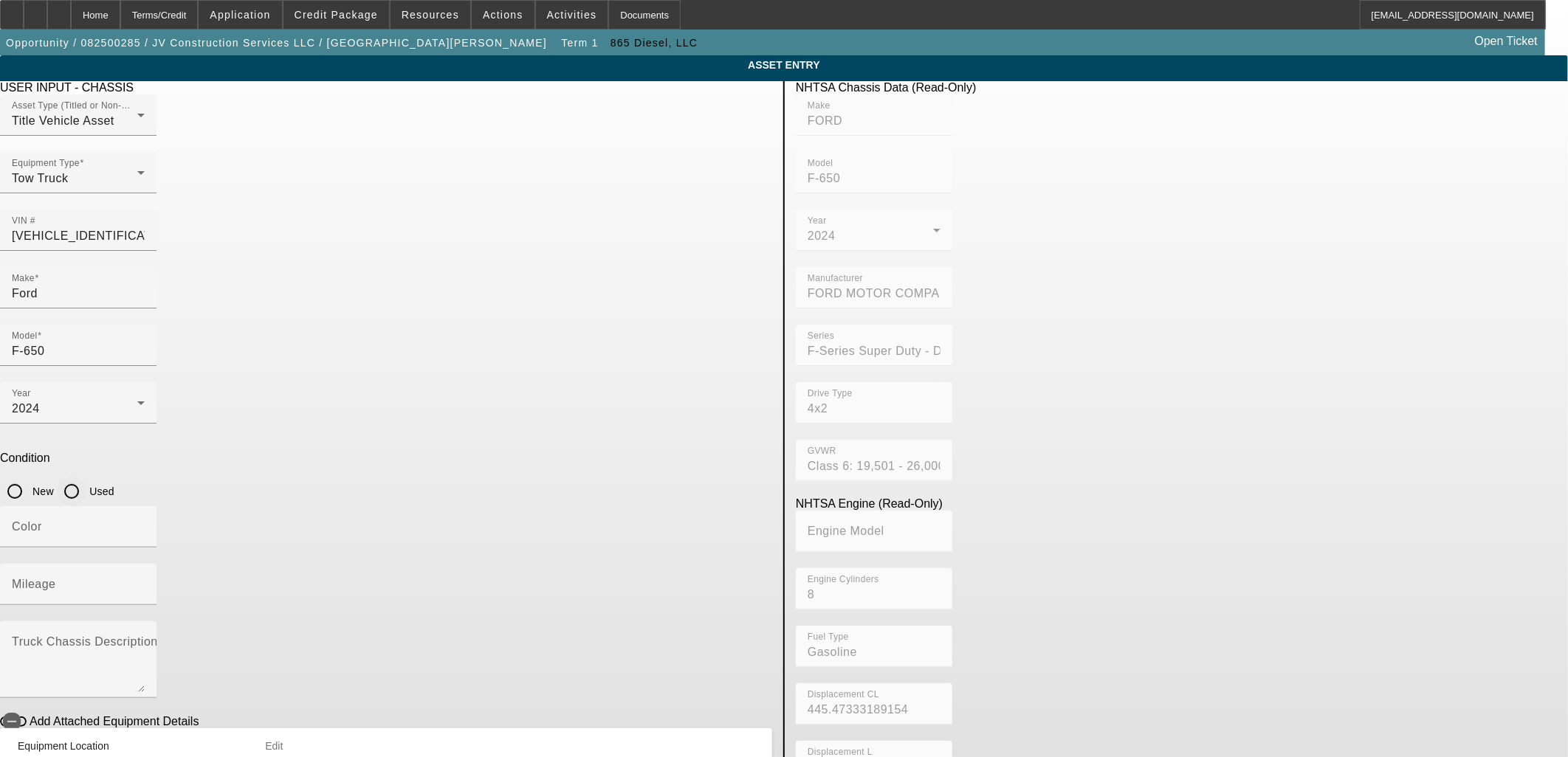
click at [87, 477] on input "Used" at bounding box center [72, 491] width 30 height 30
radio input "true"
click at [145, 506] on div "Color" at bounding box center [78, 526] width 133 height 41
type input "White"
click at [145, 582] on input "Mileage" at bounding box center [78, 590] width 133 height 18
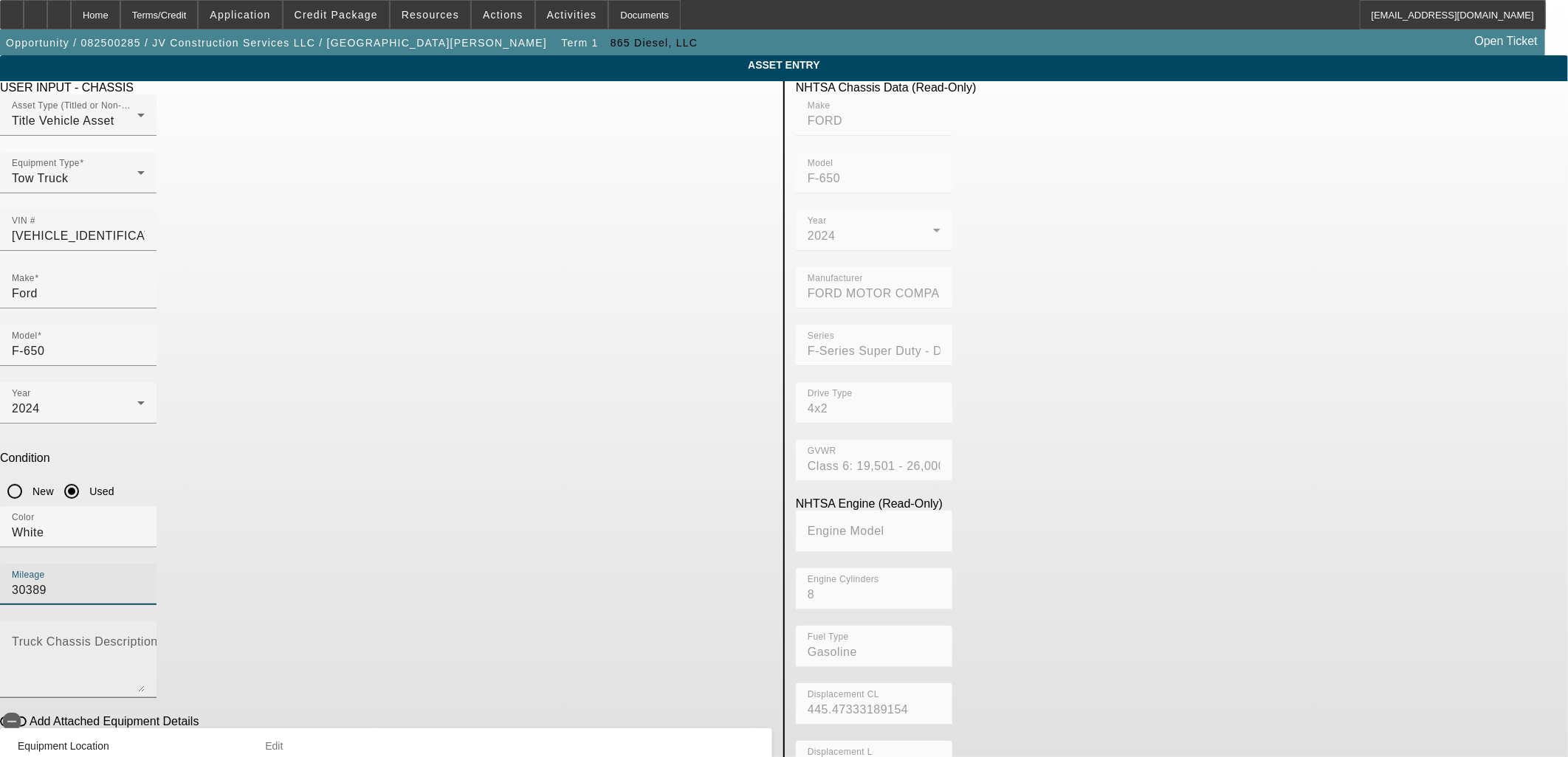
type input "30389"
drag, startPoint x: 392, startPoint y: 471, endPoint x: 402, endPoint y: 454, distance: 19.7
click at [145, 639] on textarea "Truck Chassis Description (Describe the truck chassis only)" at bounding box center [78, 666] width 133 height 53
type textarea "Tow"
click at [20, 713] on span "button" at bounding box center [11, 721] width 18 height 18
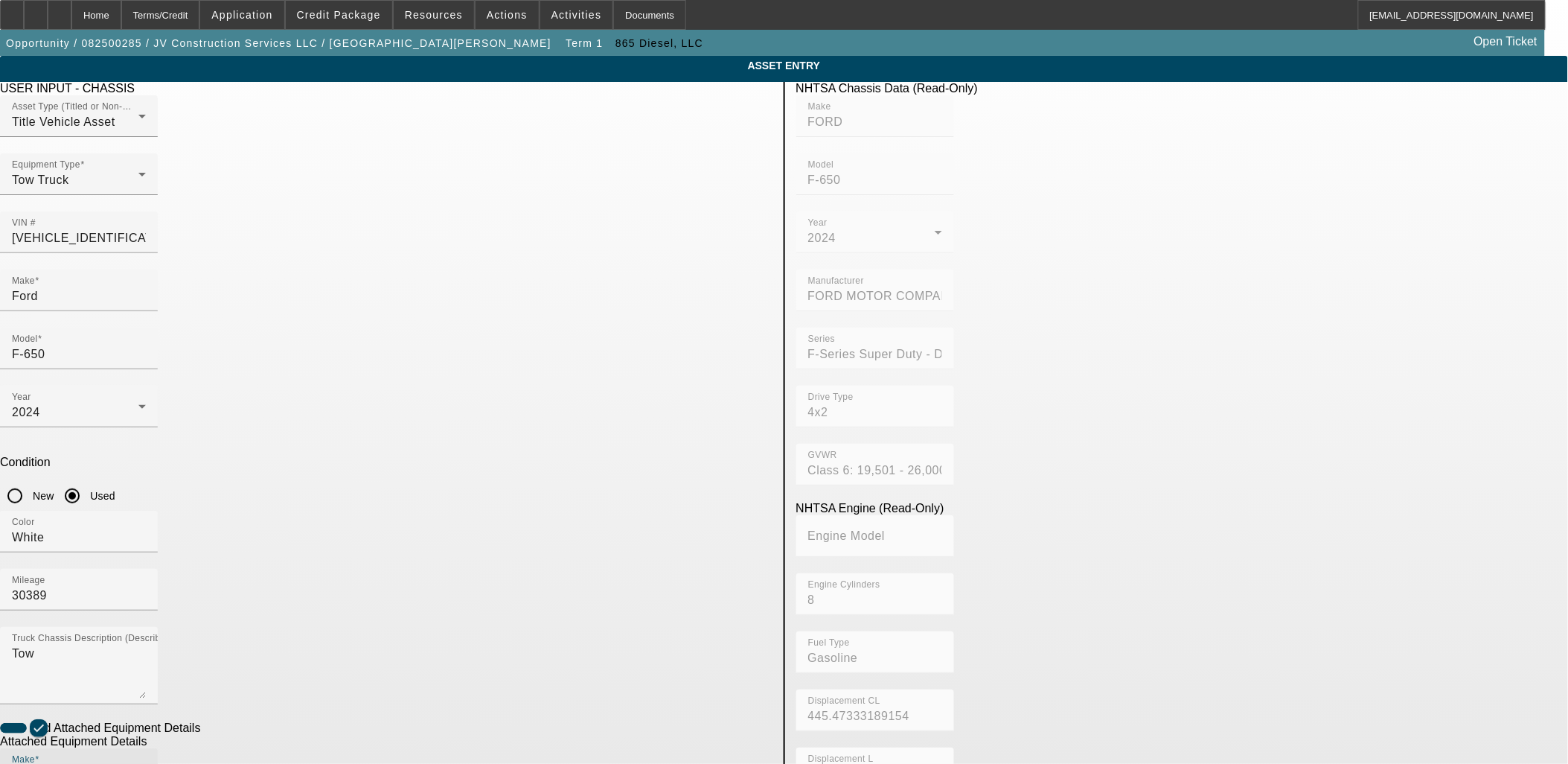
click at [146, 763] on input "Make" at bounding box center [79, 774] width 134 height 18
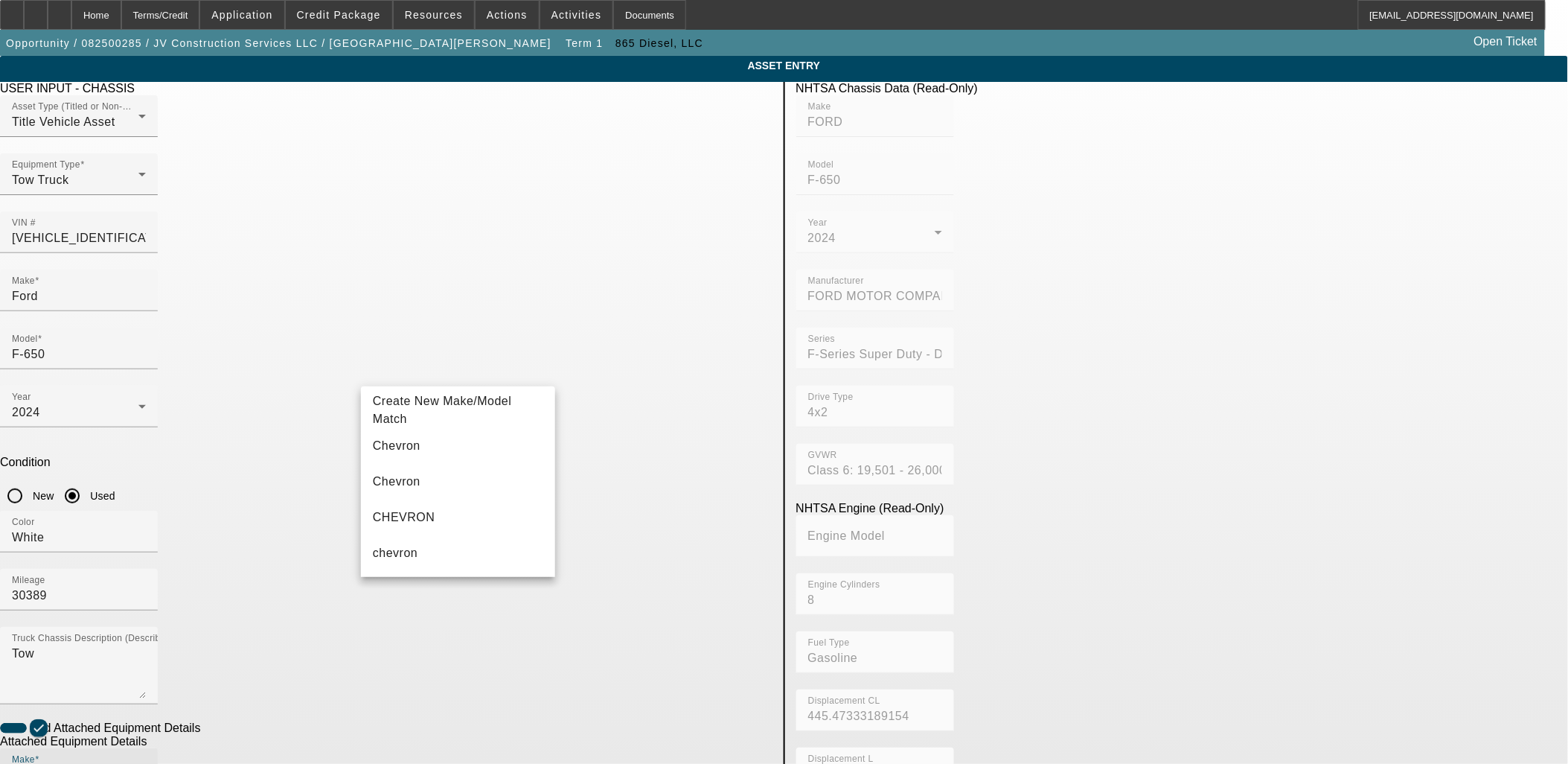
click at [248, 413] on app-asset-collateral-manage "ASSET ENTRY Delete asset USER INPUT - CHASSIS Asset Type (Titled or Non-Titled)…" at bounding box center [784, 635] width 1568 height 1159
drag, startPoint x: 434, startPoint y: 605, endPoint x: 292, endPoint y: 600, distance: 142.1
click at [295, 601] on app-asset-collateral-manage "ASSET ENTRY Delete asset USER INPUT - CHASSIS Asset Type (Titled or Non-Titled)…" at bounding box center [784, 635] width 1568 height 1159
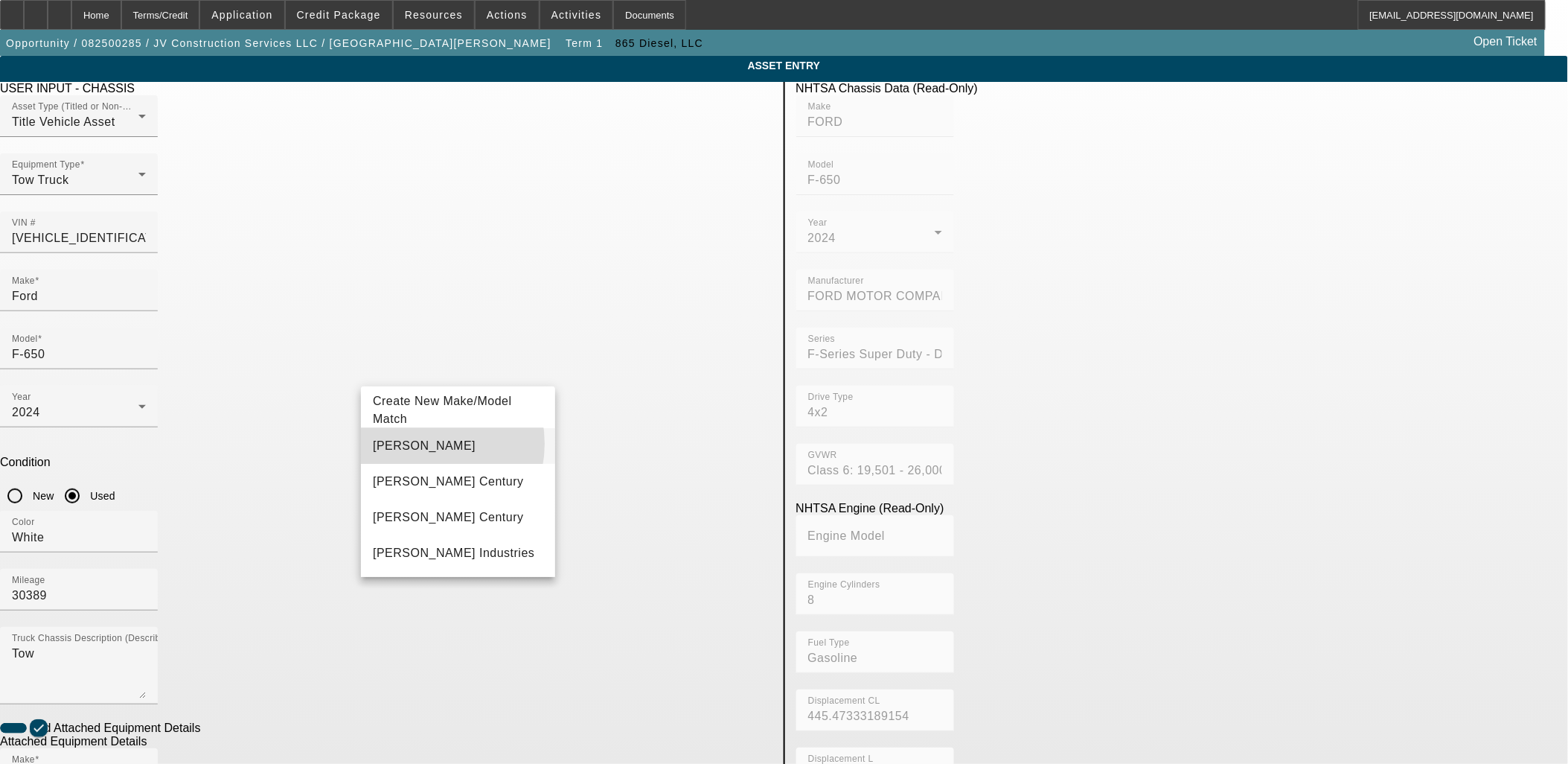
click at [420, 444] on mat-option "Miller" at bounding box center [458, 446] width 194 height 35
type input "Miller"
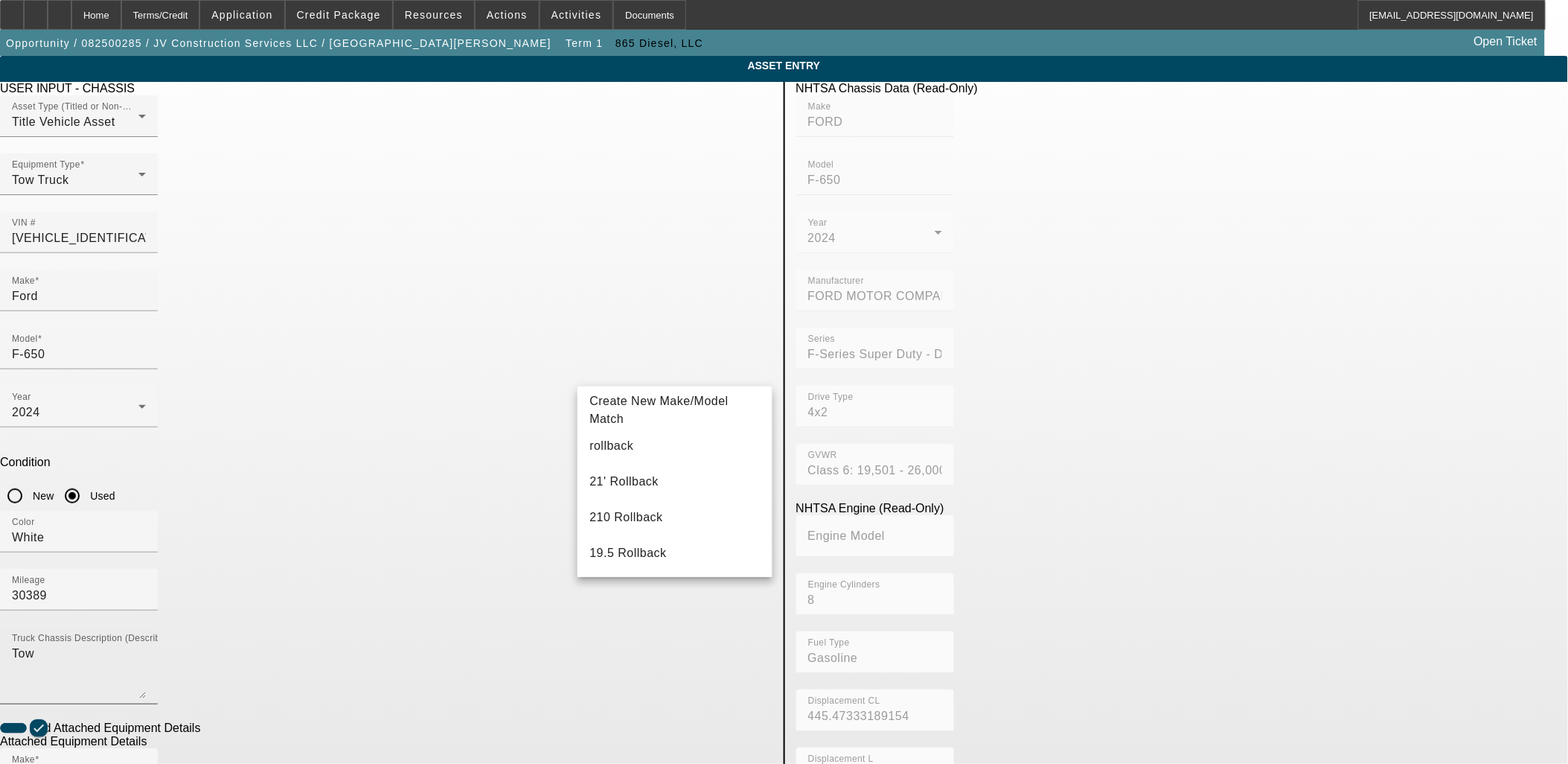
drag, startPoint x: 654, startPoint y: 444, endPoint x: 639, endPoint y: 474, distance: 33.5
click at [654, 443] on mat-option "rollback" at bounding box center [674, 446] width 194 height 35
type input "rollback"
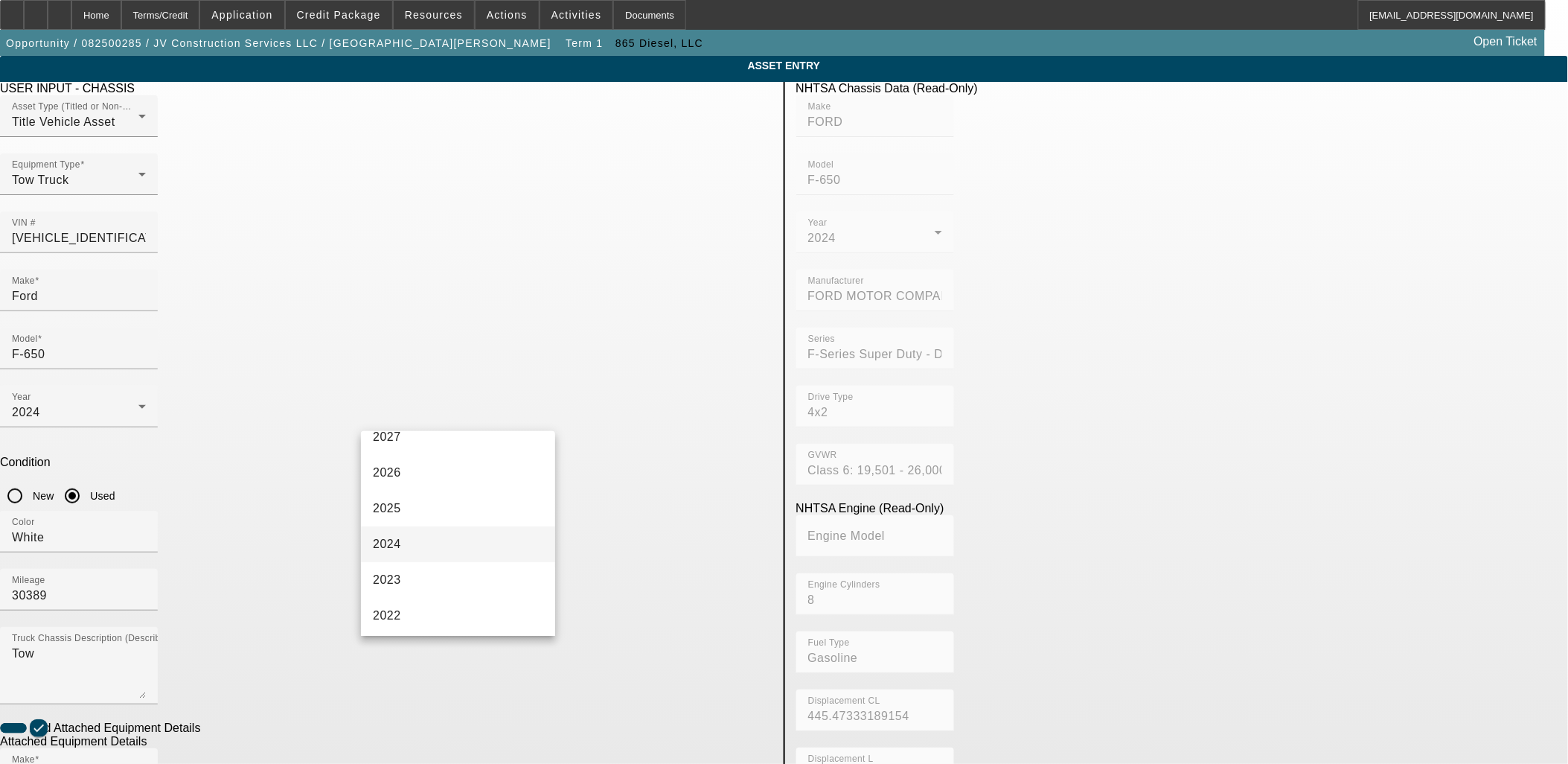
scroll to position [83, 0]
click at [439, 516] on mat-option "2024" at bounding box center [458, 516] width 194 height 35
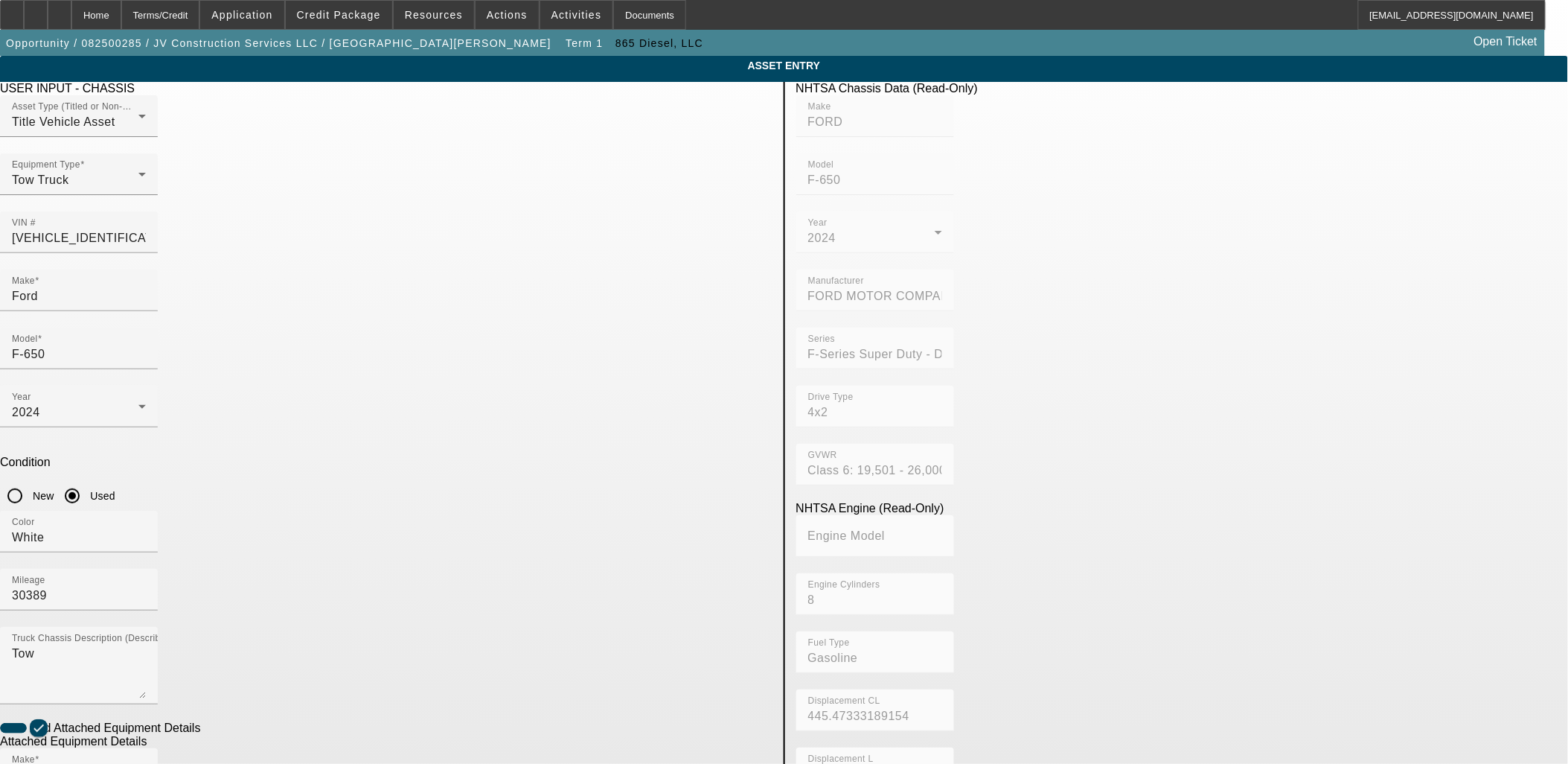
drag, startPoint x: 646, startPoint y: 662, endPoint x: 586, endPoint y: 694, distance: 68.0
radio input "true"
checkbox input "true"
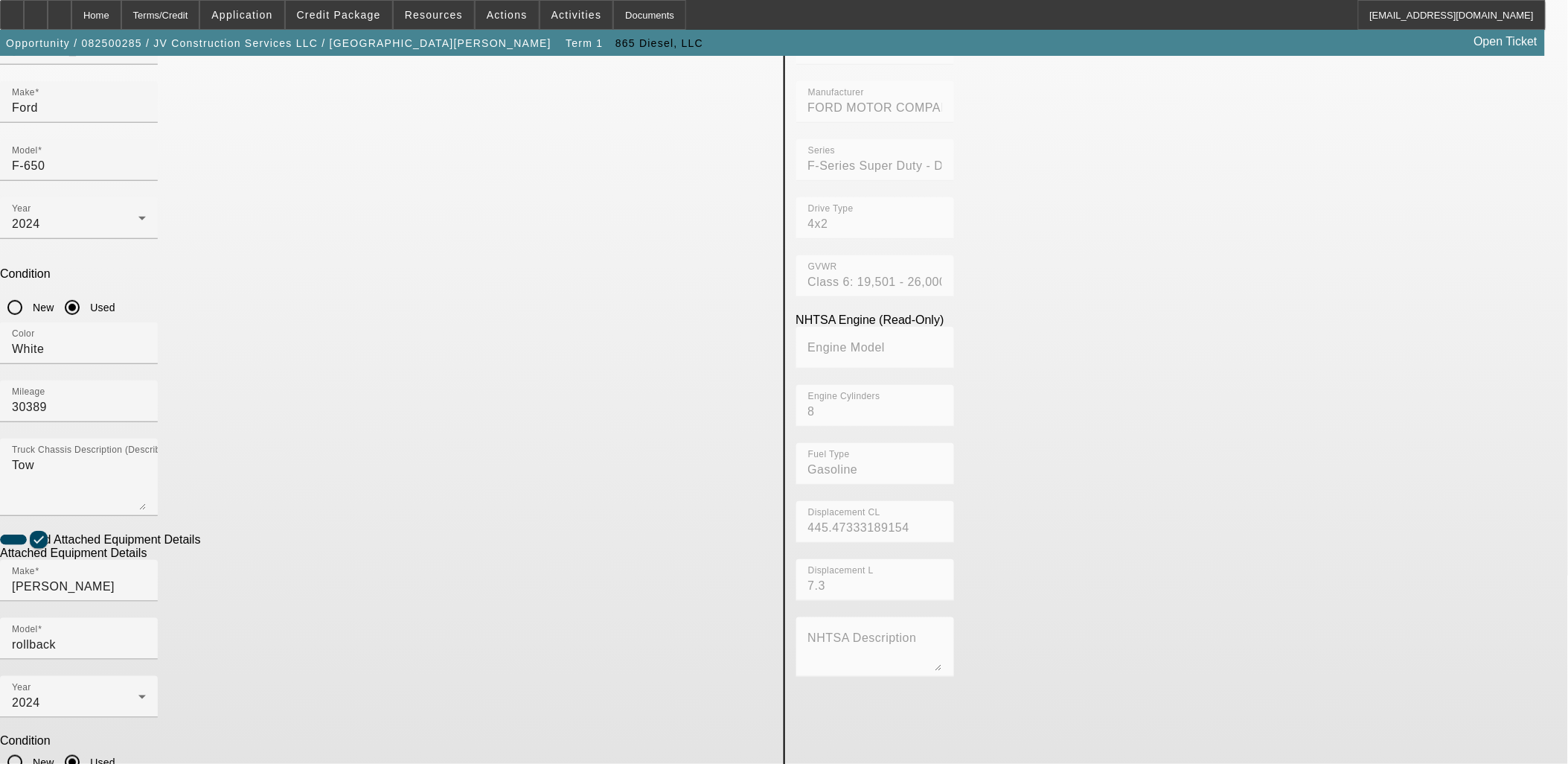
scroll to position [194, 0]
type textarea "r"
type textarea "Rollback"
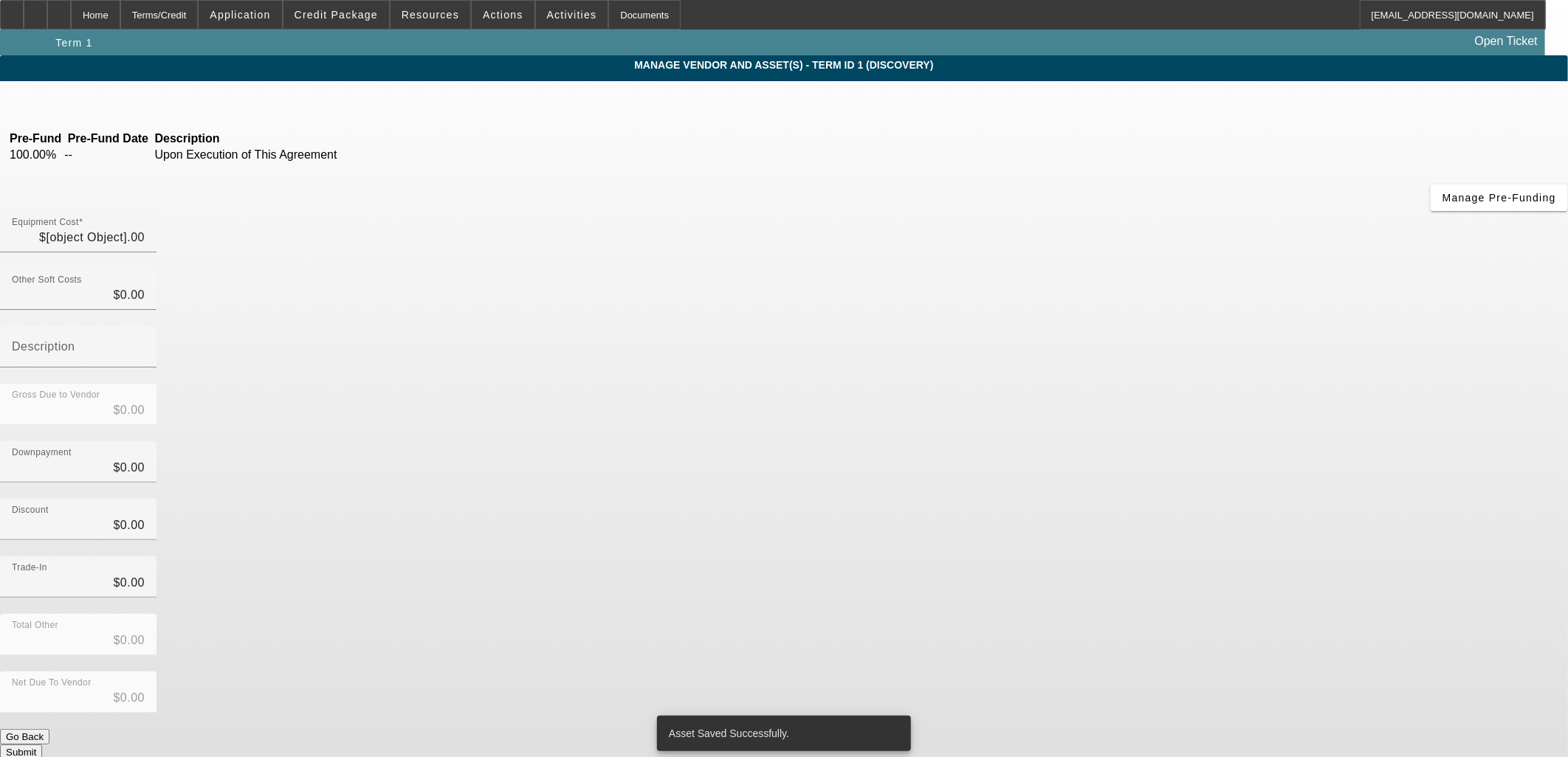
type input "$97,000.00"
type input "$6,890.00"
type input "State Sales Tax and Estimated Titling"
type input "$103,890.00"
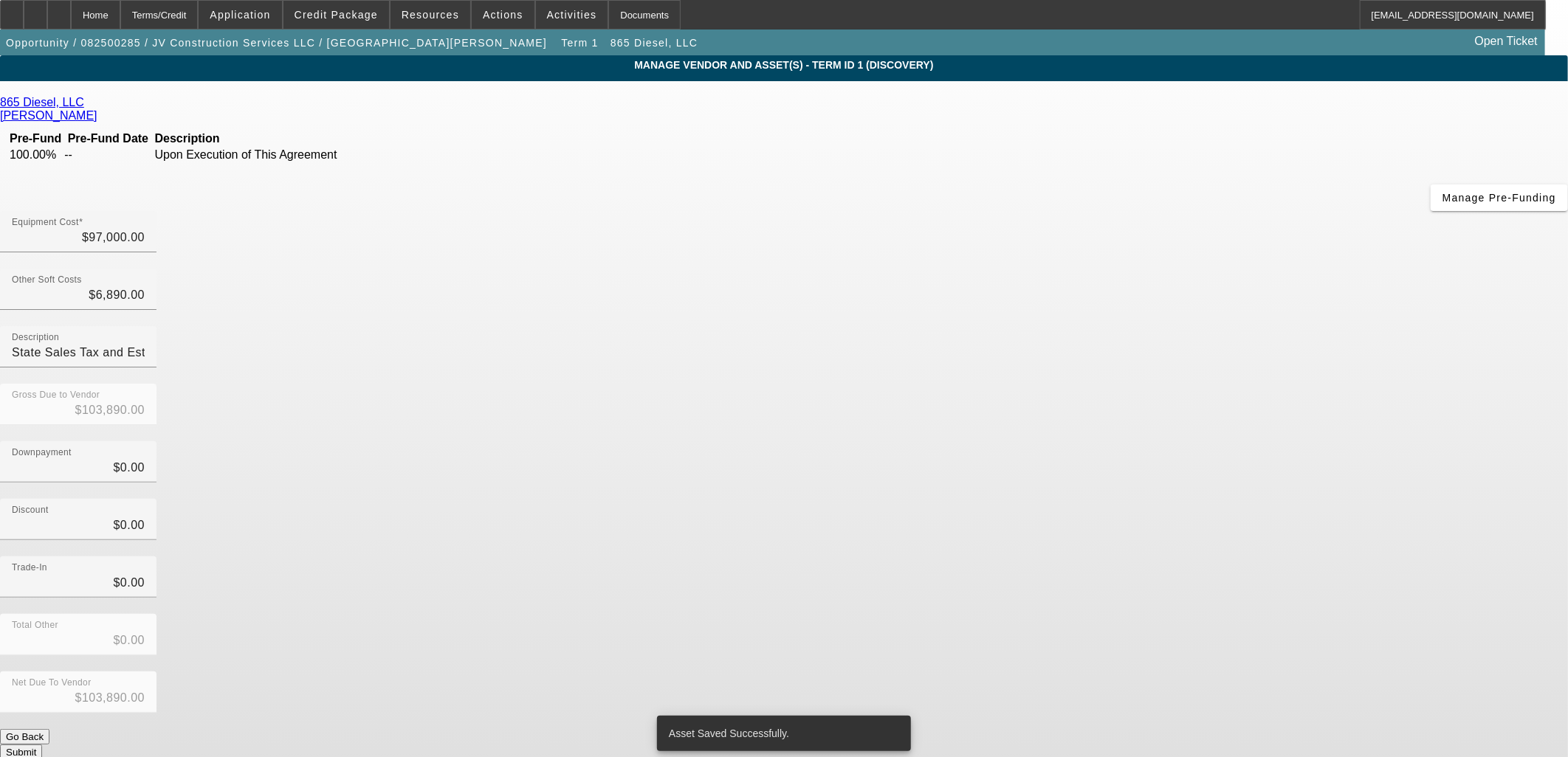
click at [1120, 671] on div "Net Due To Vendor $103,890.00" at bounding box center [784, 700] width 1568 height 57
click at [42, 744] on button "Submit" at bounding box center [21, 751] width 42 height 16
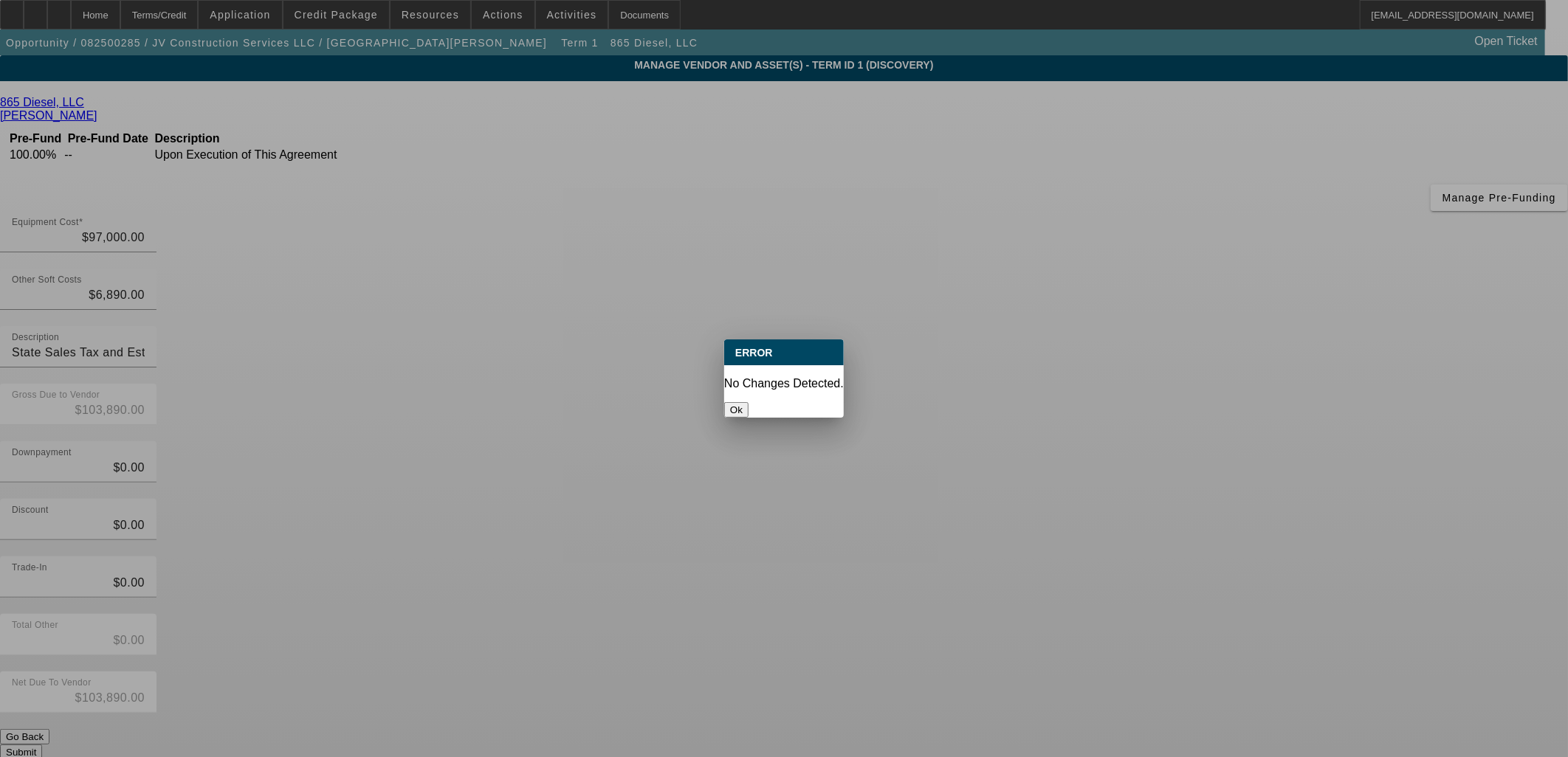
click at [764, 402] on div "Ok" at bounding box center [784, 409] width 120 height 16
click at [748, 402] on button "Ok" at bounding box center [736, 409] width 24 height 16
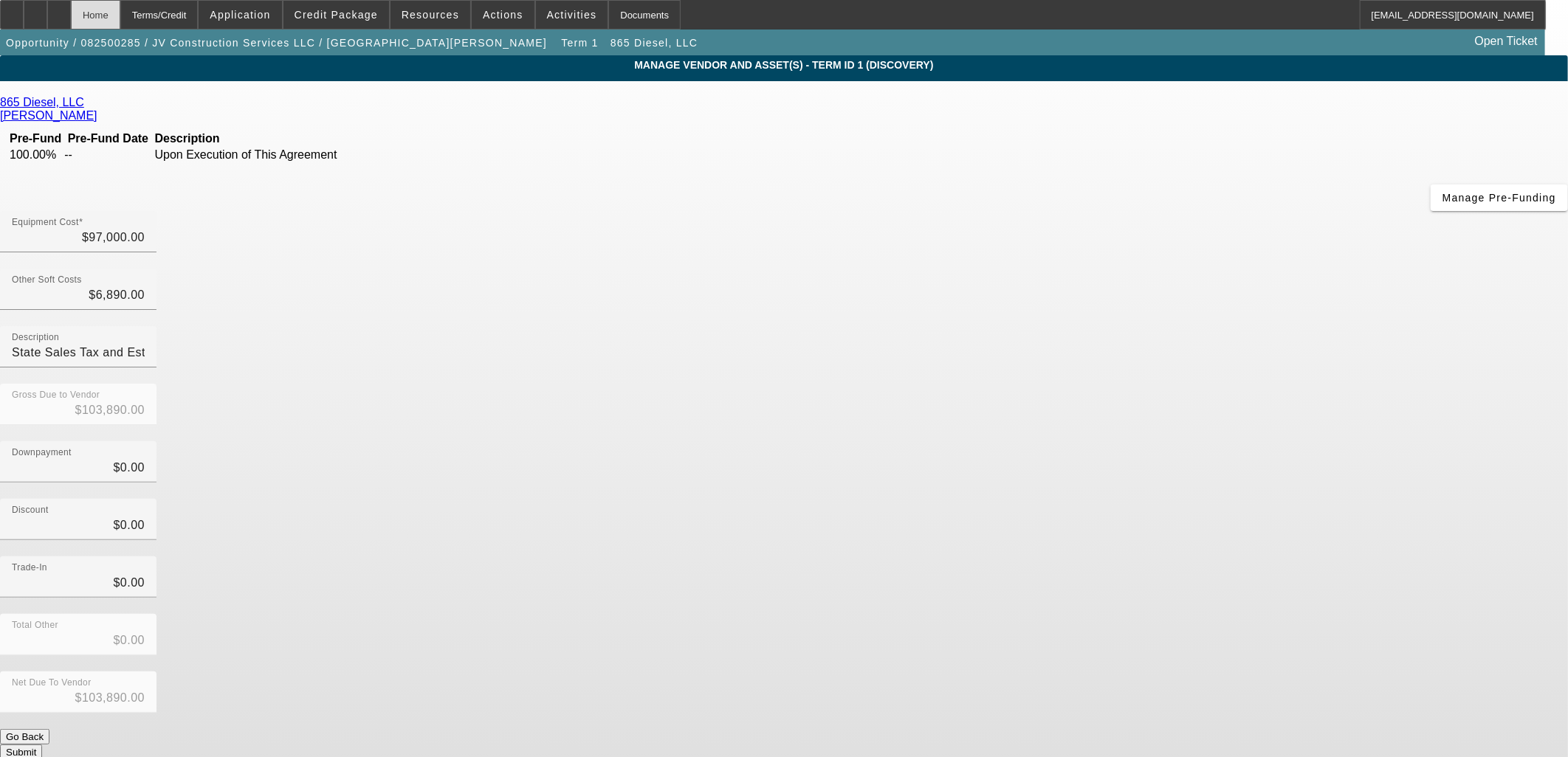
click at [120, 18] on div "Home" at bounding box center [96, 15] width 50 height 30
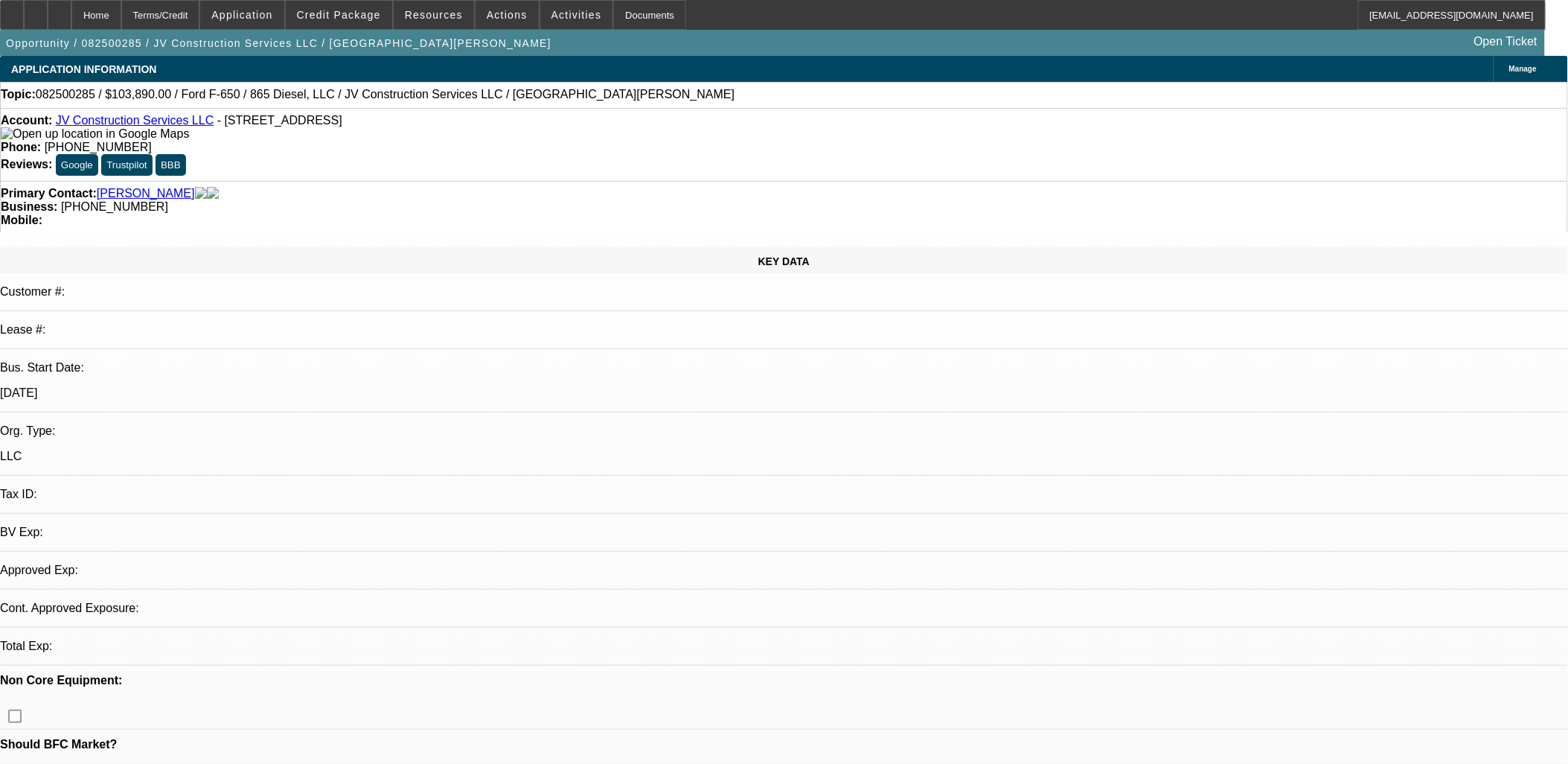
select select "0"
select select "2"
select select "0.1"
select select "4"
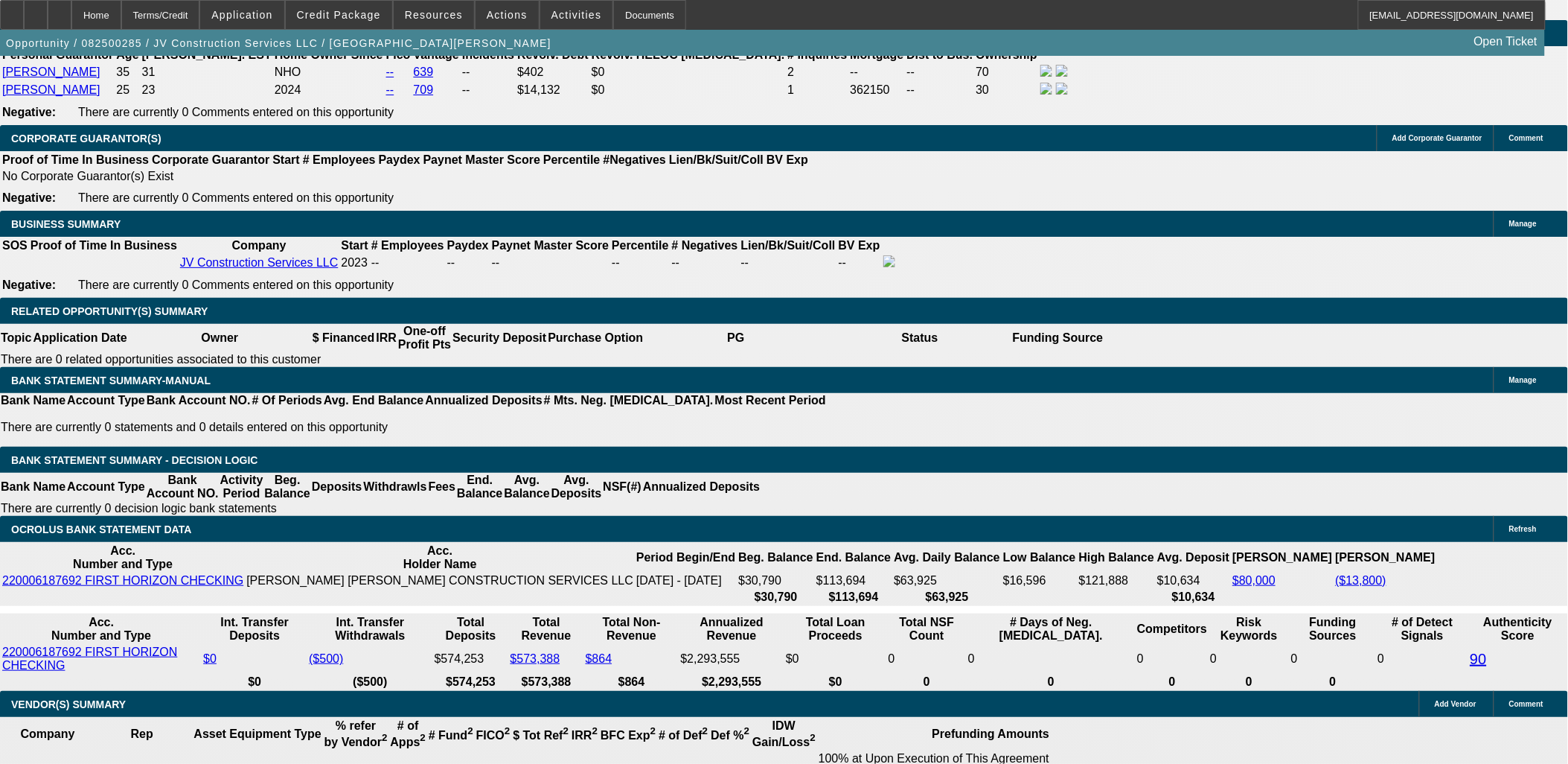
scroll to position [2234, 0]
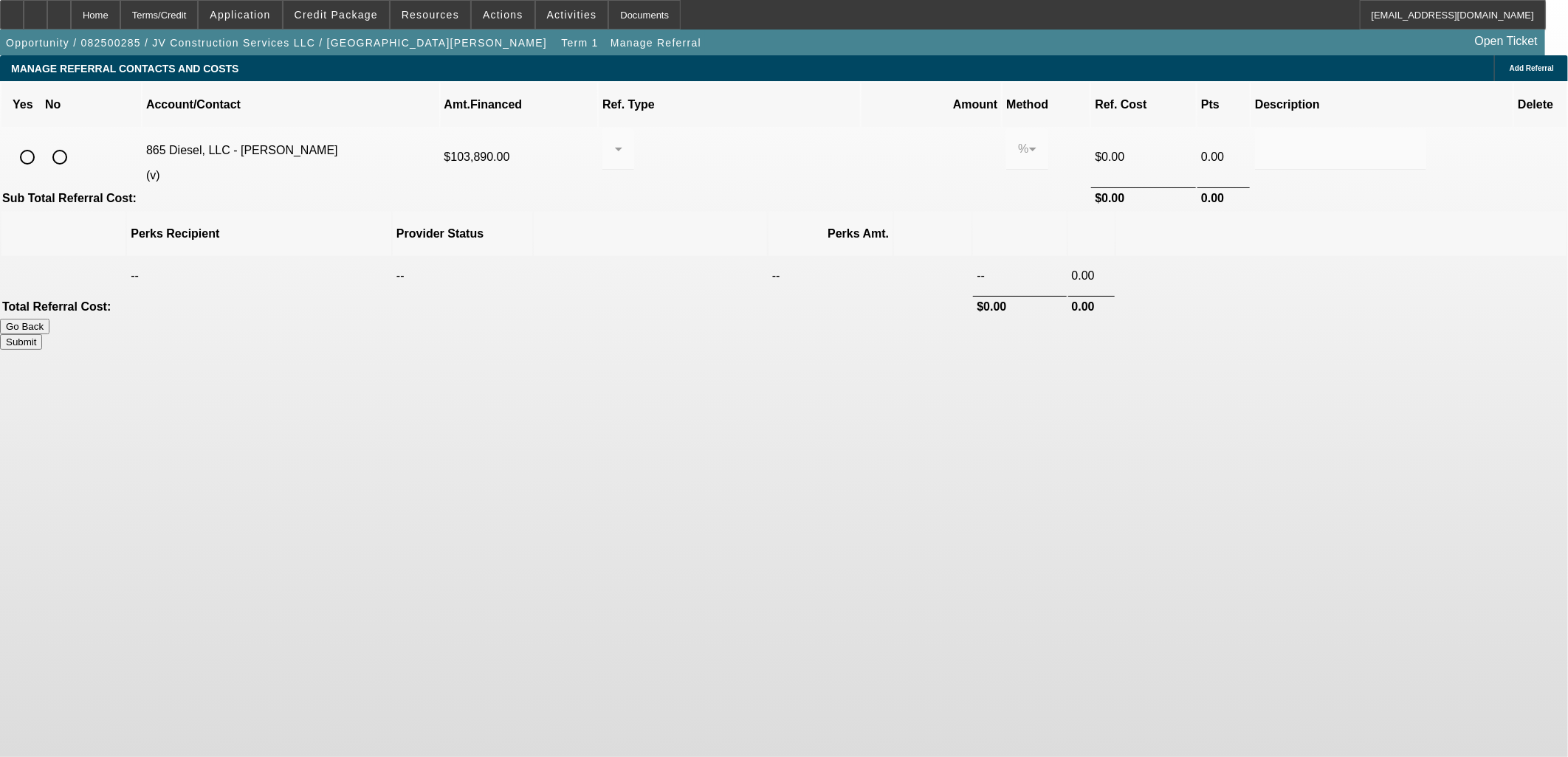
click at [42, 142] on input "radio" at bounding box center [28, 157] width 30 height 30
radio input "true"
click at [615, 140] on div at bounding box center [614, 148] width 1 height 18
click at [755, 201] on mat-option "Pay vendor COMPANY" at bounding box center [744, 207] width 163 height 35
drag, startPoint x: 881, startPoint y: 131, endPoint x: 785, endPoint y: 125, distance: 96.2
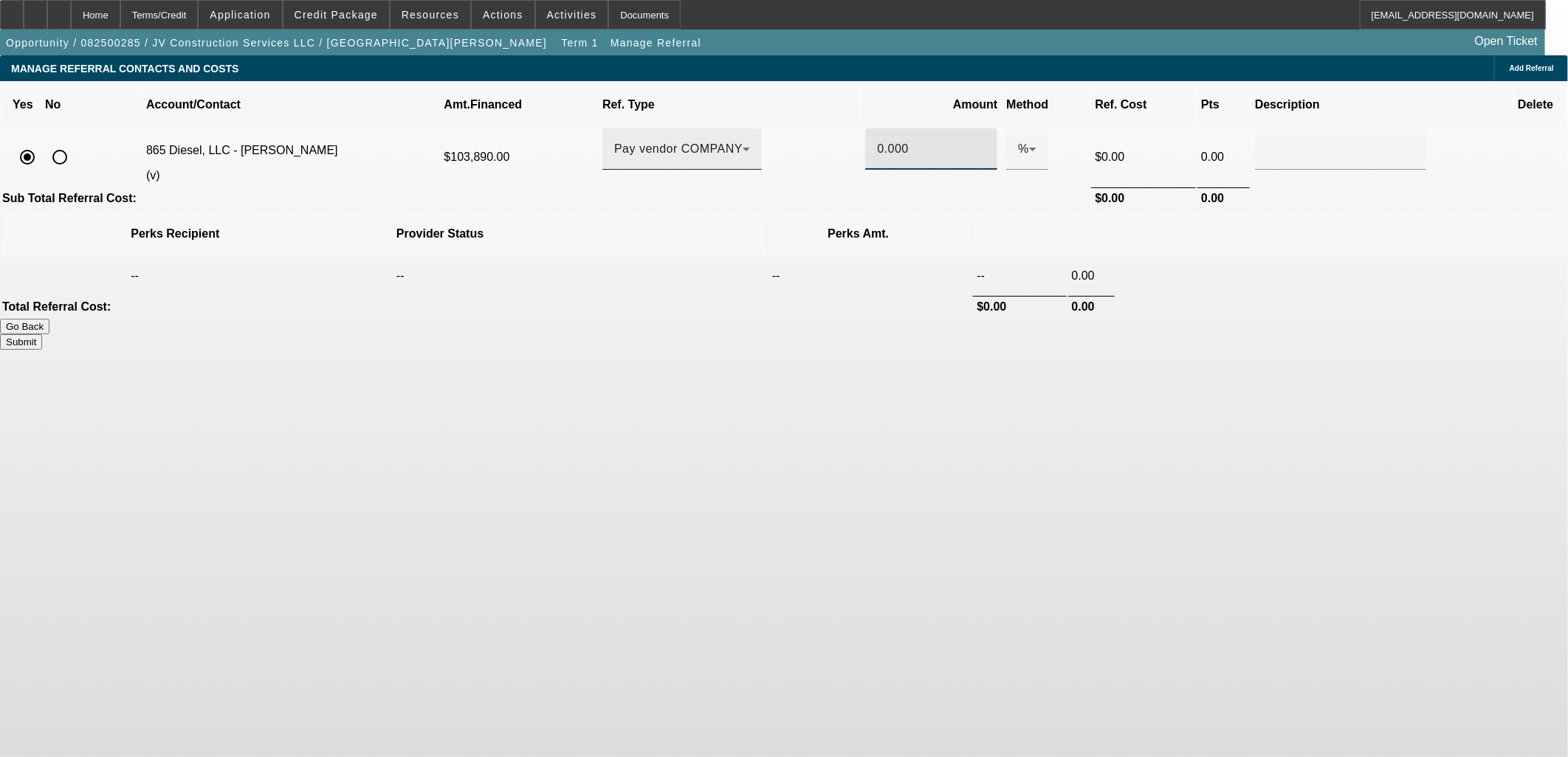
click at [788, 128] on tr "865 Diesel, LLC - Horstman, William (v) $103,890.00 Pay vendor COMPANY 0.000 % …" at bounding box center [784, 157] width 1564 height 57
click at [1175, 212] on th at bounding box center [1341, 234] width 450 height 44
click at [42, 334] on button "Submit" at bounding box center [21, 341] width 42 height 16
type input "1.000"
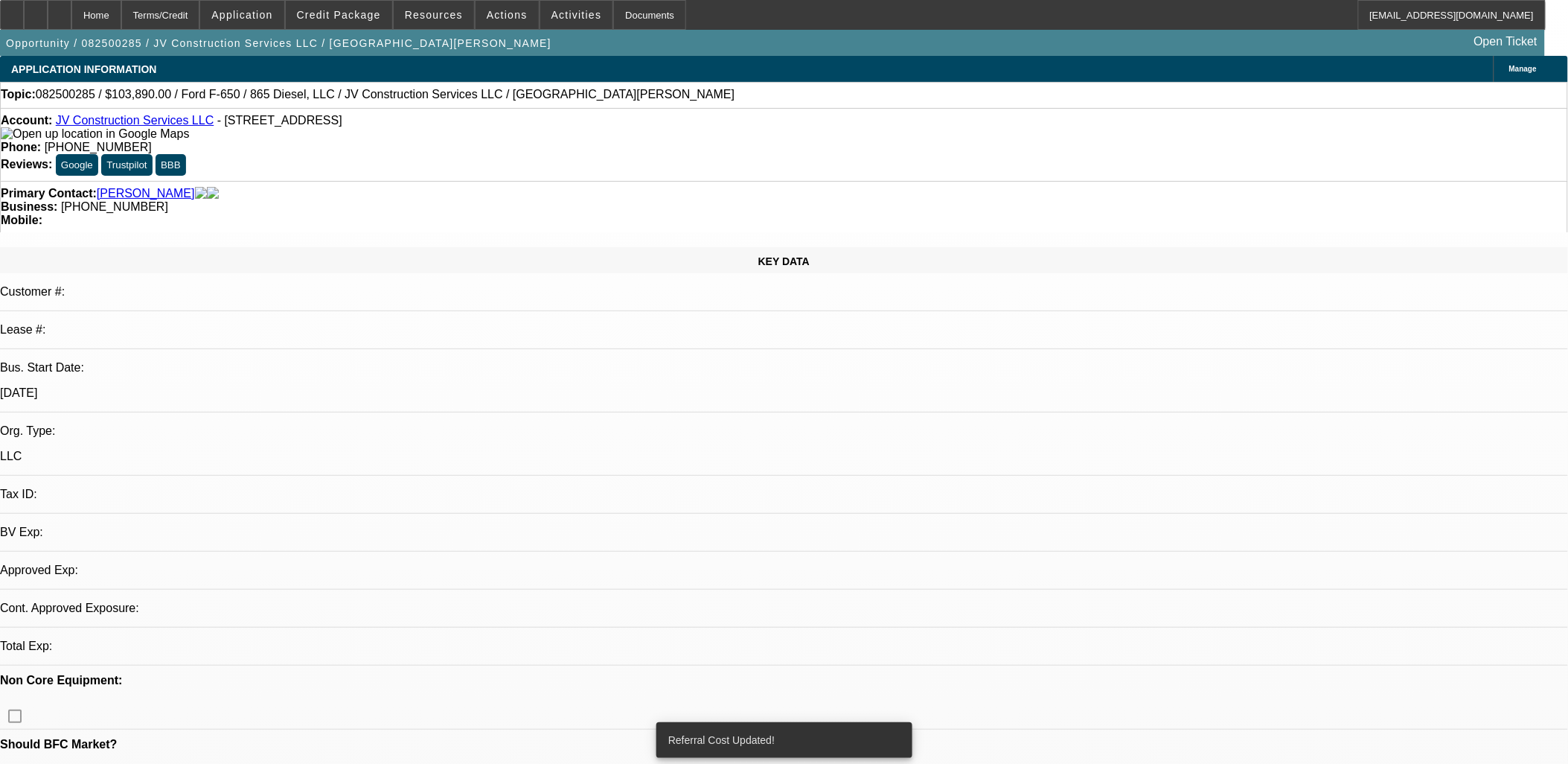
select select "0"
select select "2"
select select "0.1"
select select "4"
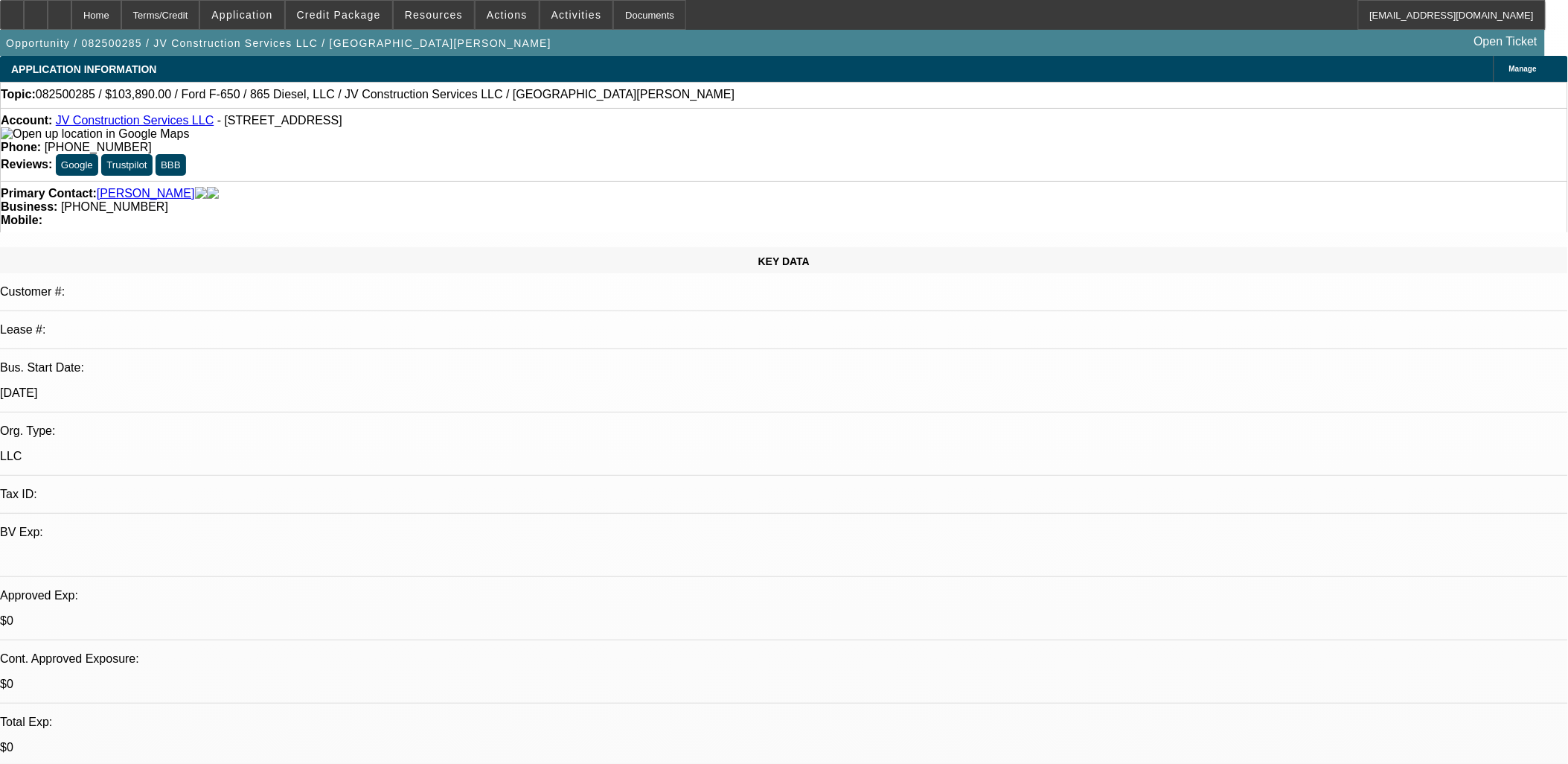
click at [72, 6] on div at bounding box center [60, 15] width 24 height 30
select select "0"
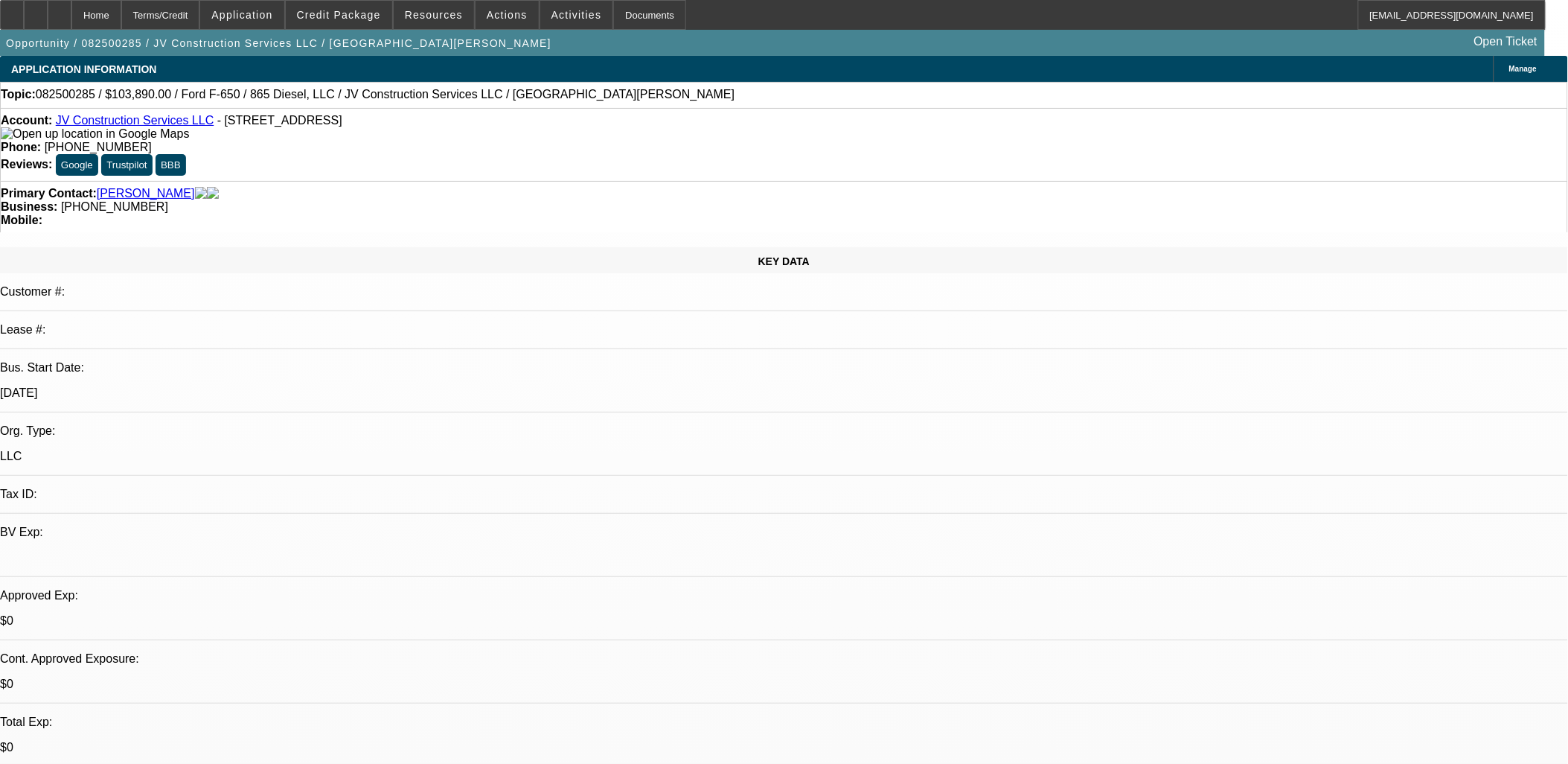
select select "2"
select select "0.1"
select select "1"
select select "2"
select select "4"
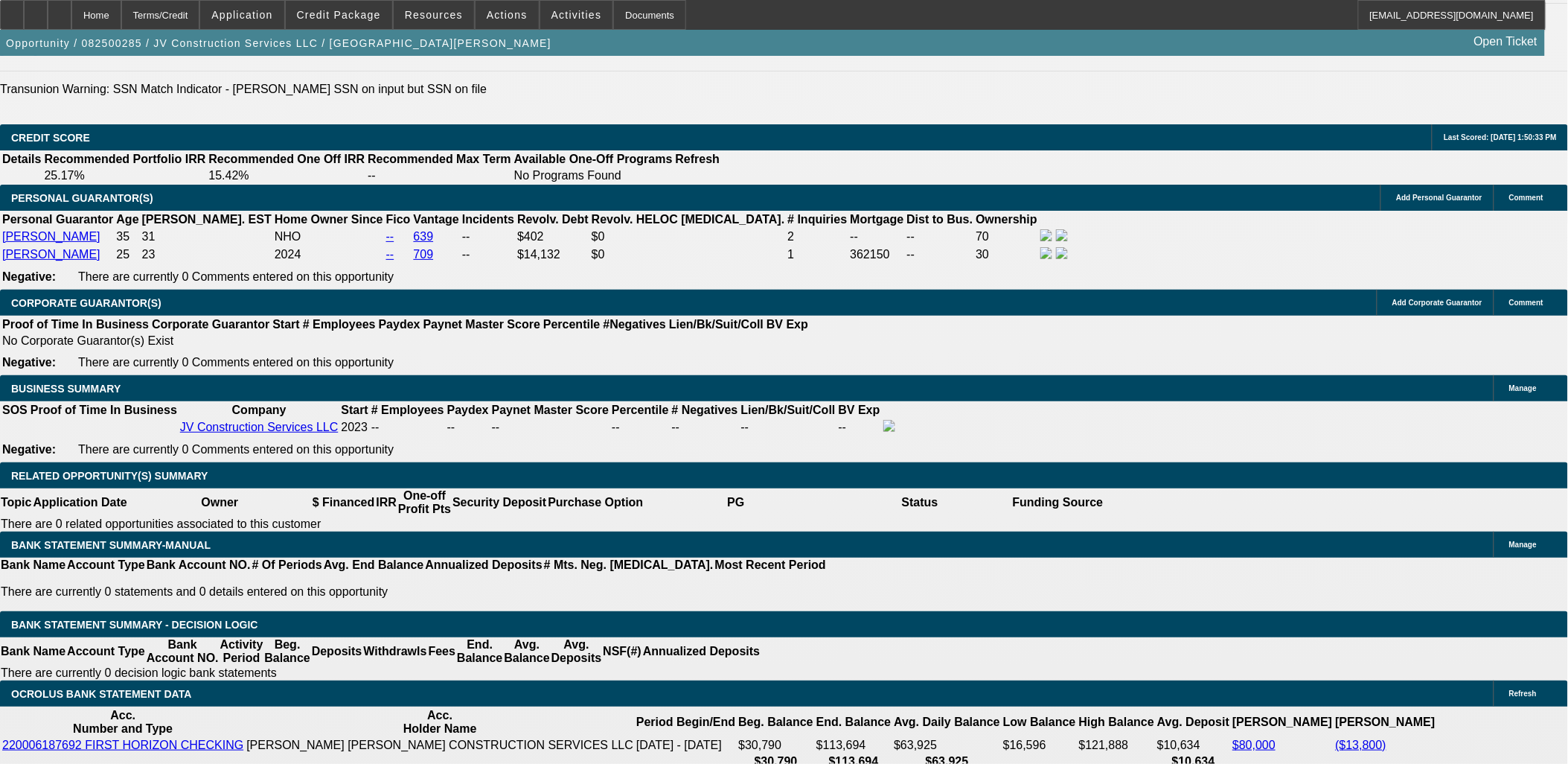
scroll to position [2151, 0]
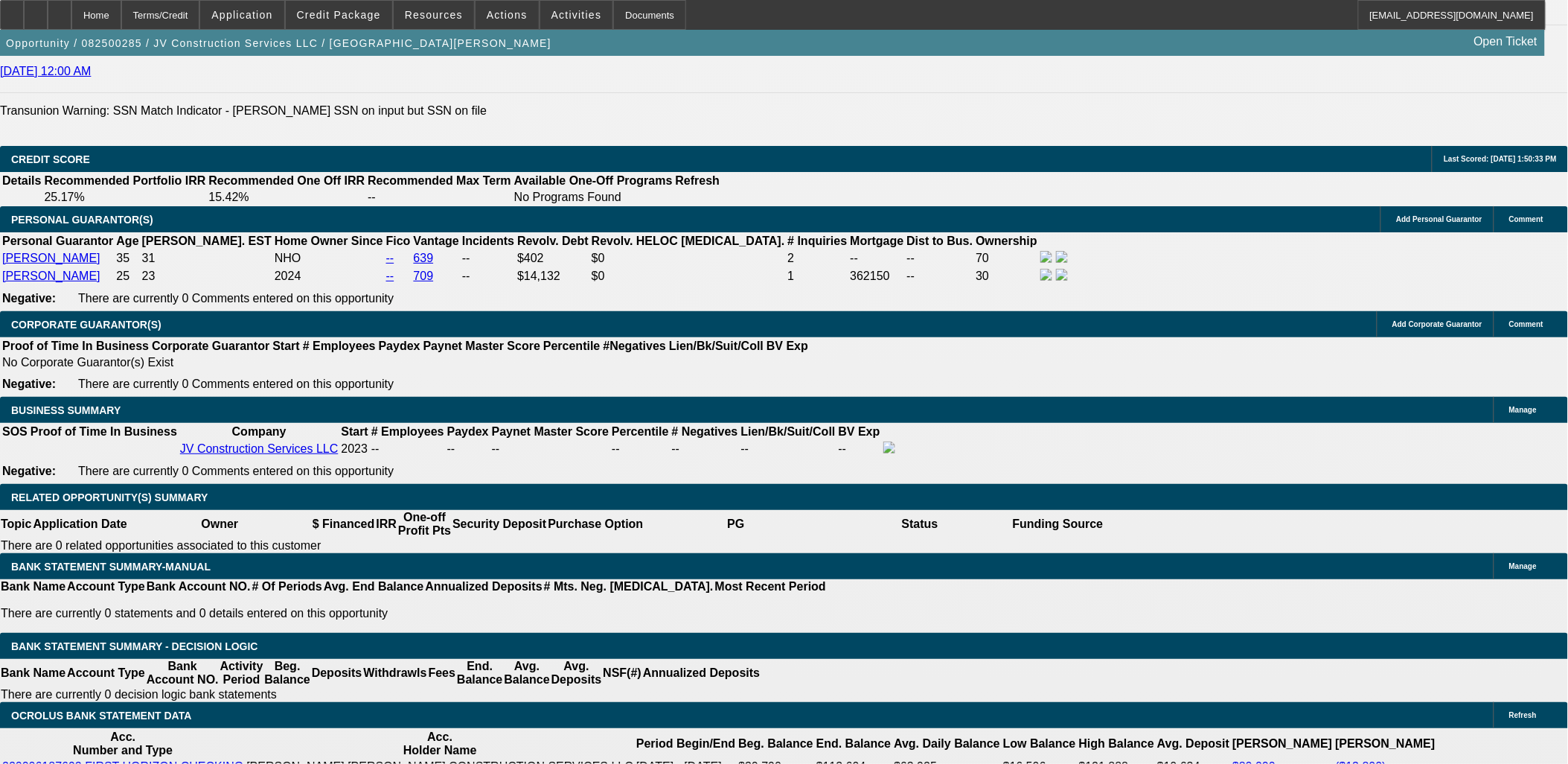
scroll to position [2068, 0]
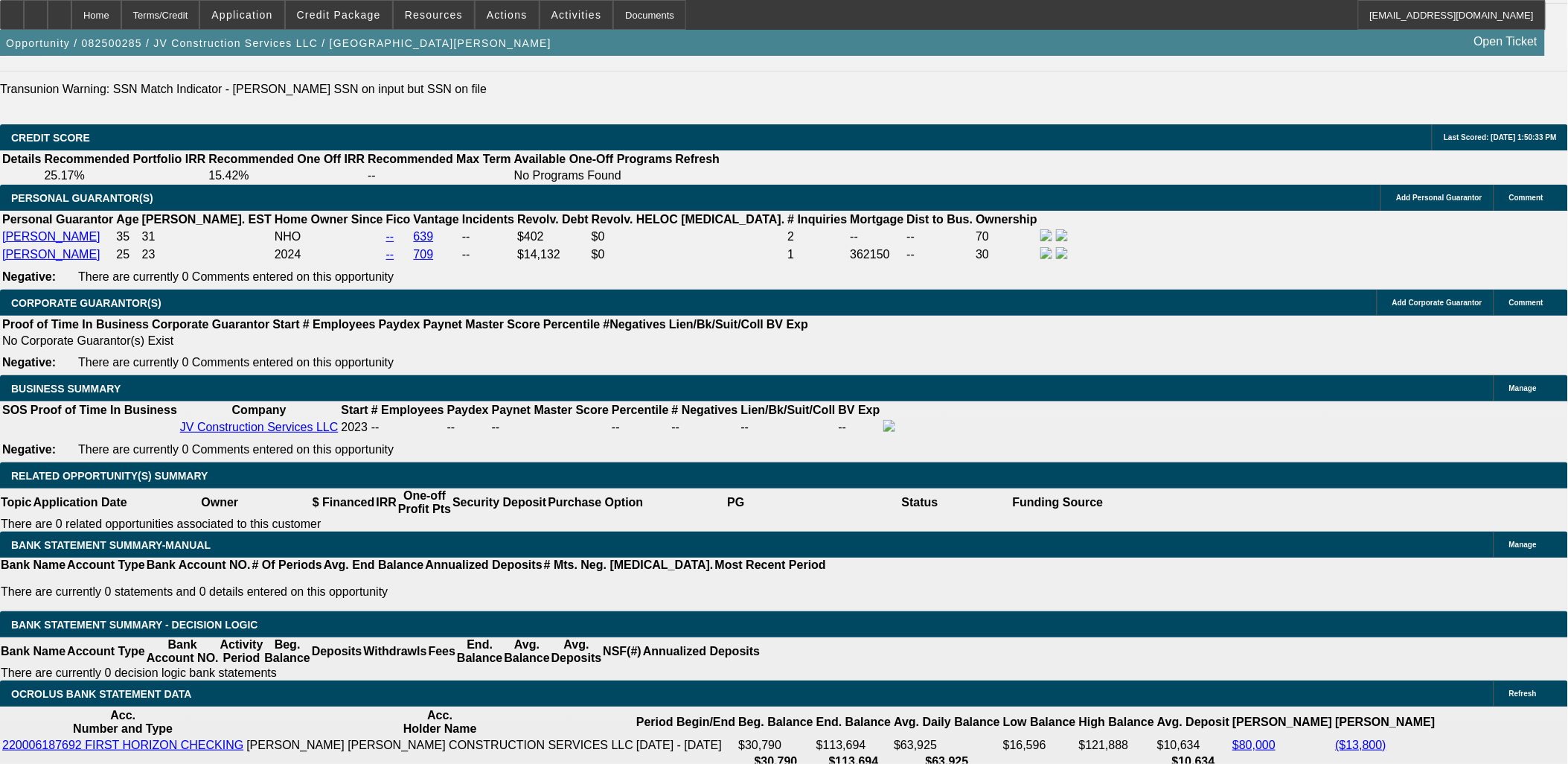
drag, startPoint x: 318, startPoint y: 497, endPoint x: 392, endPoint y: 481, distance: 75.7
type input "54"
type input "15"
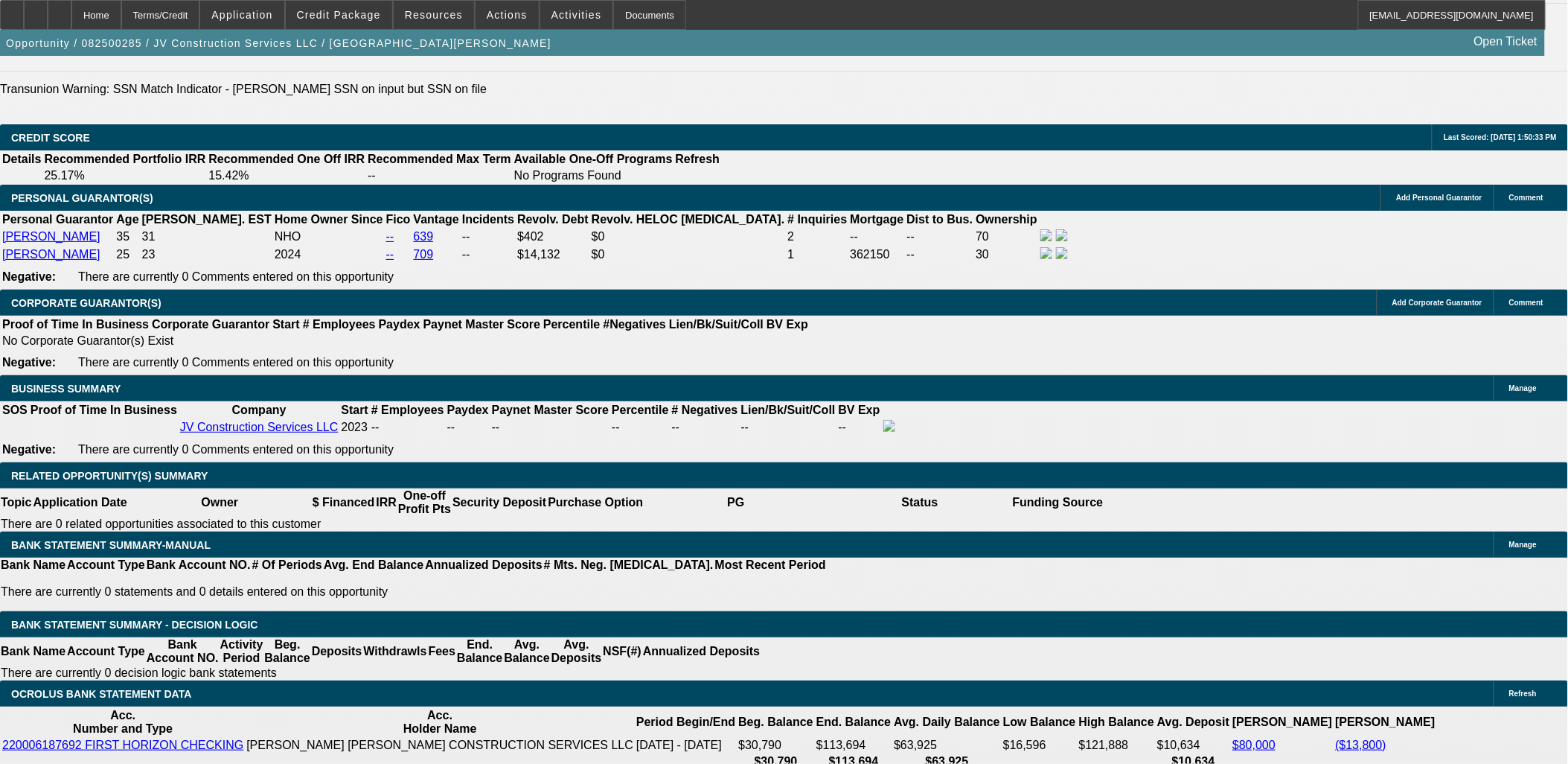
type input "$3,936.60"
type input "$1,968.30"
type input "$5,314.52"
type input "$2,657.26"
type input "15"
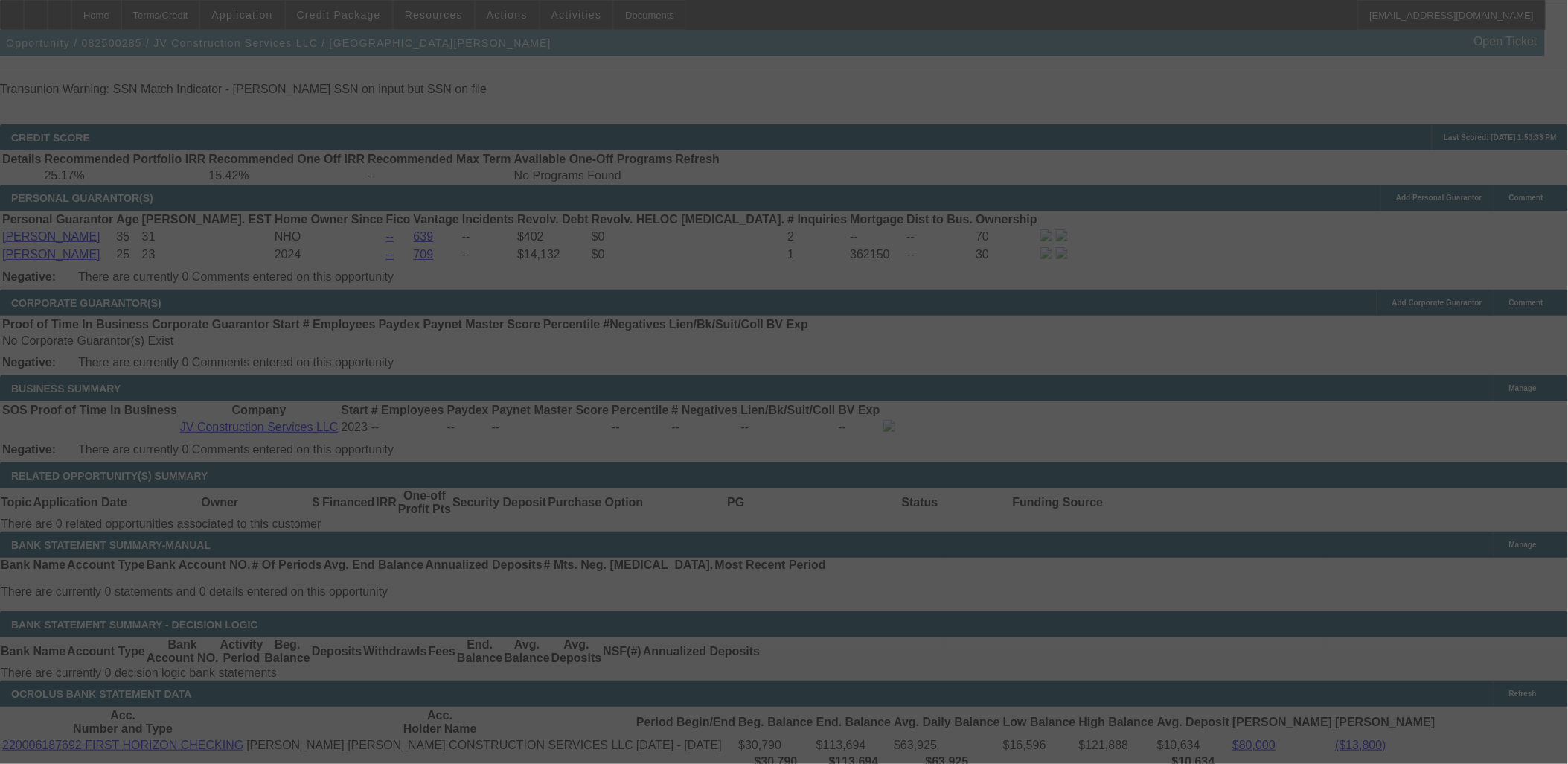
select select "0"
select select "2"
select select "0.1"
select select "4"
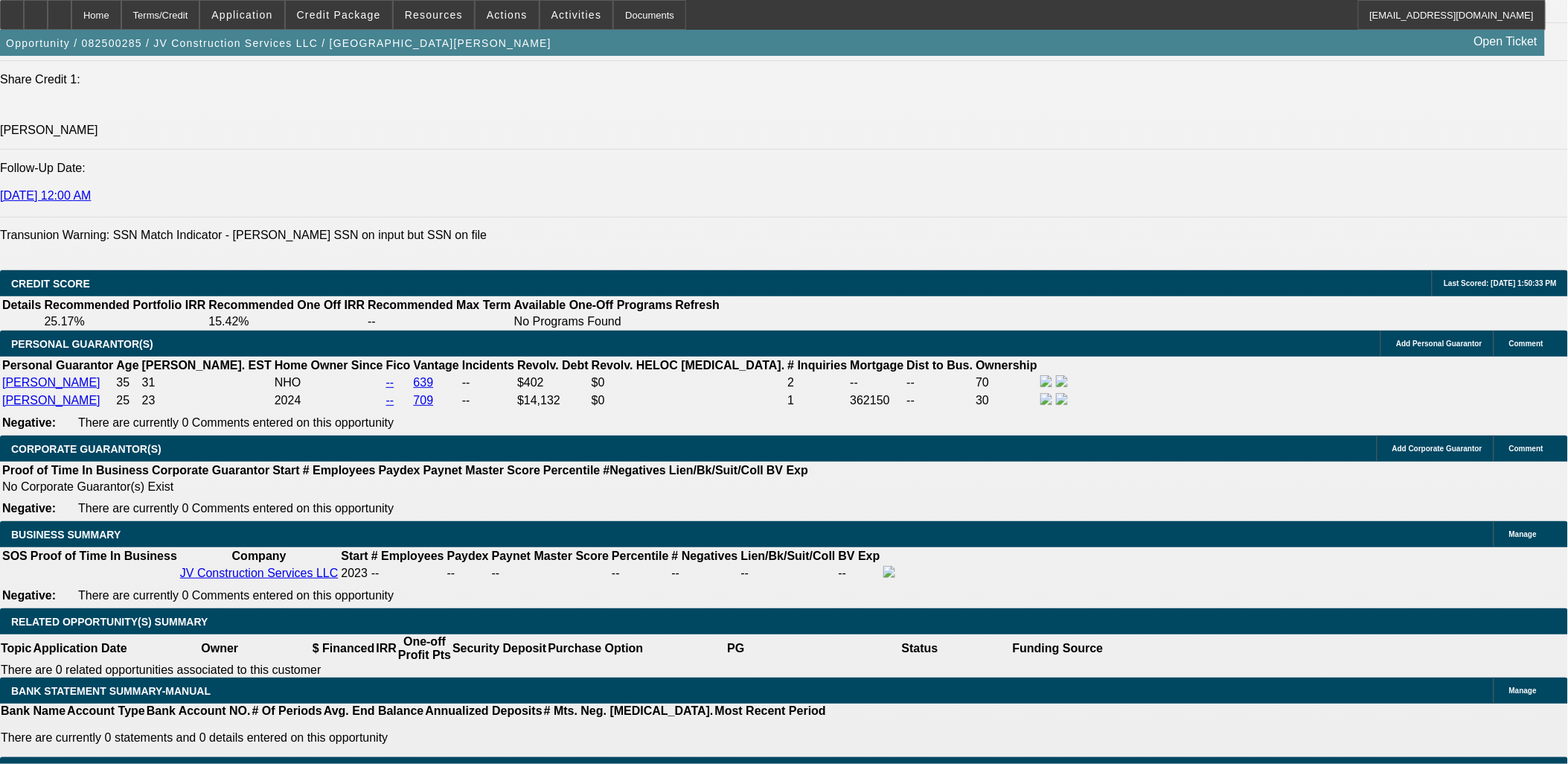
scroll to position [2151, 0]
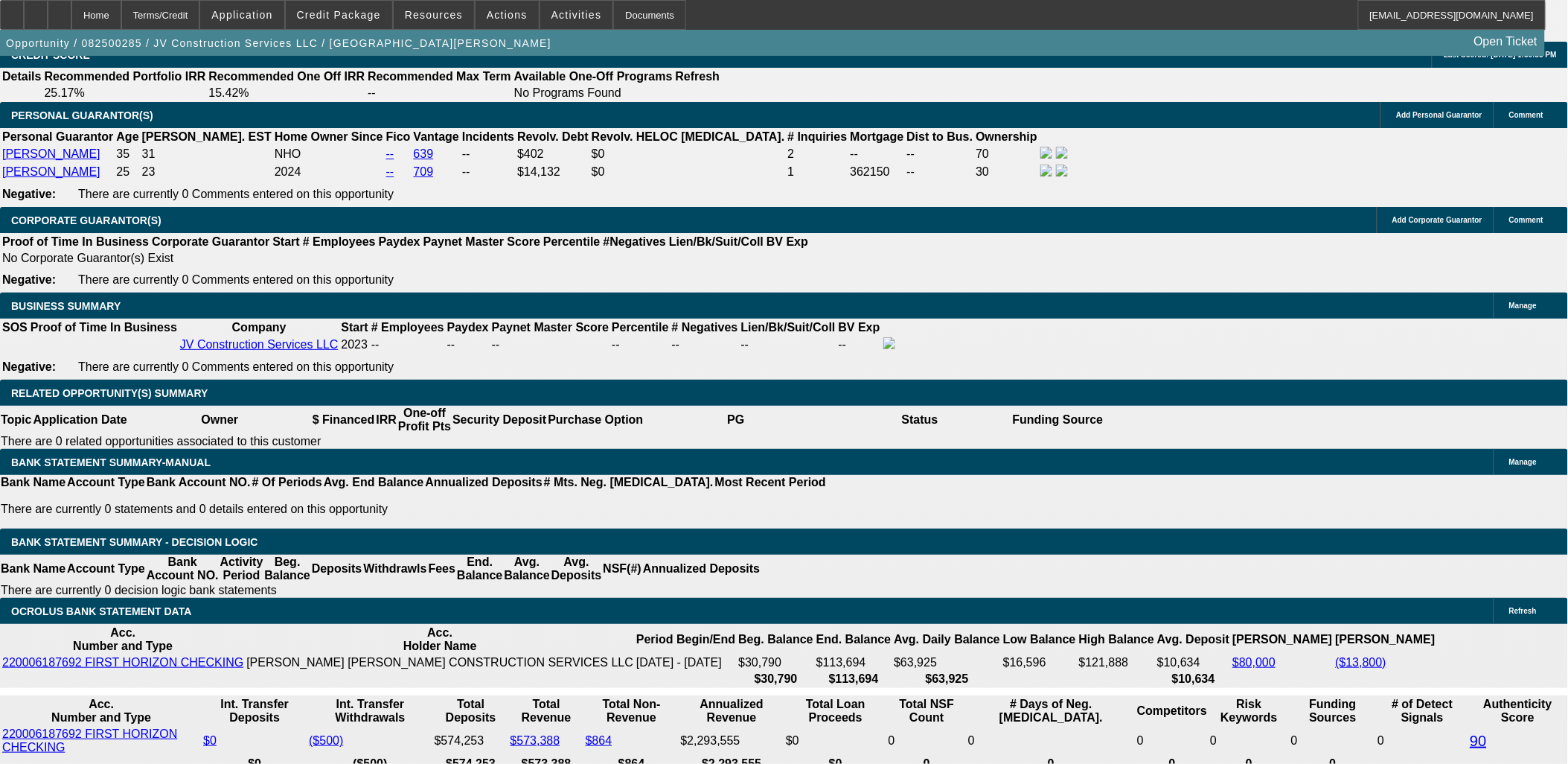
select select "0.1"
type input "$10,389.00"
type input "UNKNOWN"
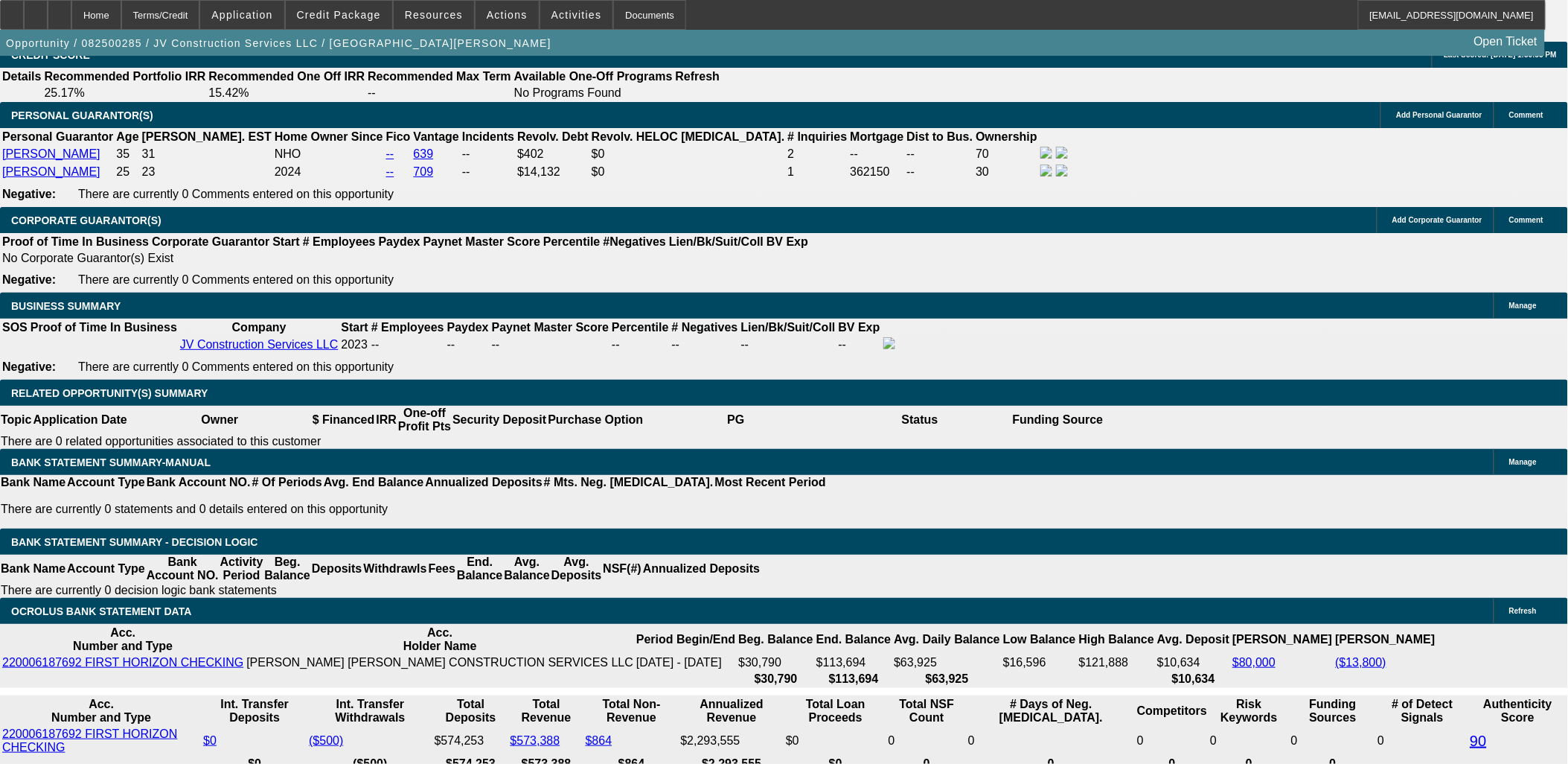
type input "$4,783.06"
type input "$2,391.53"
drag, startPoint x: 339, startPoint y: 411, endPoint x: 429, endPoint y: 409, distance: 90.0
type input "18"
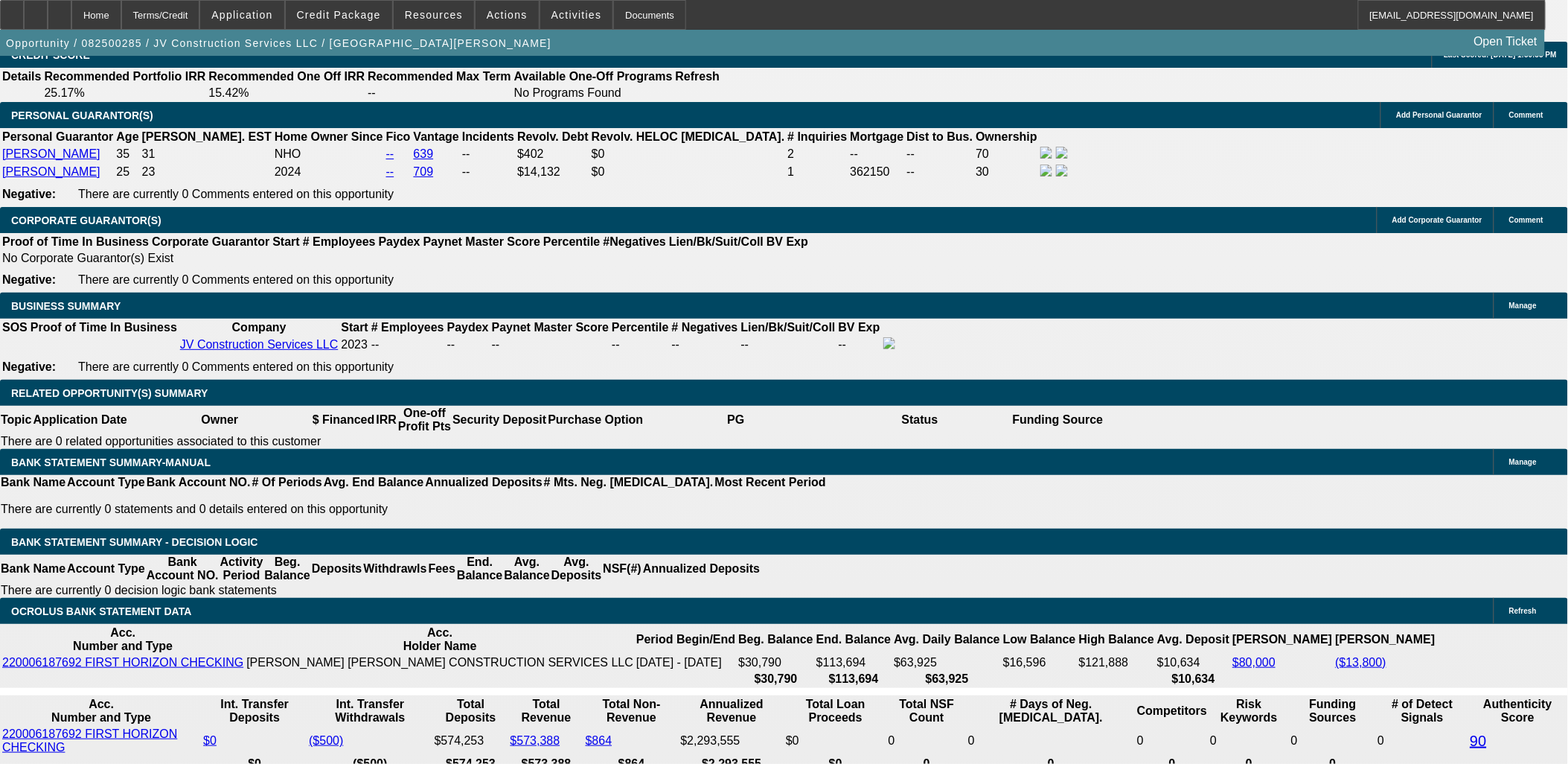
type input "$3,542.94"
type input "$1,771.47"
type input "$5,077.36"
type input "$2,538.68"
type input "18"
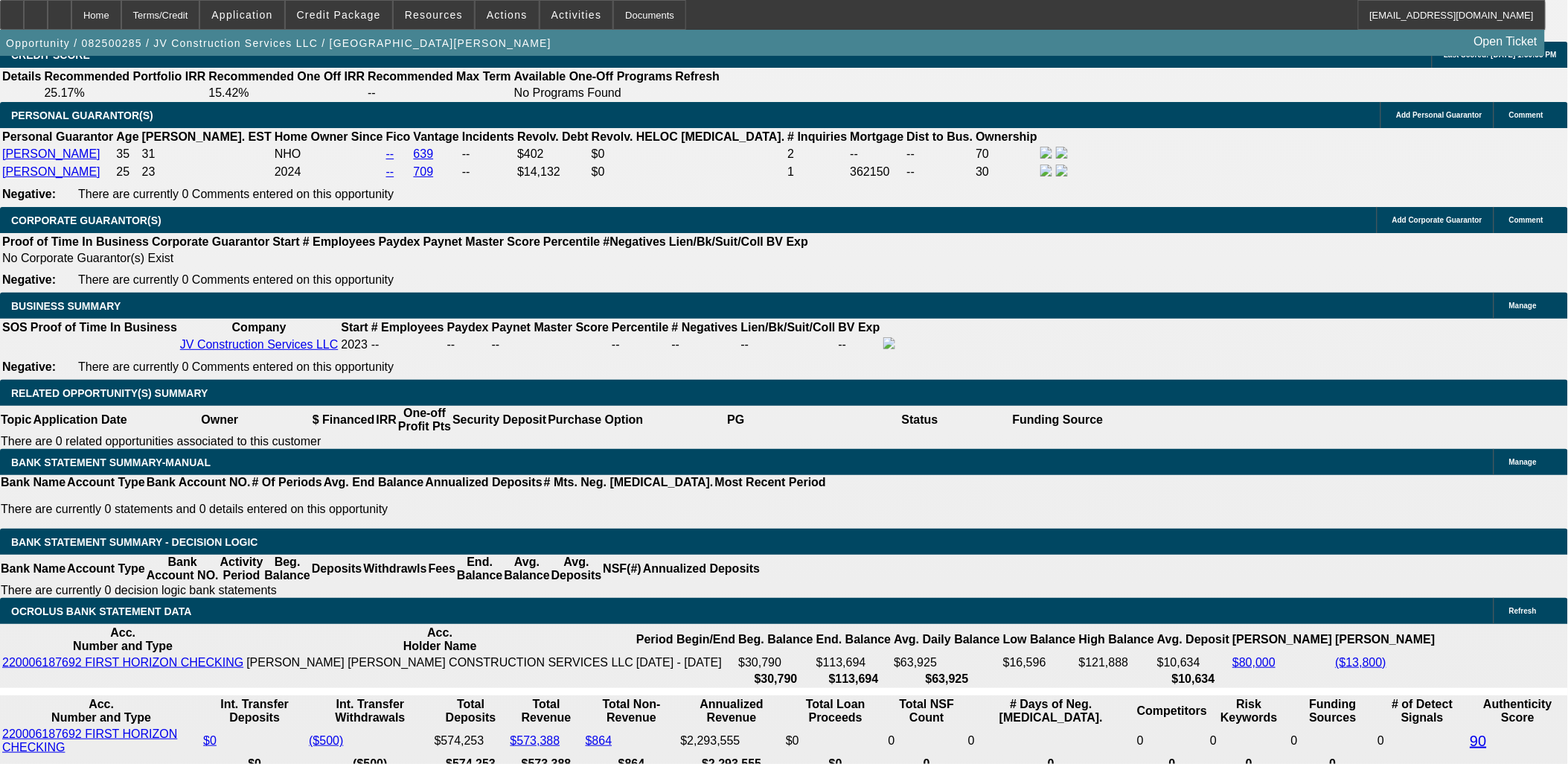
type input "26"
type input "$52.00"
type input "2600"
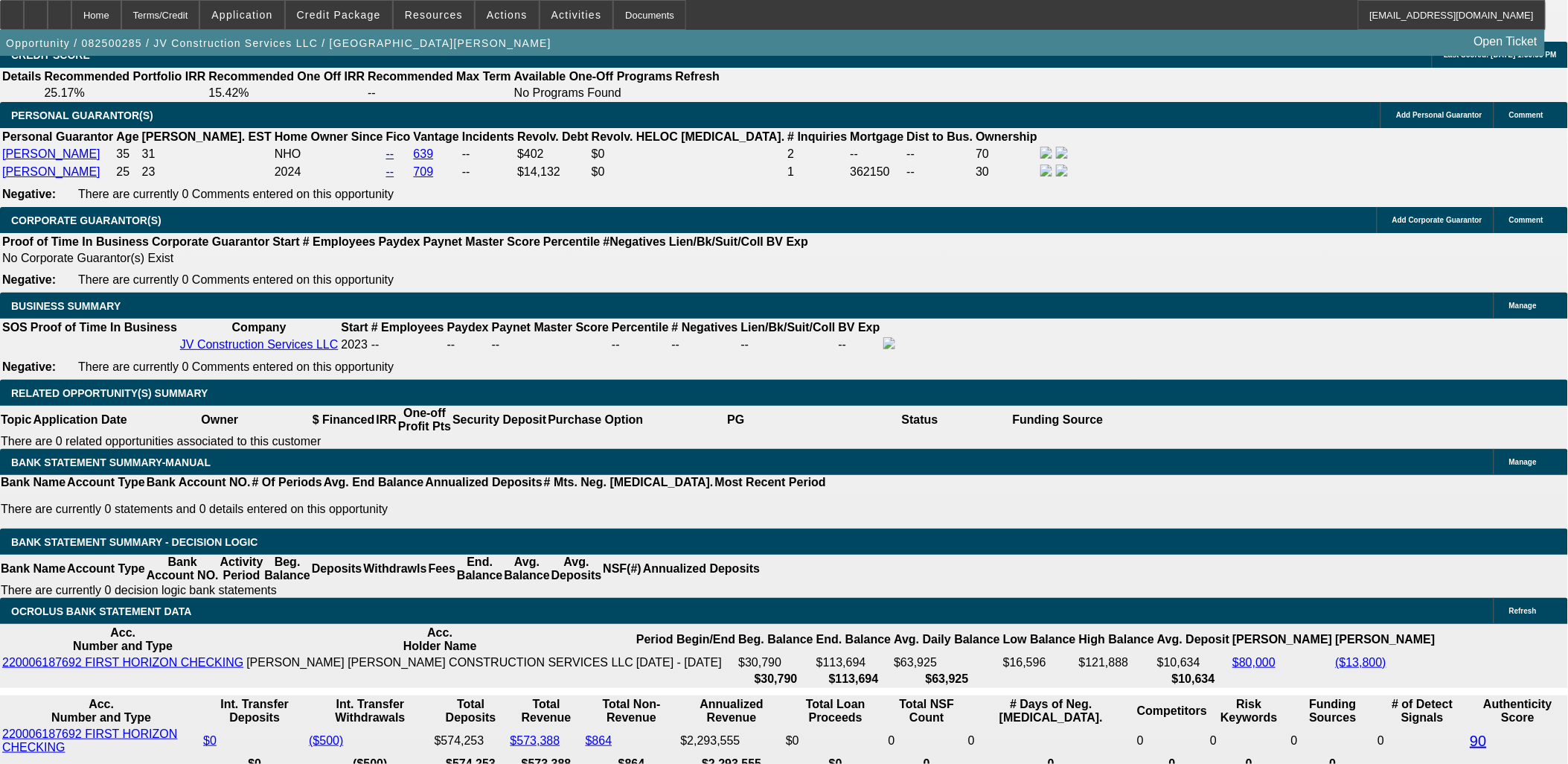
type input "$5,200.00"
type input "19.2"
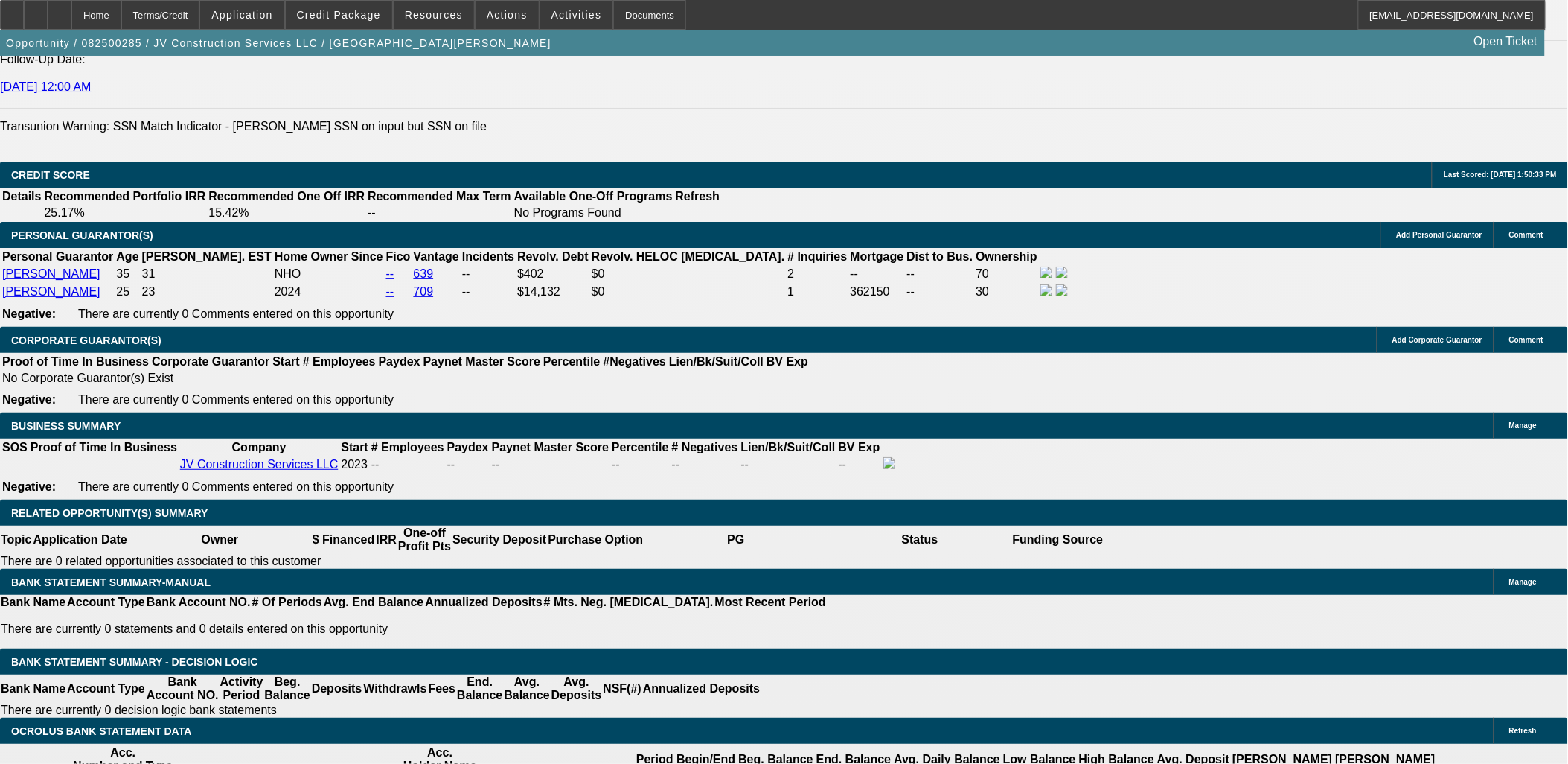
scroll to position [1902, 0]
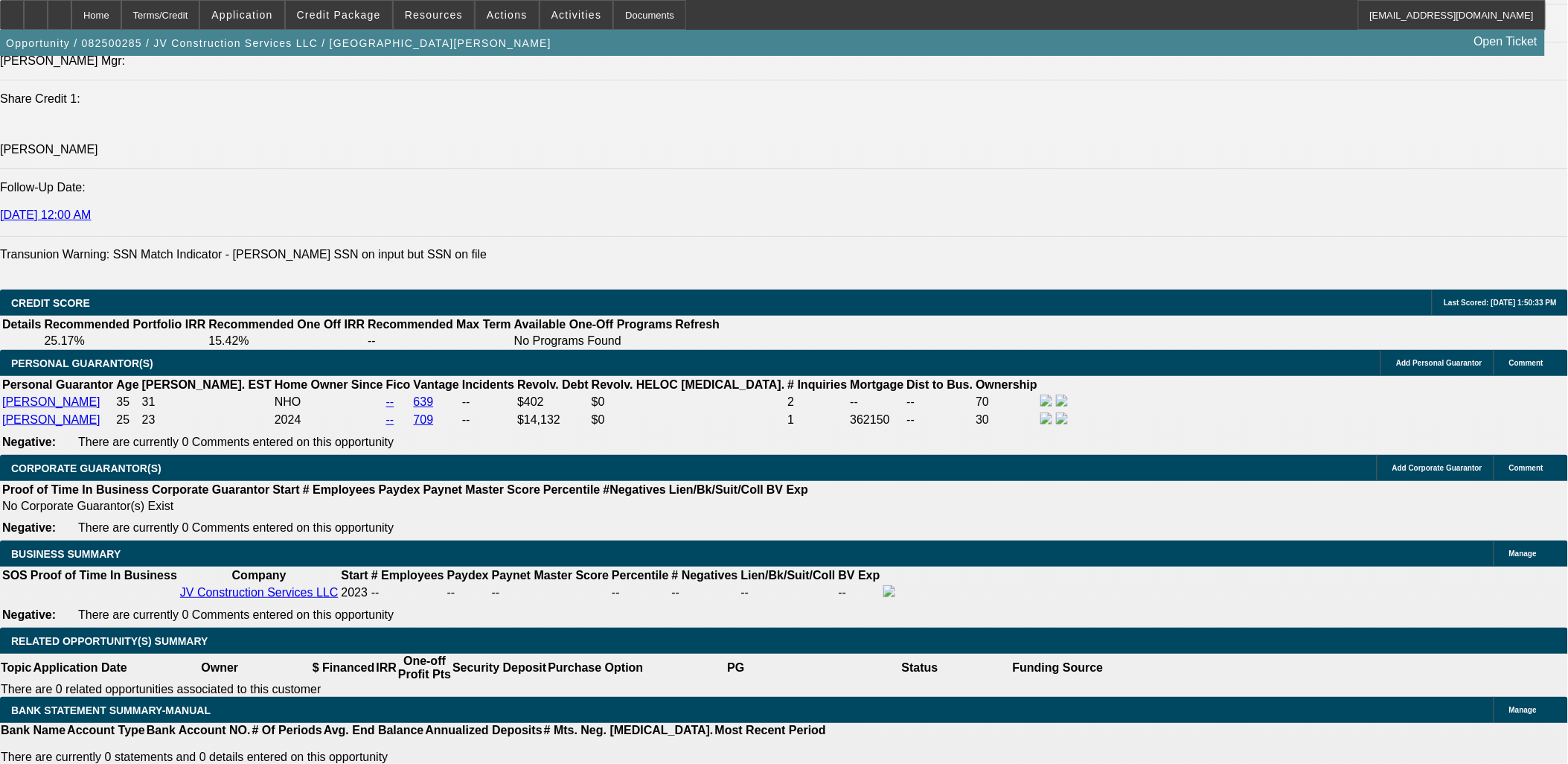
type input "$2,600.00"
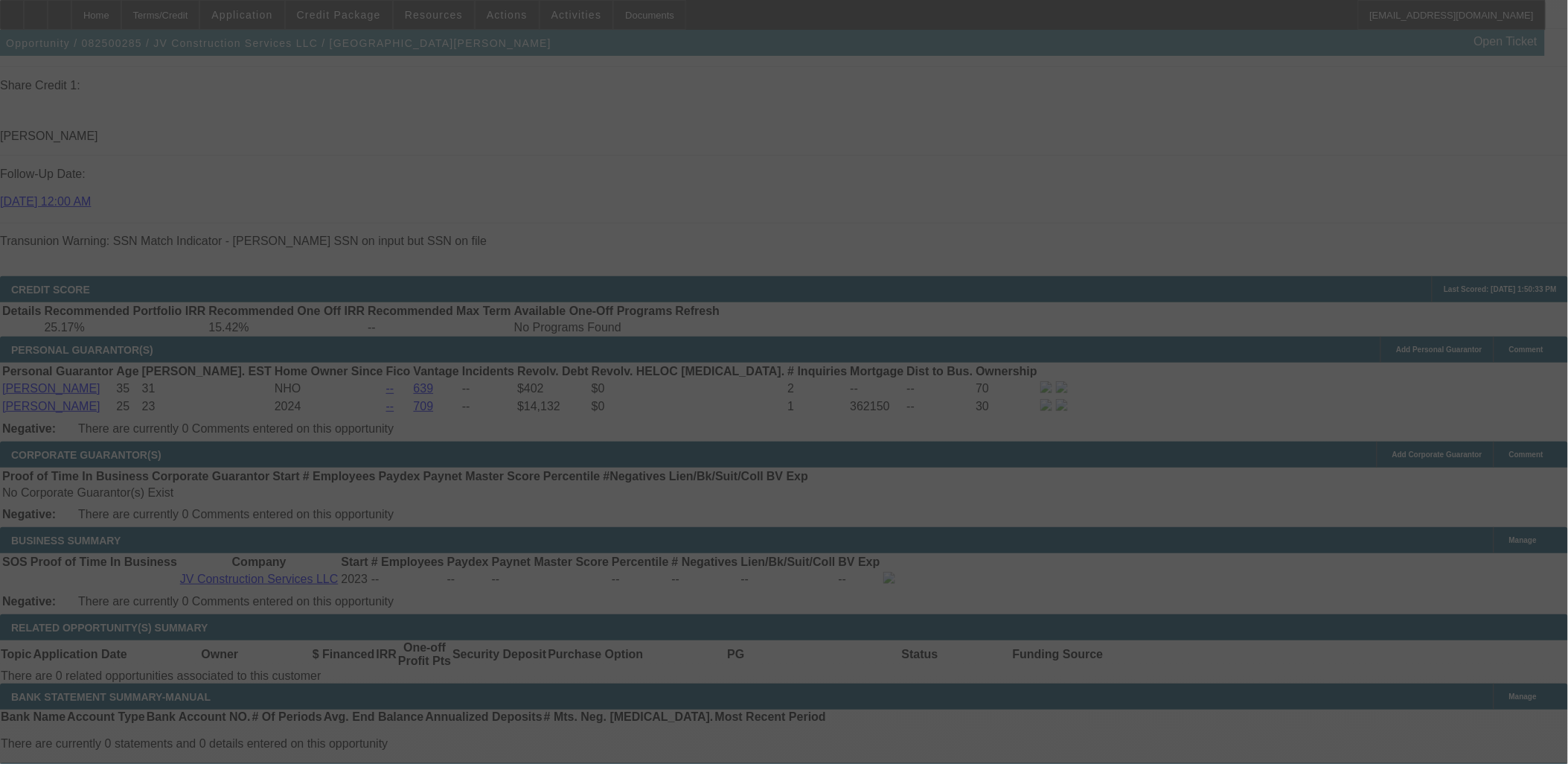
scroll to position [2068, 0]
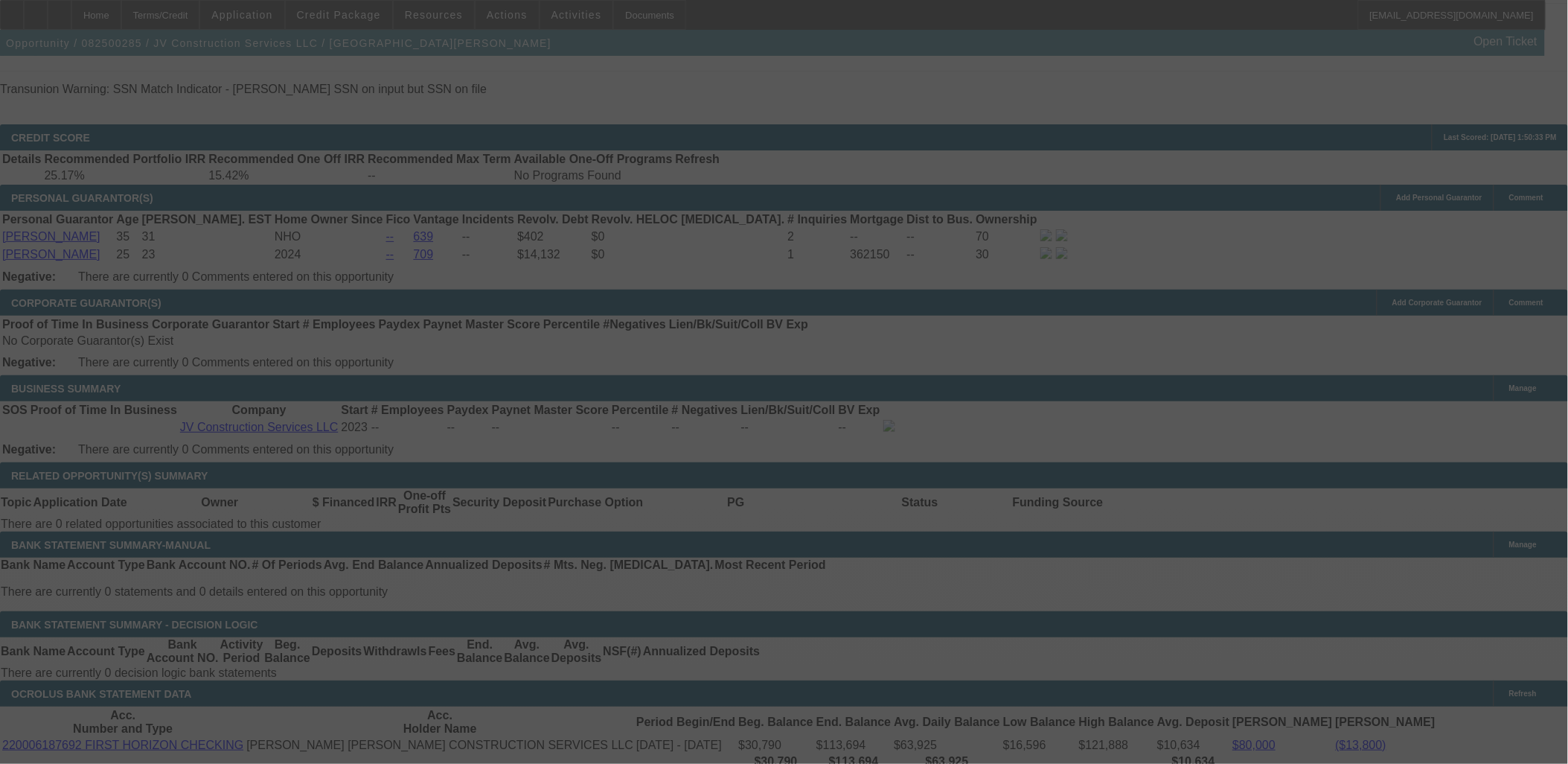
select select "0.1"
select select "2"
select select "0.1"
select select "4"
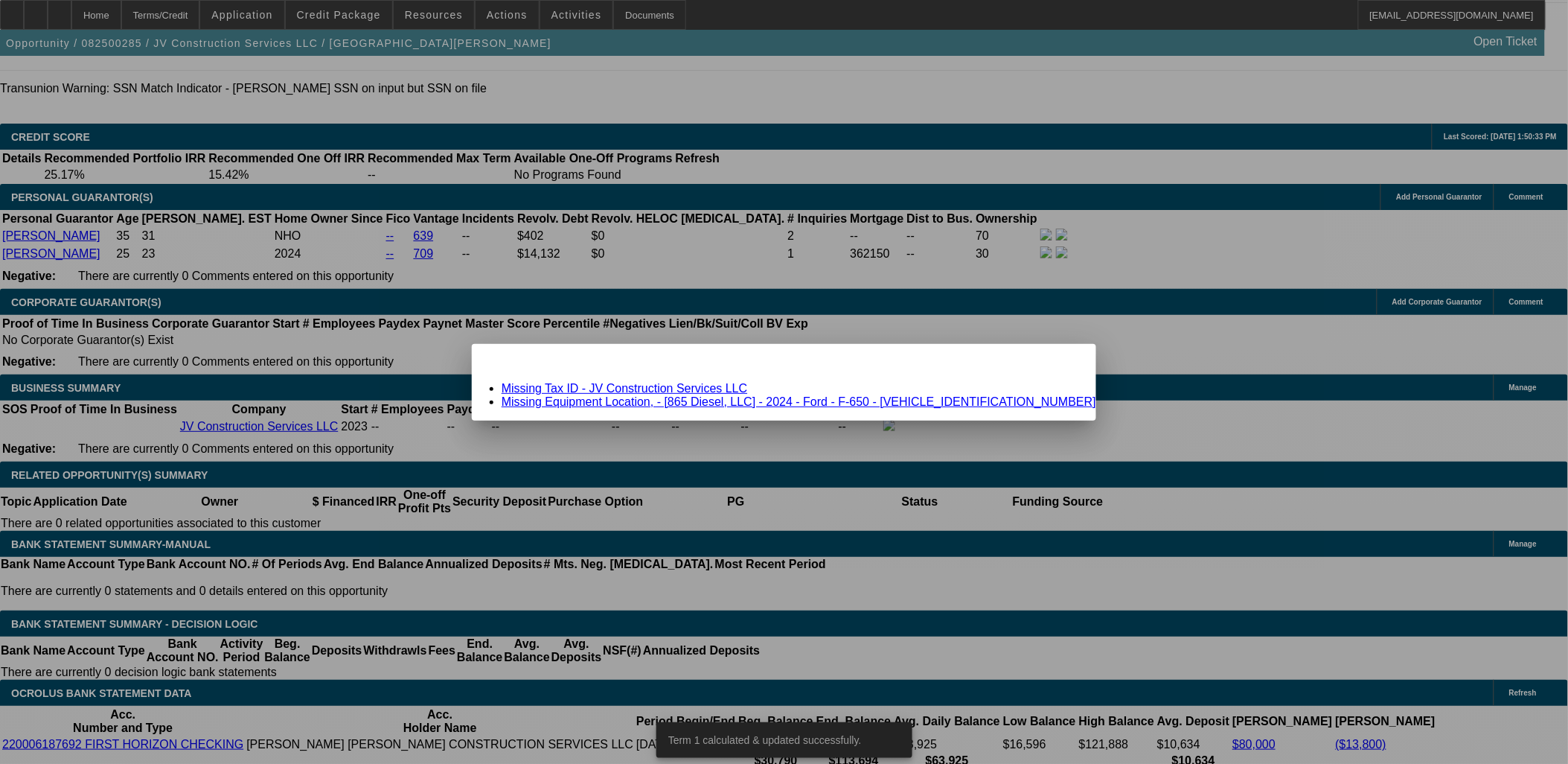
scroll to position [0, 0]
click at [686, 402] on link "Missing Equipment Location, - [865 Diesel, LLC] - 2024 - Ford - F-650 - 1FDNF6A…" at bounding box center [798, 402] width 594 height 13
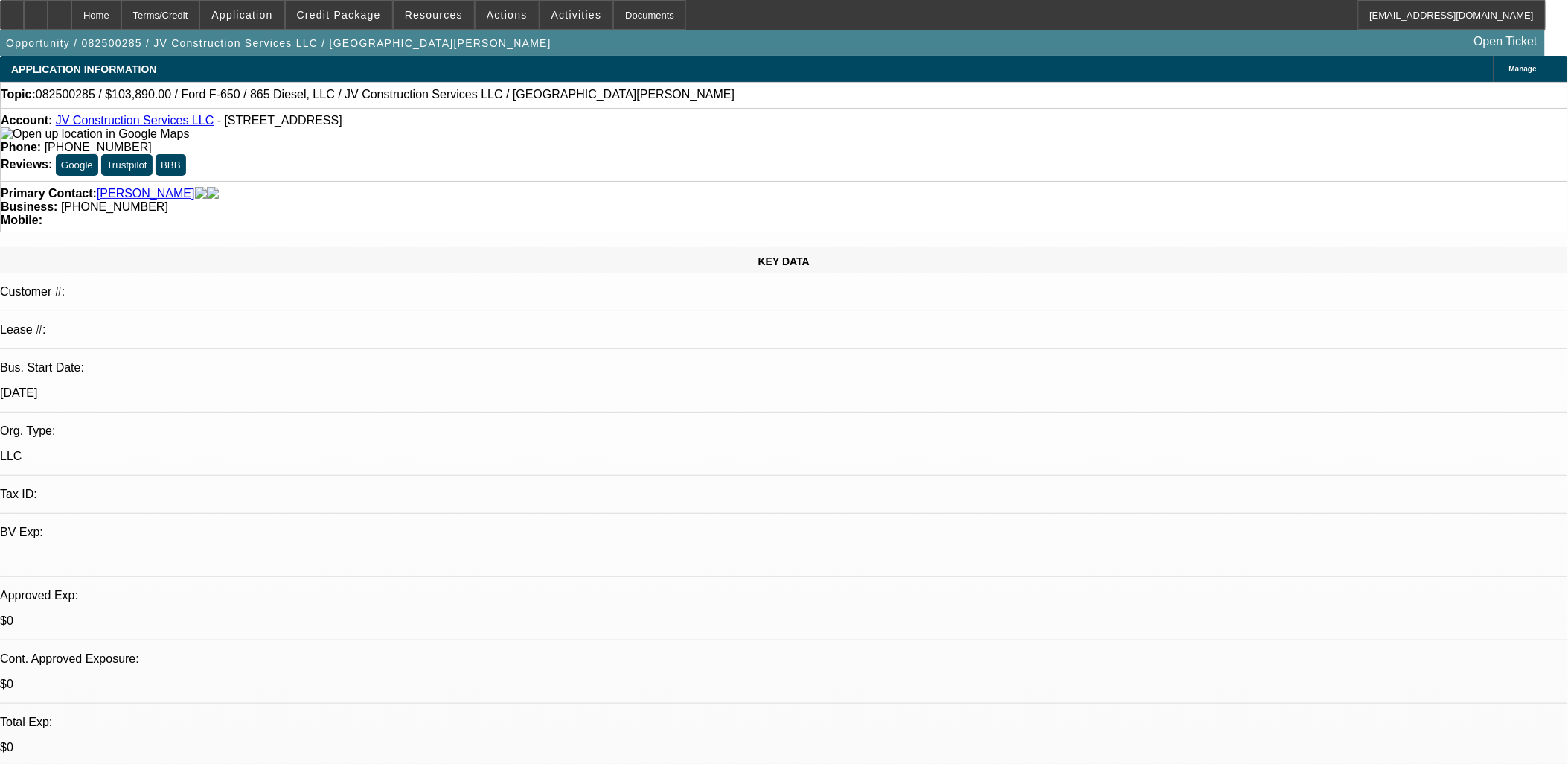
scroll to position [2068, 0]
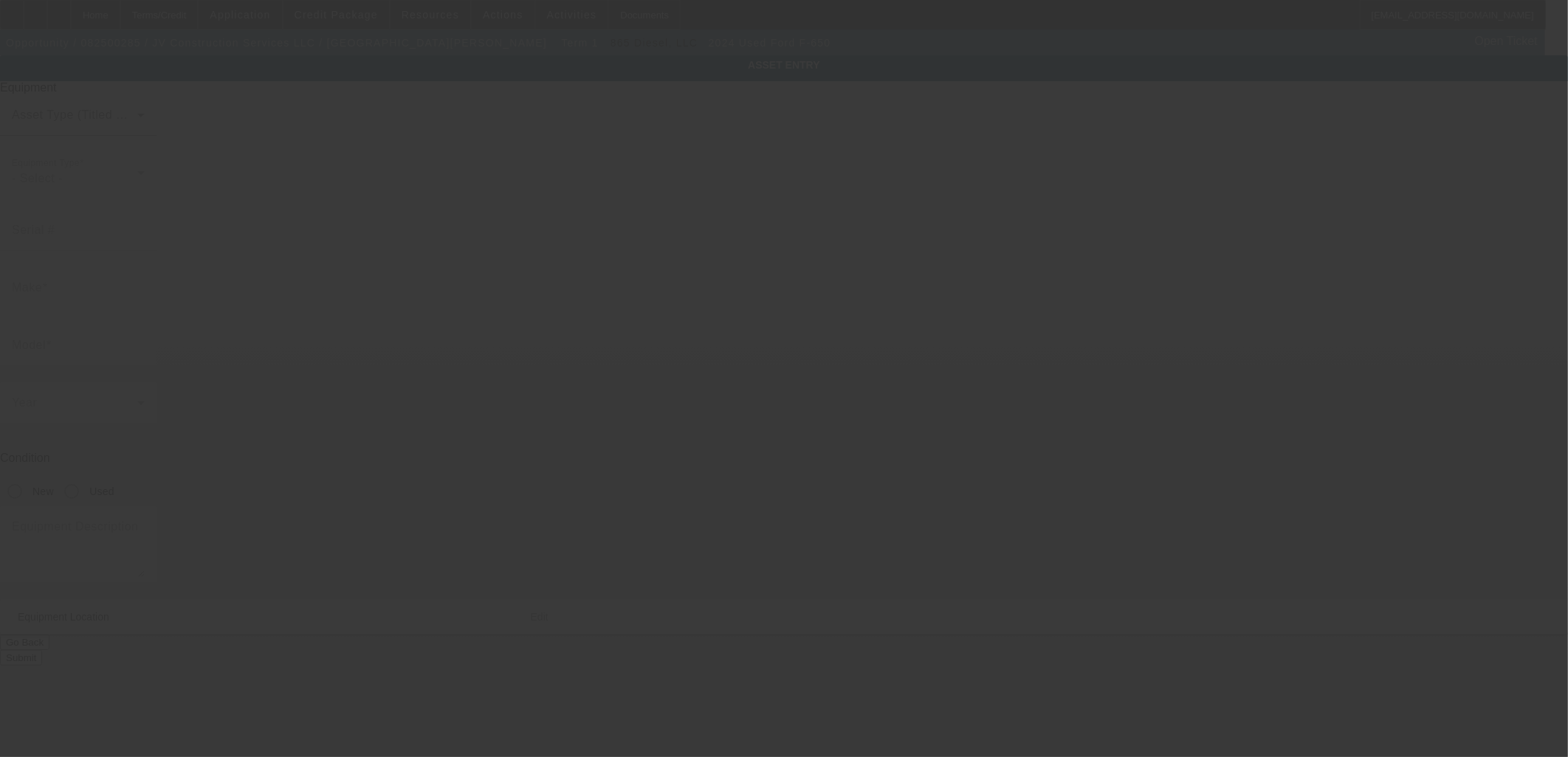
type input "1FDNF6ANZRDF01586"
type input "Ford"
type input "F-650"
radio input "true"
type textarea "Tow"
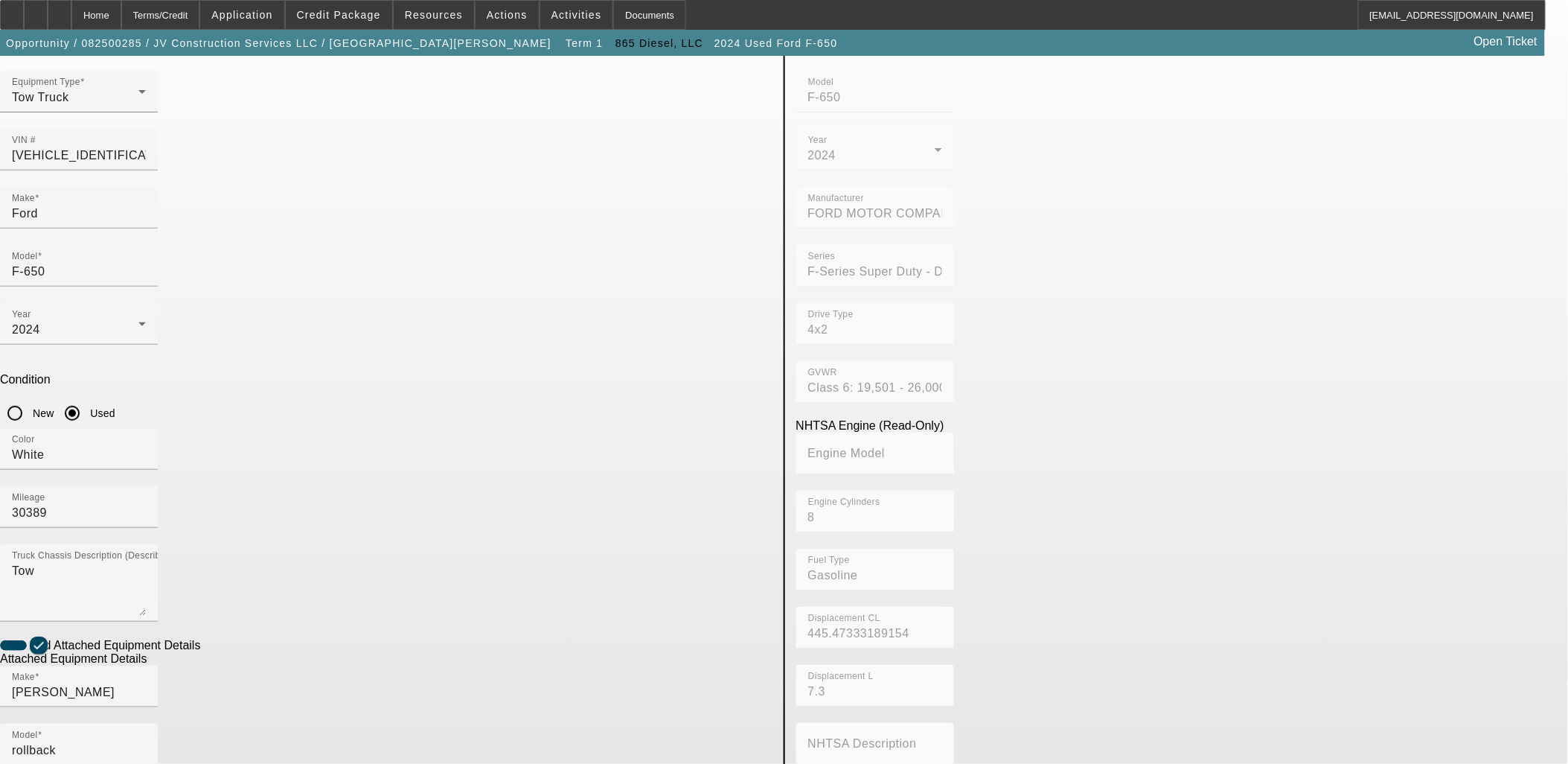
scroll to position [194, 0]
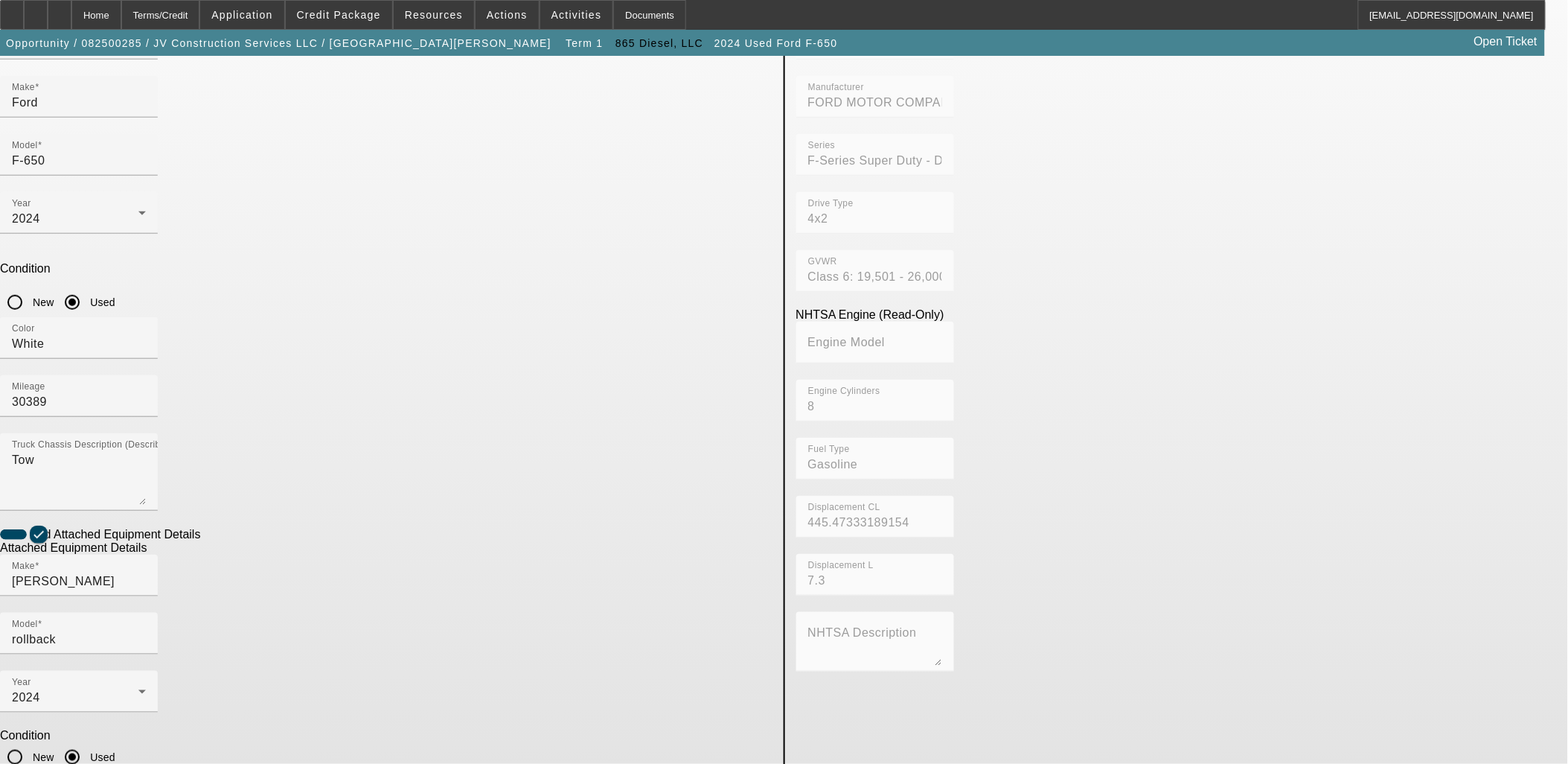
click at [339, 13] on span "Credit Package" at bounding box center [339, 15] width 84 height 12
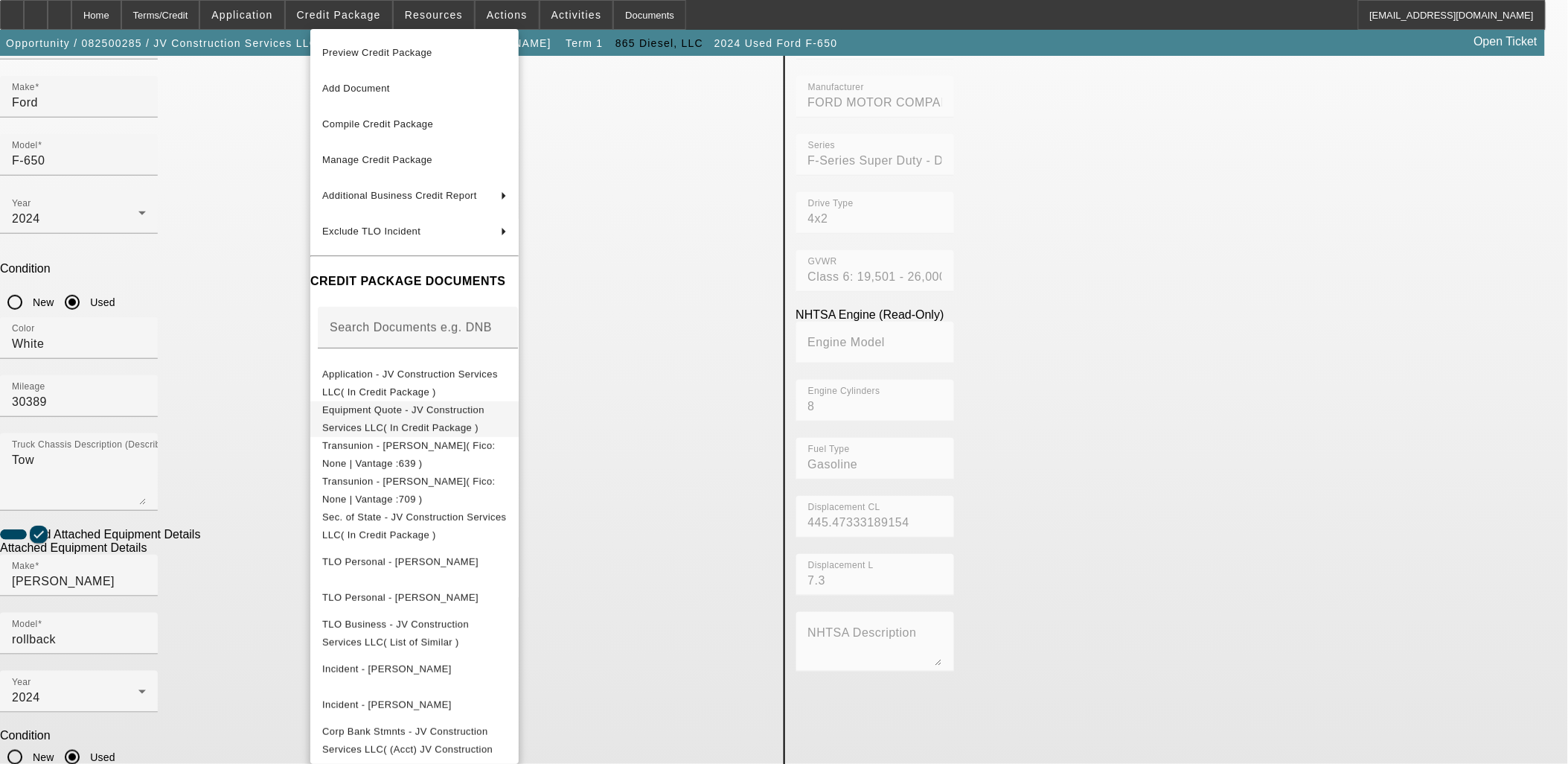
click at [398, 414] on span "Equipment Quote - JV Construction Services LLC( In Credit Package )" at bounding box center [403, 418] width 162 height 29
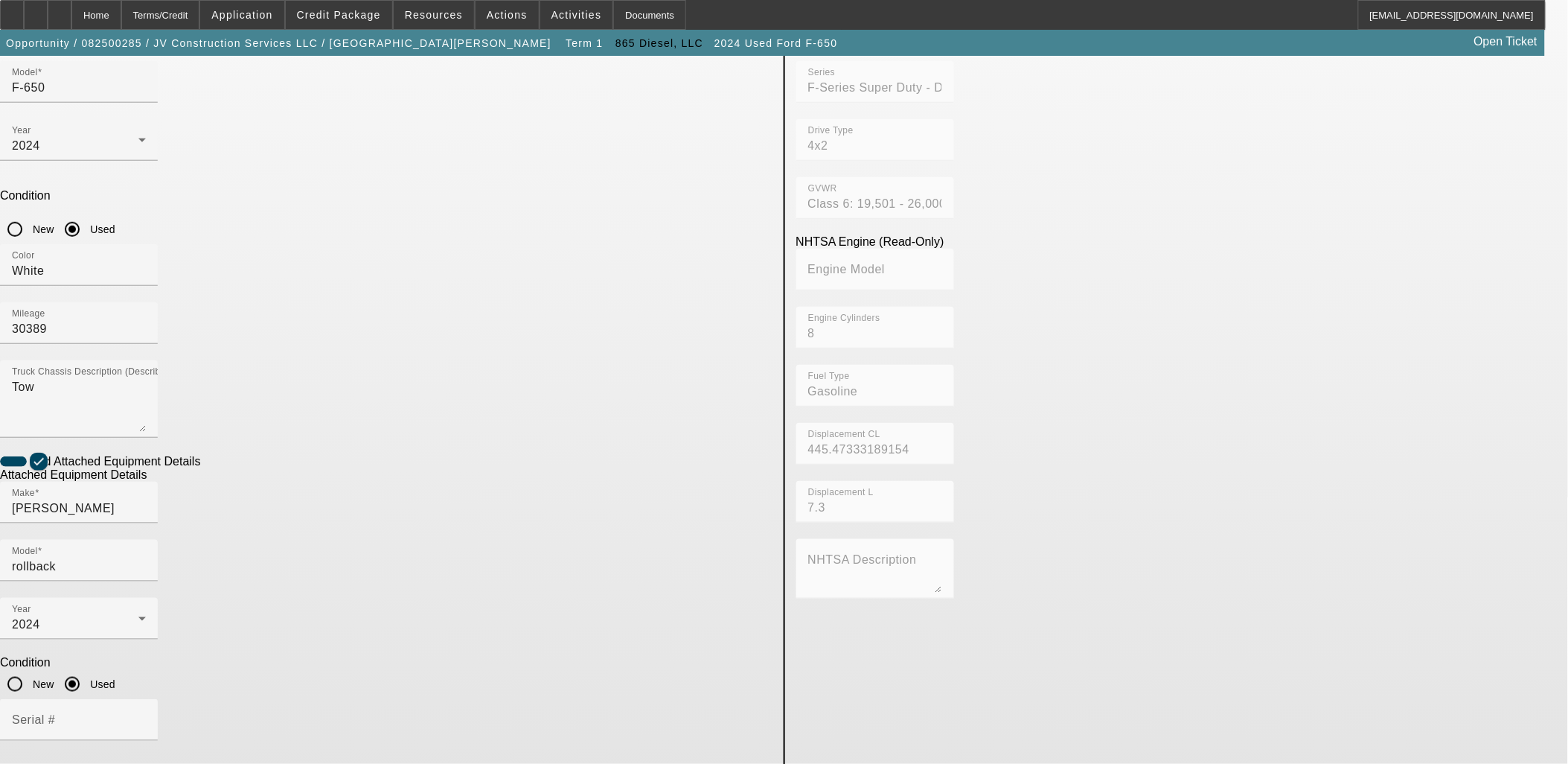
scroll to position [442, 0]
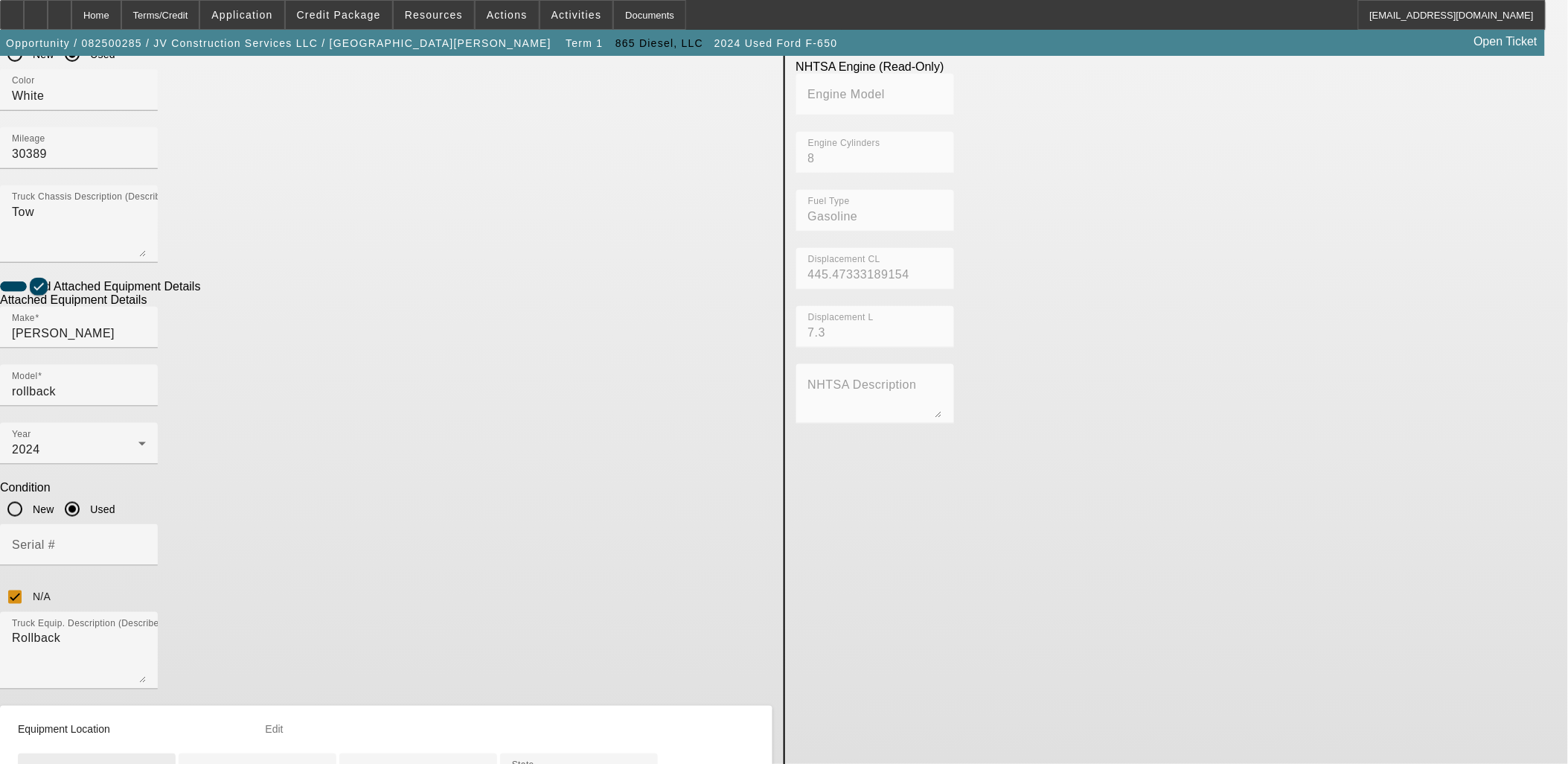
type input "194 Harmon Ln"
type input "Lenoir City"
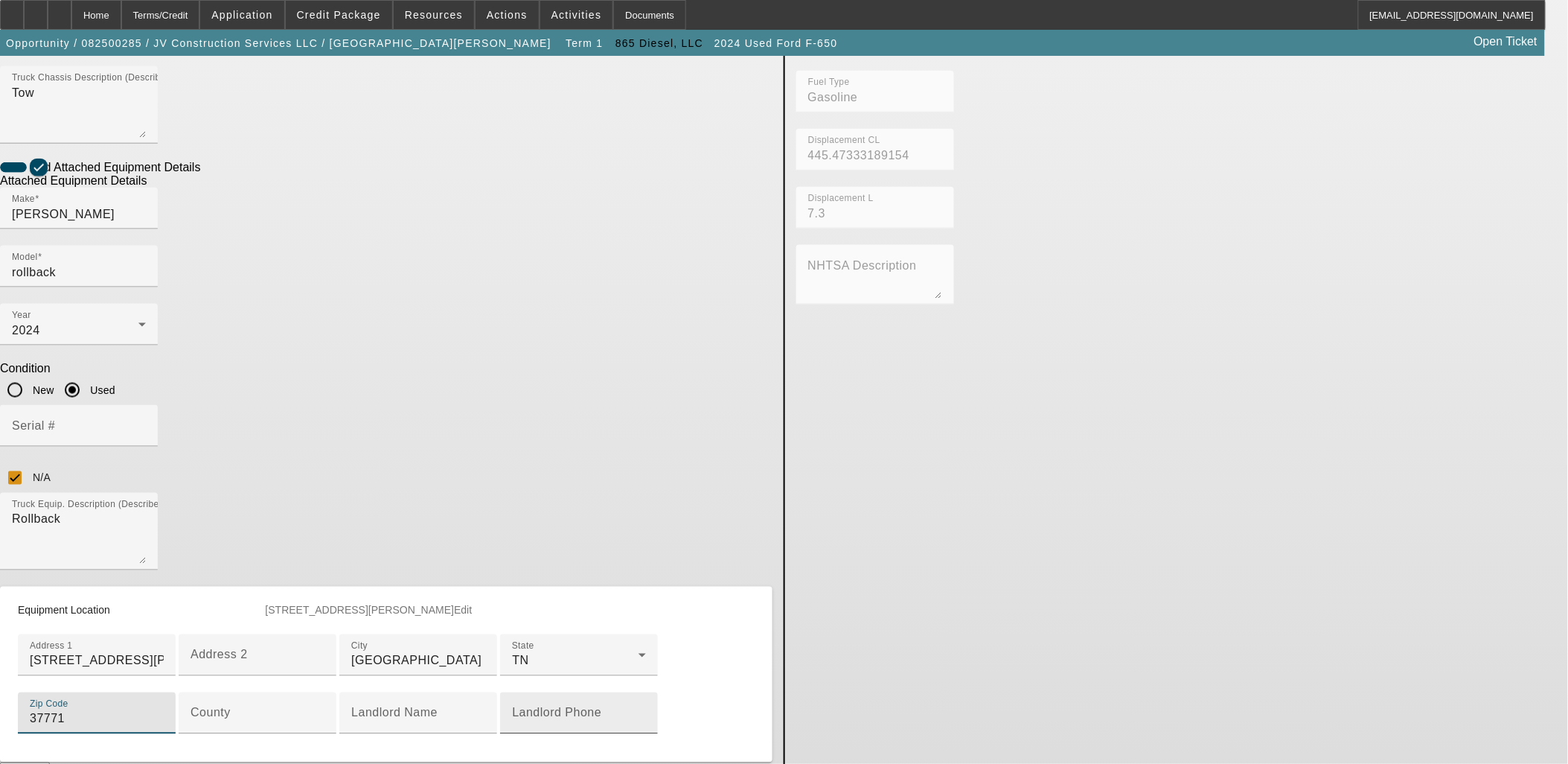
scroll to position [690, 0]
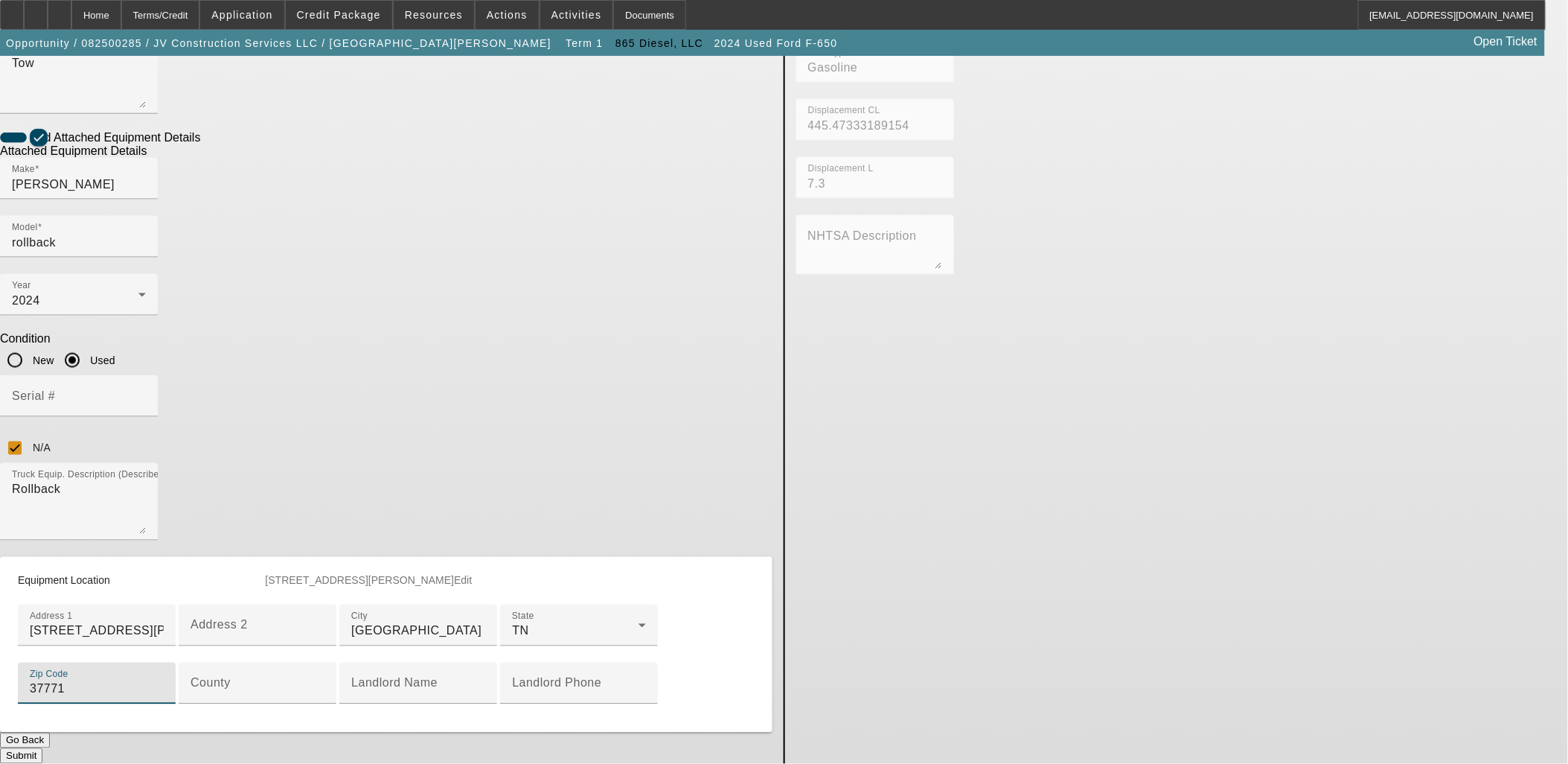
type input "37771"
click at [43, 748] on button "Submit" at bounding box center [21, 756] width 43 height 16
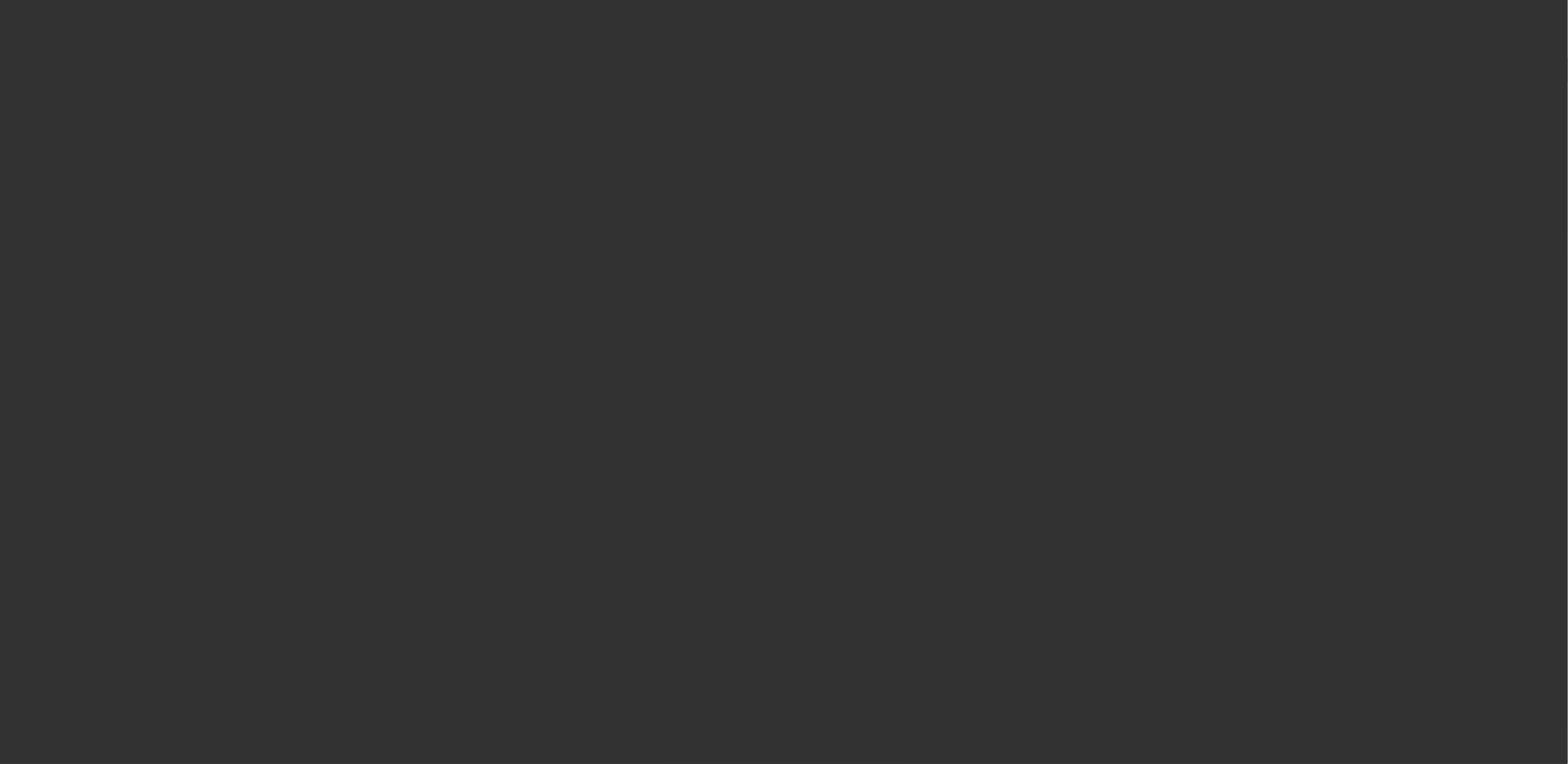
select select "0.1"
select select "2"
select select "0.1"
select select "4"
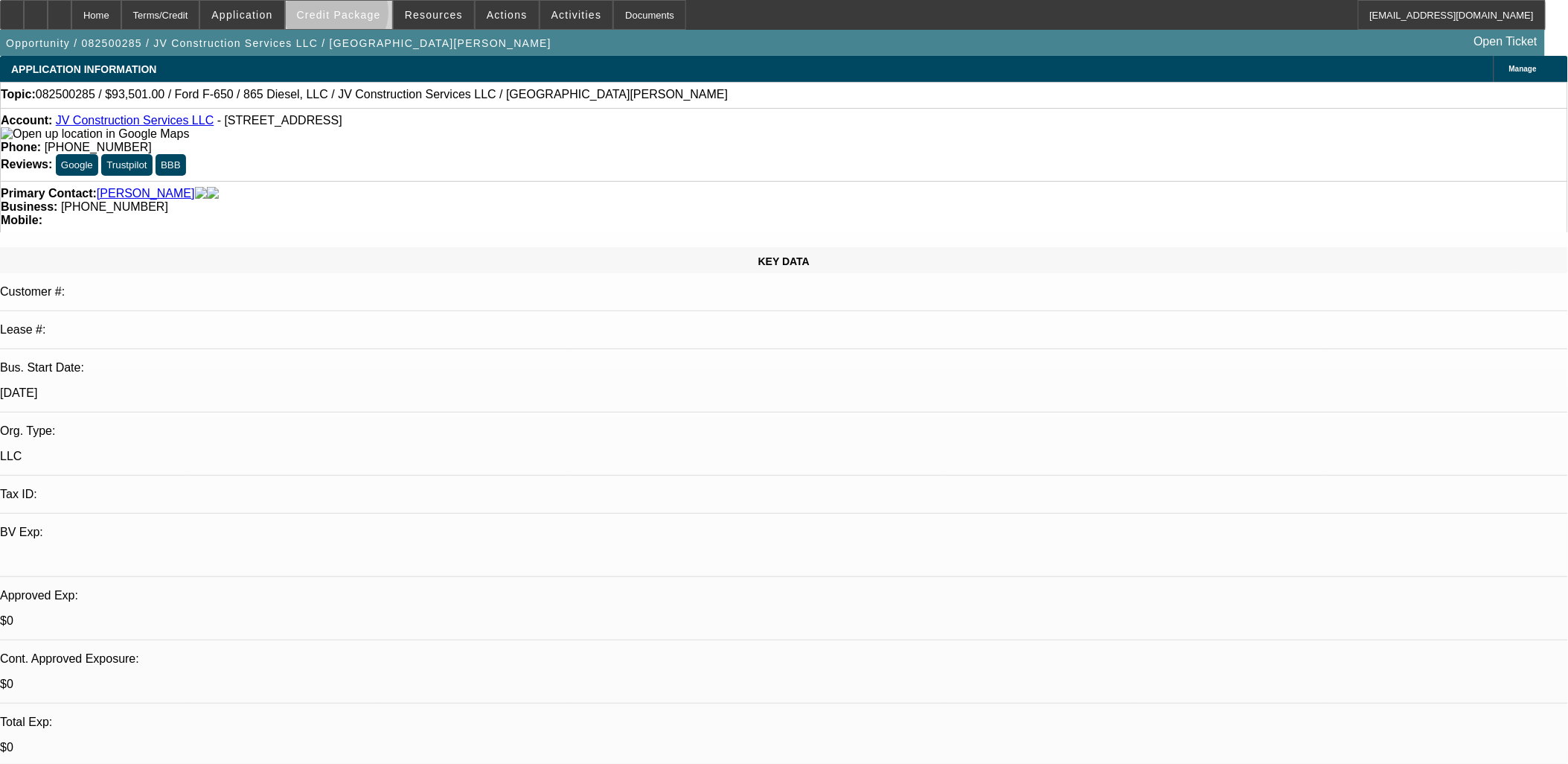
click at [361, 15] on span "Credit Package" at bounding box center [339, 15] width 84 height 12
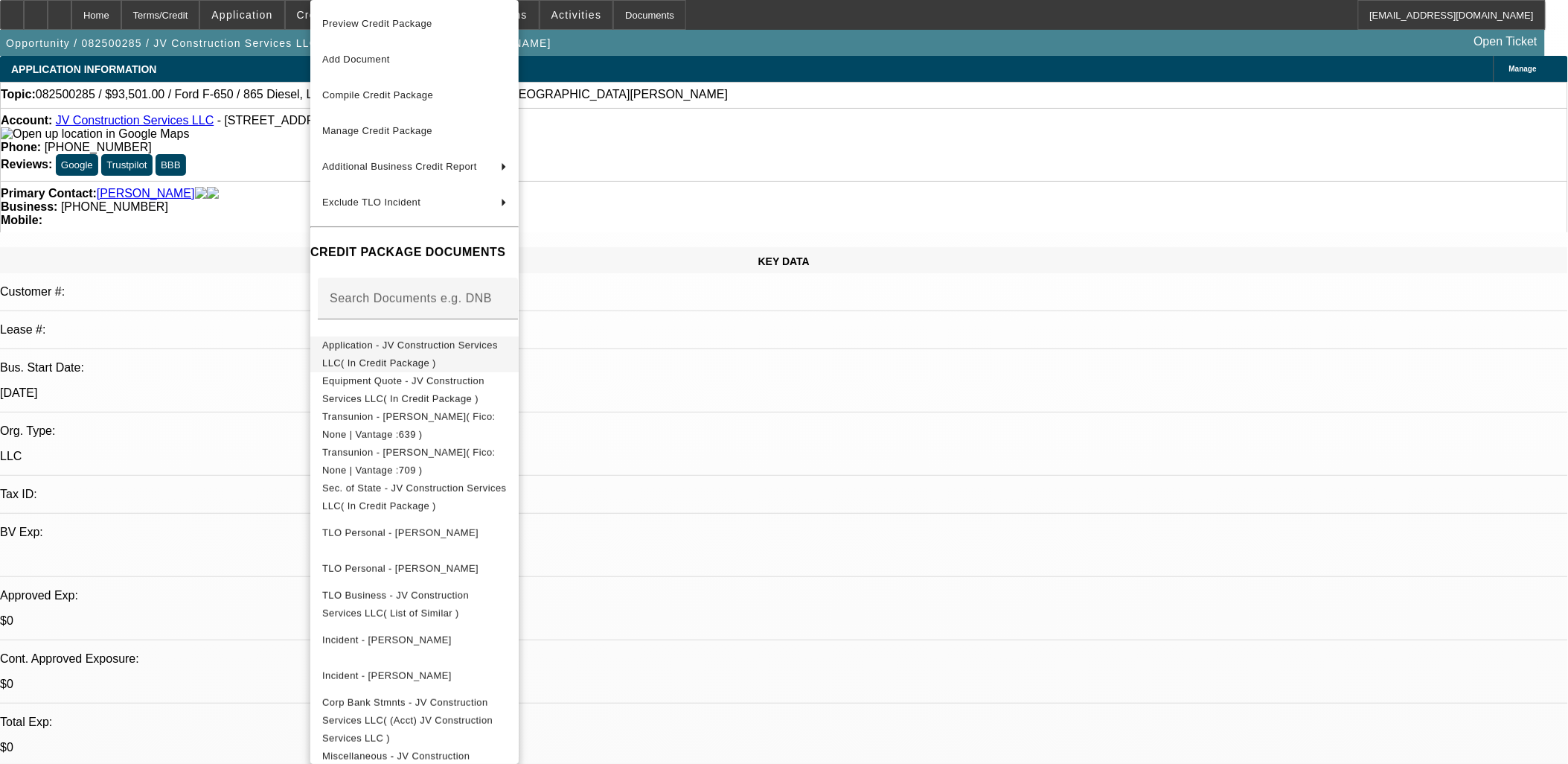
click at [369, 355] on span "Application - JV Construction Services LLC( In Credit Package )" at bounding box center [414, 355] width 184 height 35
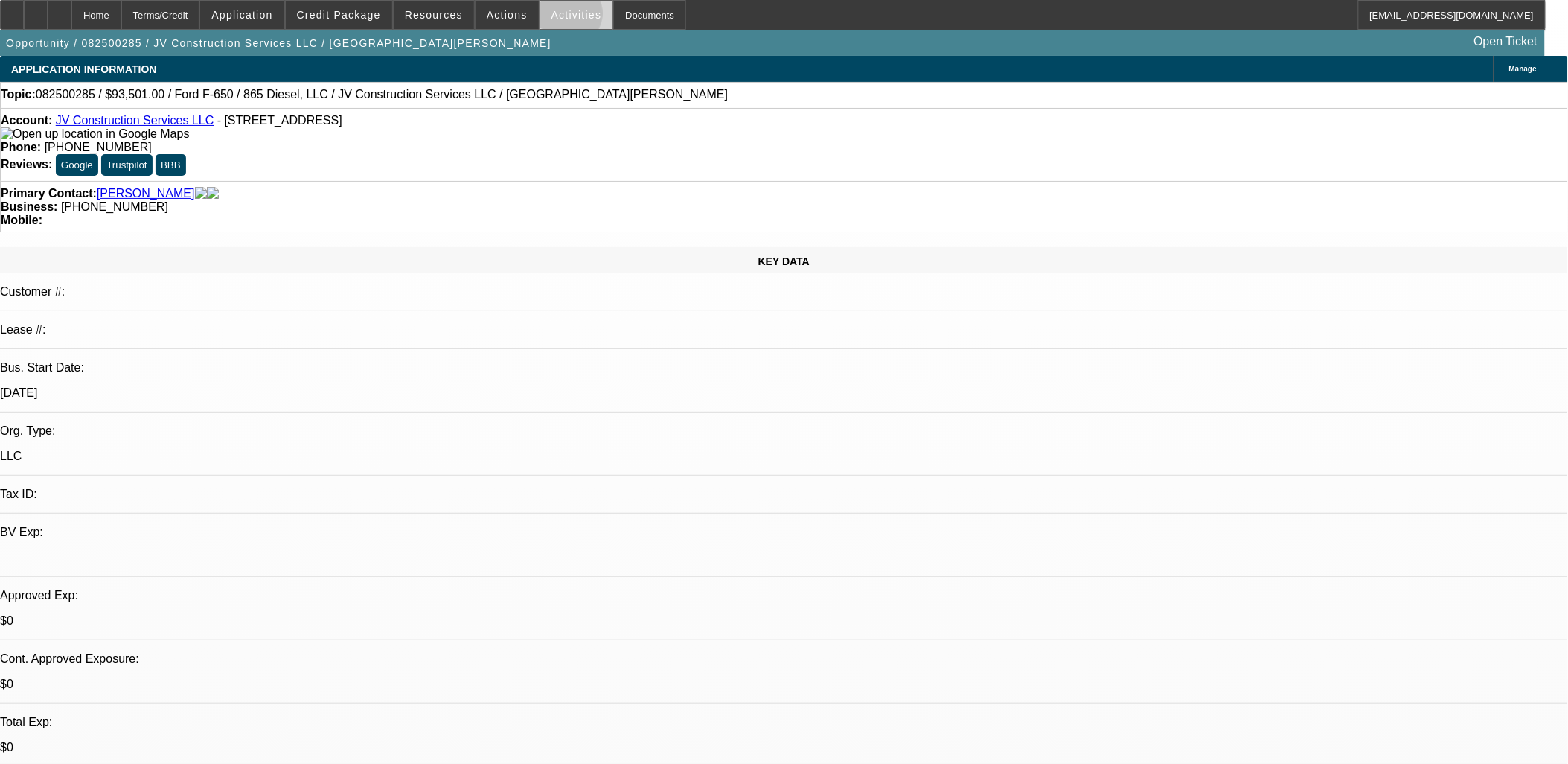
click at [554, 16] on span "Activities" at bounding box center [577, 15] width 50 height 12
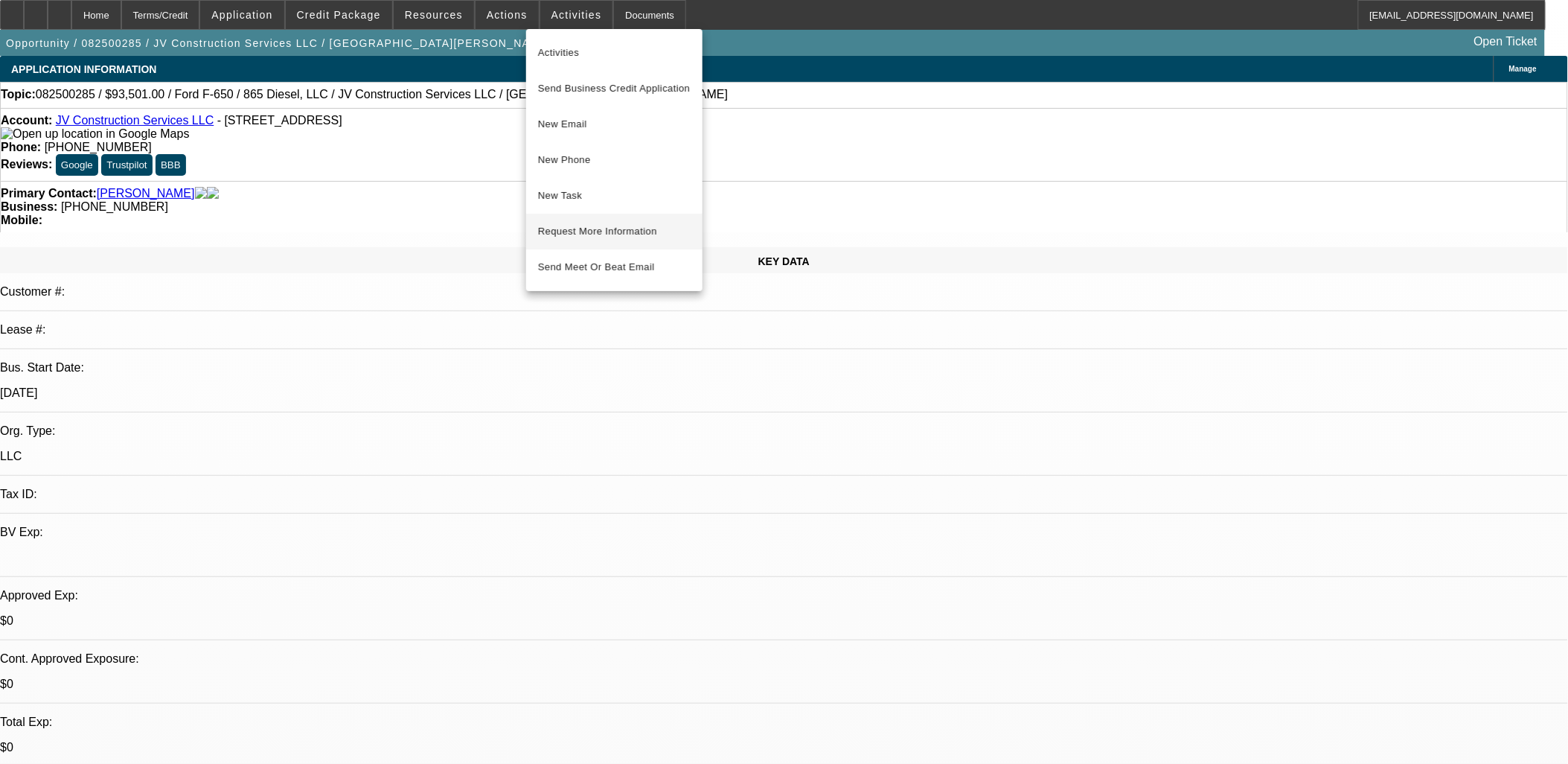
click at [576, 234] on span "Request More Information" at bounding box center [615, 231] width 153 height 18
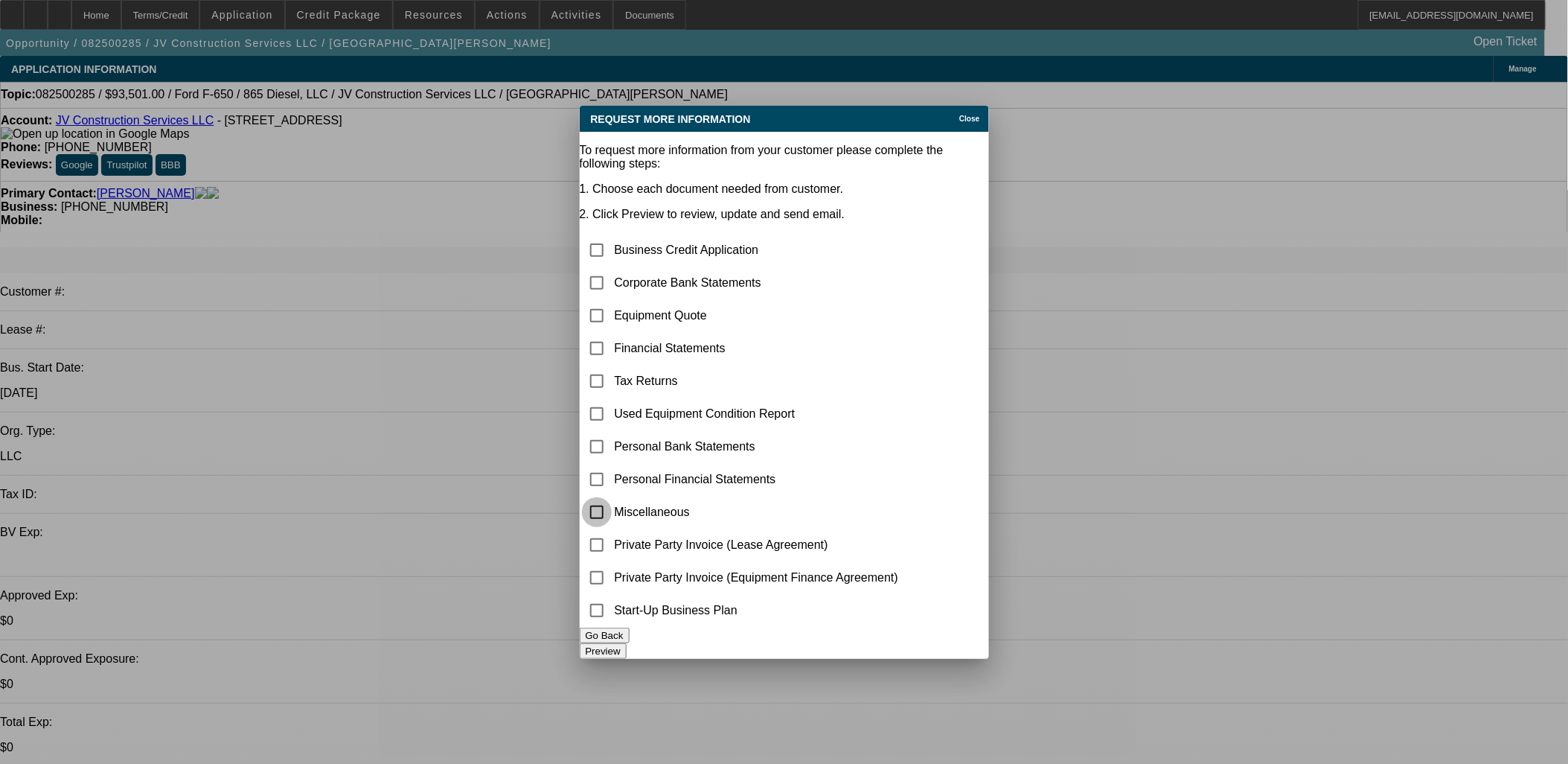
click at [612, 498] on input "checkbox" at bounding box center [597, 513] width 30 height 30
checkbox input "true"
click at [627, 644] on button "Preview" at bounding box center [603, 650] width 47 height 16
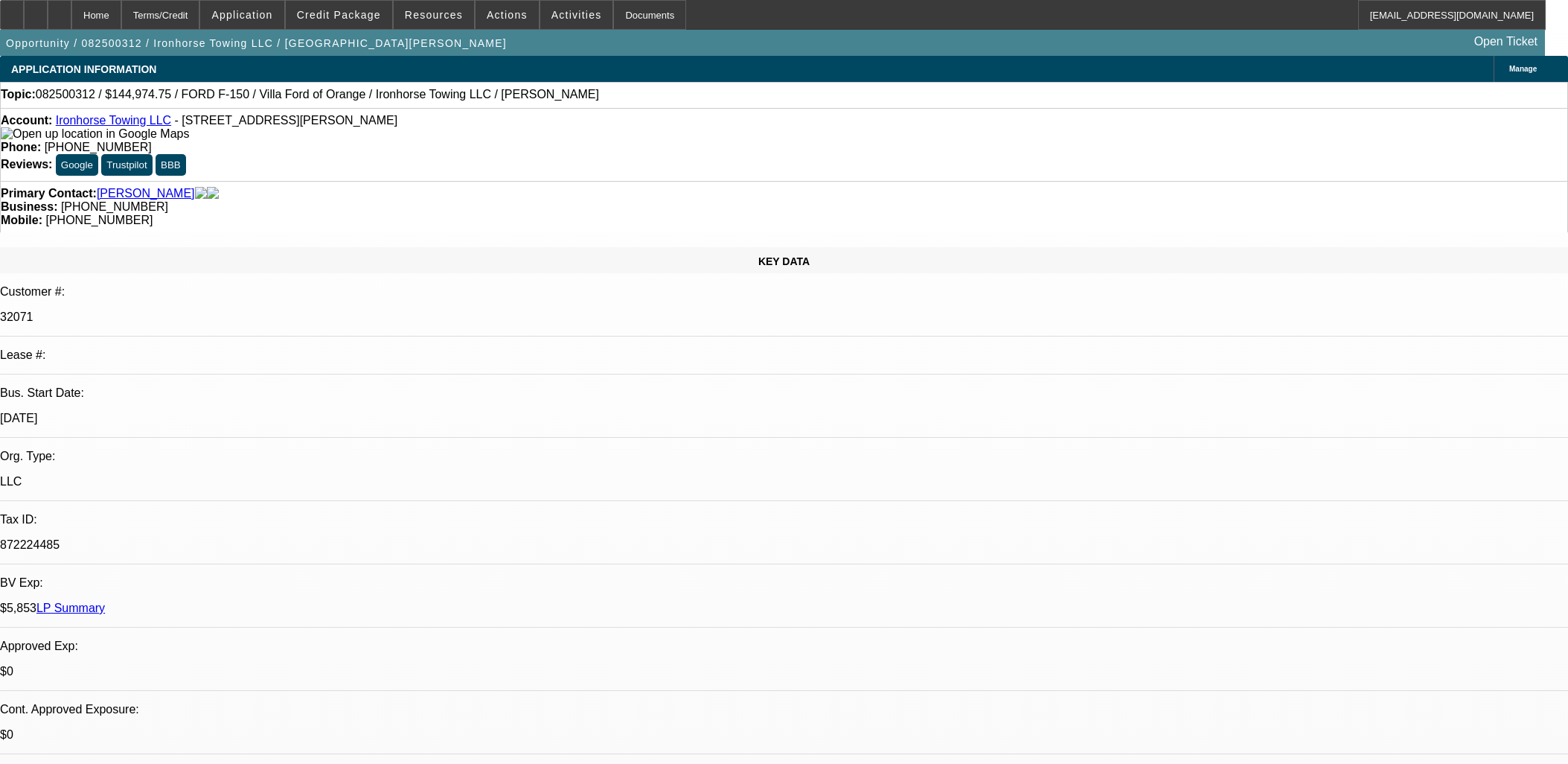
select select "0"
select select "0.1"
select select "4"
click at [24, 141] on img at bounding box center [95, 134] width 188 height 13
drag, startPoint x: 1350, startPoint y: 305, endPoint x: 1018, endPoint y: 261, distance: 334.9
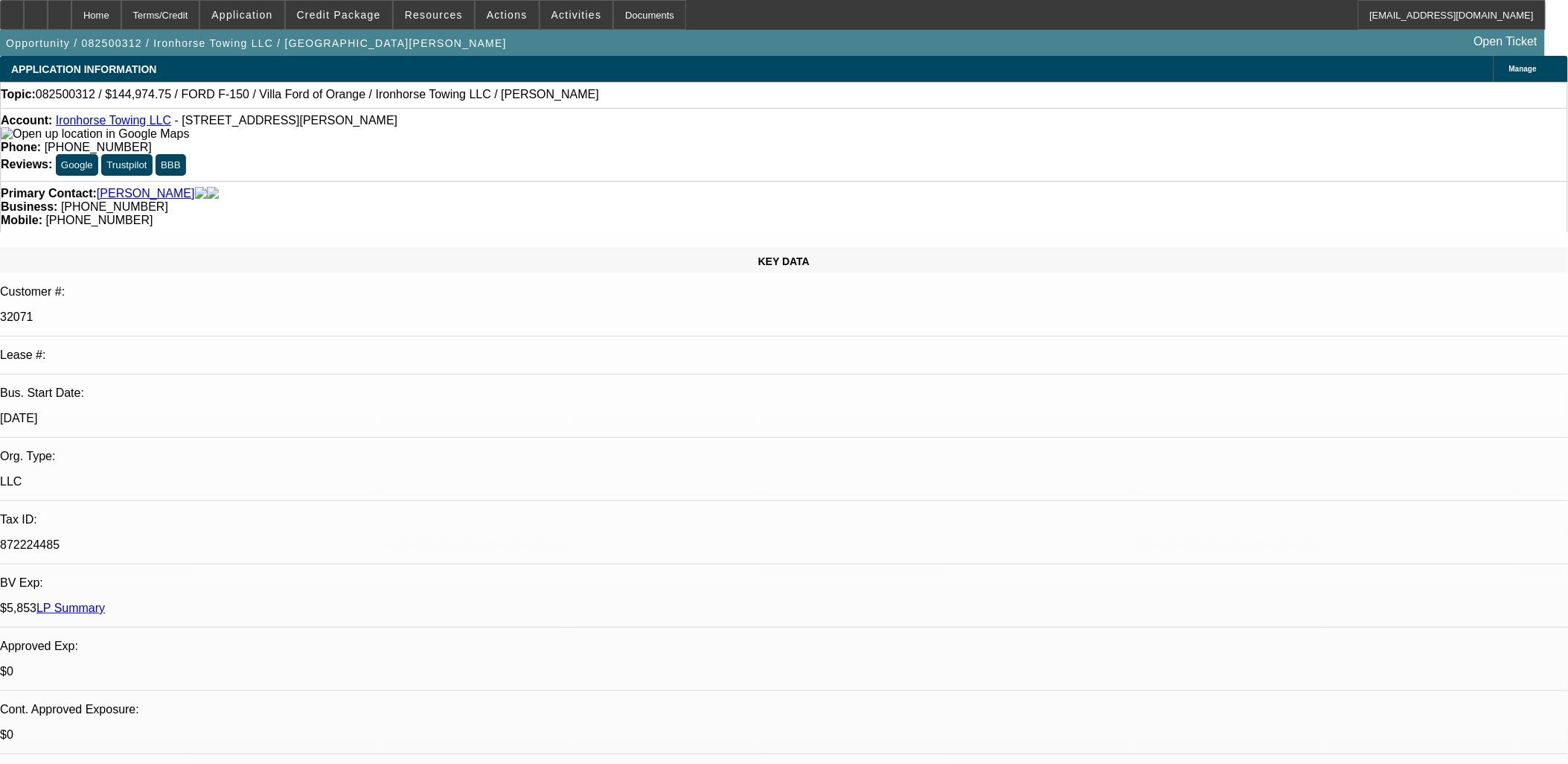
paste textarea "Good paying repeat customer needs a 4x4 pickup truck to service roadside assist…"
type textarea "Good paying repeat customer needs a 4x4 pickup truck to service roadside assist…"
radio input "true"
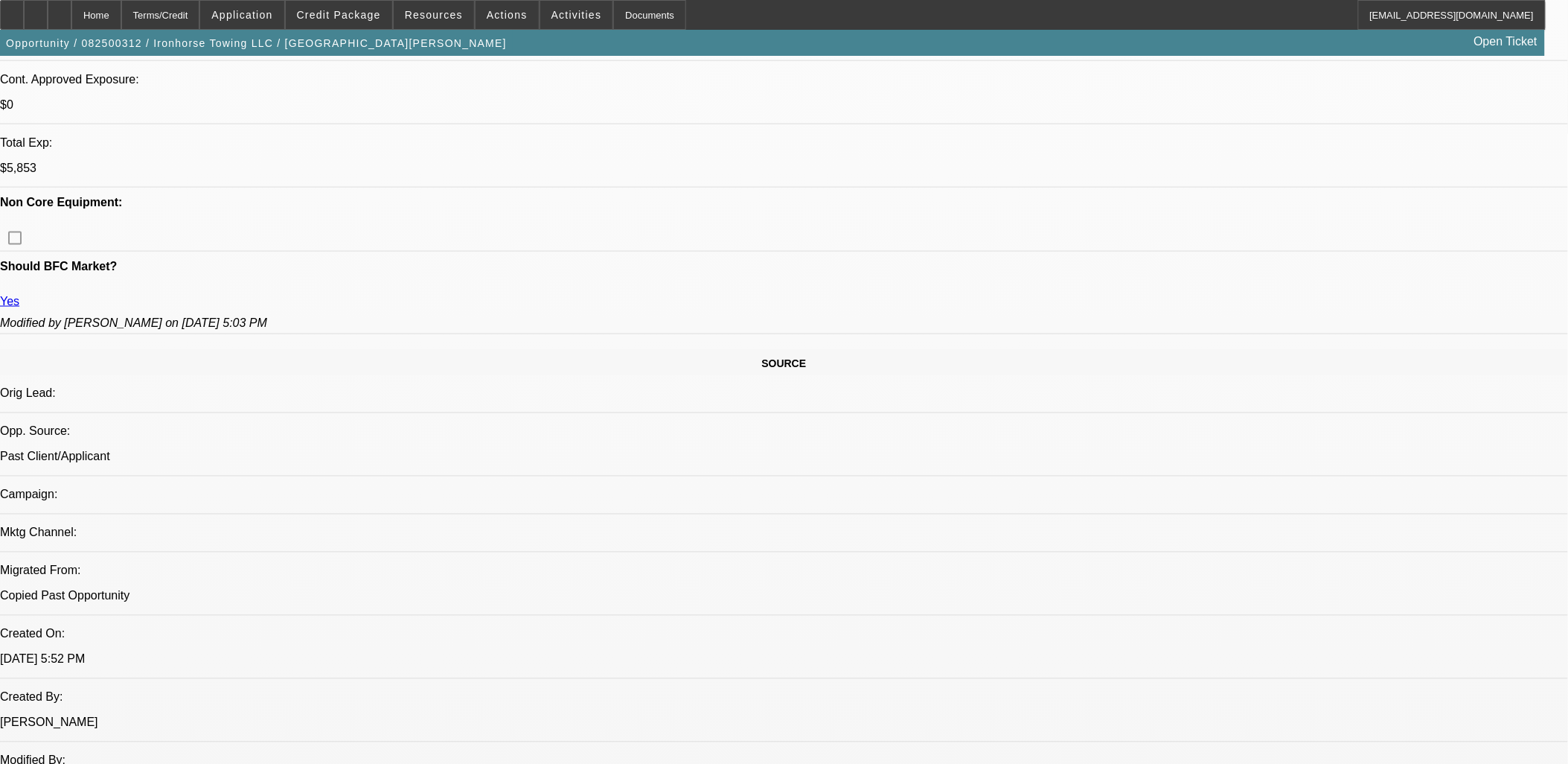
scroll to position [662, 0]
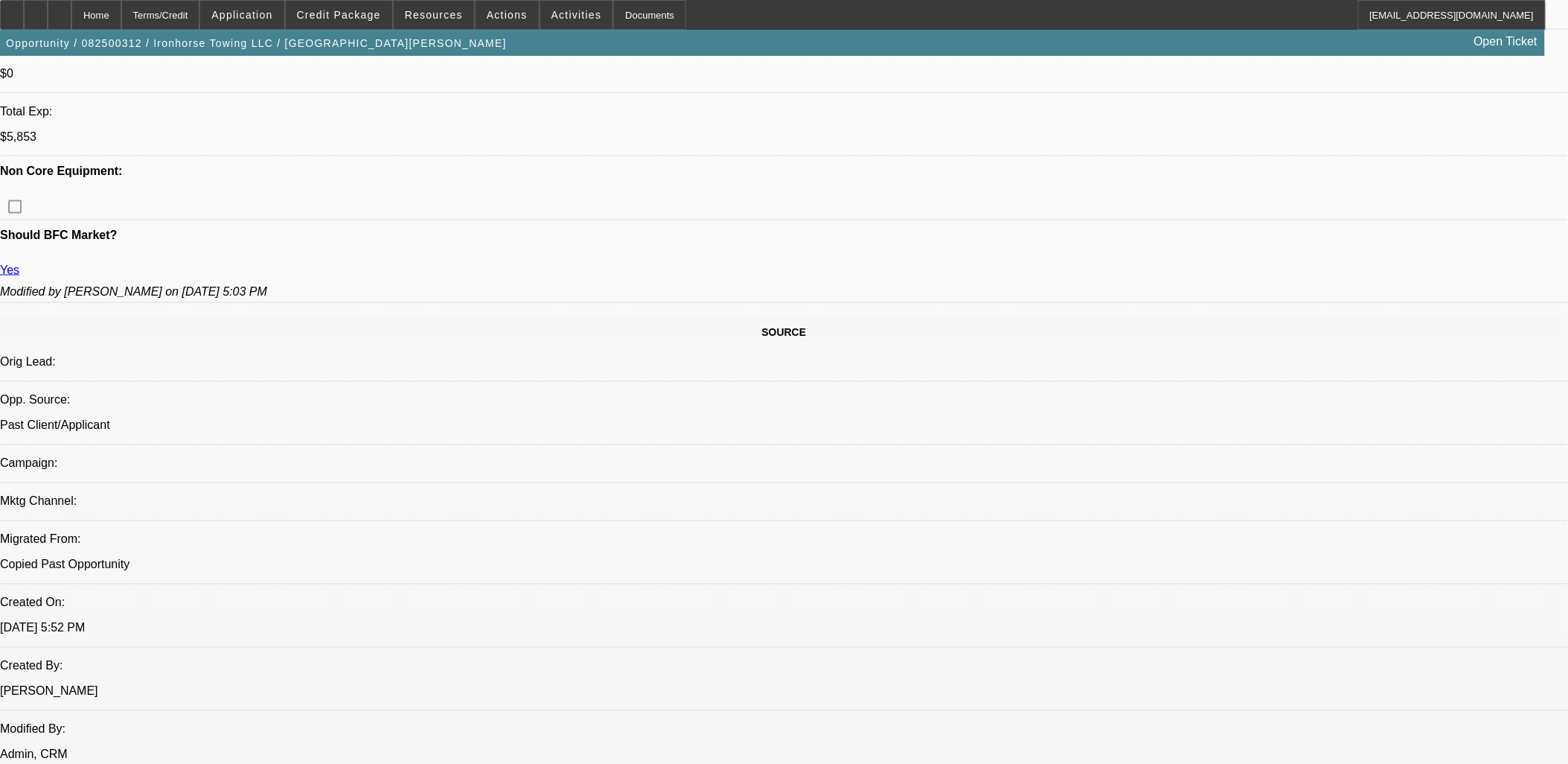
drag, startPoint x: 1126, startPoint y: 69, endPoint x: 1107, endPoint y: 69, distance: 19.0
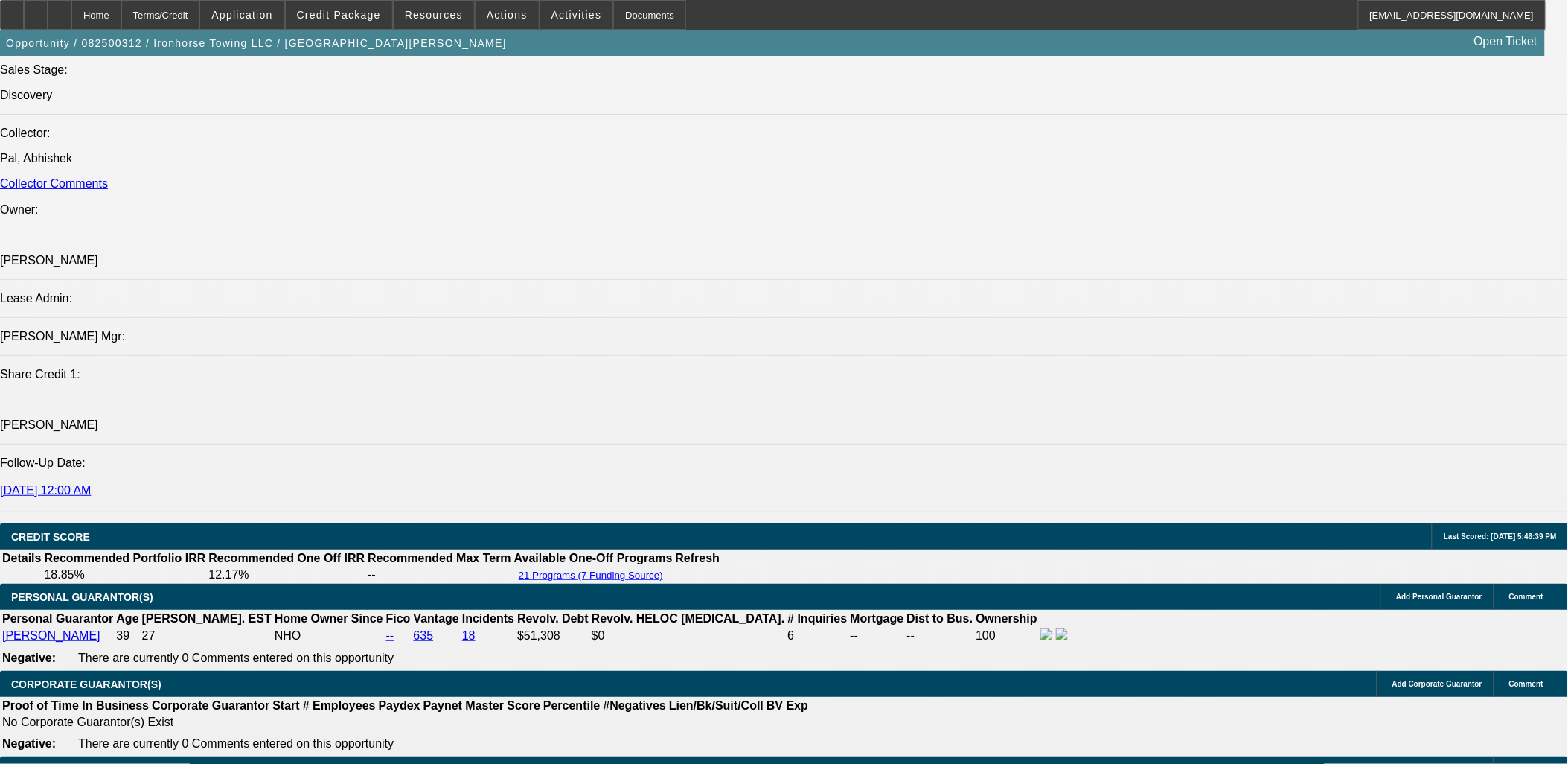
scroll to position [1737, 0]
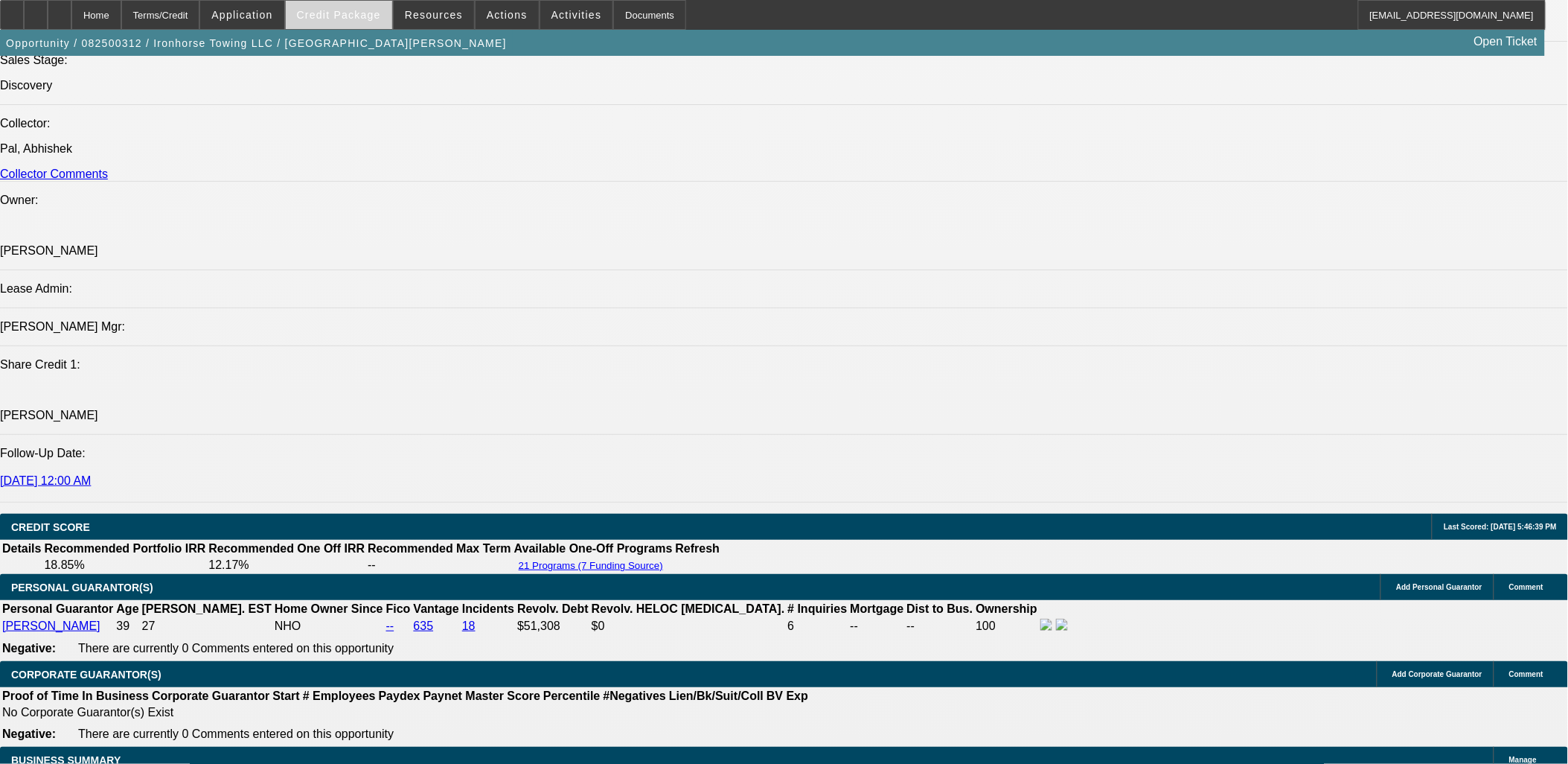
click at [329, 20] on span at bounding box center [339, 15] width 106 height 35
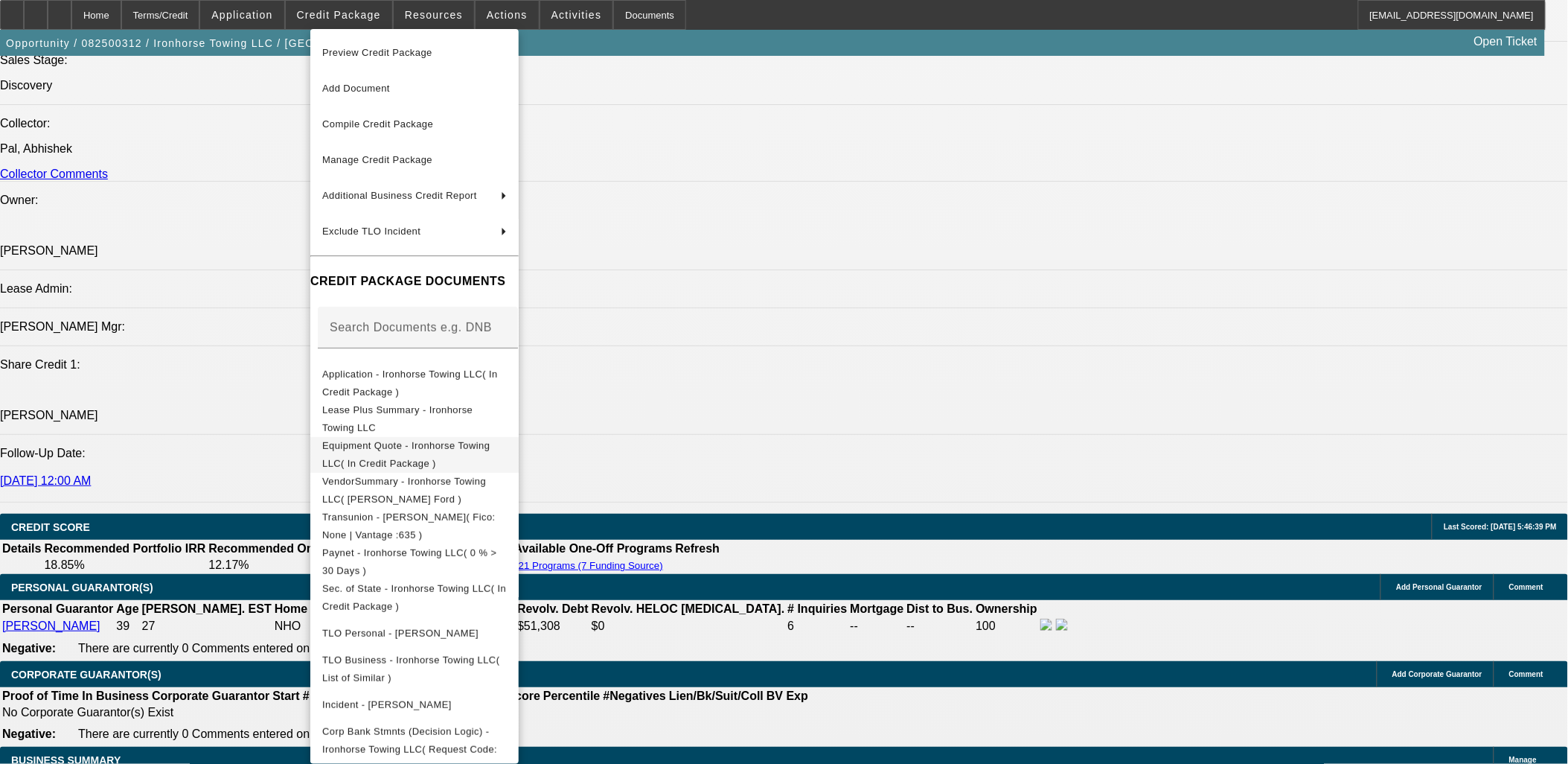
click at [419, 446] on span "Equipment Quote - Ironhorse Towing LLC( In Credit Package )" at bounding box center [405, 453] width 167 height 29
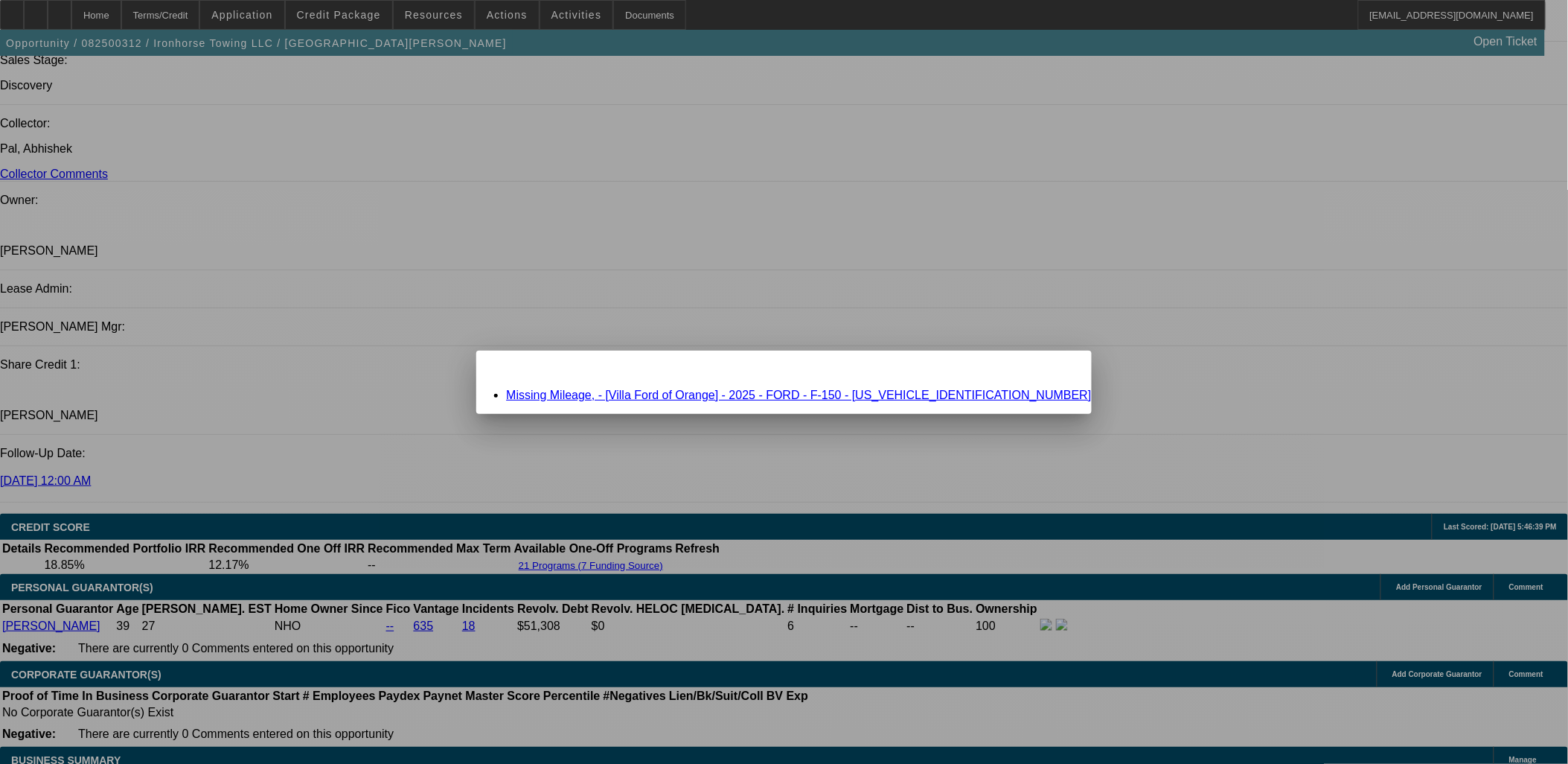
scroll to position [0, 0]
click at [723, 395] on link "Missing Mileage, - [Villa Ford of Orange] - 2025 - FORD - F-150 - 1FTFW1RJXSFA2…" at bounding box center [798, 395] width 585 height 13
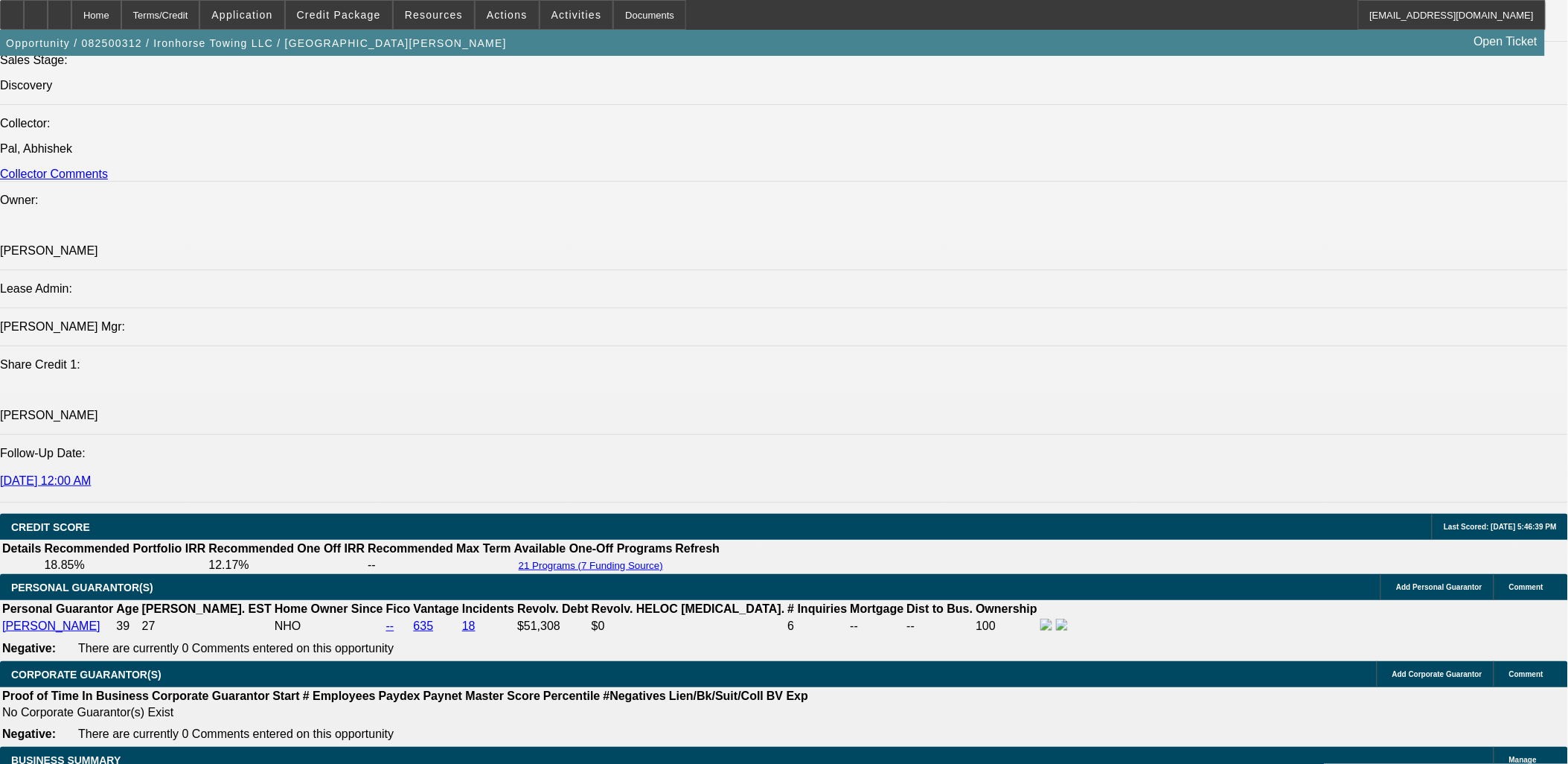
scroll to position [1737, 0]
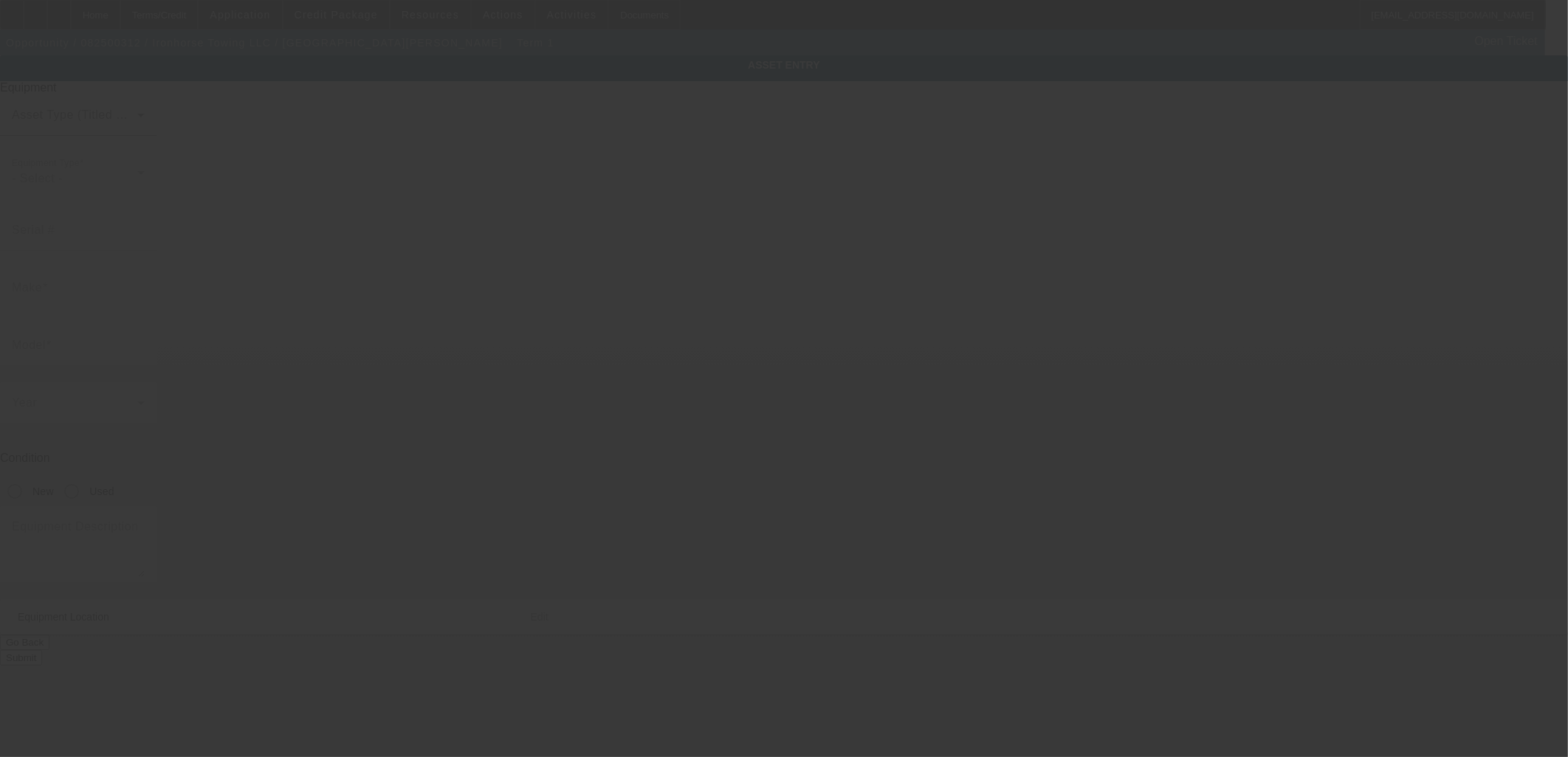
type input "1FTFW1RJXSFA21609"
type input "FORD"
type input "F-150"
radio input "true"
type textarea "Outfitted F-150 to be a more versatile tow truck"
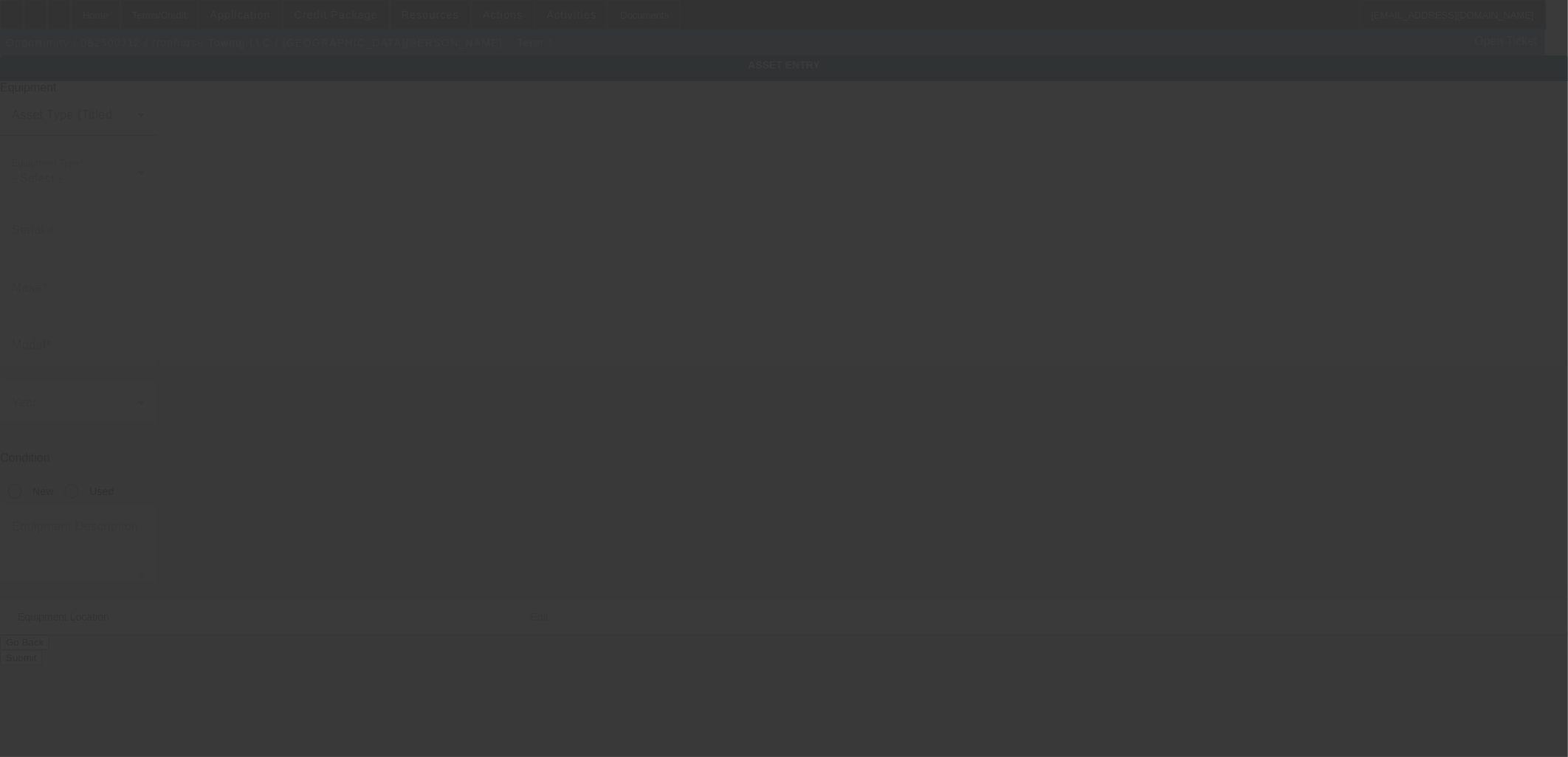
type input "7488 Knott Ave"
type input "Buena Park"
type input "90620"
type input "Orange"
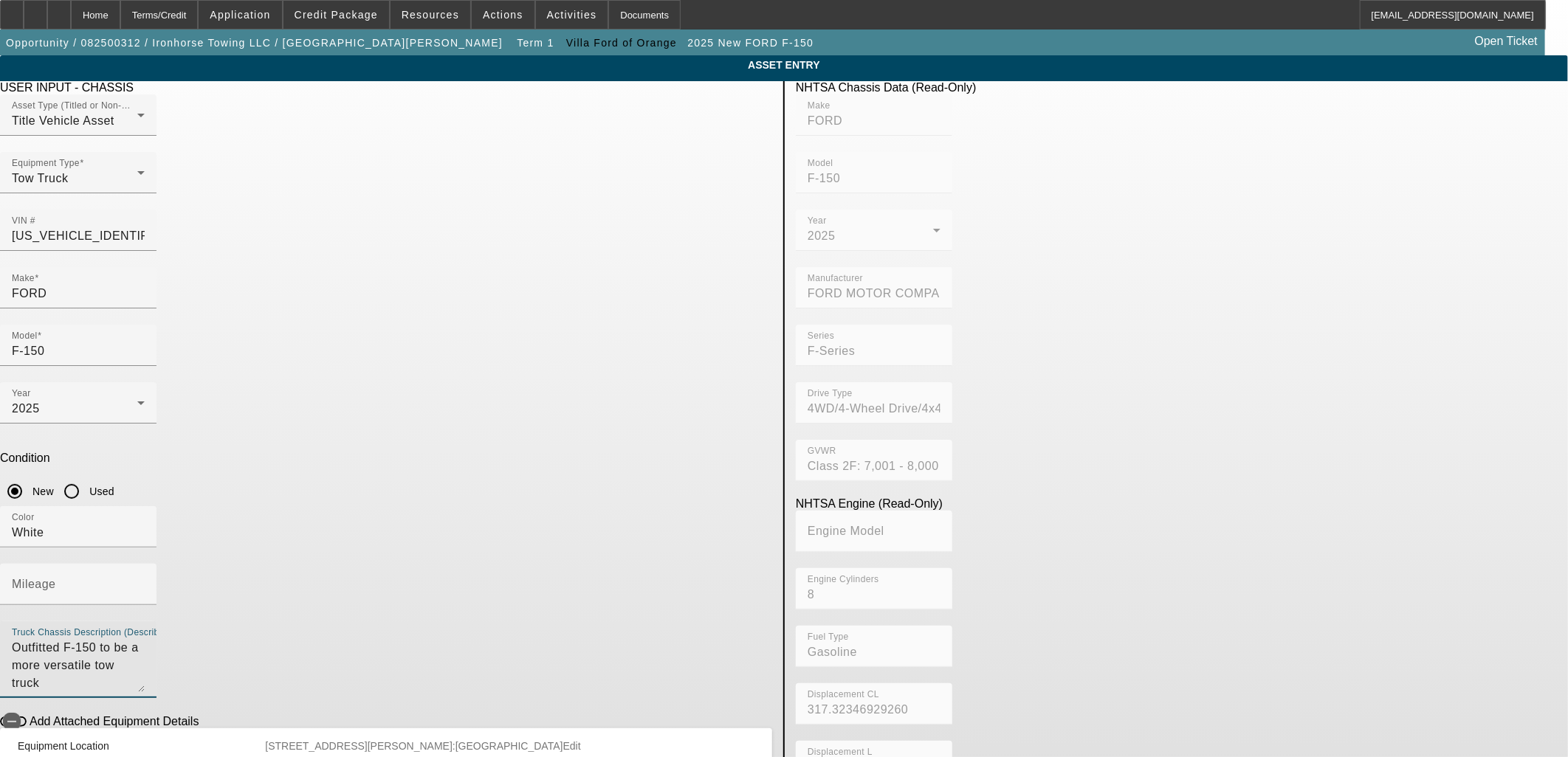
drag, startPoint x: 608, startPoint y: 450, endPoint x: 333, endPoint y: 441, distance: 275.1
click at [333, 441] on app-asset-collateral-manage "ASSET ENTRY Delete asset USER INPUT - CHASSIS Asset Type (Titled or Non-Titled)…" at bounding box center [784, 464] width 1568 height 818
click at [120, 18] on div "Home" at bounding box center [96, 15] width 50 height 30
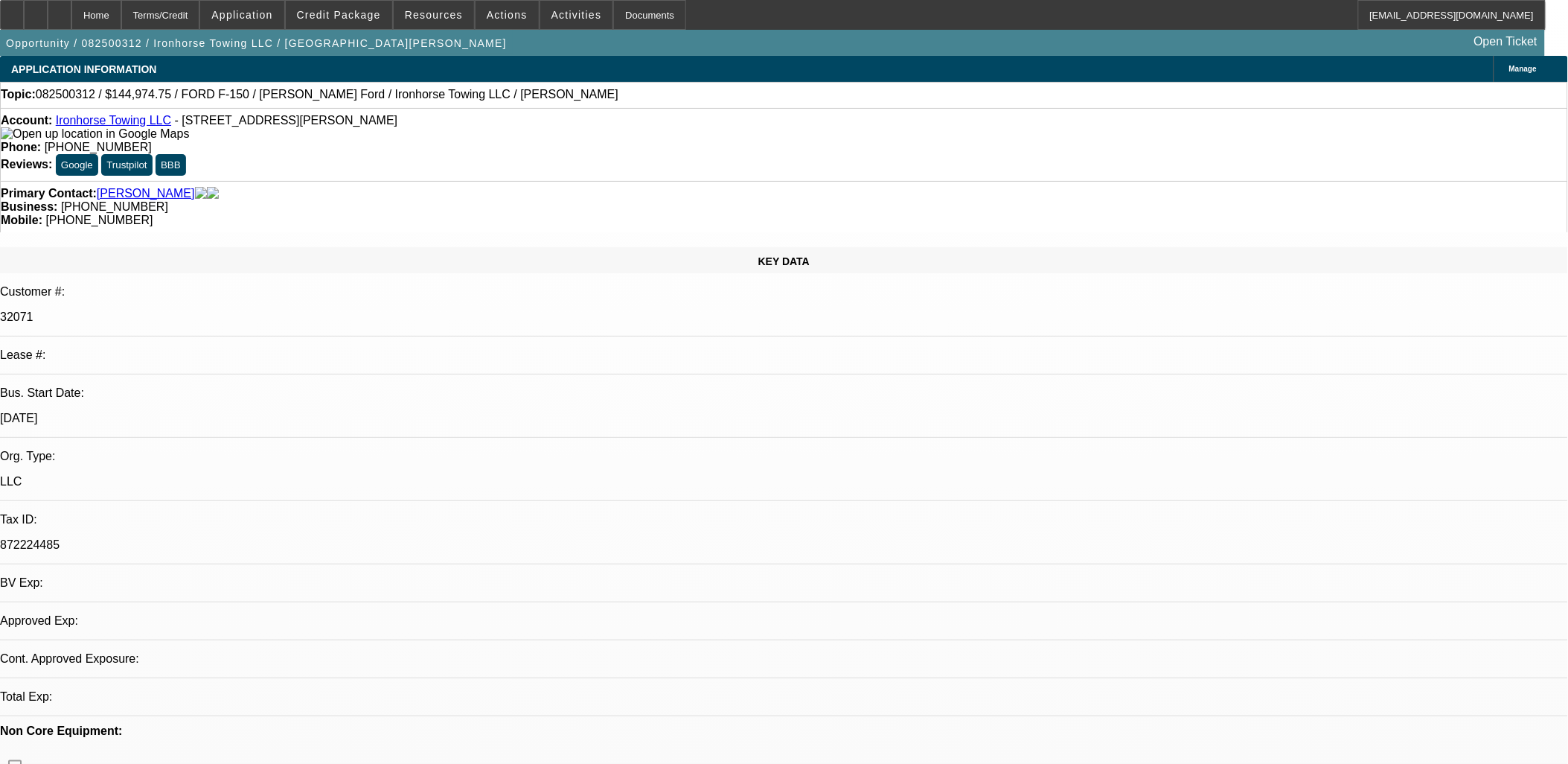
select select "0"
select select "0.1"
select select "4"
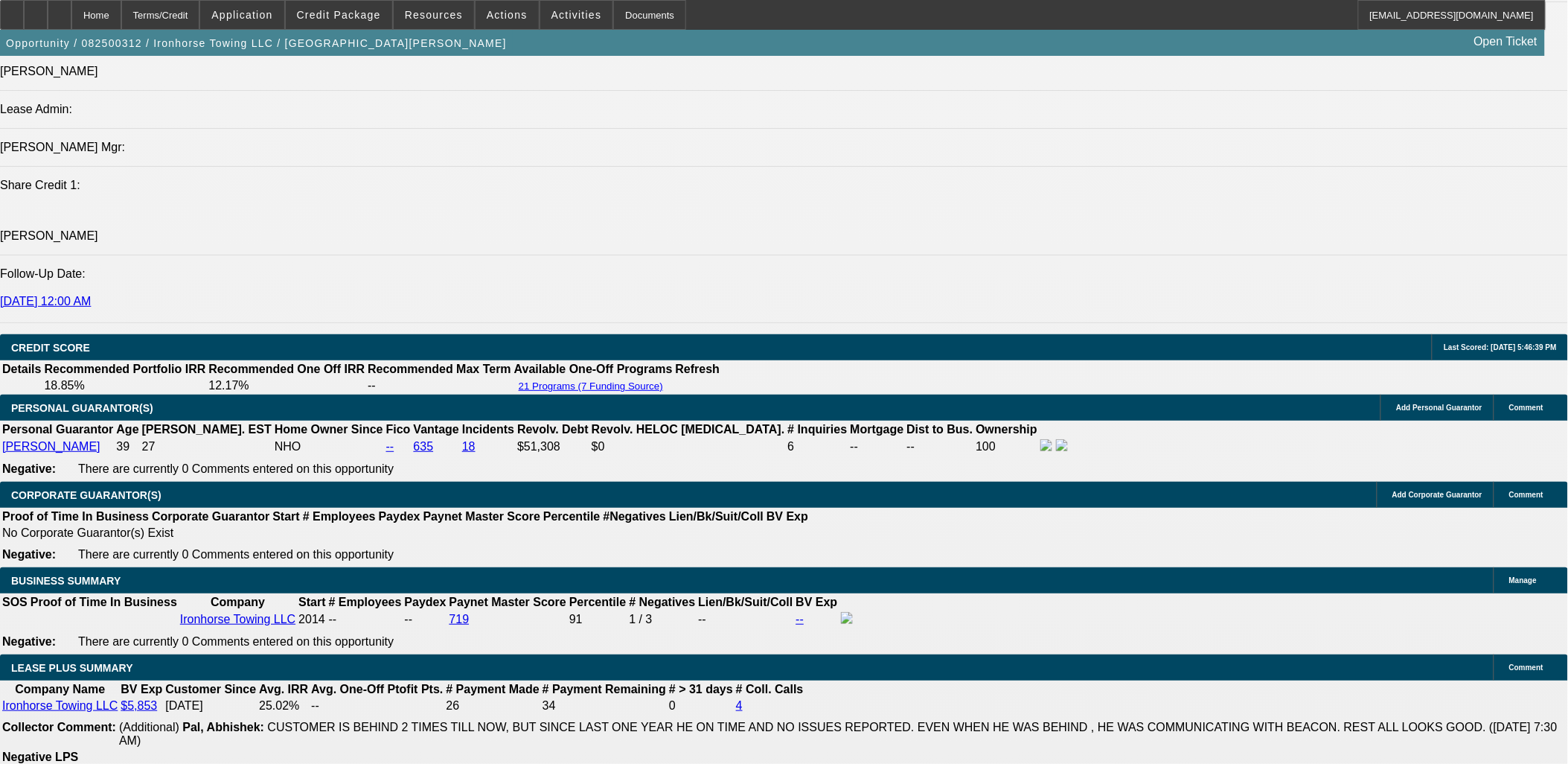
scroll to position [2068, 0]
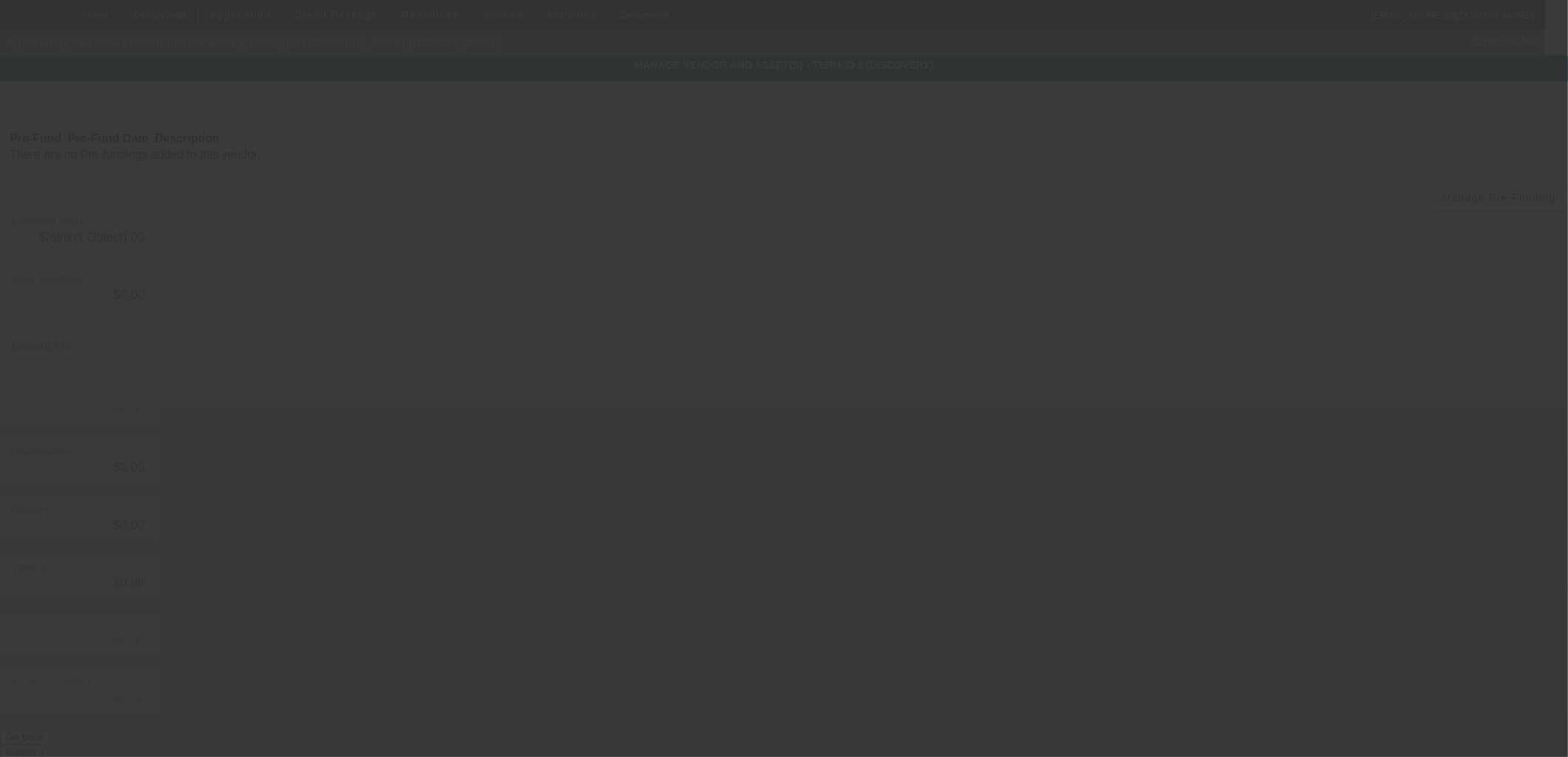
type input "$188,905.19"
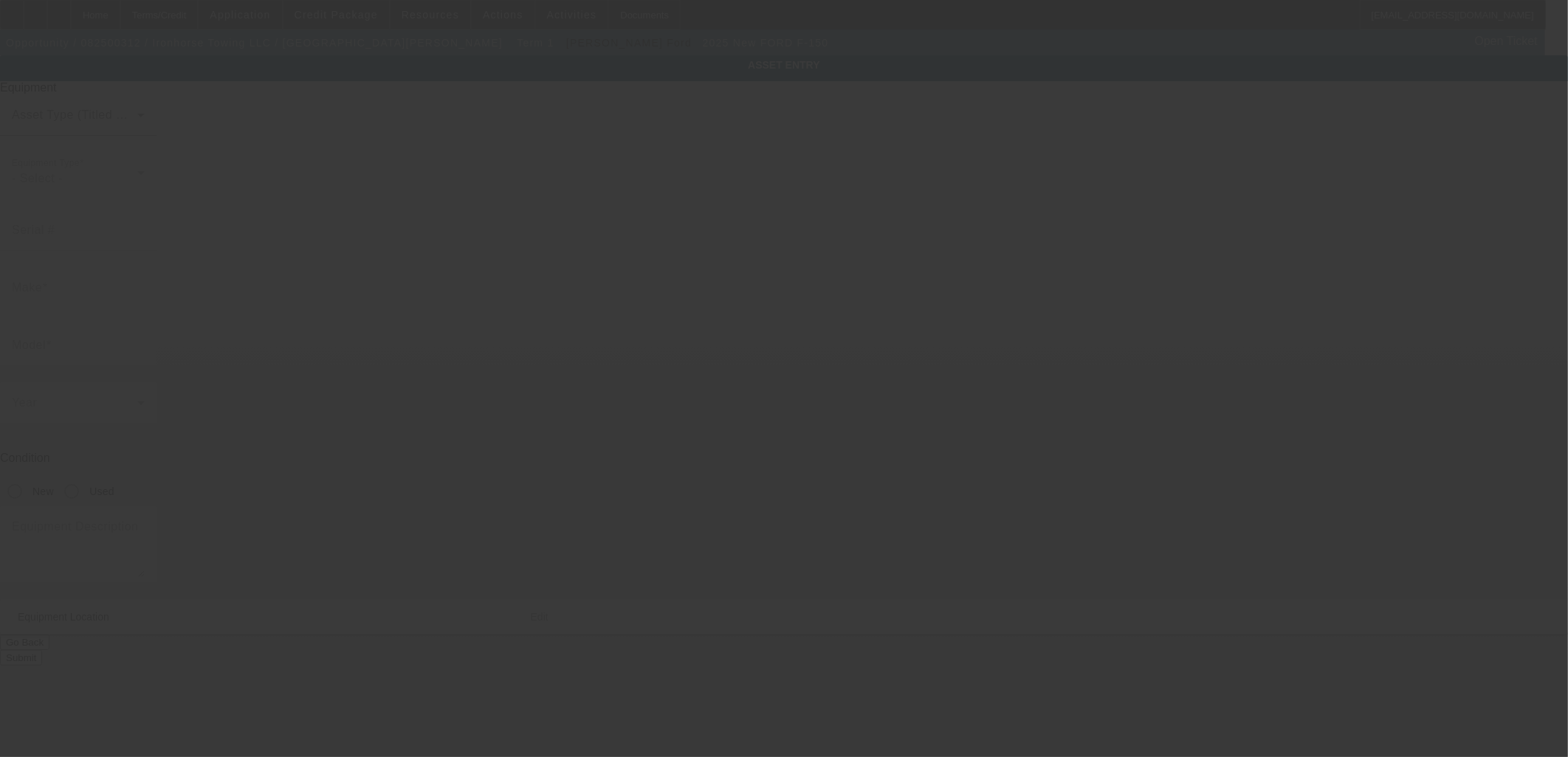
type input "1FTFW1RJXSFA21609"
type input "FORD"
type input "F-150"
radio input "true"
type textarea "Outfitted F-150 to be a more versatile tow truck"
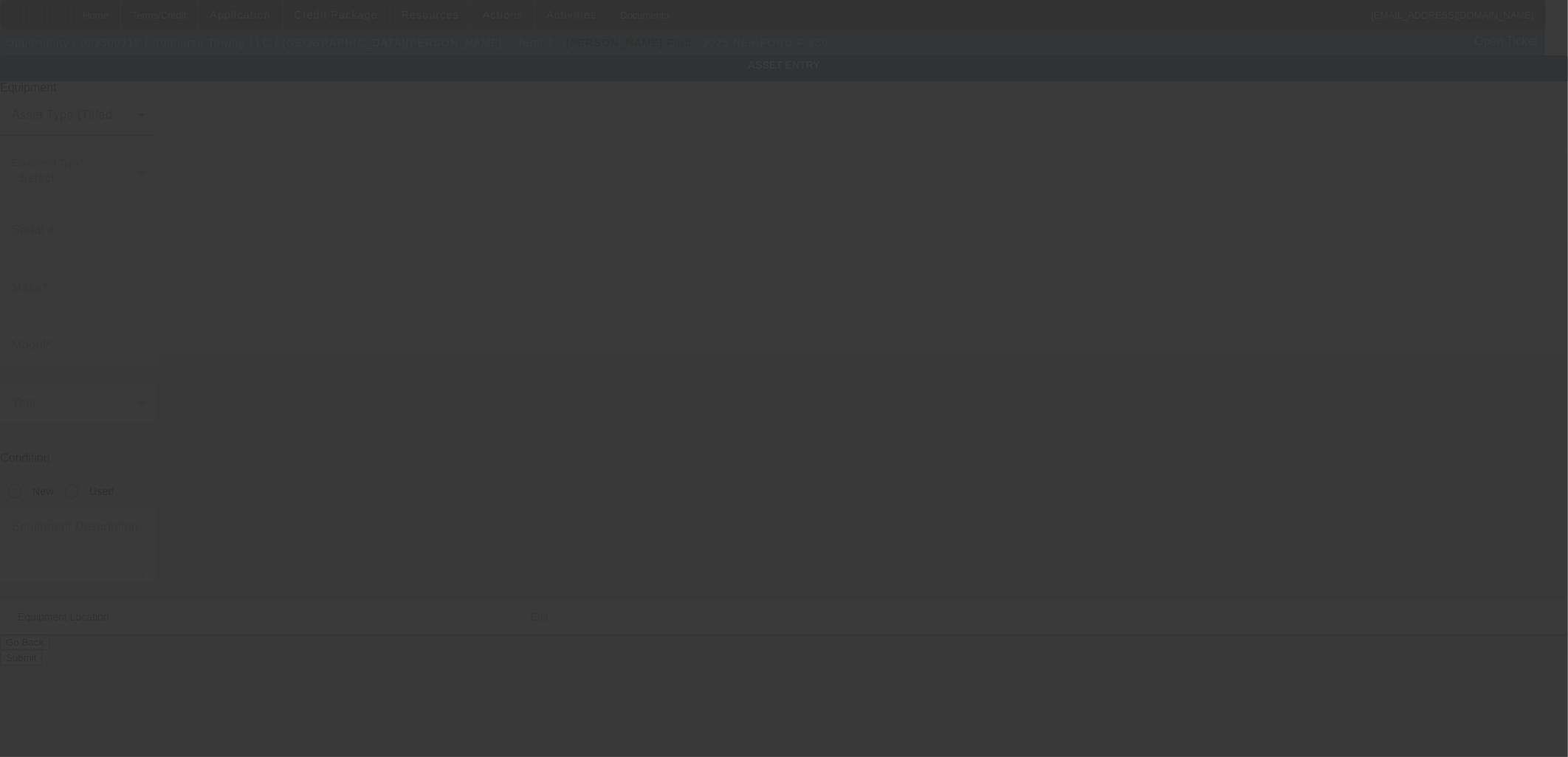
type input "7488 Knott Ave"
type input "Buena Park"
type input "90620"
type input "Orange"
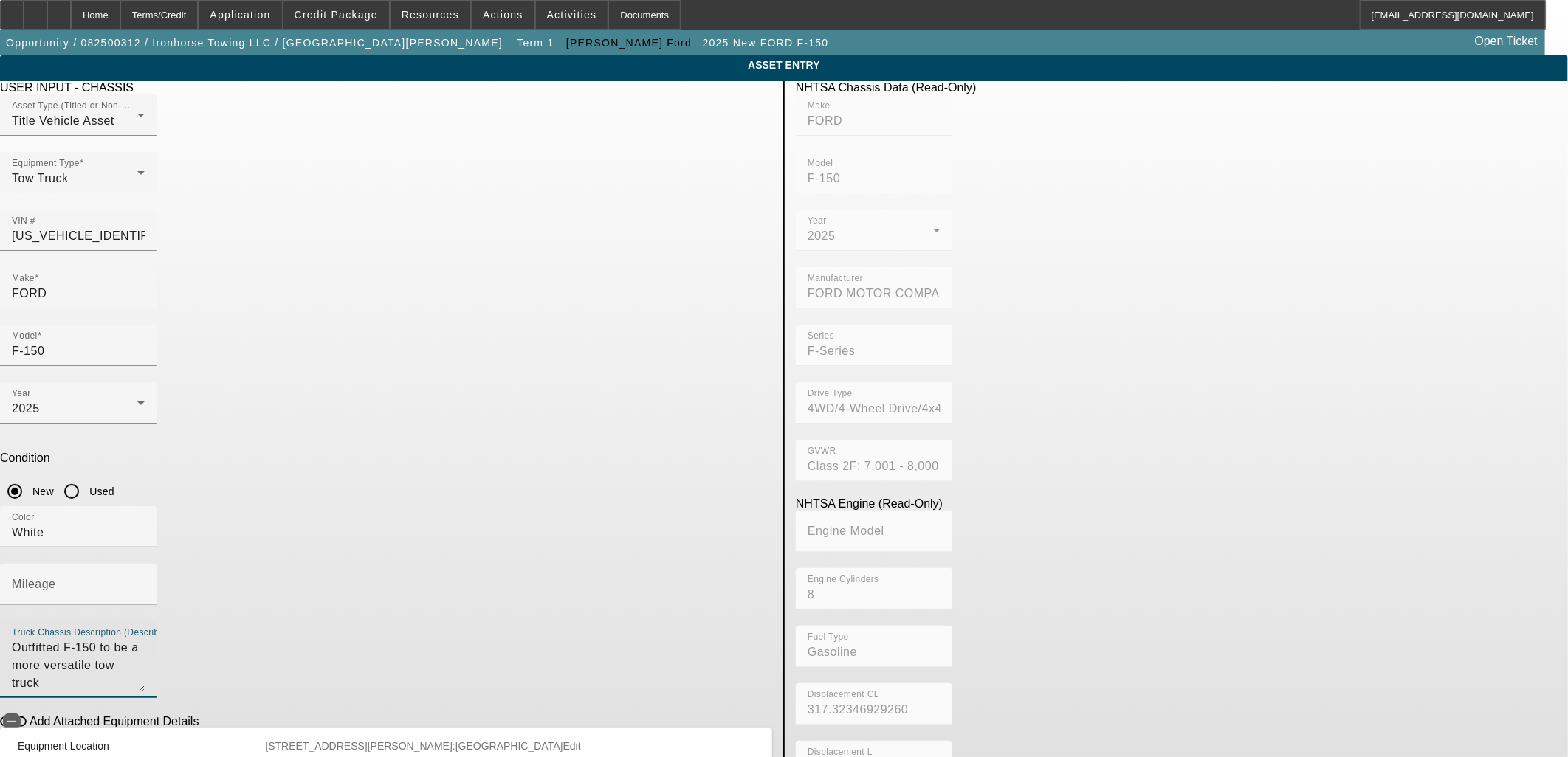
drag, startPoint x: 636, startPoint y: 452, endPoint x: 128, endPoint y: 415, distance: 509.3
click at [133, 416] on app-asset-collateral-manage "ASSET ENTRY Delete asset USER INPUT - CHASSIS Asset Type (Titled or Non-Titled)…" at bounding box center [784, 464] width 1568 height 818
type textarea "Pick-up Truck"
click at [322, 16] on span "Credit Package" at bounding box center [336, 15] width 83 height 12
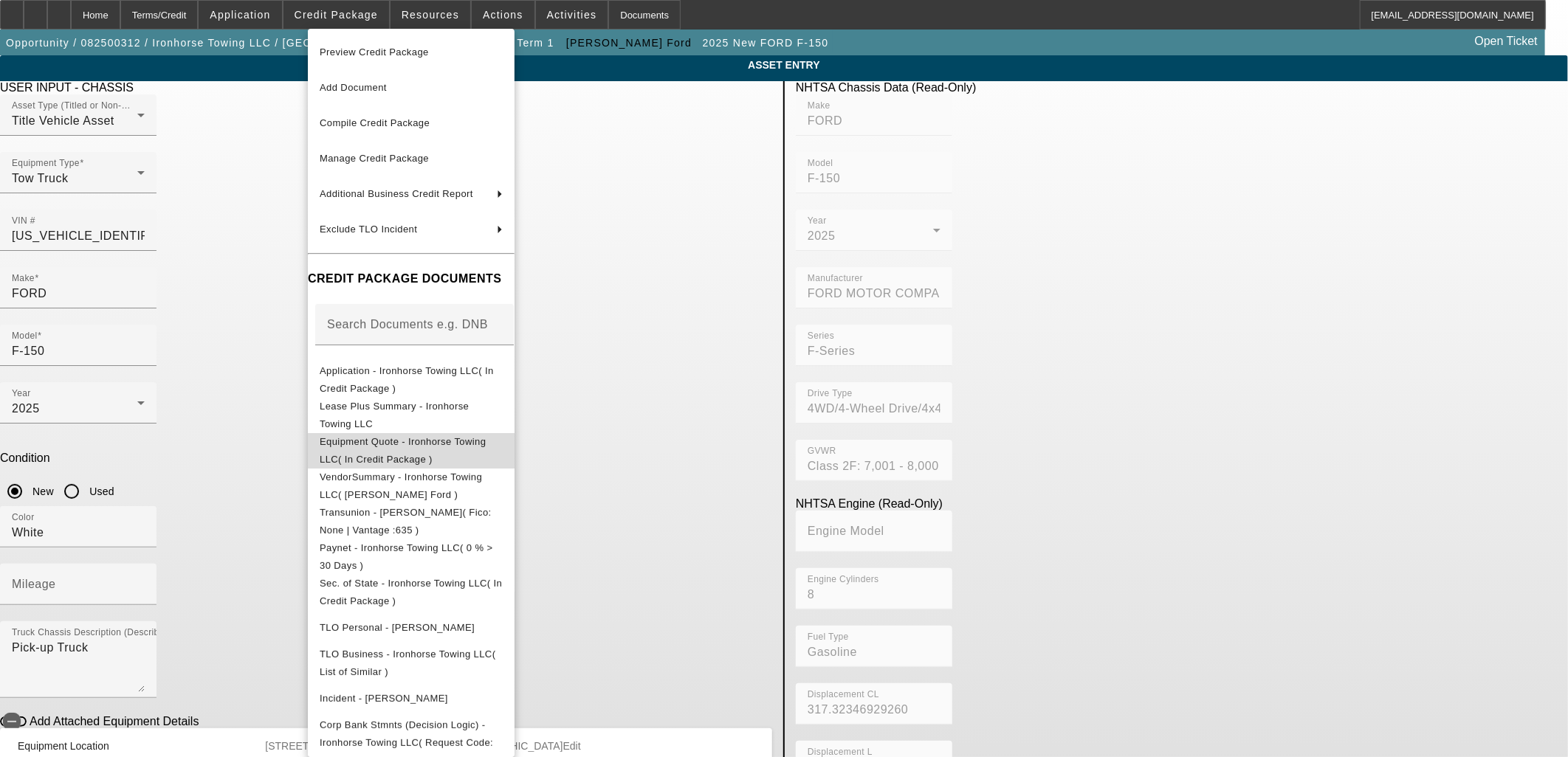
click at [394, 440] on span "Equipment Quote - Ironhorse Towing LLC( In Credit Package )" at bounding box center [402, 449] width 166 height 29
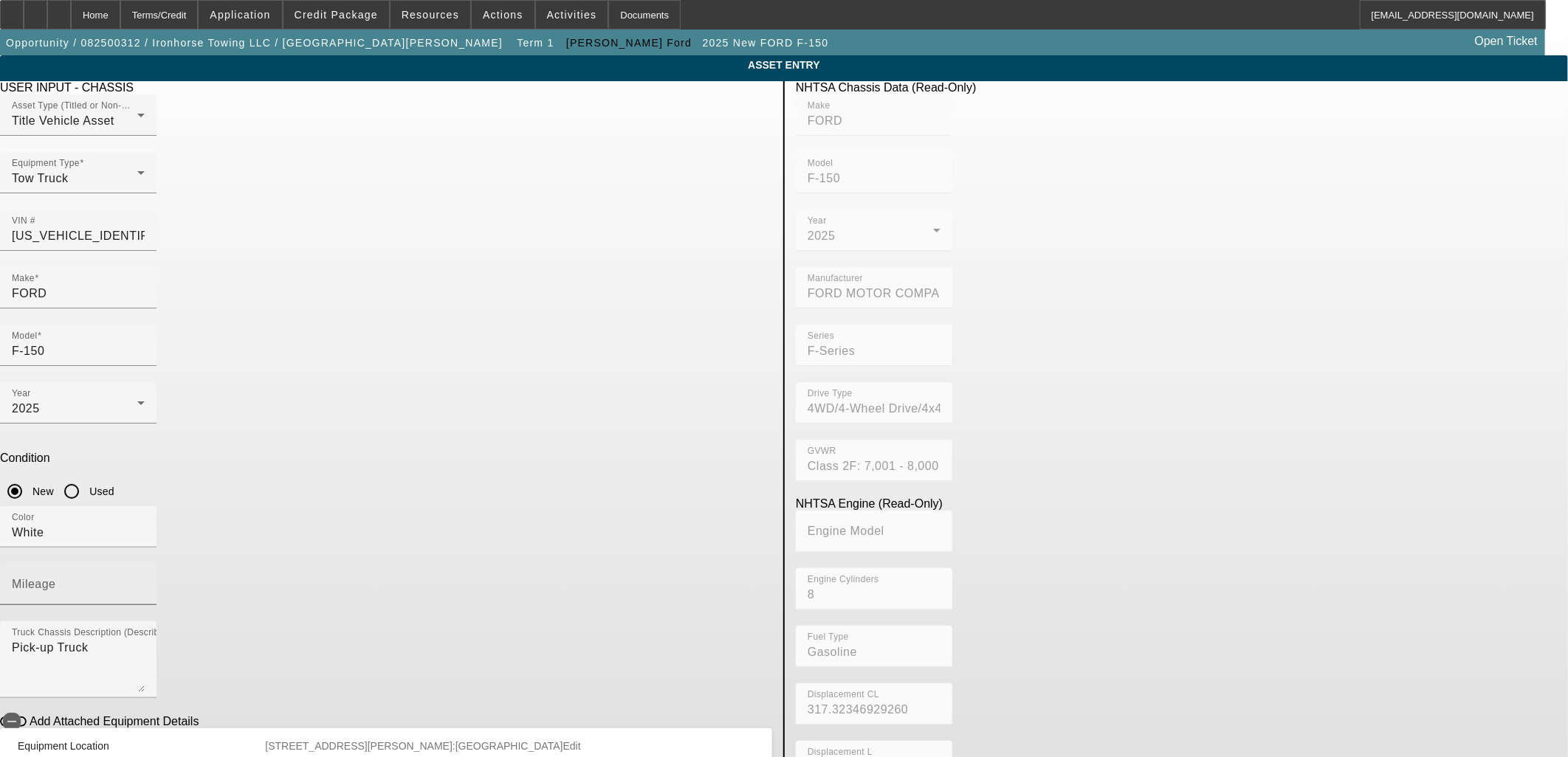
click at [145, 582] on input "Mileage" at bounding box center [78, 590] width 133 height 18
drag, startPoint x: 607, startPoint y: 382, endPoint x: 549, endPoint y: 376, distance: 58.3
click at [549, 506] on div "Color White Mileage 123" at bounding box center [386, 563] width 772 height 115
type input "150"
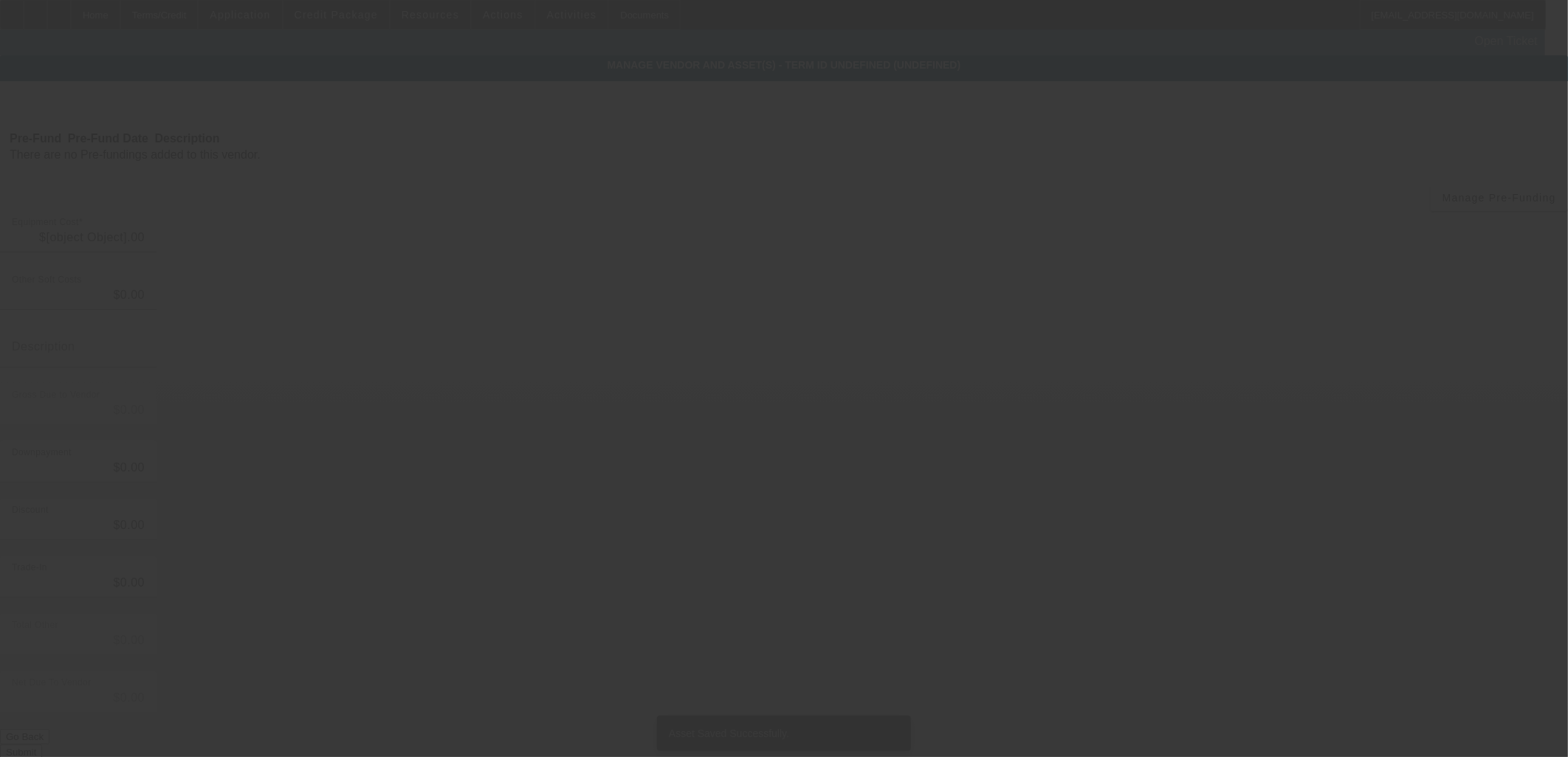
type input "$188,905.19"
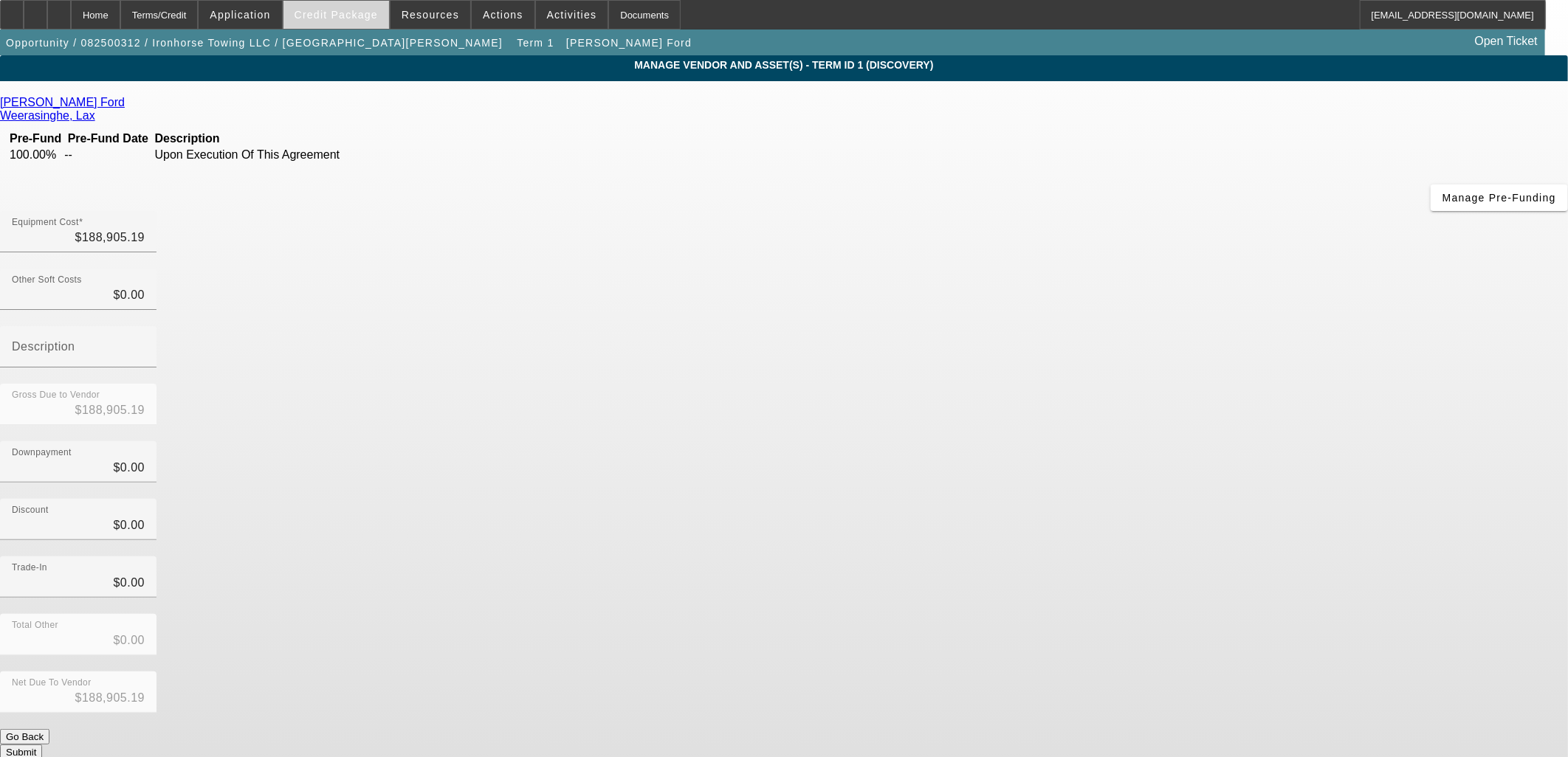
click at [373, 16] on span "Credit Package" at bounding box center [336, 15] width 83 height 12
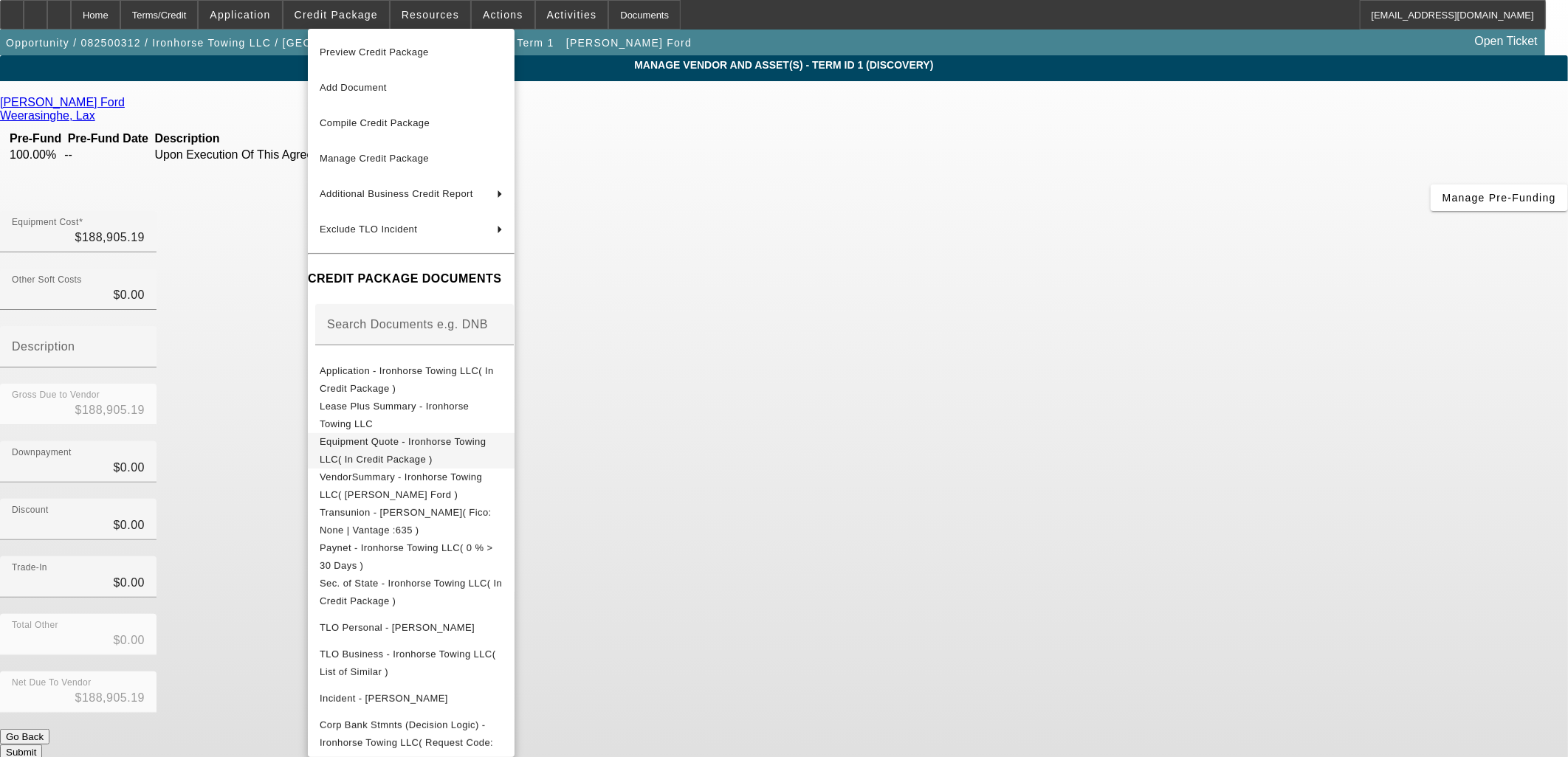
click at [434, 435] on span "Equipment Quote - Ironhorse Towing LLC( In Credit Package )" at bounding box center [410, 450] width 183 height 35
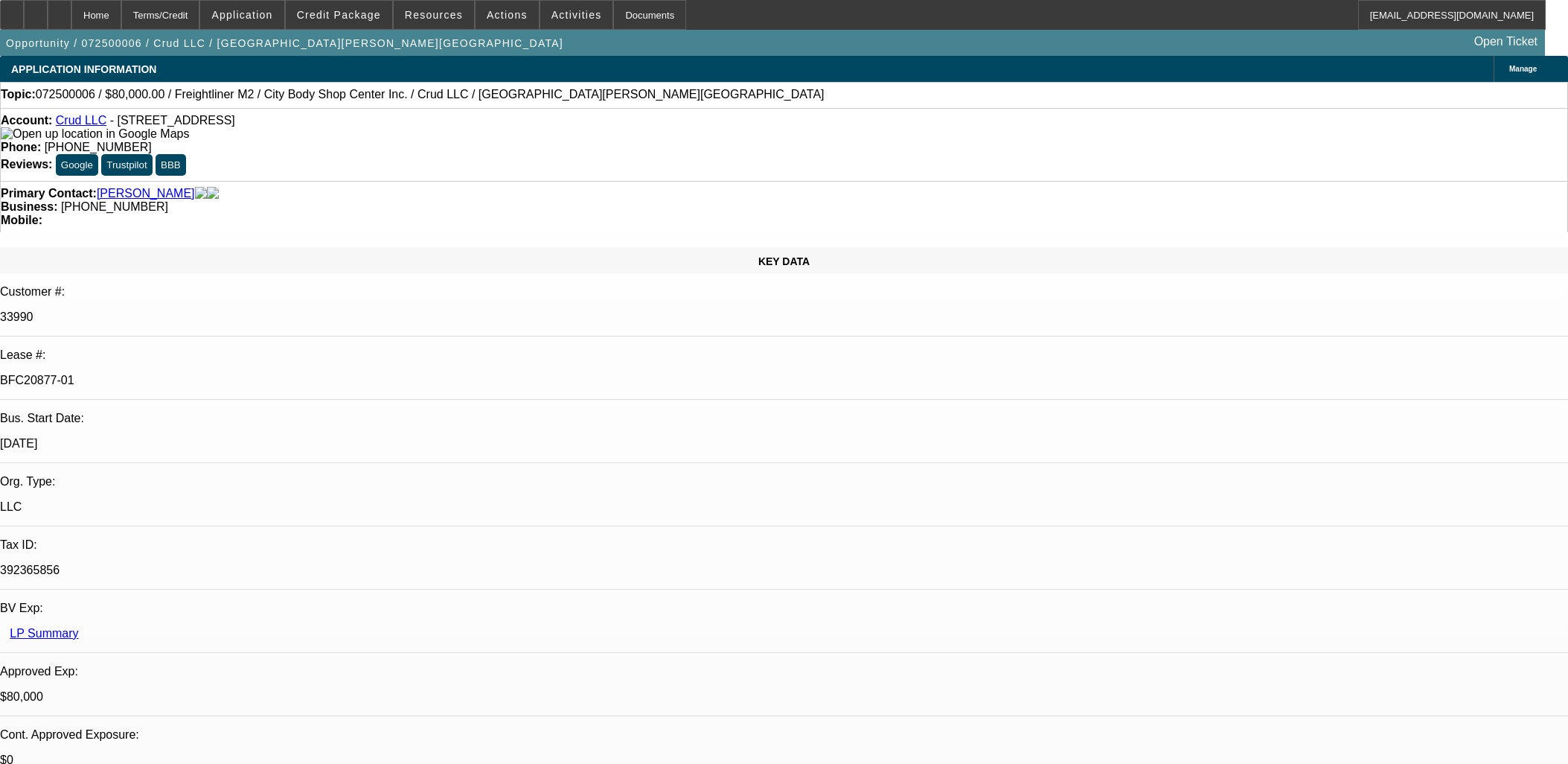
select select "0"
select select "2"
select select "0"
select select "6"
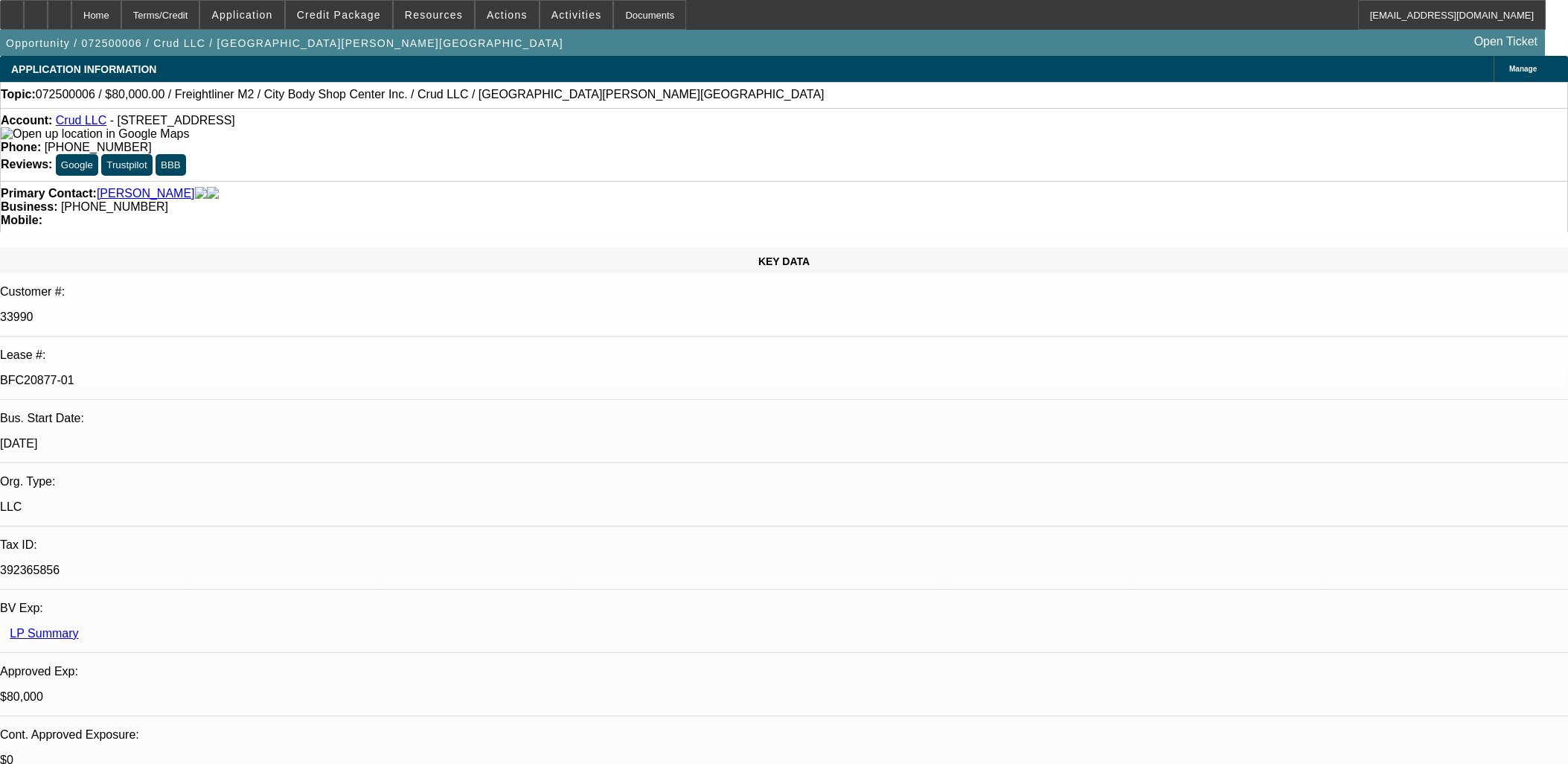
select select "0"
select select "2"
select select "0"
select select "6"
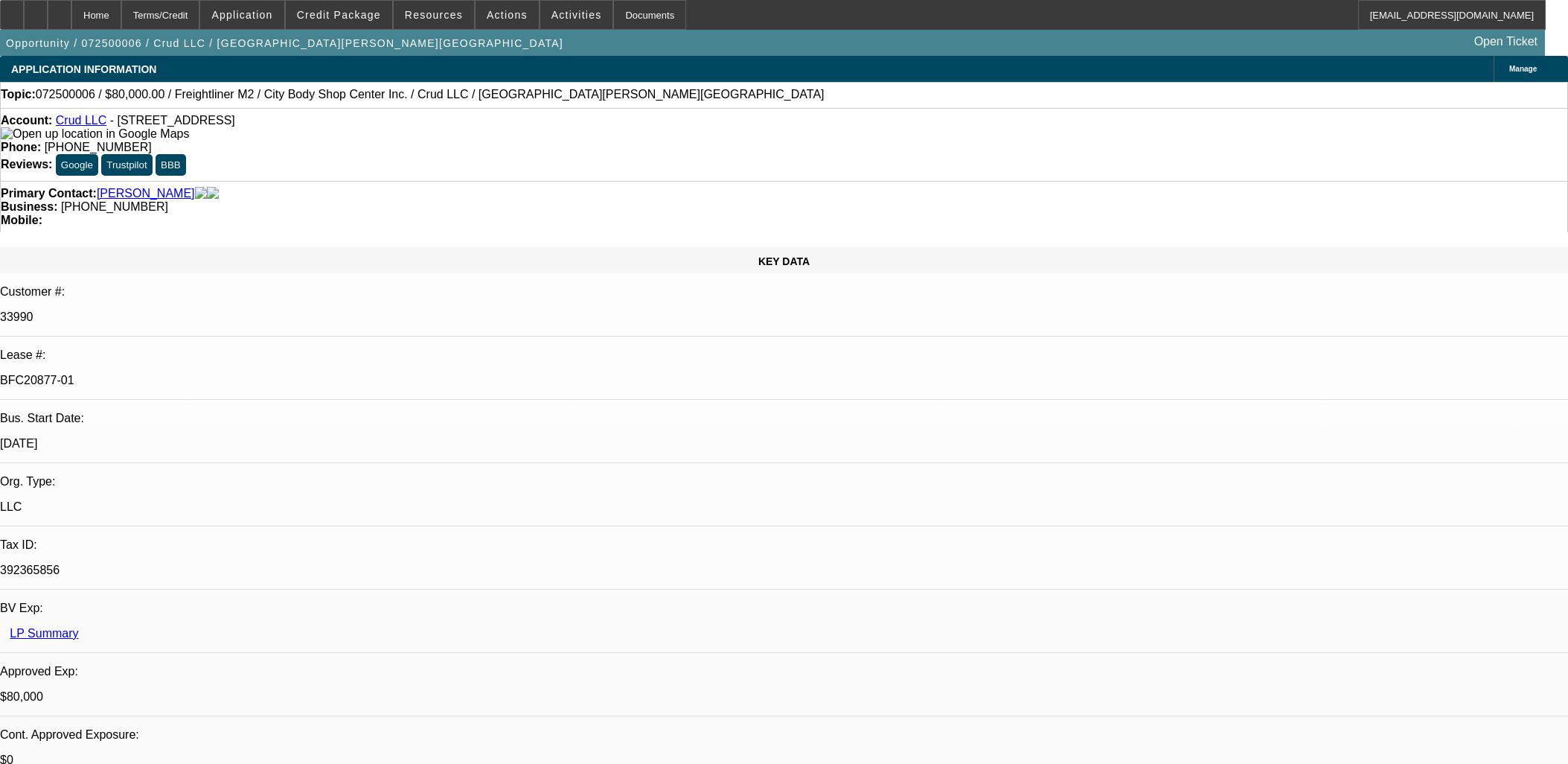
select select "0"
select select "2"
select select "0"
select select "6"
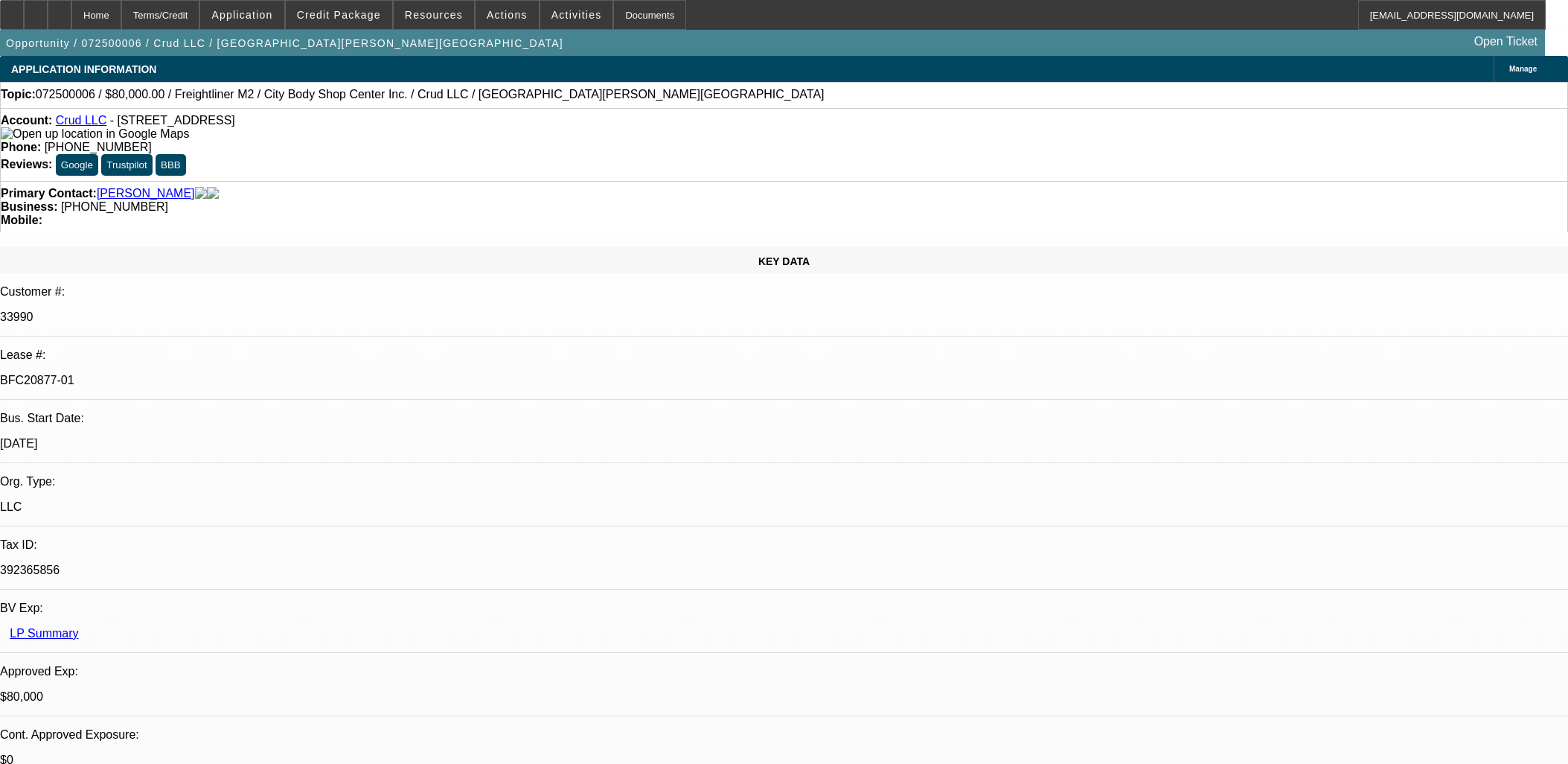
select select "0"
select select "2"
select select "0"
select select "6"
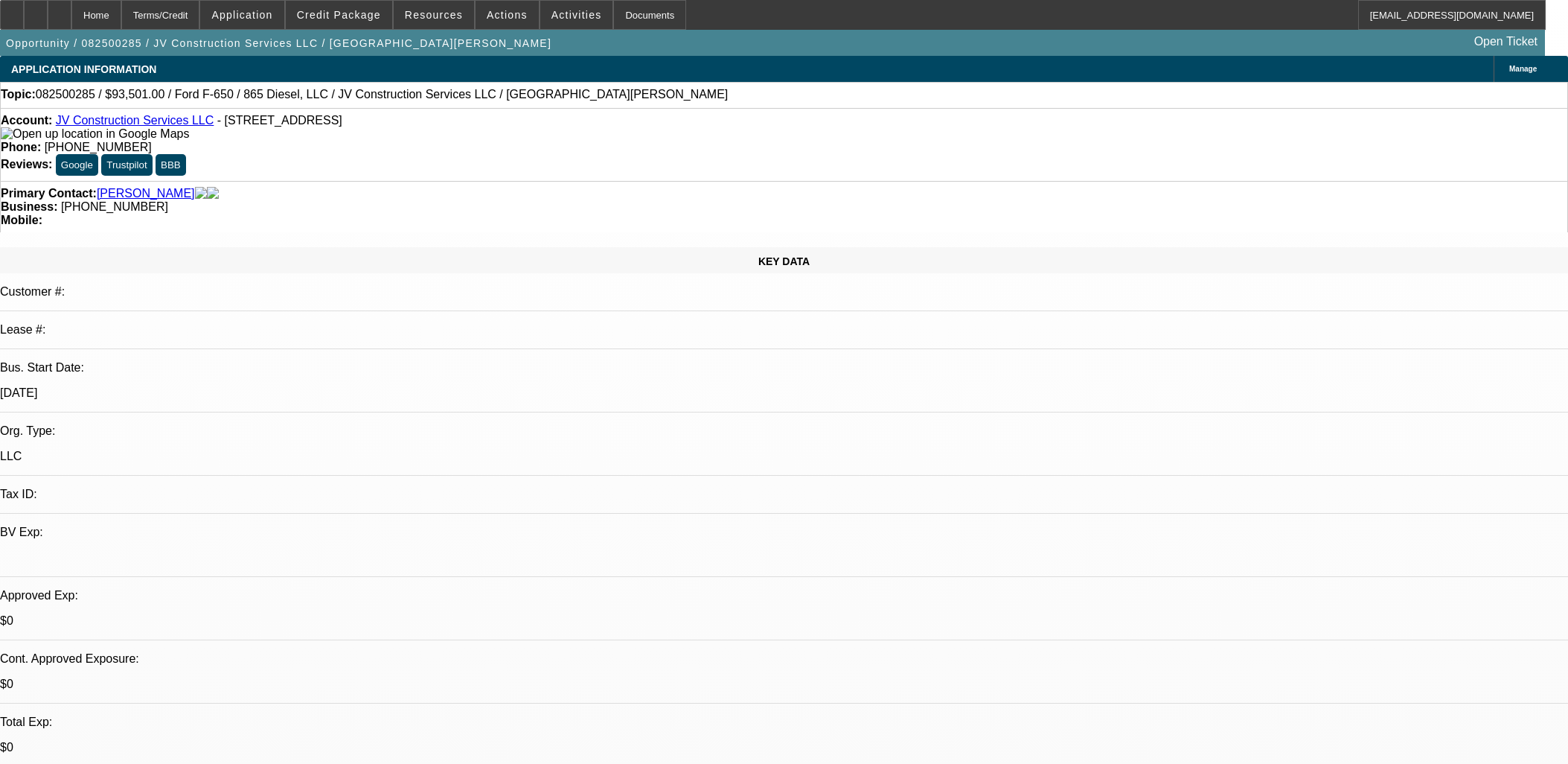
select select "0.1"
select select "2"
select select "0.1"
select select "4"
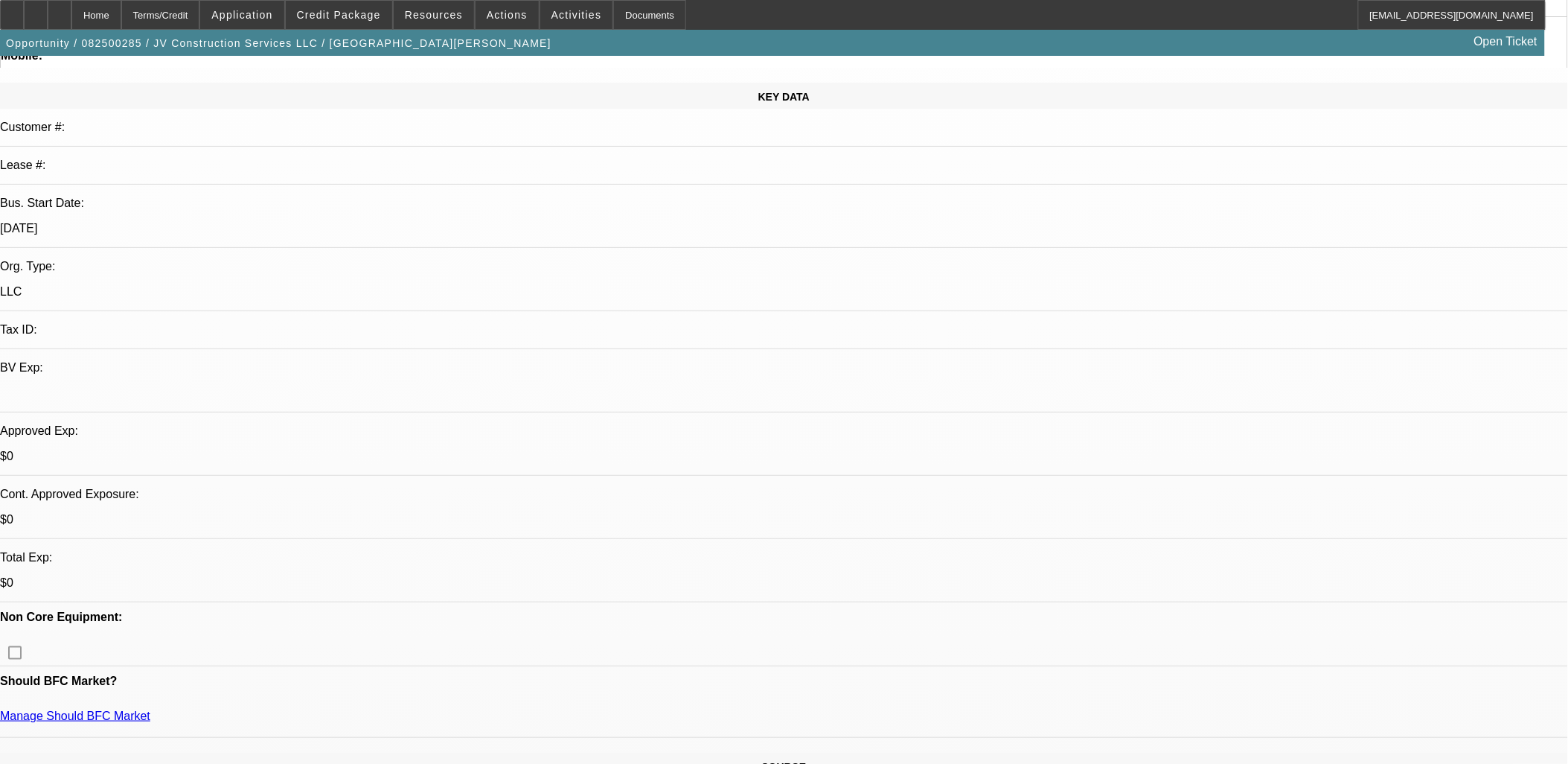
scroll to position [166, 0]
radio input "true"
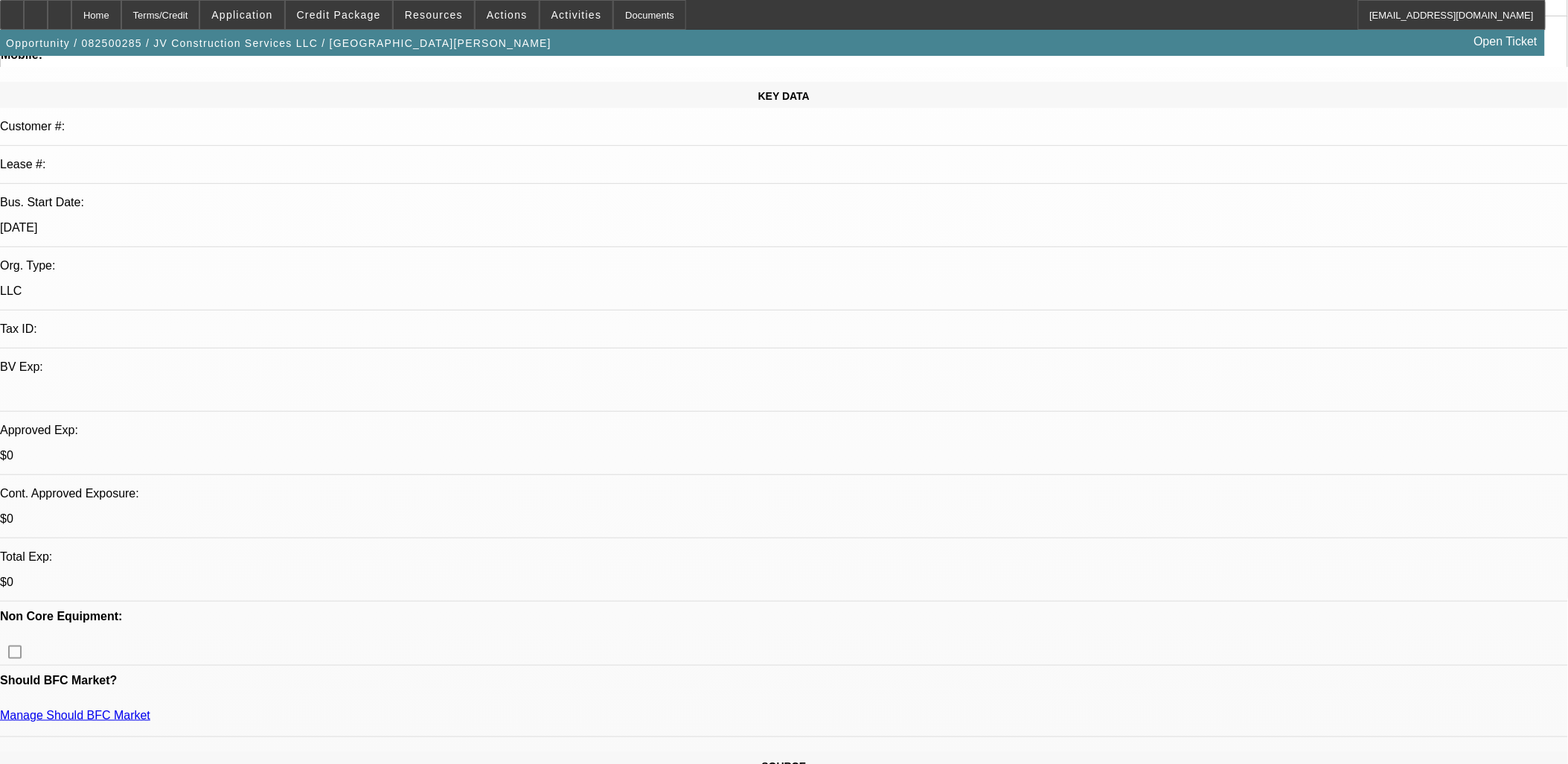
drag, startPoint x: 1340, startPoint y: 307, endPoint x: 1304, endPoint y: 306, distance: 36.0
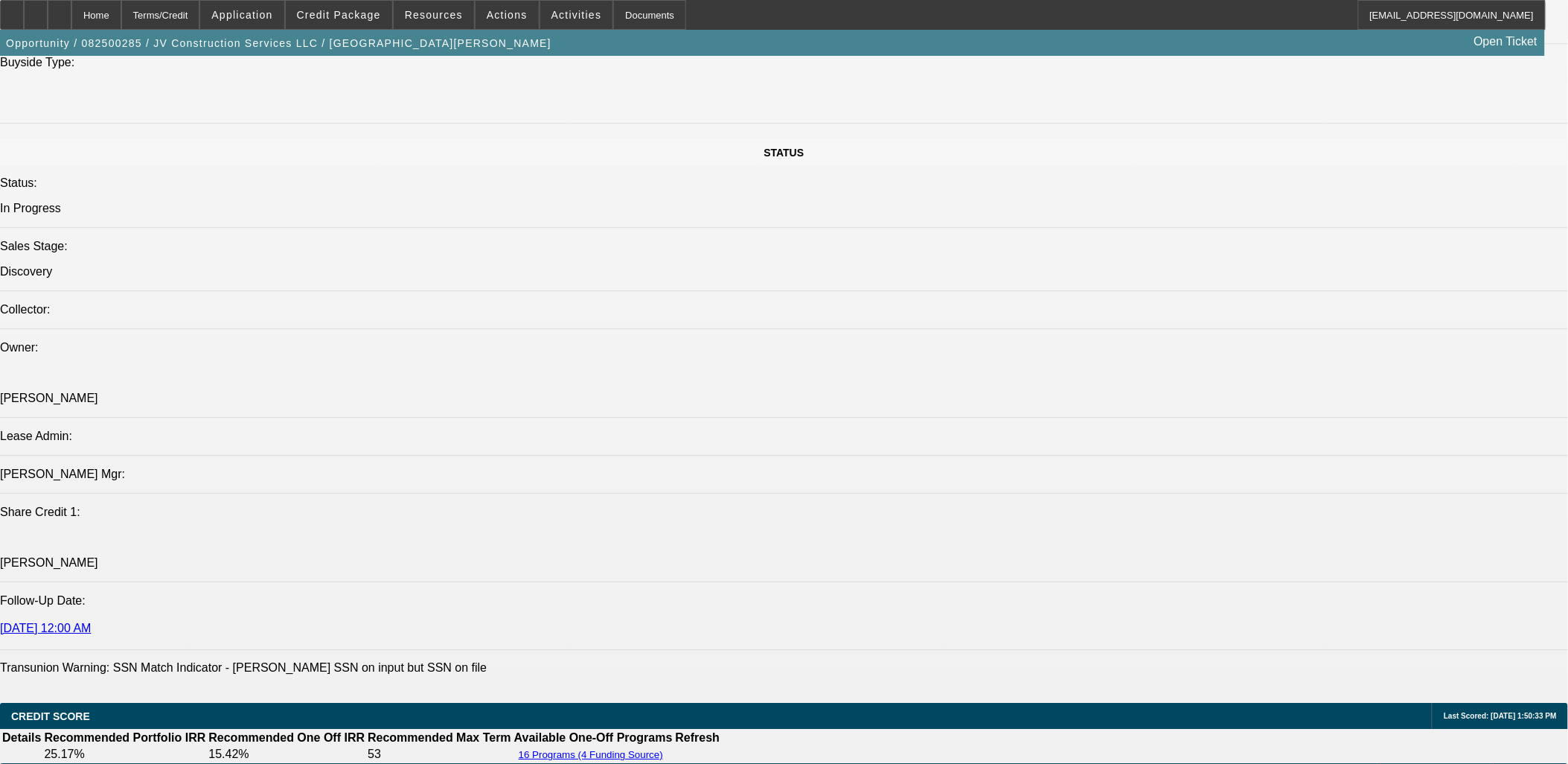
scroll to position [2068, 0]
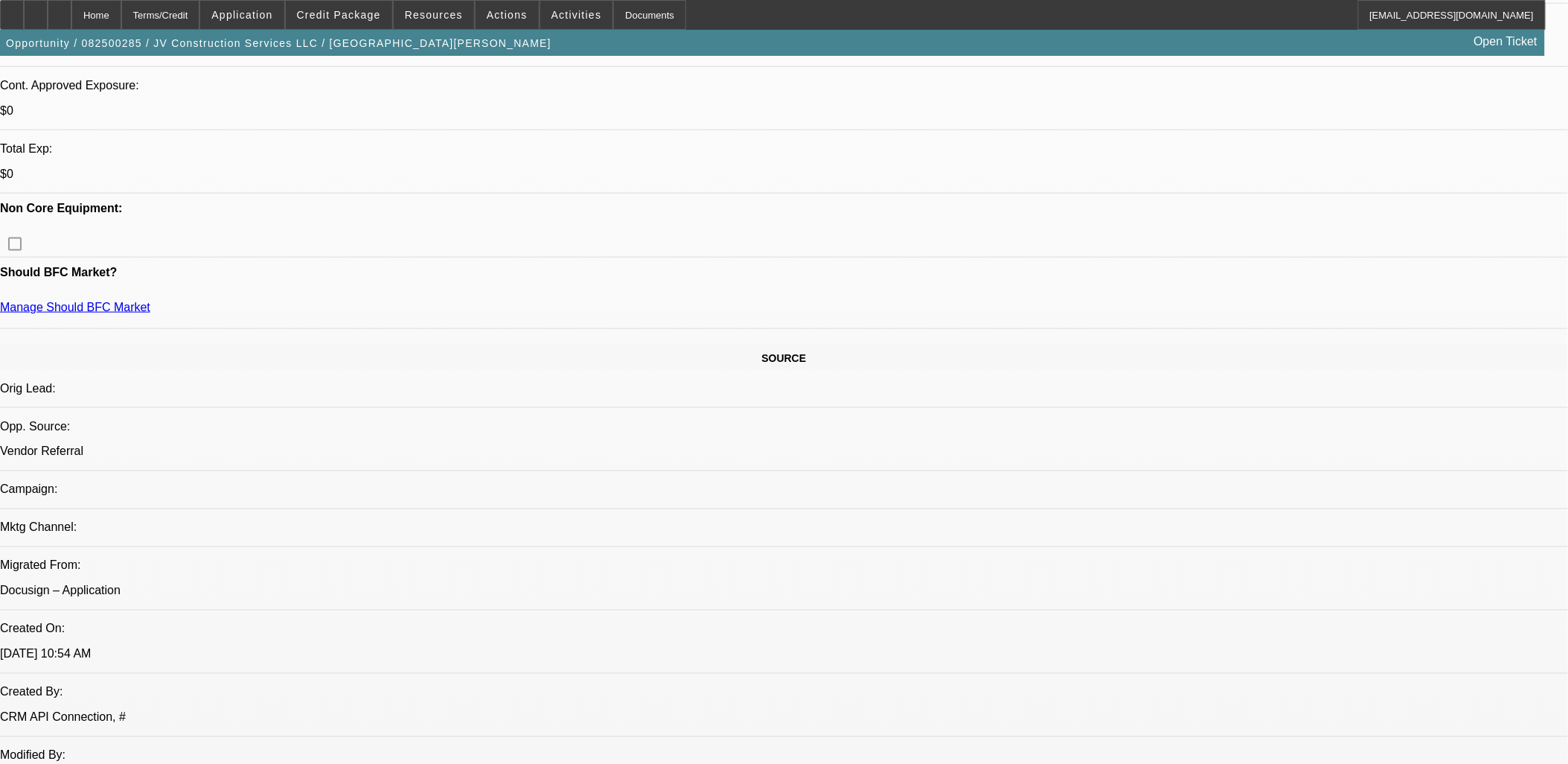
scroll to position [166, 0]
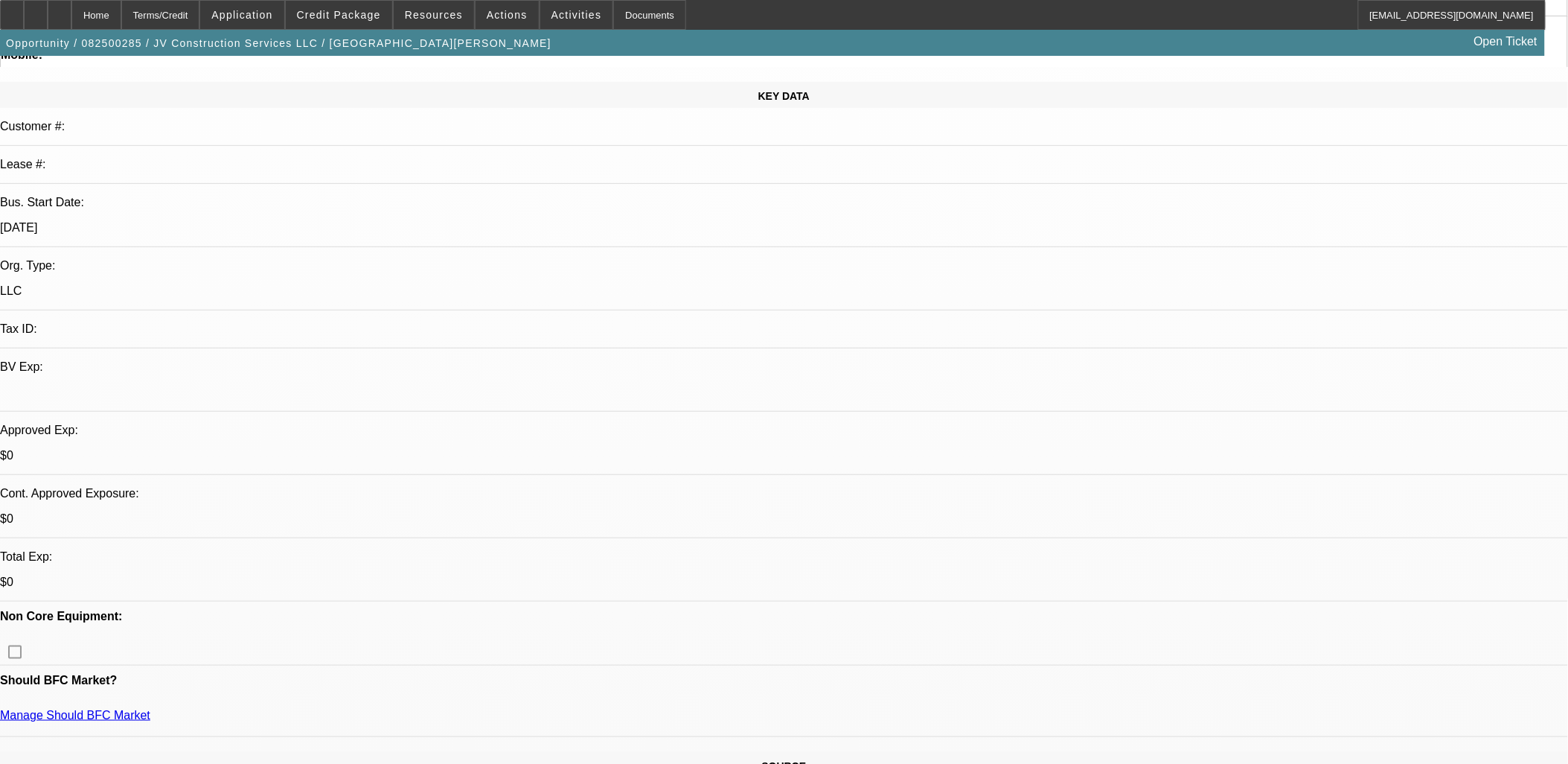
paste textarea "need to upgrade an inefficient equipment-hauling trailer with a flatbed tow tru…"
type textarea "[PERSON_NAME] and his wife [PERSON_NAME] need to upgrade an inefficient equipme…"
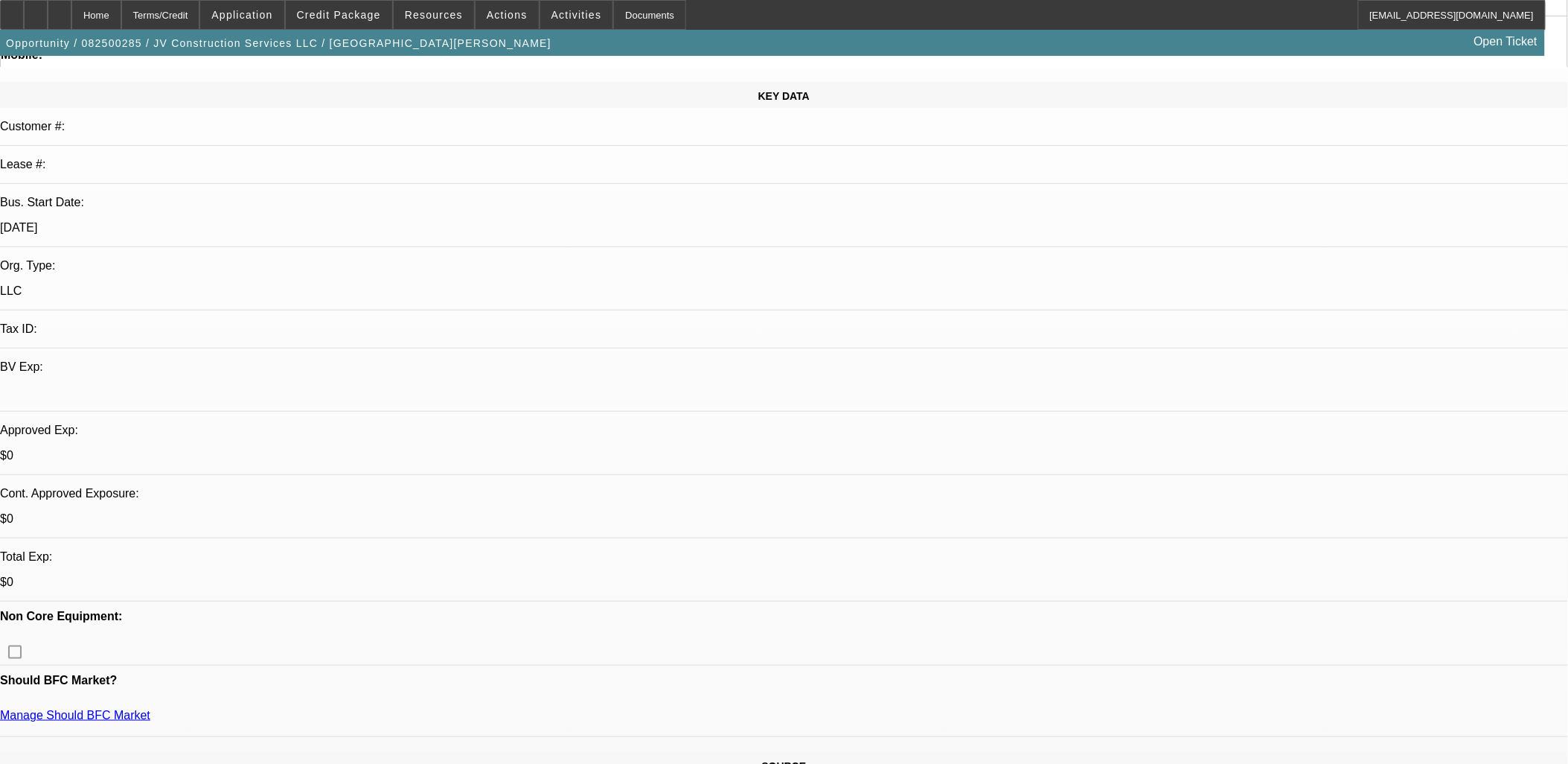
radio input "true"
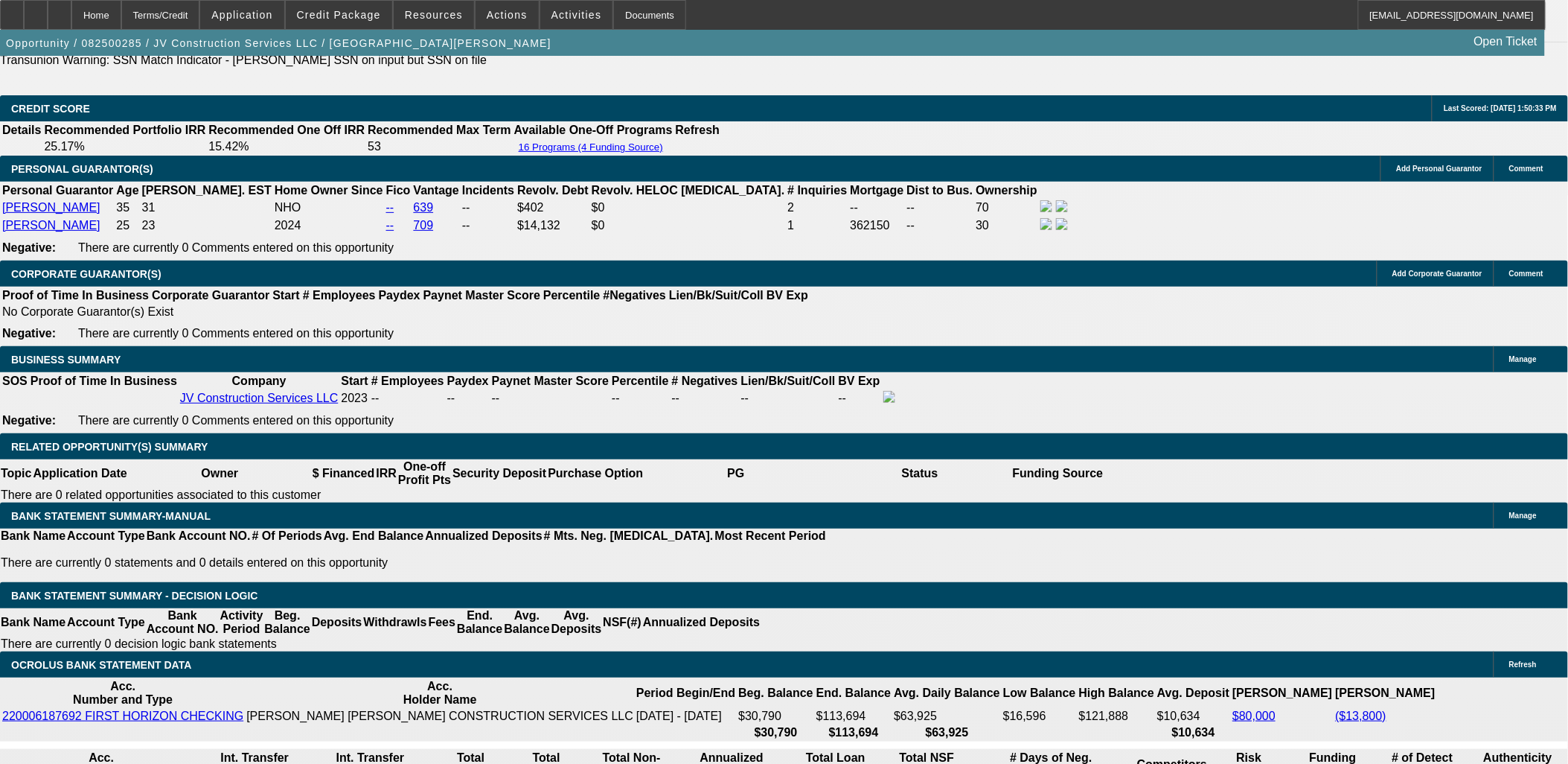
scroll to position [2068, 0]
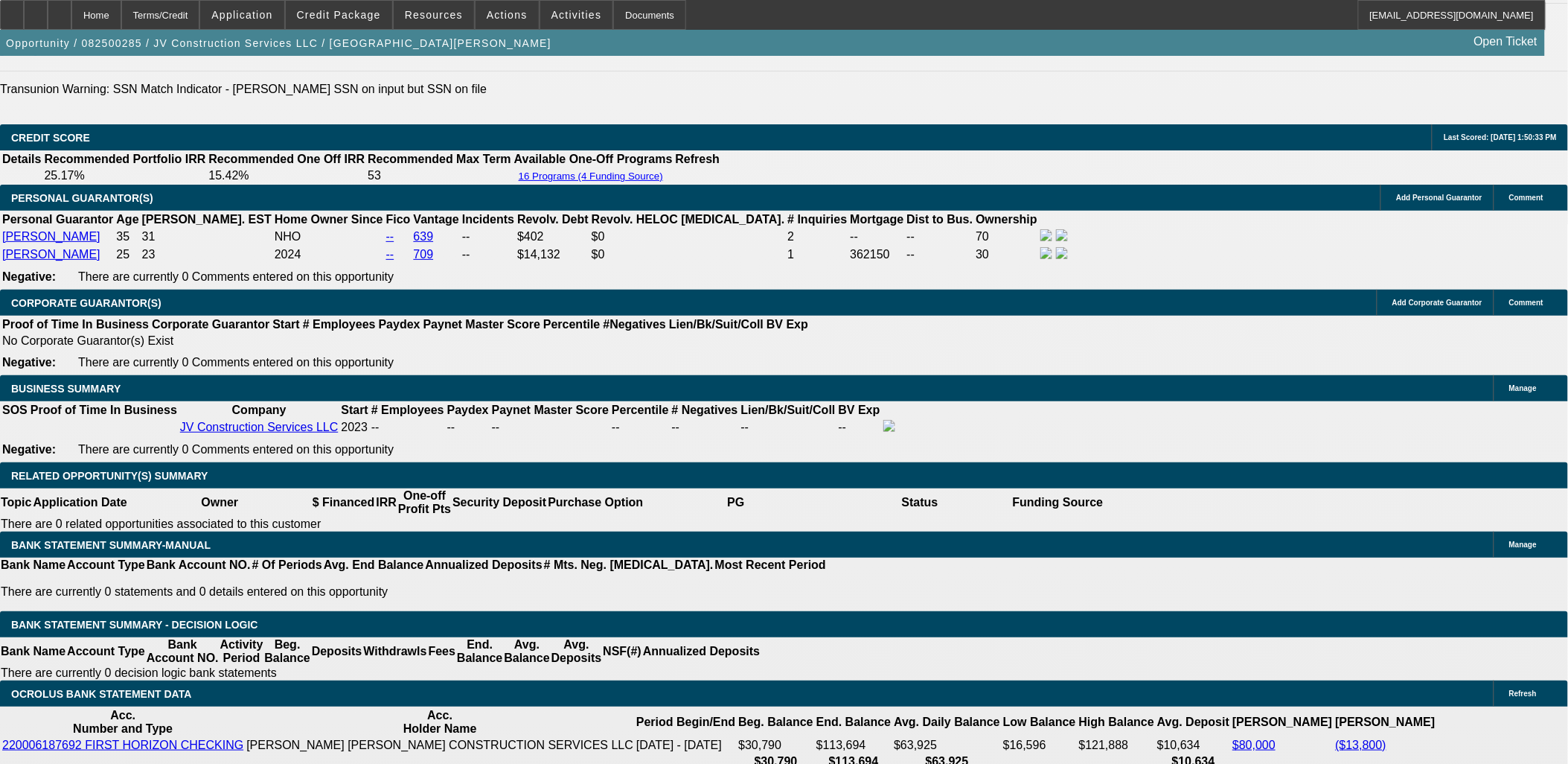
click at [60, 9] on icon at bounding box center [60, 9] width 0 height 0
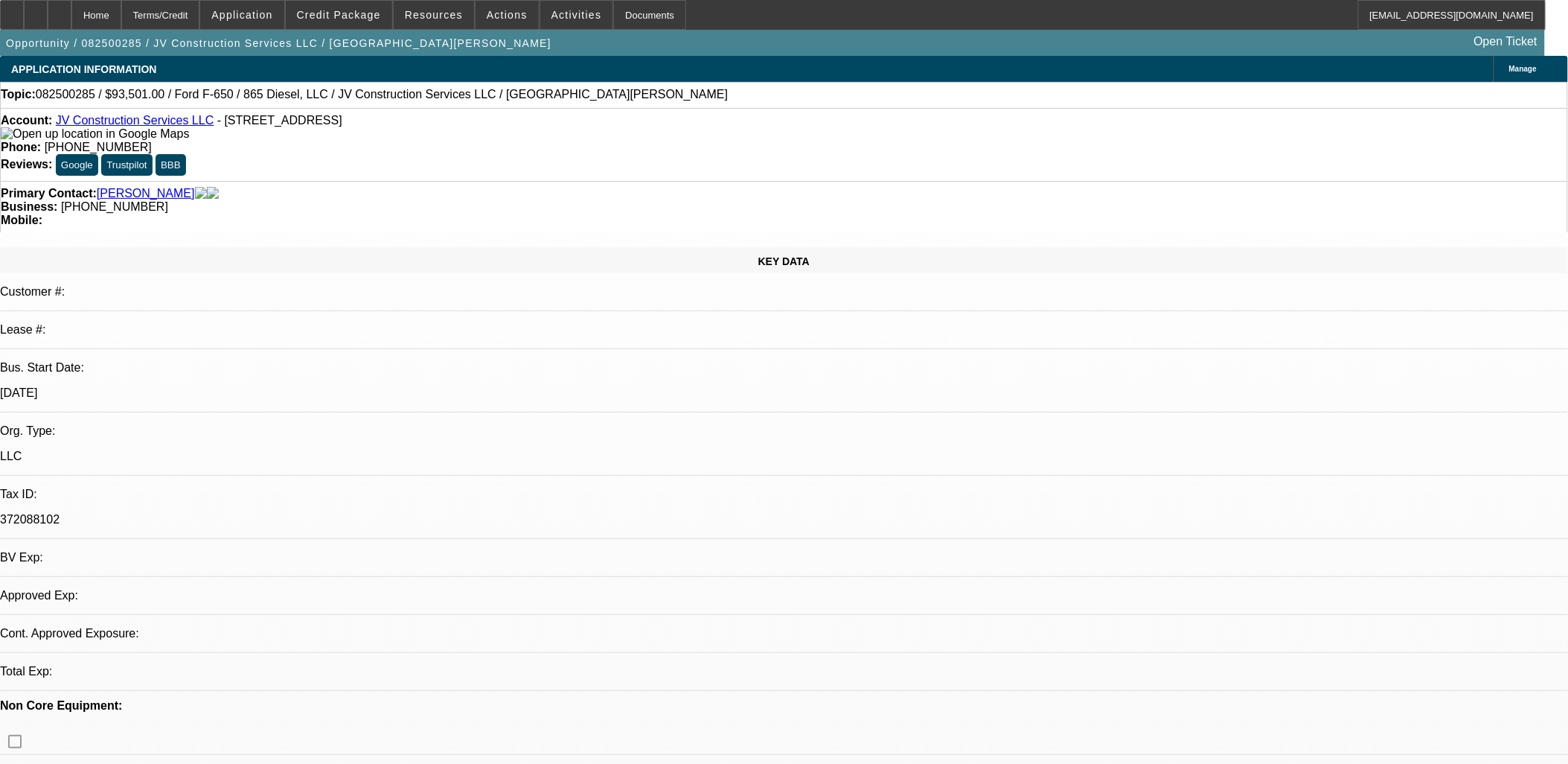
select select "0.1"
select select "2"
select select "0.1"
select select "1"
select select "2"
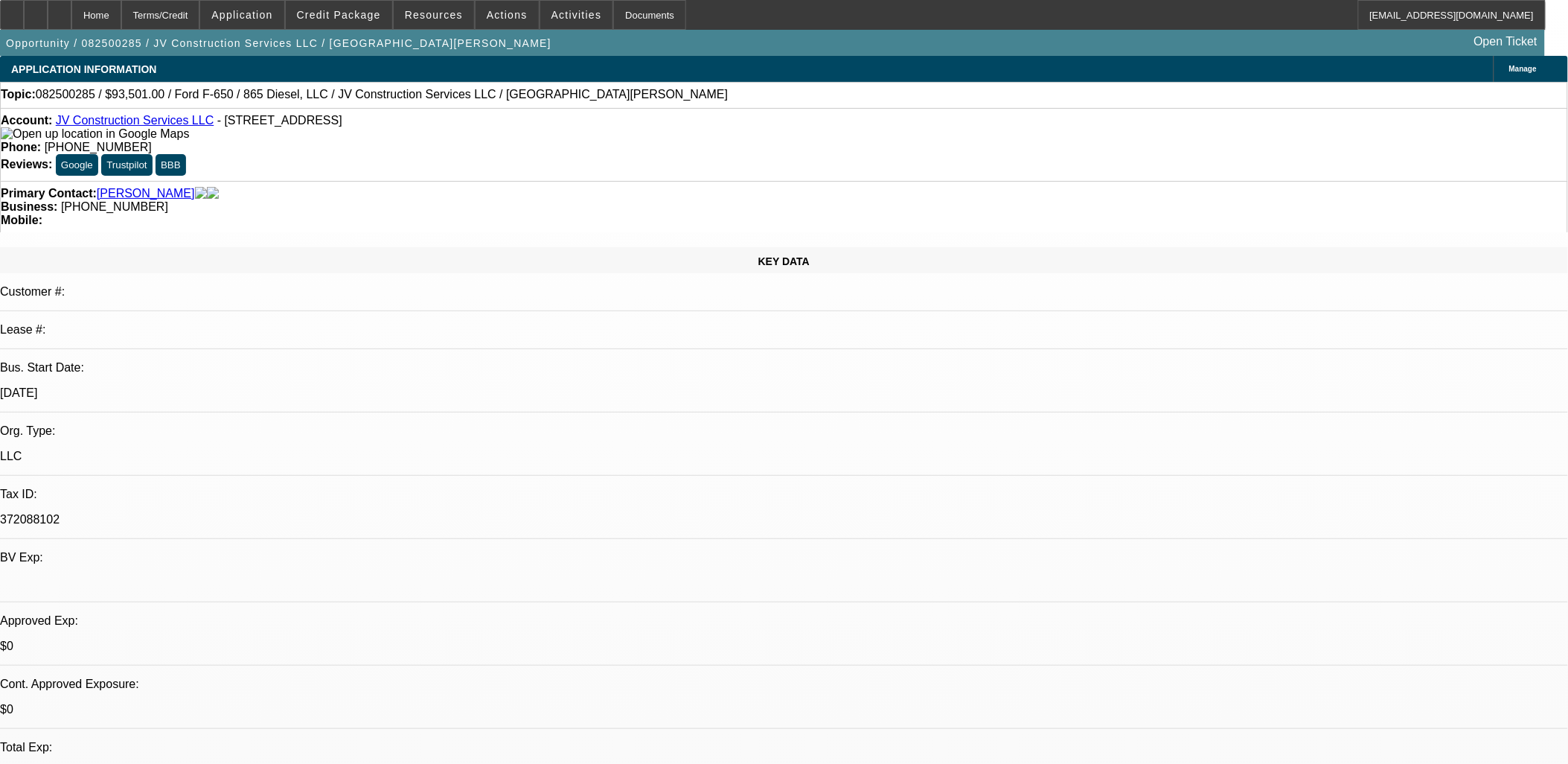
select select "4"
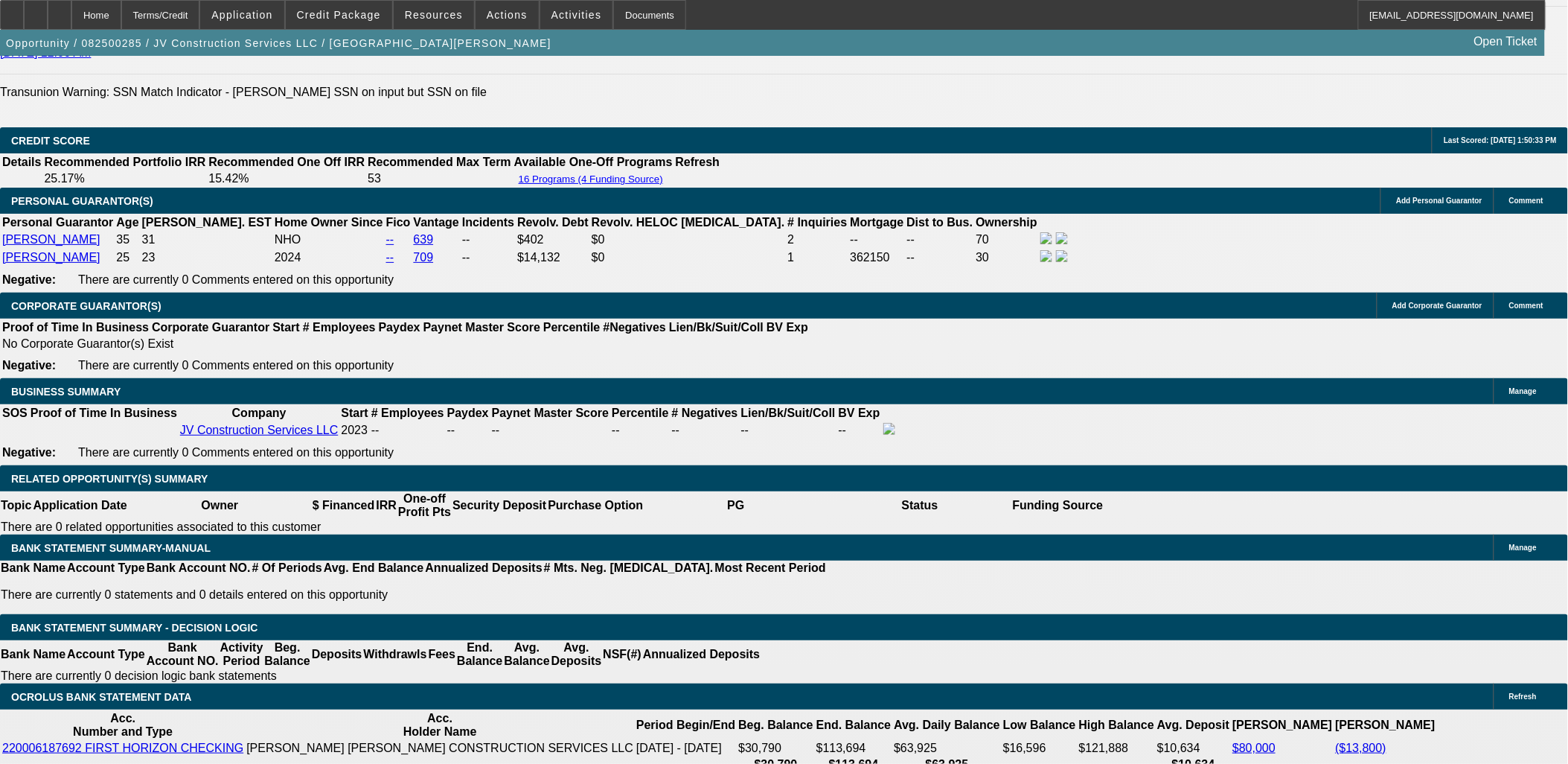
scroll to position [2151, 0]
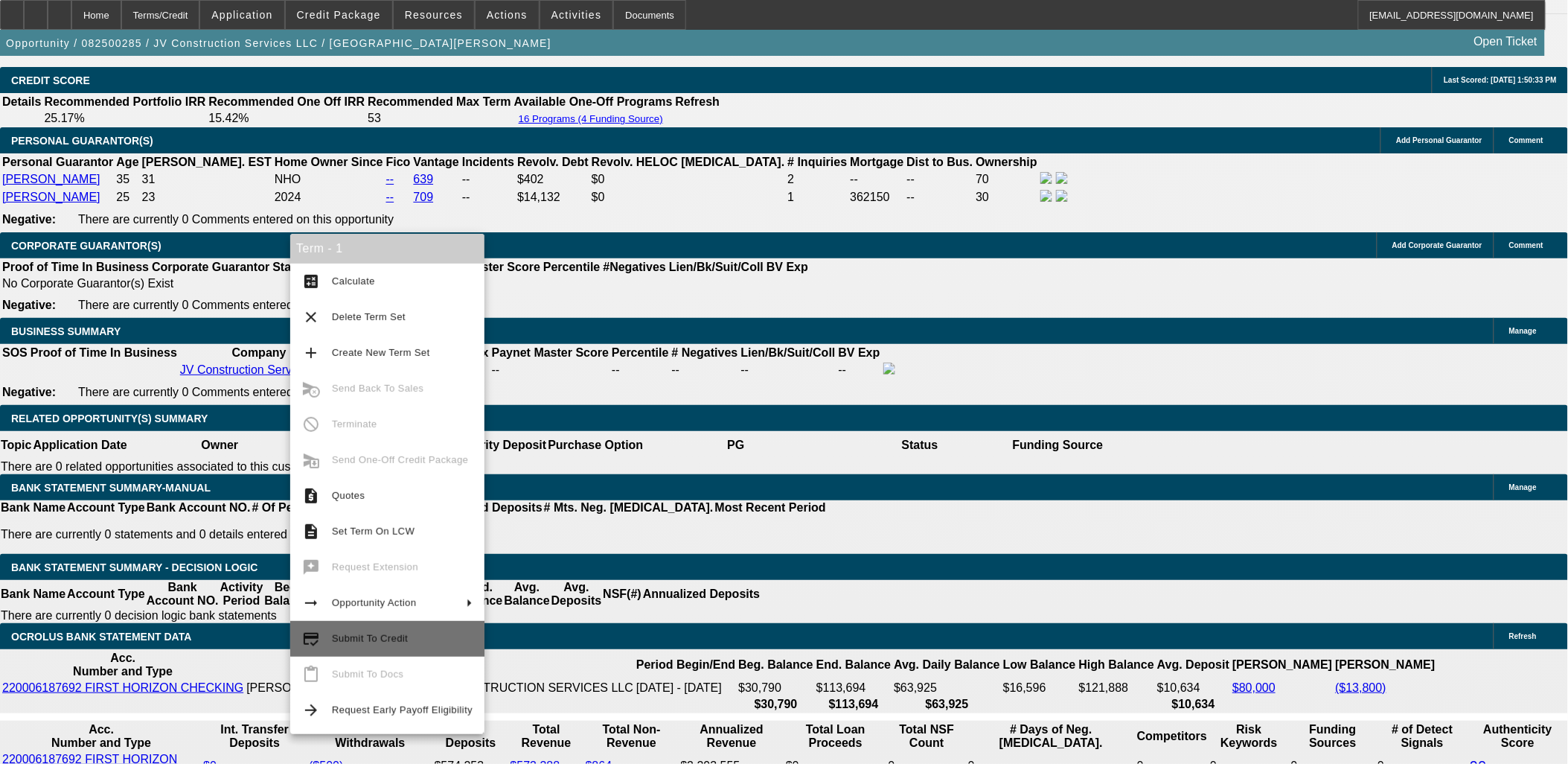
click at [390, 628] on button "credit_score Submit To Credit" at bounding box center [387, 638] width 194 height 35
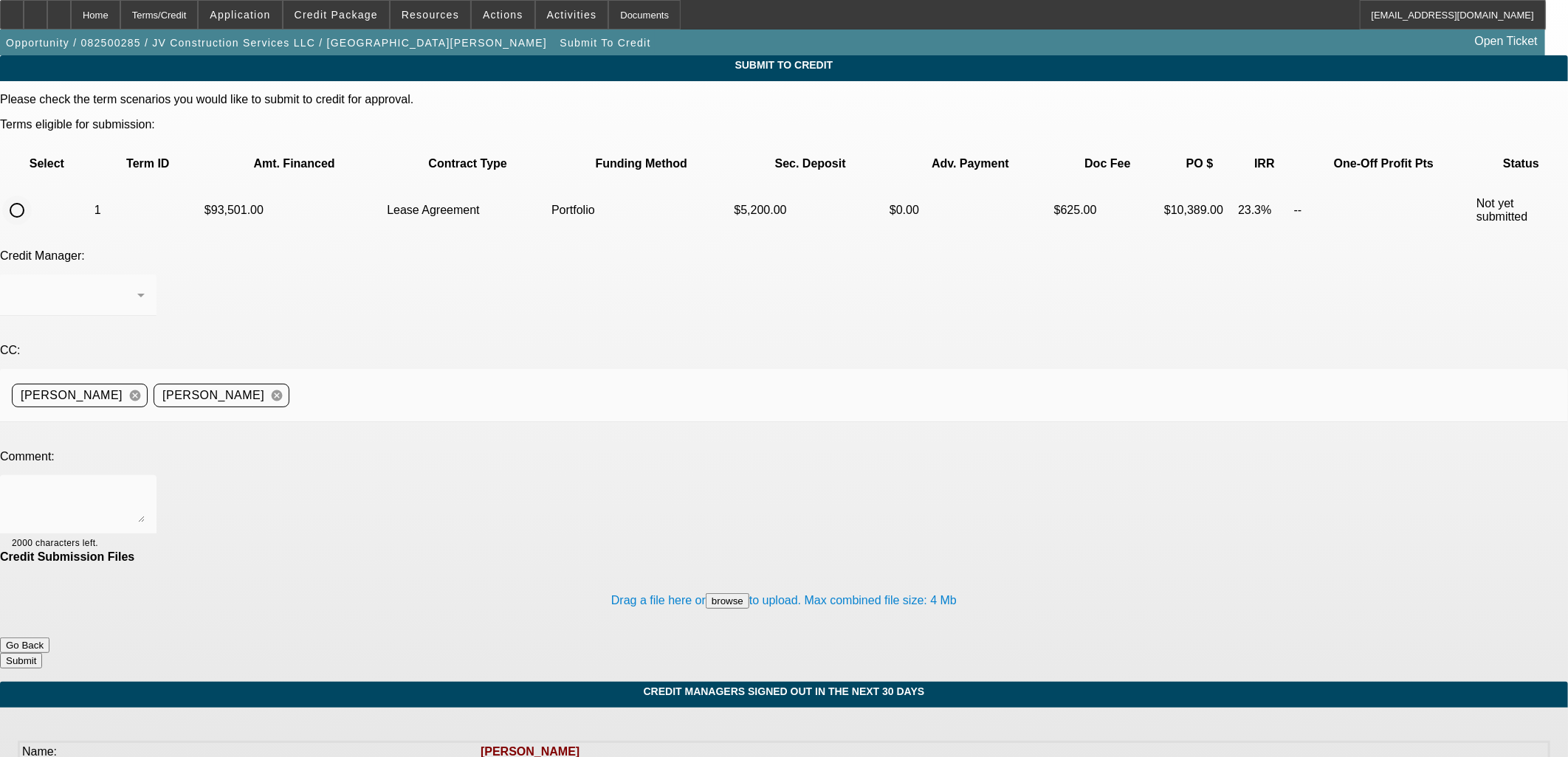
click at [31, 195] on input "radio" at bounding box center [17, 210] width 30 height 30
radio input "true"
click at [137, 286] on div "Arida, George" at bounding box center [75, 294] width 125 height 18
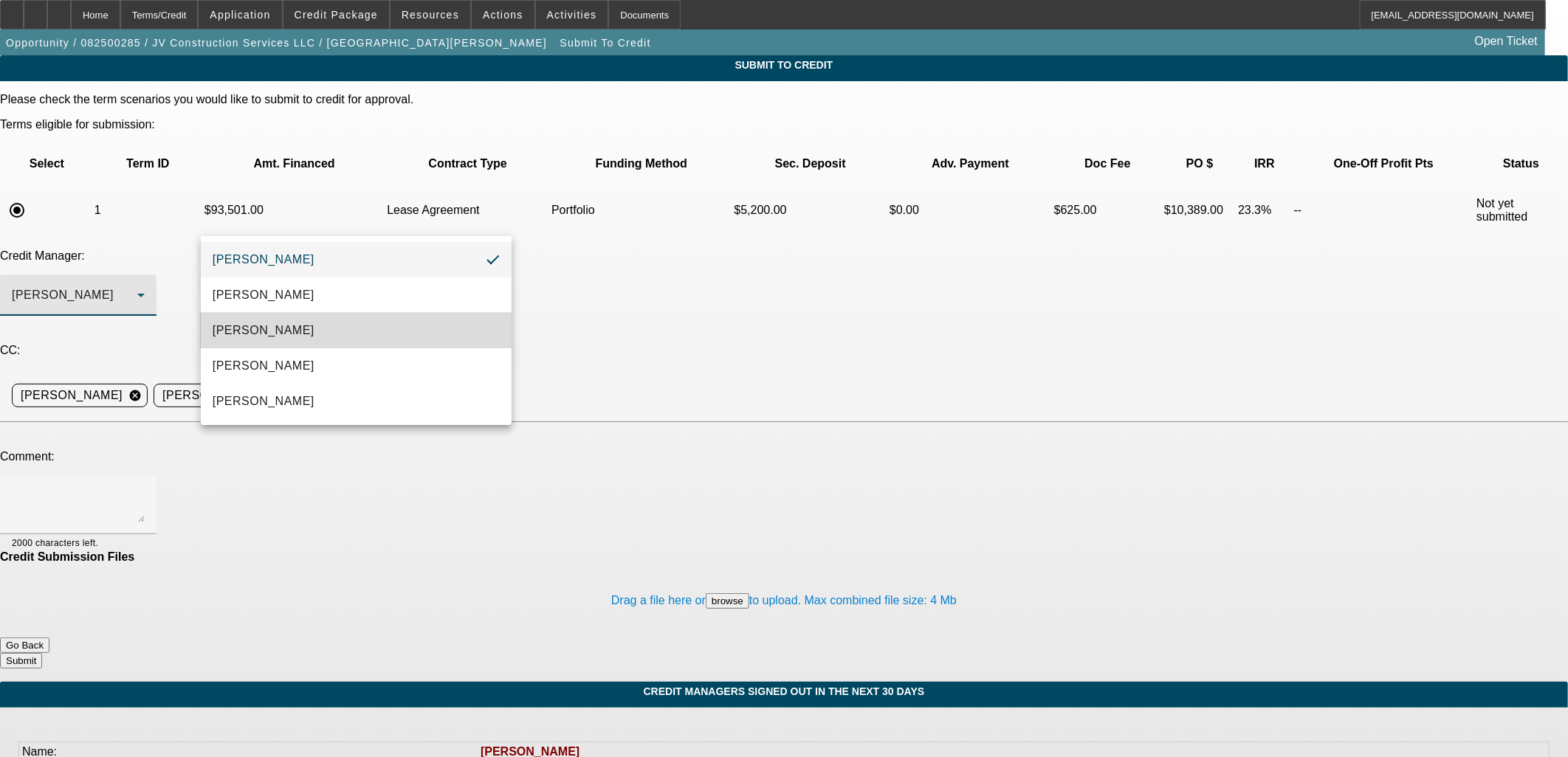
click at [308, 334] on mat-option "Arida, Michael" at bounding box center [356, 330] width 311 height 35
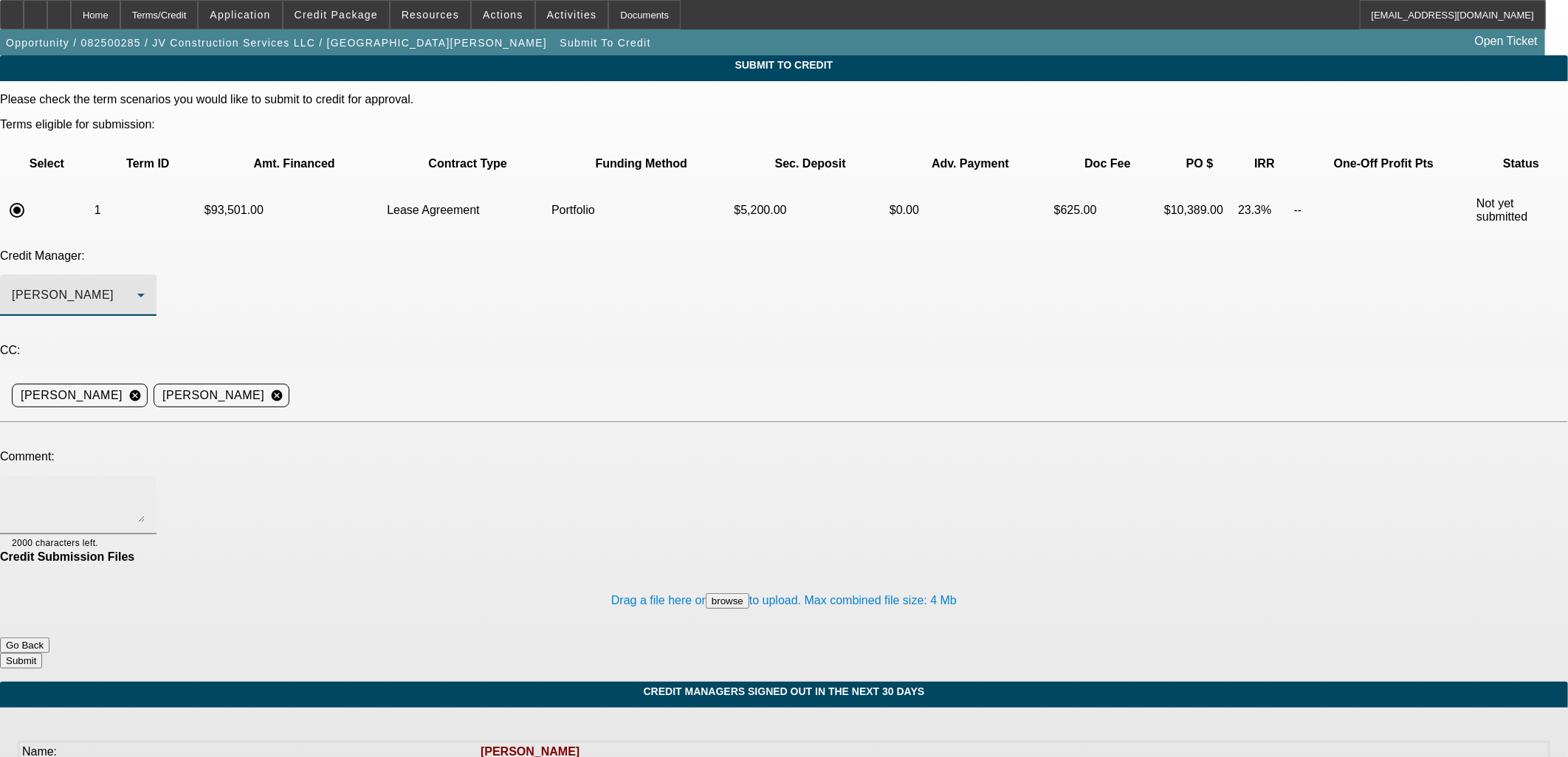
click at [145, 487] on textarea at bounding box center [78, 504] width 133 height 35
type textarea "Writeup in comments."
click at [42, 653] on button "Submit" at bounding box center [21, 660] width 42 height 16
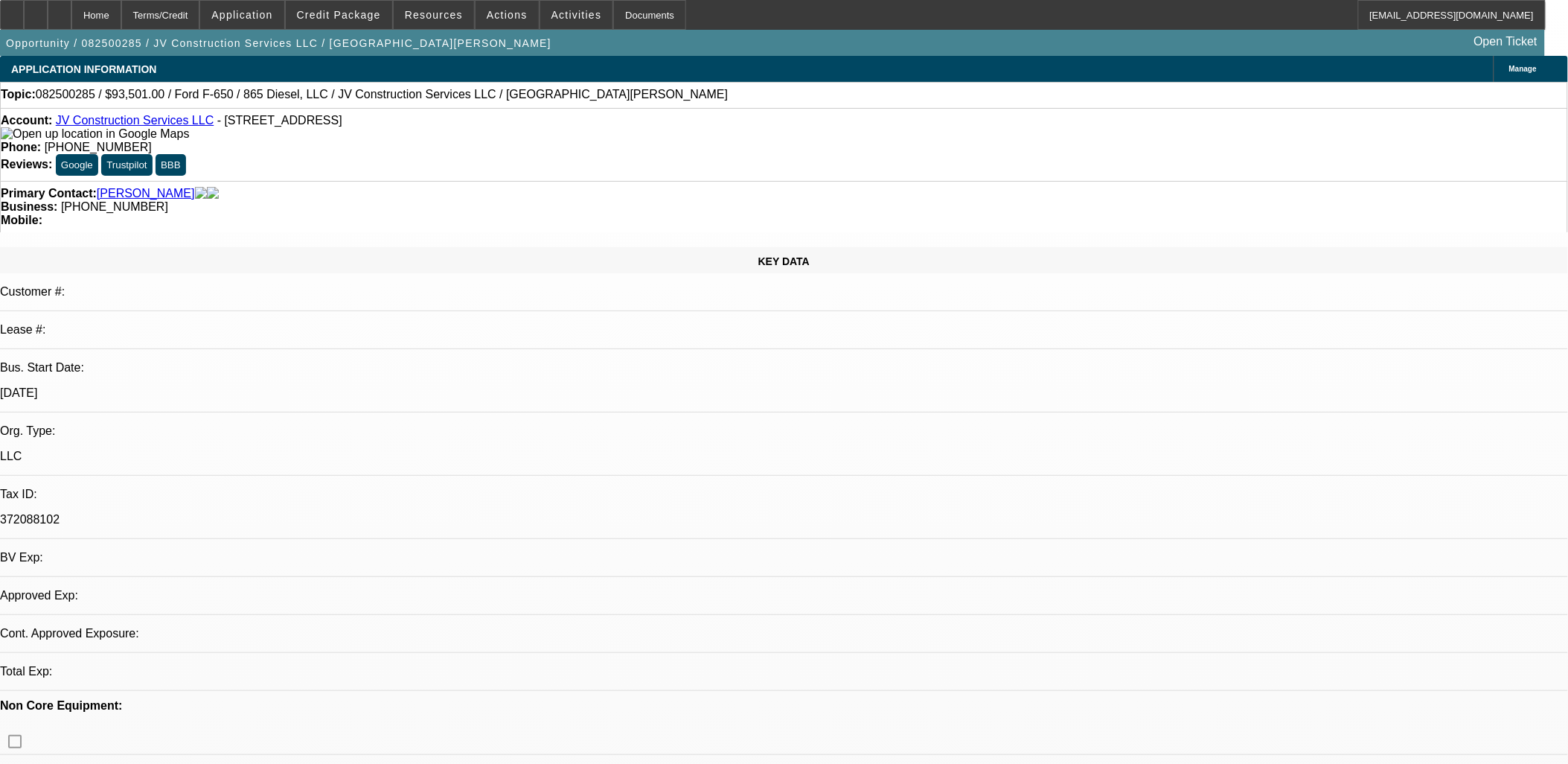
select select "0.1"
select select "2"
select select "0.1"
select select "4"
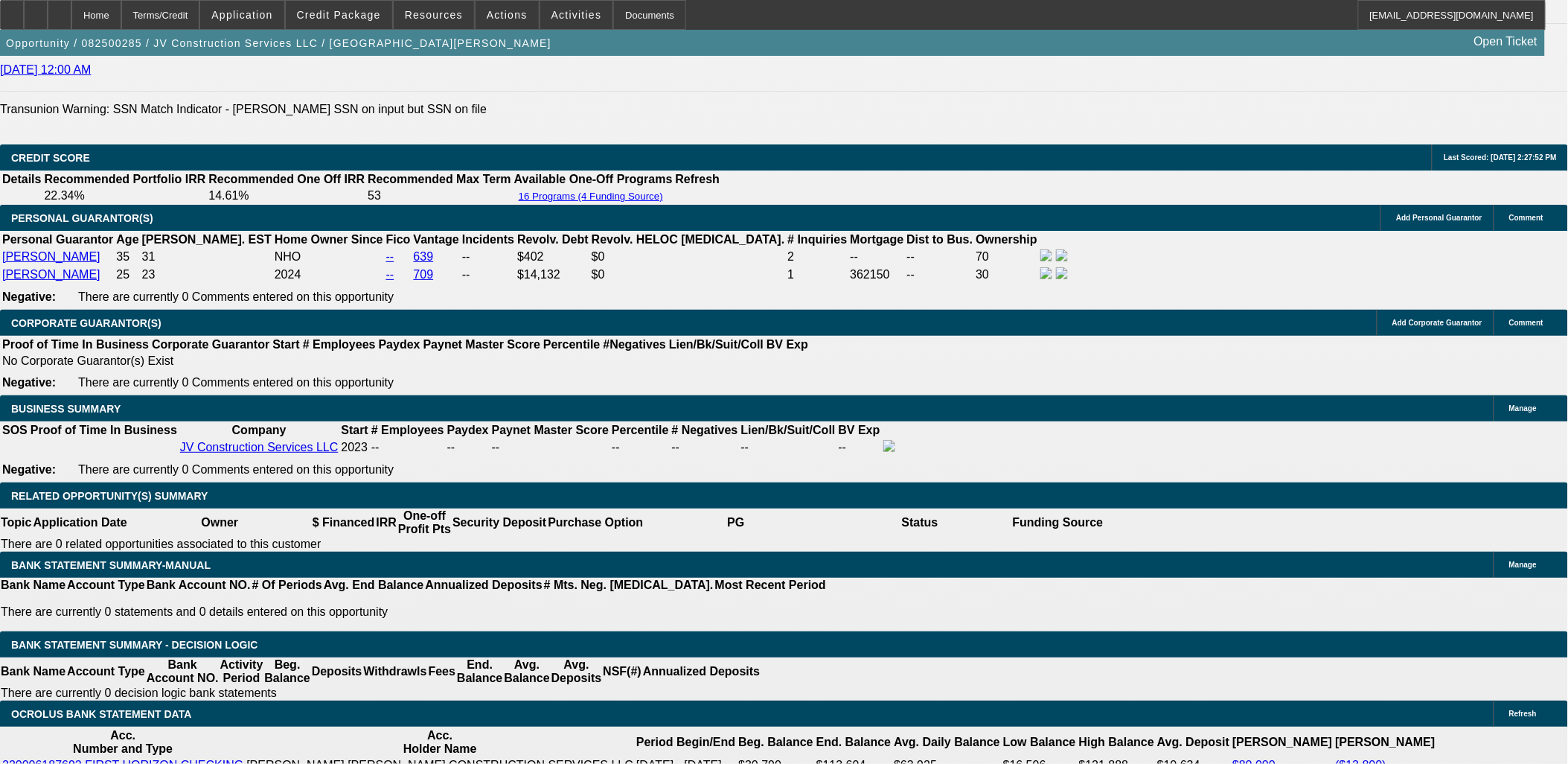
scroll to position [2316, 0]
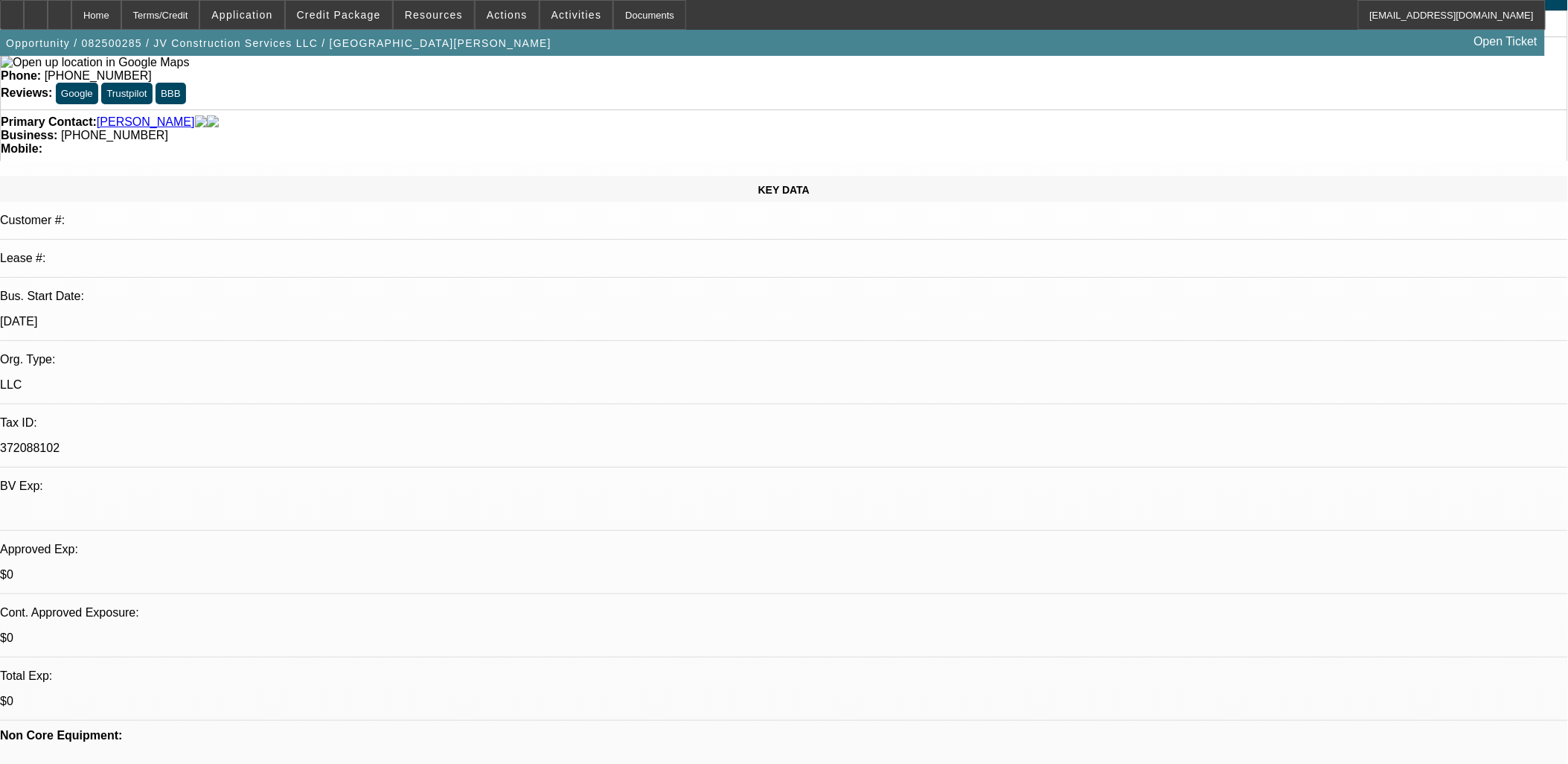
scroll to position [0, 0]
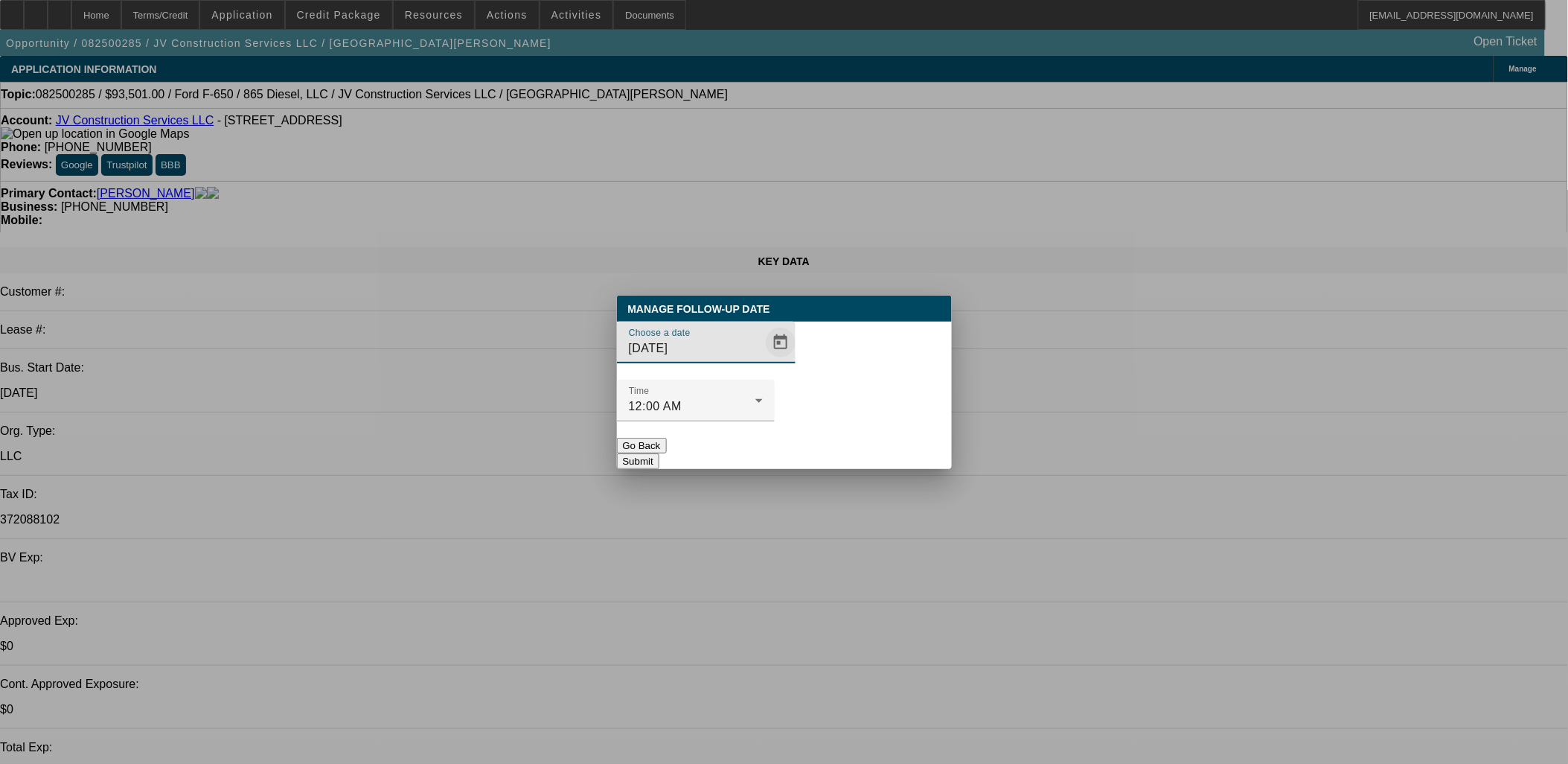
click at [763, 360] on span "Open calendar" at bounding box center [780, 342] width 35 height 35
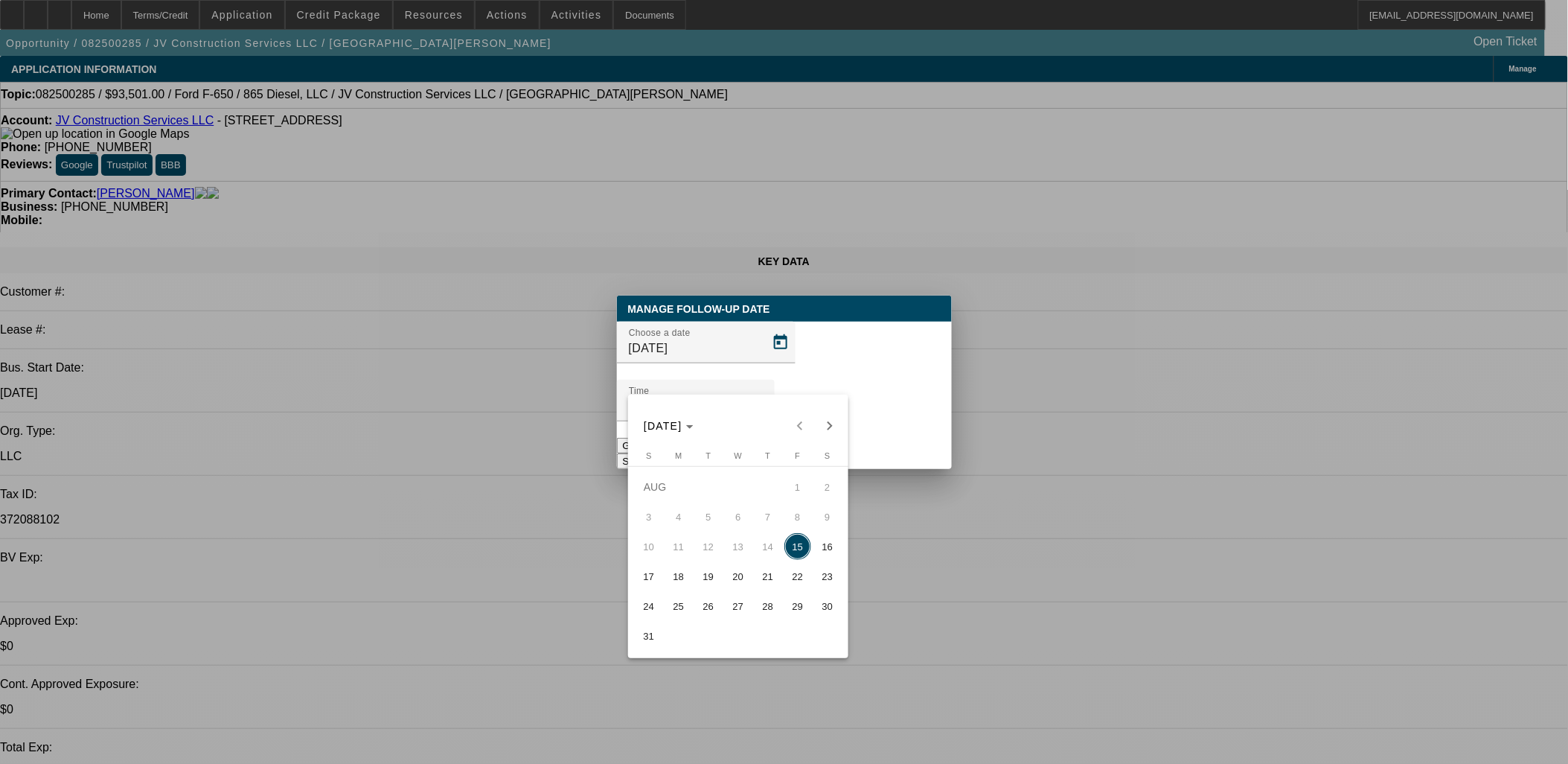
click at [702, 585] on span "19" at bounding box center [708, 576] width 27 height 27
type input "8/19/2025"
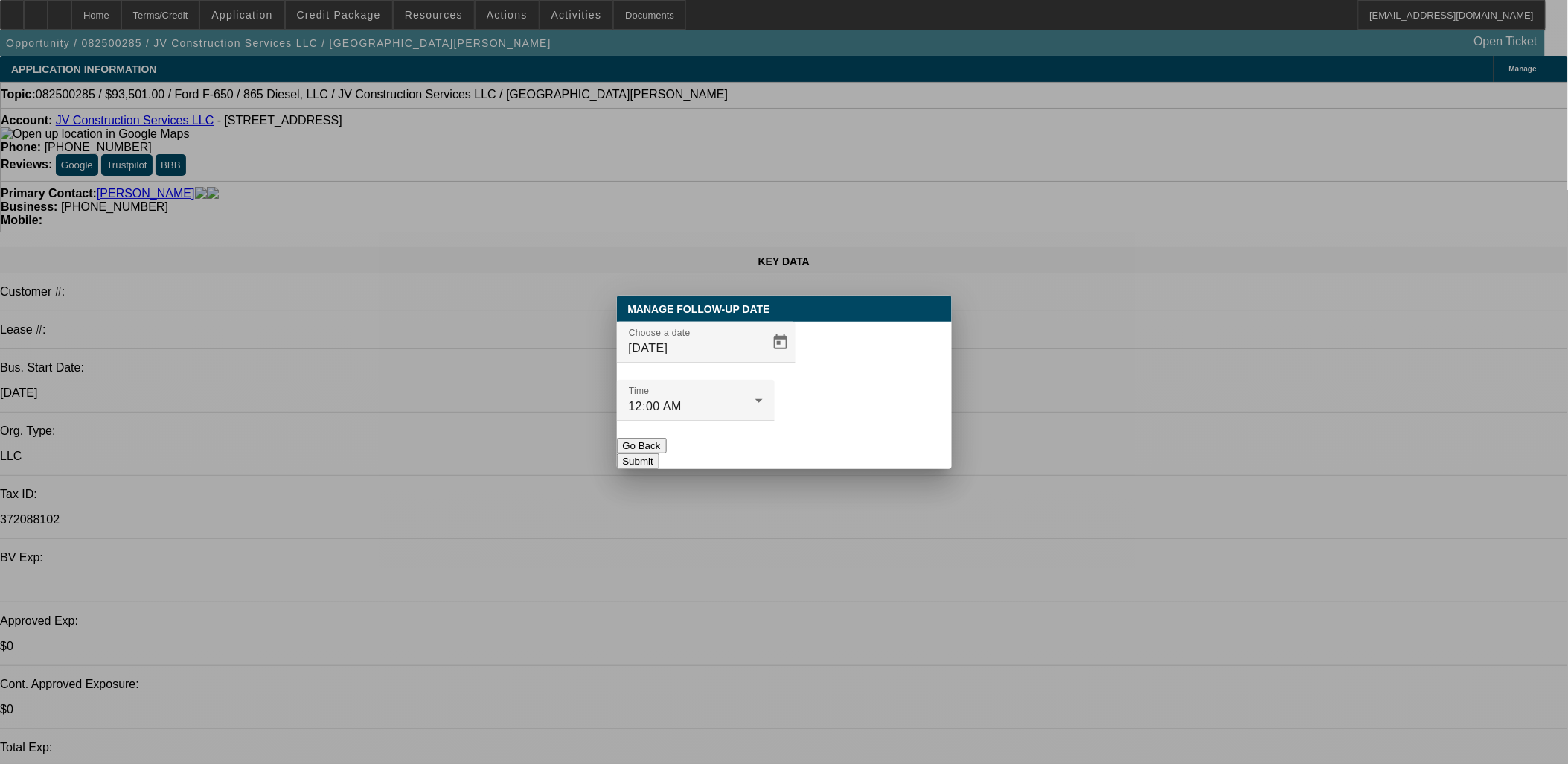
click at [659, 453] on button "Submit" at bounding box center [638, 461] width 43 height 16
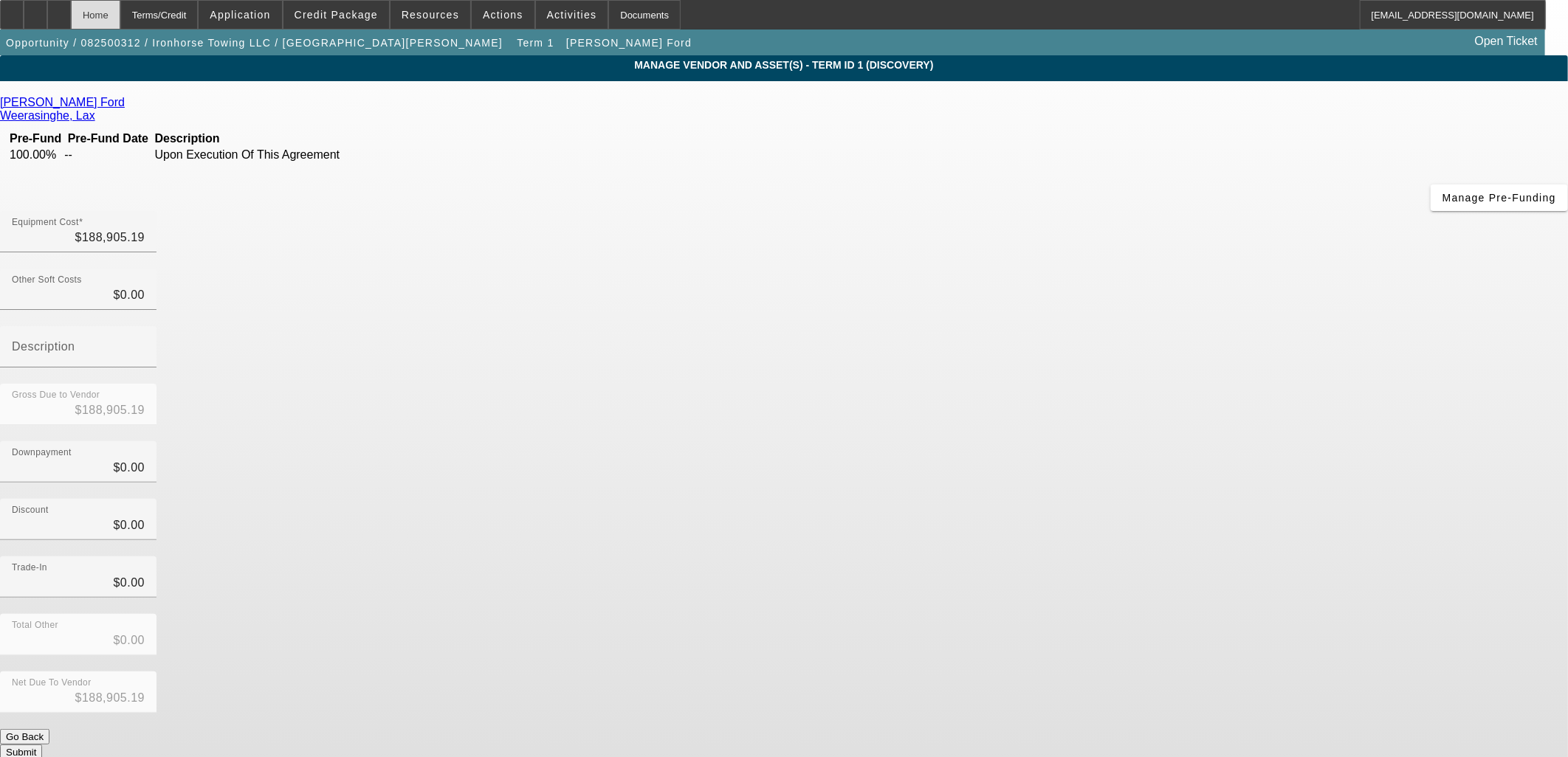
click at [120, 10] on div "Home" at bounding box center [96, 15] width 50 height 30
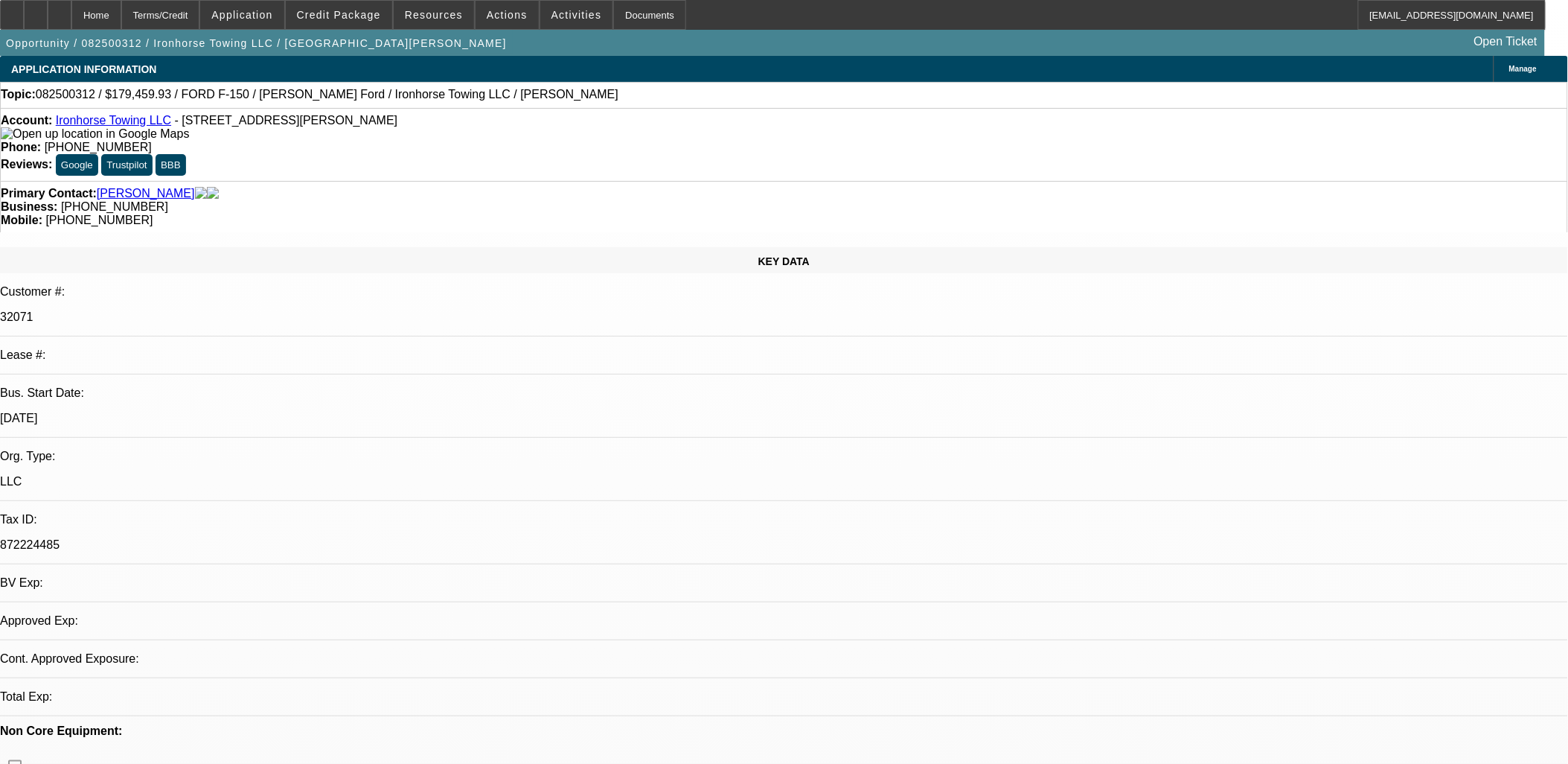
select select "0"
select select "0.1"
select select "4"
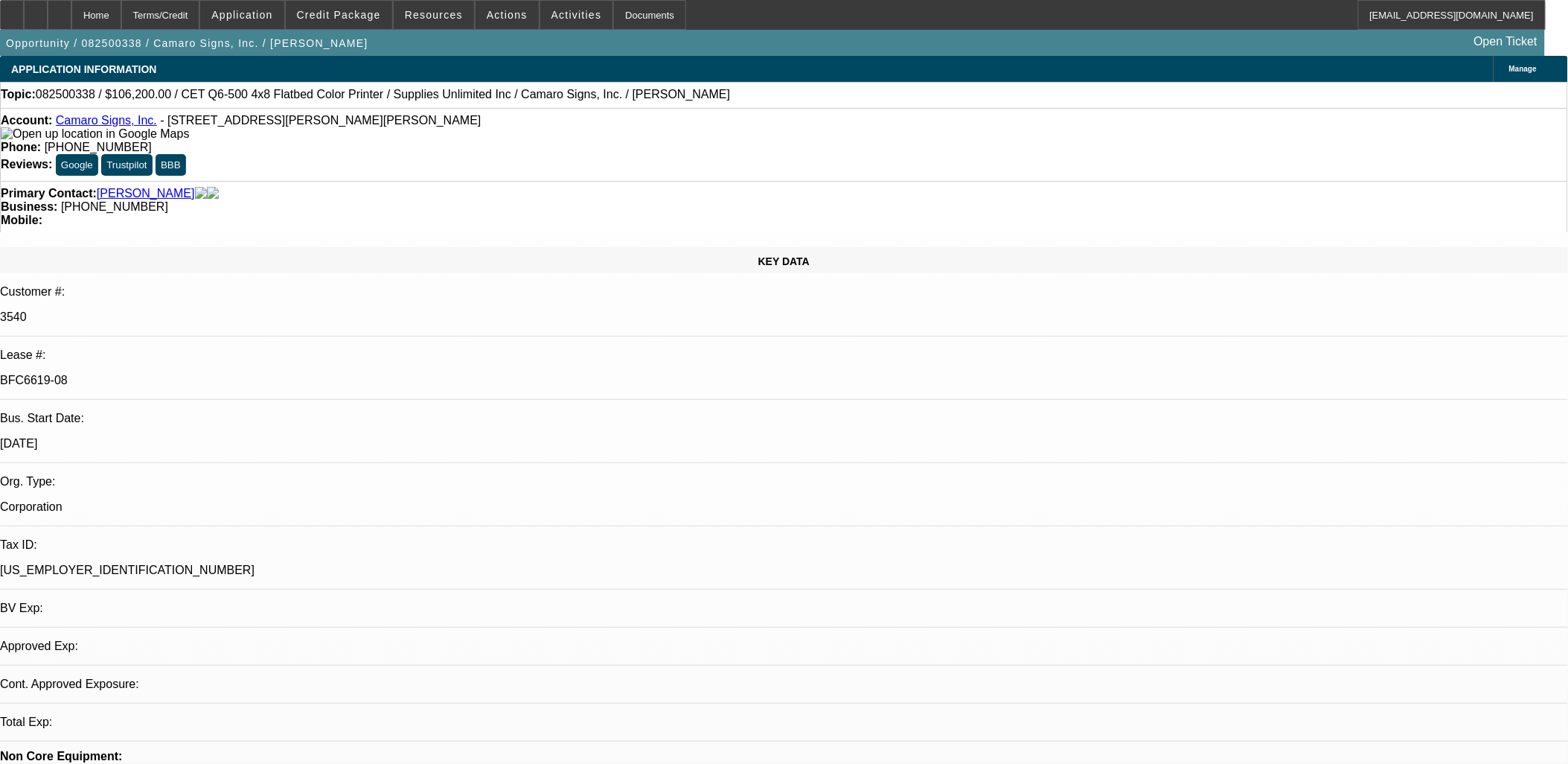
select select "0"
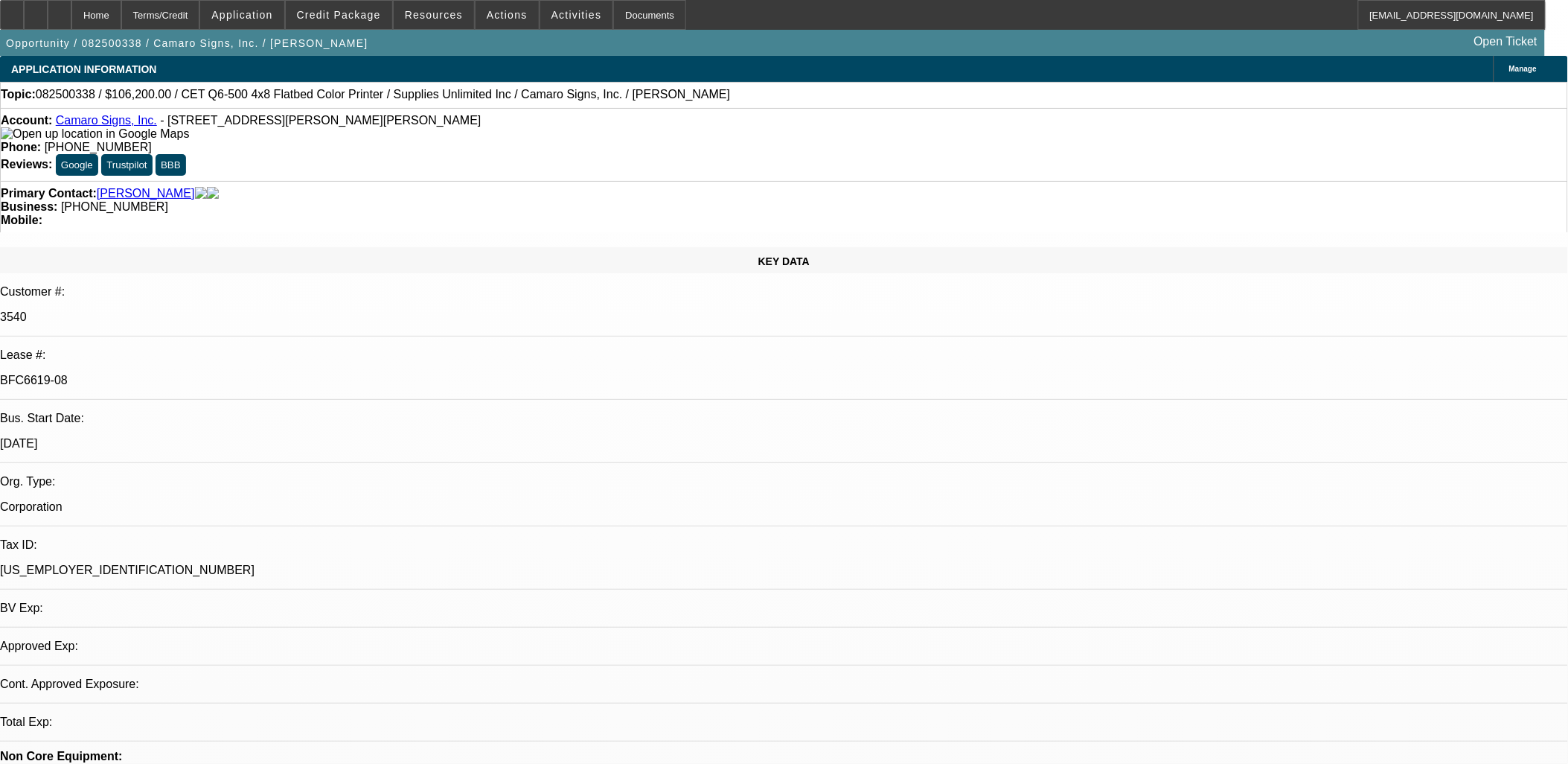
select select "0"
select select "1"
select select "3"
select select "2"
select select "1"
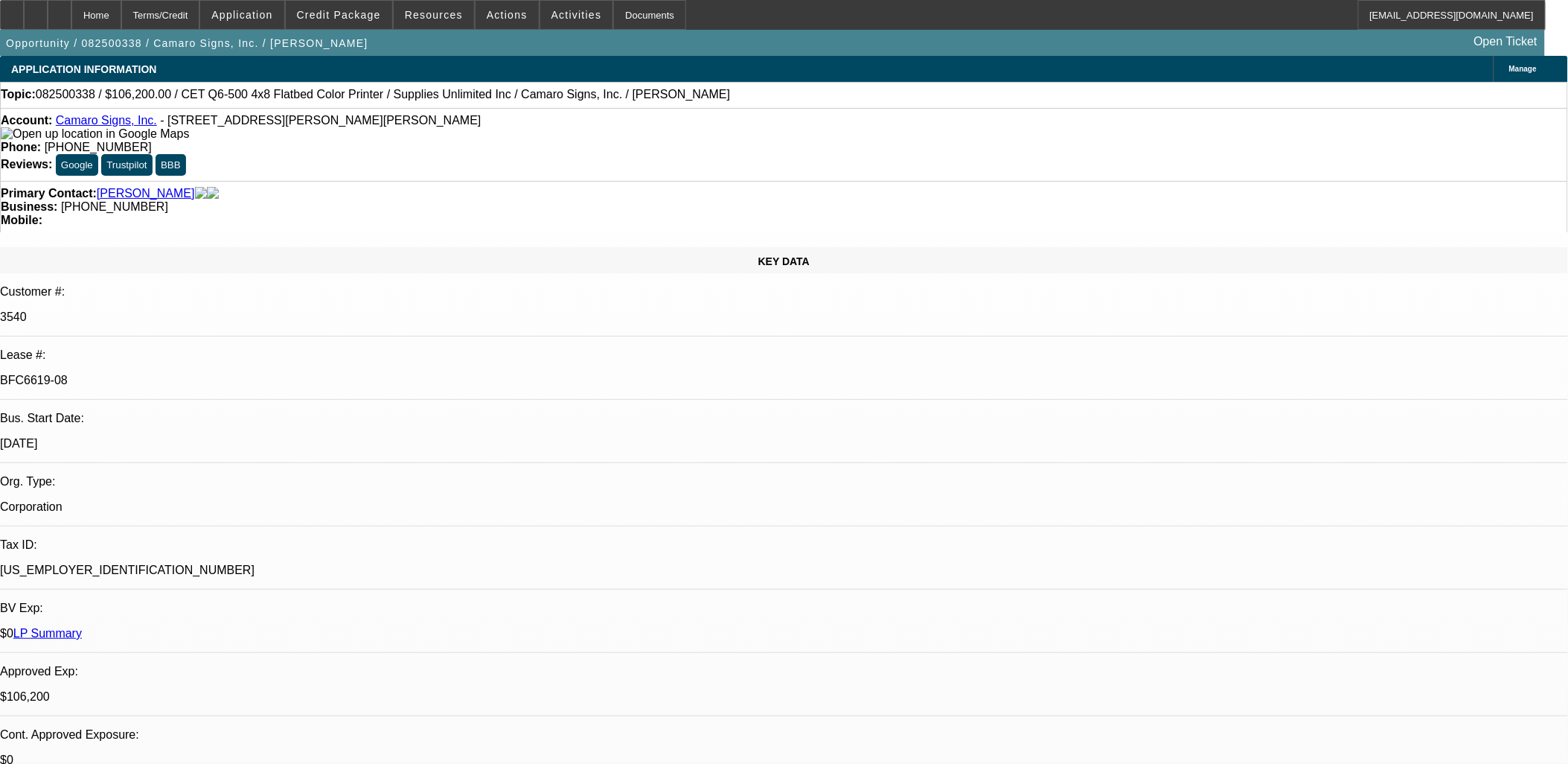
select select "3"
select select "2"
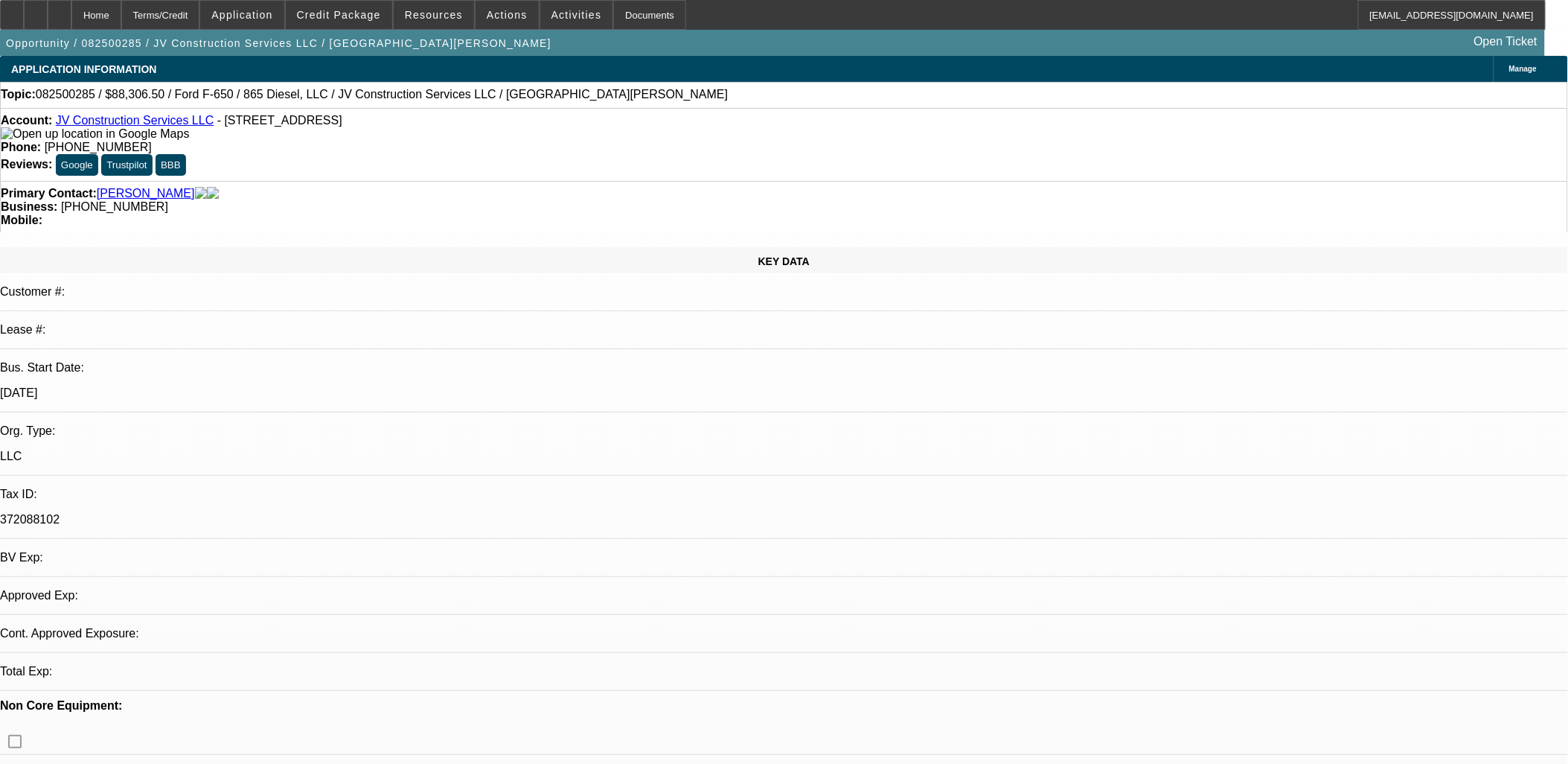
select select "0.15"
select select "2"
select select "0.1"
select select "2"
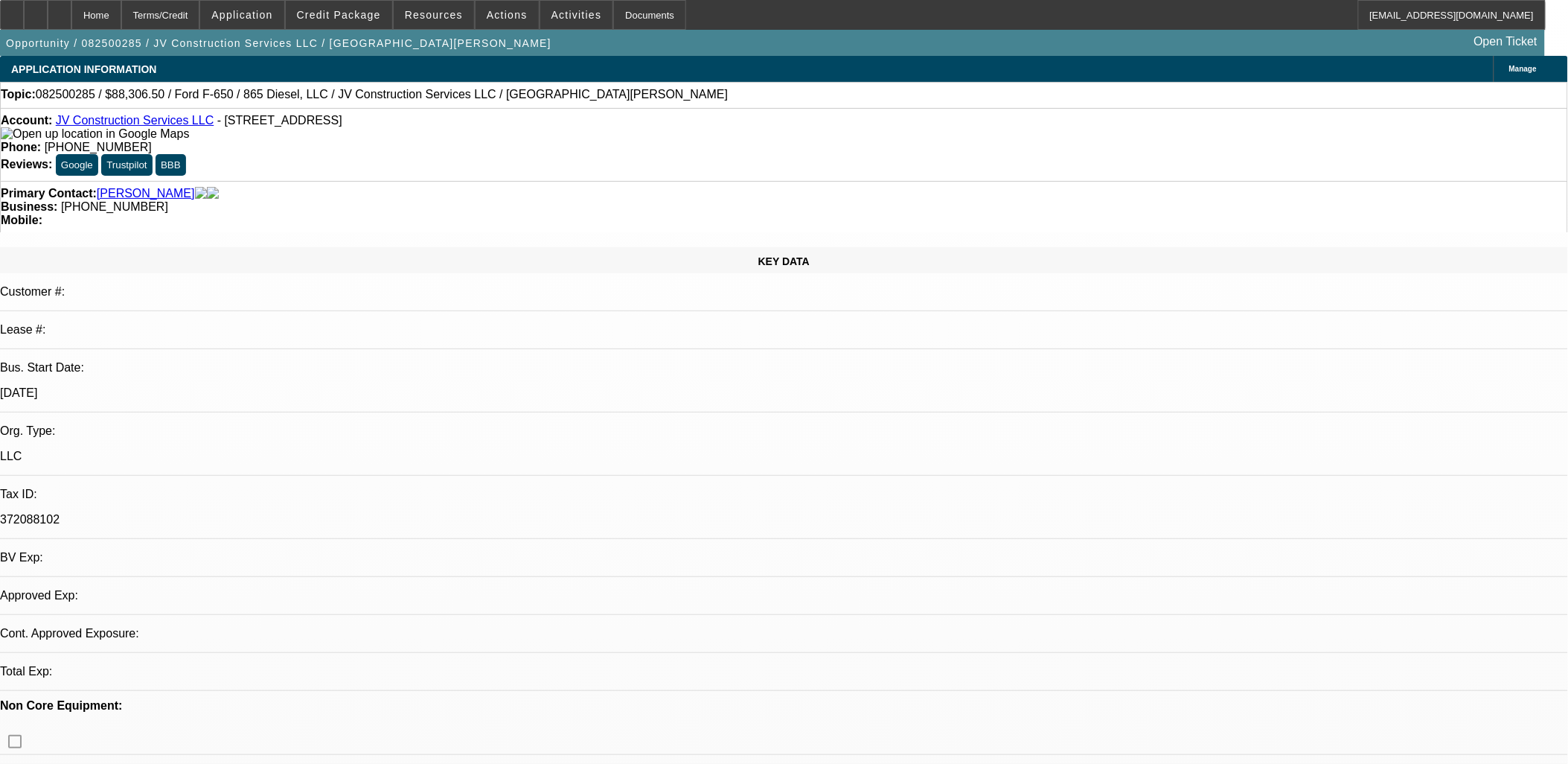
select select "0.1"
select select "1"
select select "2"
select select "4"
select select "1"
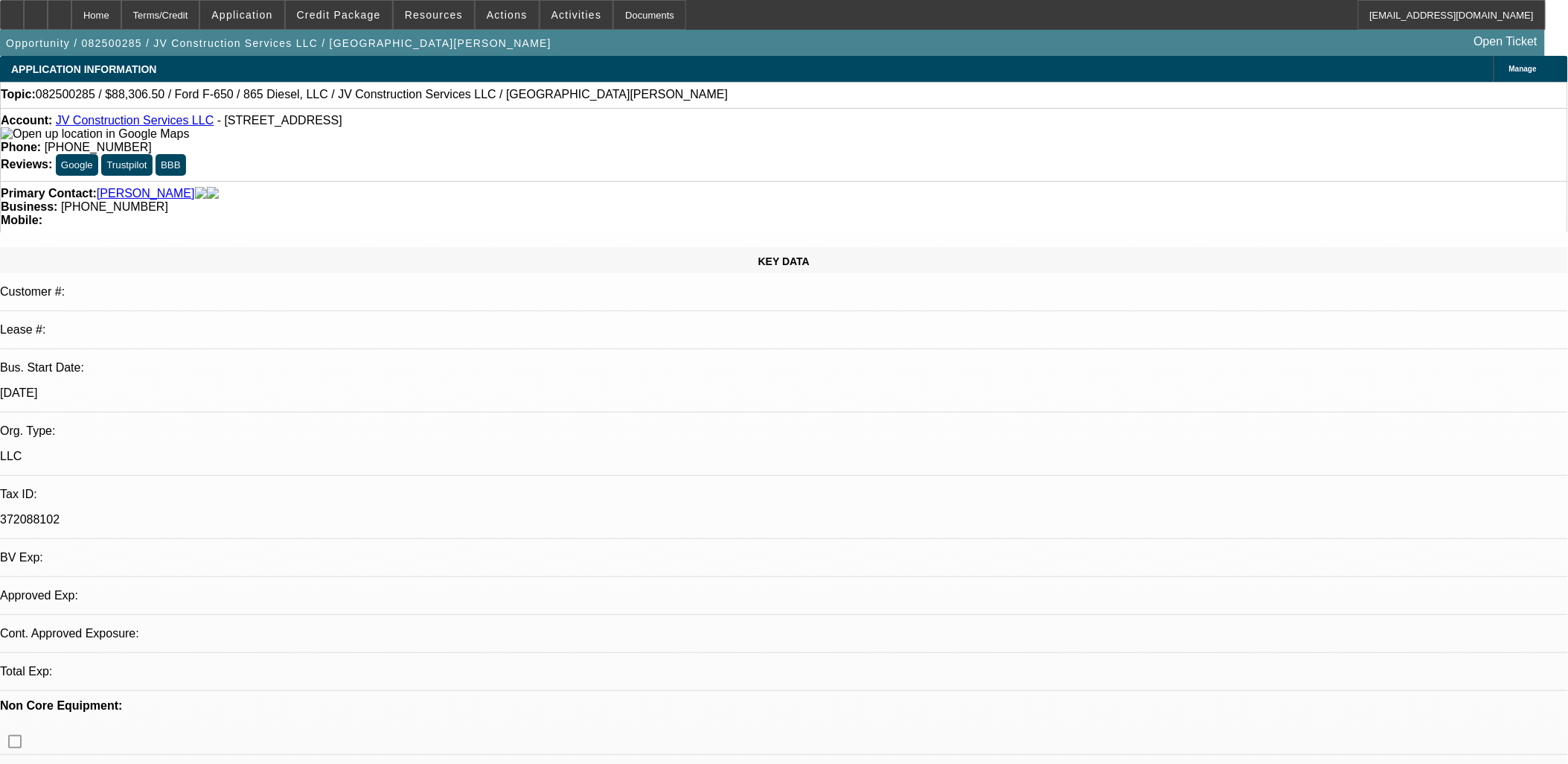
select select "2"
select select "4"
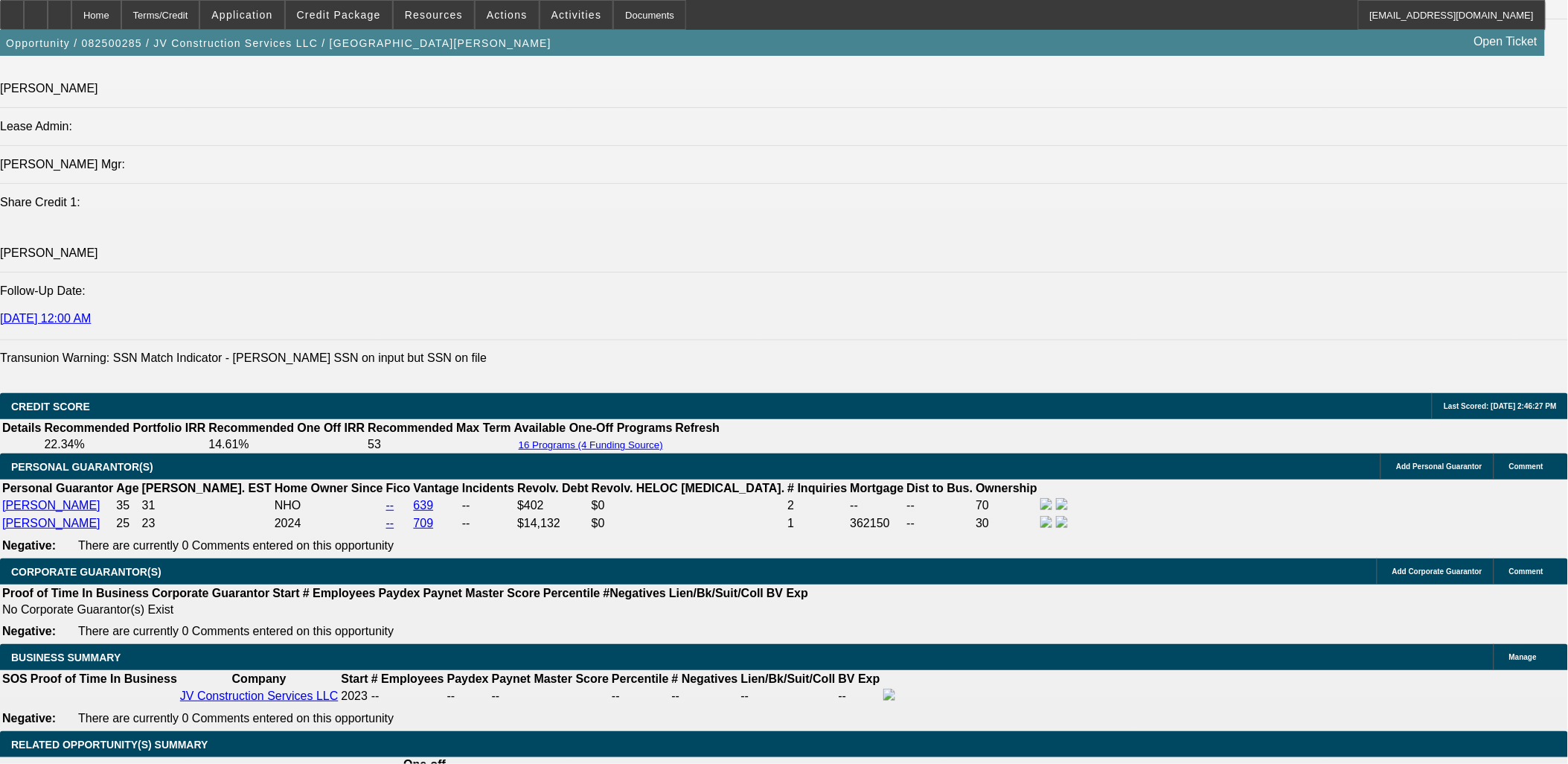
scroll to position [1985, 0]
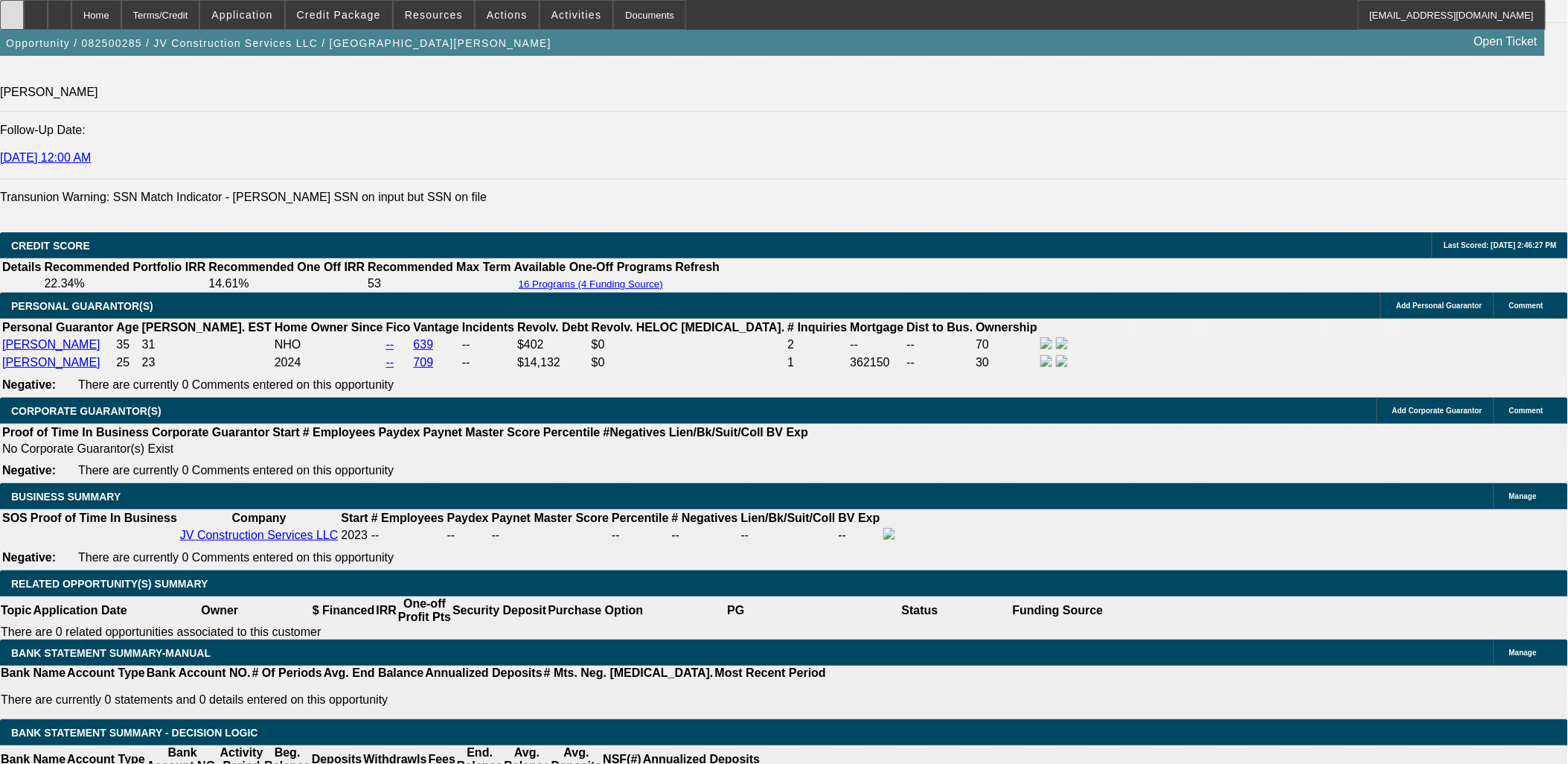
click at [24, 13] on div at bounding box center [12, 15] width 24 height 30
click at [1051, 147] on button "reply Reply" at bounding box center [1232, 149] width 94 height 35
